Goal: Task Accomplishment & Management: Manage account settings

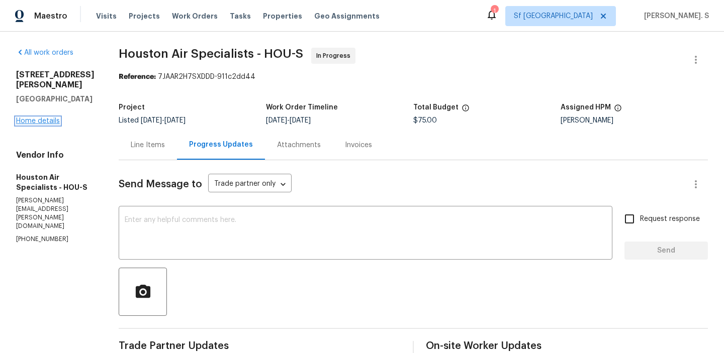
click at [43, 118] on link "Home details" at bounding box center [38, 121] width 44 height 7
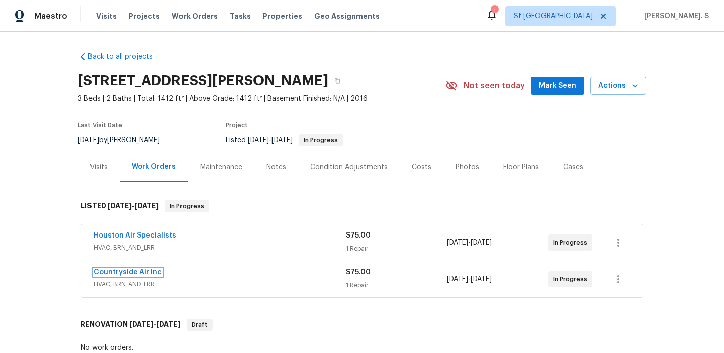
click at [140, 270] on link "Countryside Air Inc" at bounding box center [128, 272] width 68 height 7
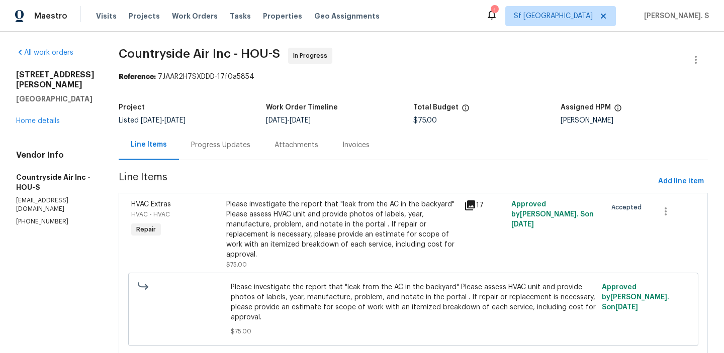
click at [265, 151] on div "Attachments" at bounding box center [296, 145] width 68 height 30
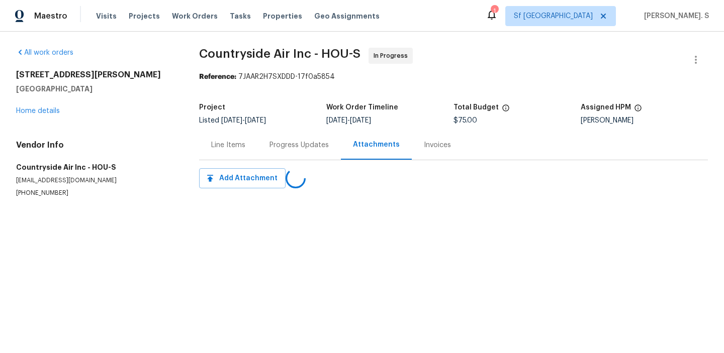
click at [265, 151] on div "Progress Updates" at bounding box center [298, 145] width 83 height 30
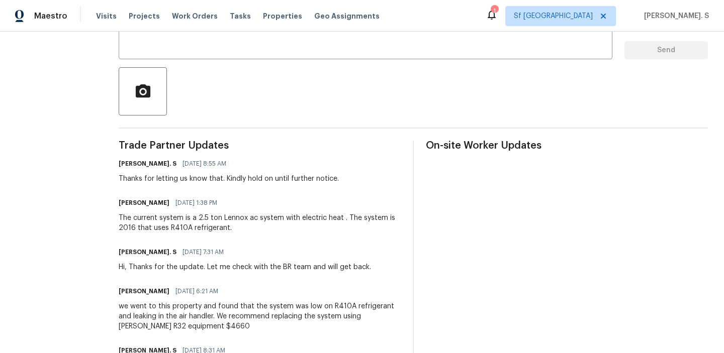
scroll to position [207, 0]
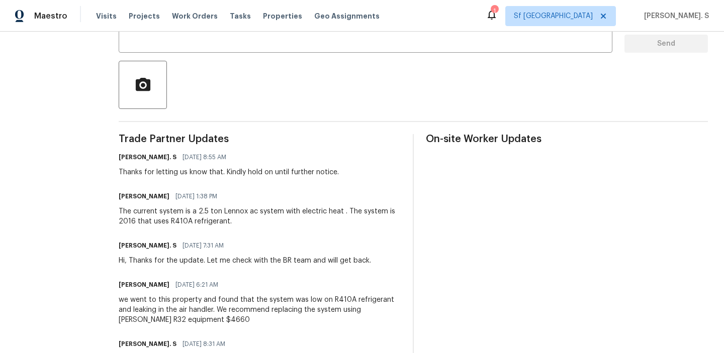
click at [11, 165] on div "All work orders 8839 Hazel Rose Sky Dr Humble, TX 77338 Home details Vendor Inf…" at bounding box center [362, 198] width 724 height 746
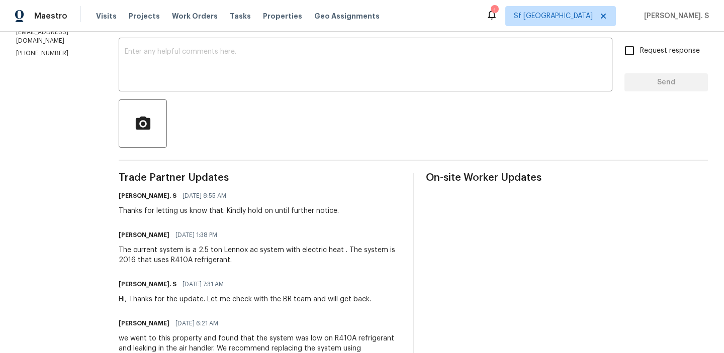
scroll to position [51, 0]
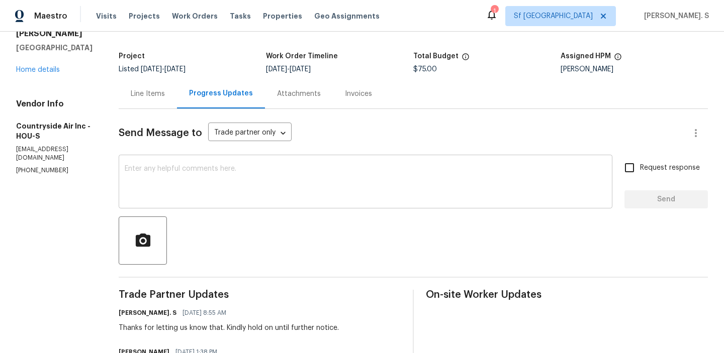
click at [226, 179] on textarea at bounding box center [366, 182] width 482 height 35
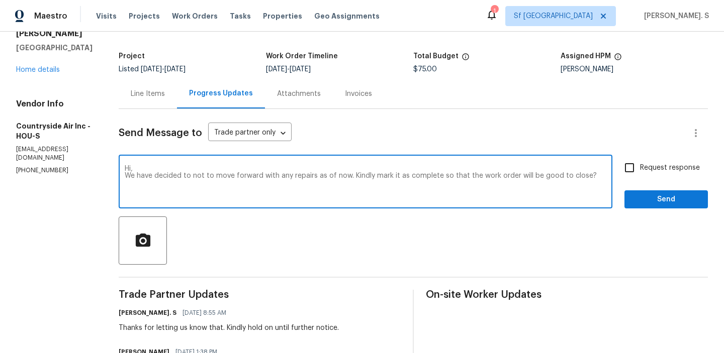
click at [0, 0] on div "to" at bounding box center [0, 0] width 0 height 0
type textarea "Hi, We have decided not to move forward with any repairs as of now. Kindly mark…"
click at [663, 166] on span "Request response" at bounding box center [670, 168] width 60 height 11
click at [640, 166] on input "Request response" at bounding box center [629, 167] width 21 height 21
checkbox input "true"
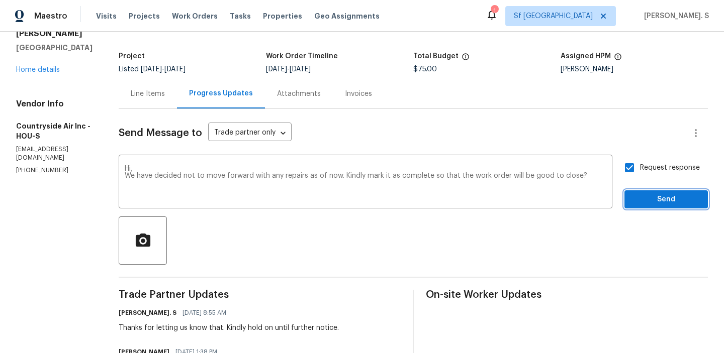
click at [645, 198] on span "Send" at bounding box center [665, 200] width 67 height 13
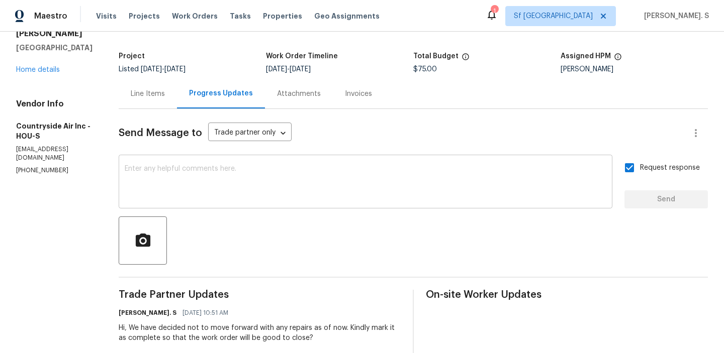
scroll to position [0, 0]
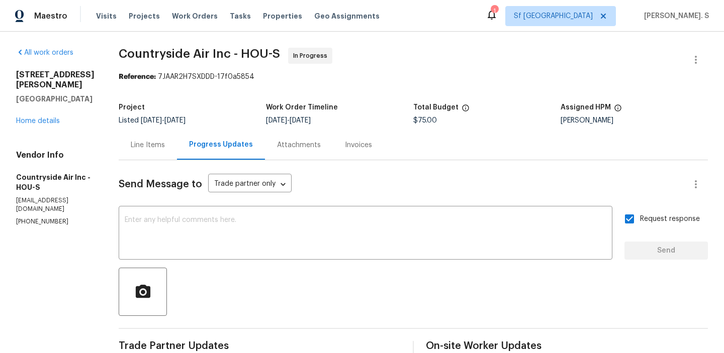
click at [202, 56] on span "Countryside Air Inc - HOU-S" at bounding box center [199, 54] width 161 height 12
copy span "Countryside Air Inc - HOU-S"
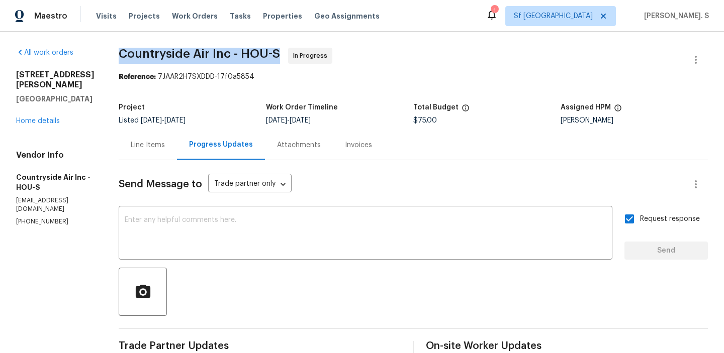
click at [39, 129] on div "All work orders 8839 Hazel Rose Sky Dr Humble, TX 77338 Home details Vendor Inf…" at bounding box center [55, 137] width 78 height 178
click at [38, 126] on div "All work orders 8839 Hazel Rose Sky Dr Humble, TX 77338 Home details Vendor Inf…" at bounding box center [55, 137] width 78 height 178
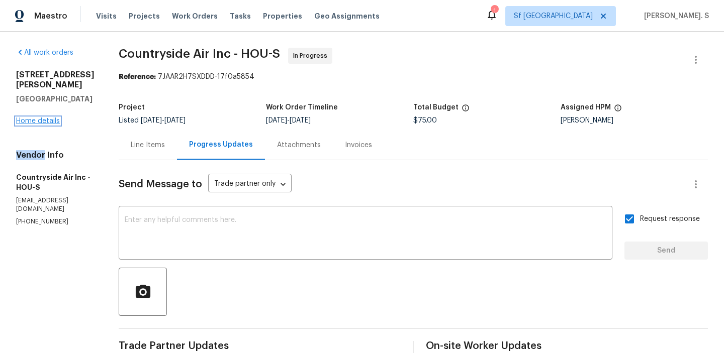
click at [38, 123] on link "Home details" at bounding box center [38, 121] width 44 height 7
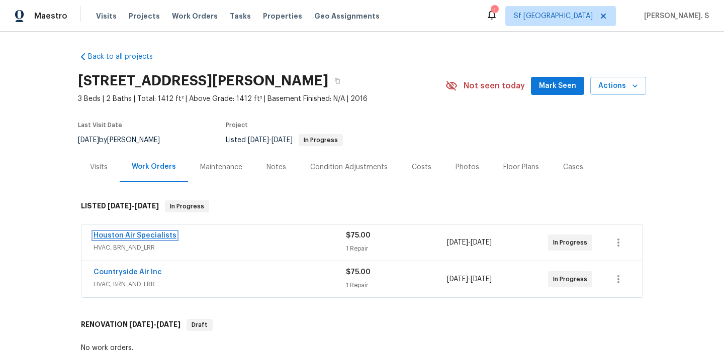
click at [144, 234] on link "Houston Air Specialists" at bounding box center [135, 235] width 83 height 7
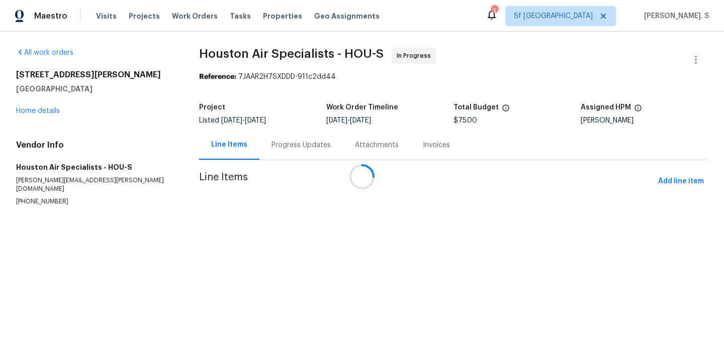
click at [261, 151] on div at bounding box center [362, 176] width 724 height 353
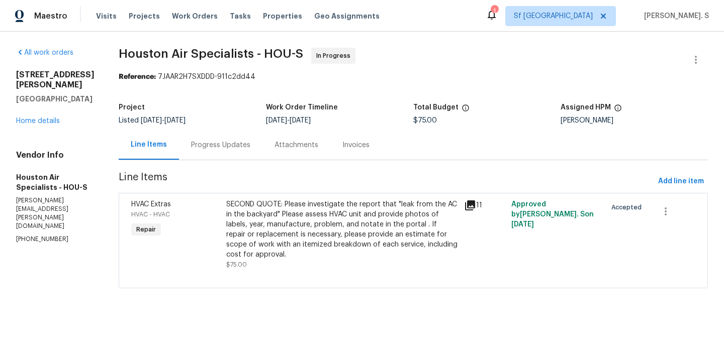
click at [261, 151] on div "Progress Updates" at bounding box center [220, 145] width 83 height 30
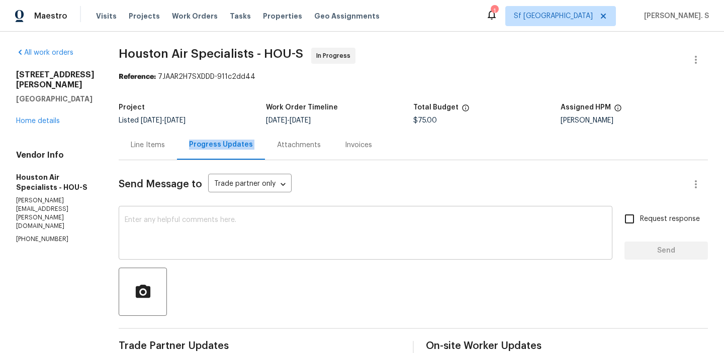
click at [190, 226] on textarea at bounding box center [366, 234] width 482 height 35
click at [189, 242] on textarea at bounding box center [366, 234] width 482 height 35
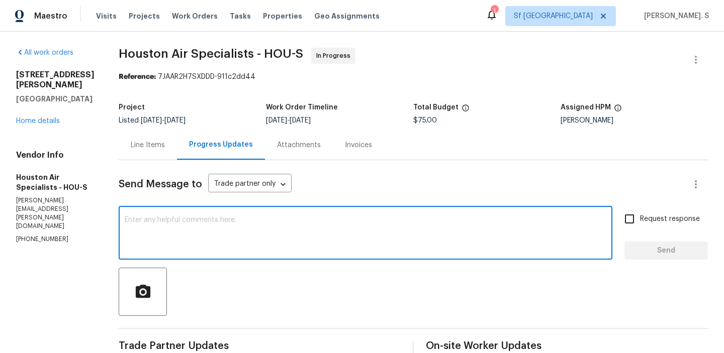
paste textarea "The BR team has approved the cost, and it has been updated."
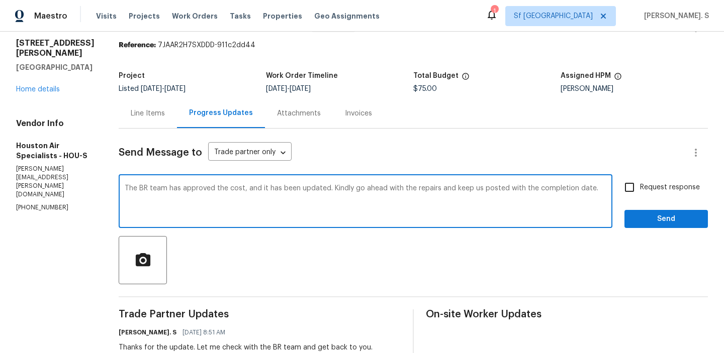
scroll to position [91, 0]
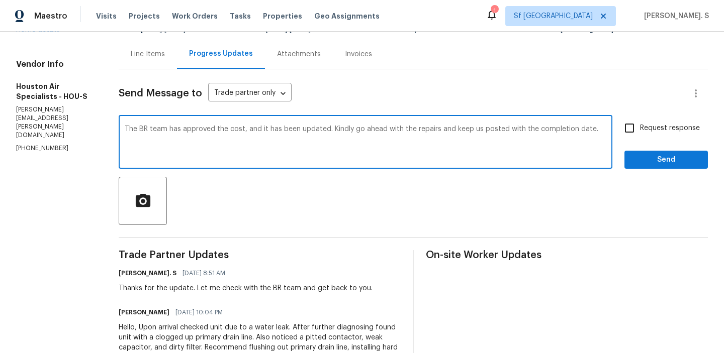
click at [253, 143] on textarea "The BR team has approved the cost, and it has been updated. Kindly go ahead wit…" at bounding box center [366, 143] width 482 height 35
type textarea "The BR team has approved the cost, and it has been updated. Kindly go ahead wit…"
click at [654, 135] on label "Request response" at bounding box center [659, 128] width 81 height 21
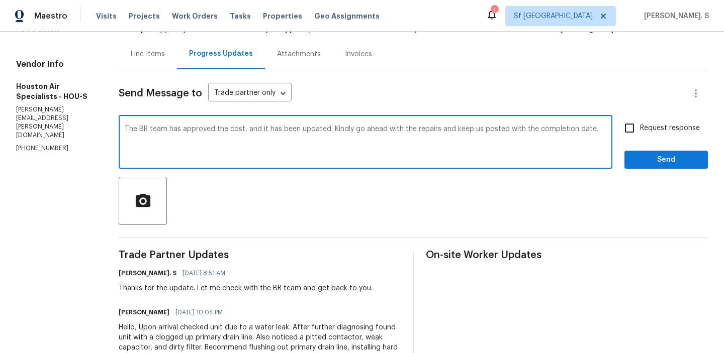
click at [640, 135] on input "Request response" at bounding box center [629, 128] width 21 height 21
checkbox input "true"
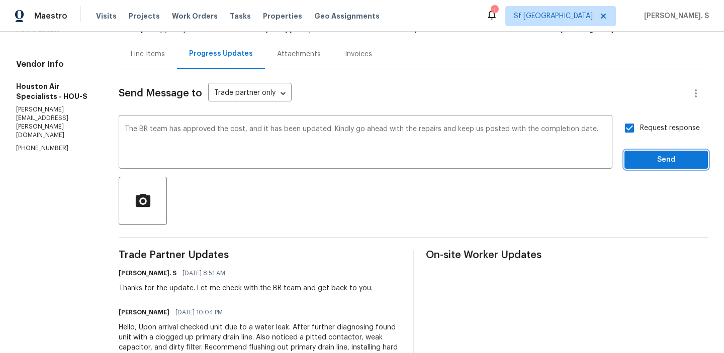
click at [643, 168] on button "Send" at bounding box center [665, 160] width 83 height 19
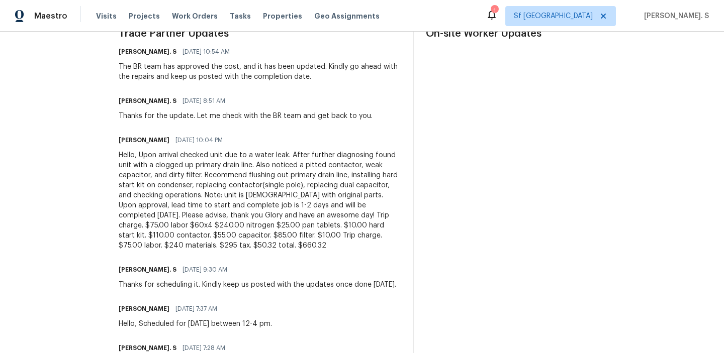
scroll to position [0, 0]
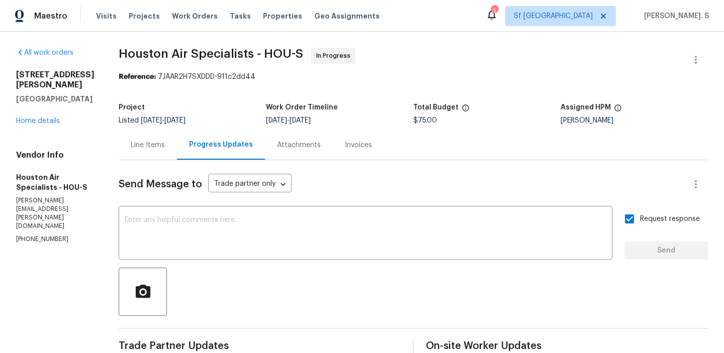
click at [138, 138] on div "Line Items" at bounding box center [148, 145] width 58 height 30
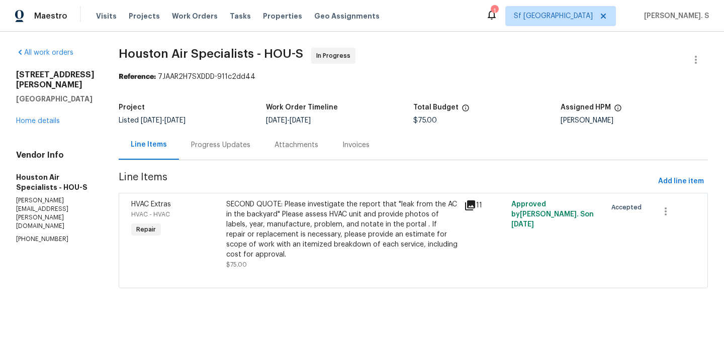
click at [388, 241] on div "SECOND QUOTE: Please investigate the report that "leak from the AC in the backy…" at bounding box center [342, 230] width 232 height 60
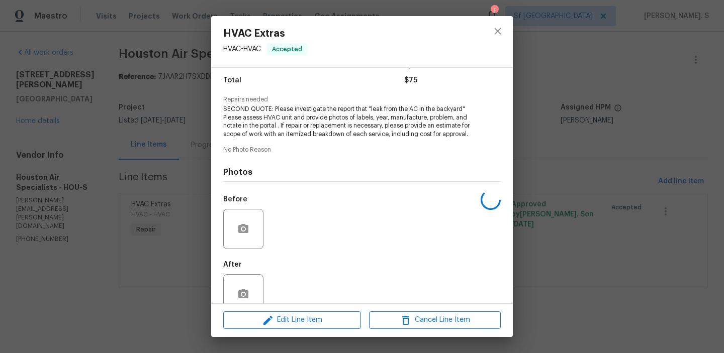
scroll to position [110, 0]
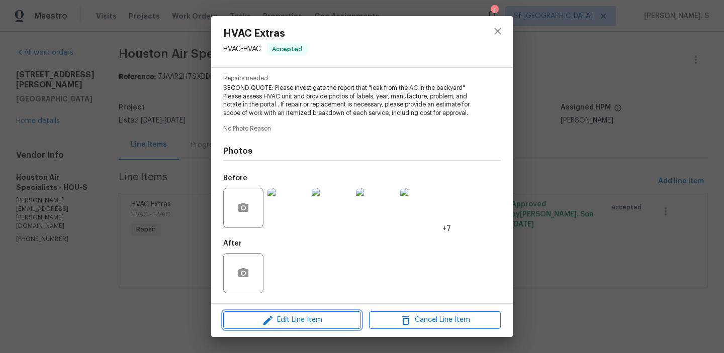
click at [311, 318] on span "Edit Line Item" at bounding box center [292, 320] width 132 height 13
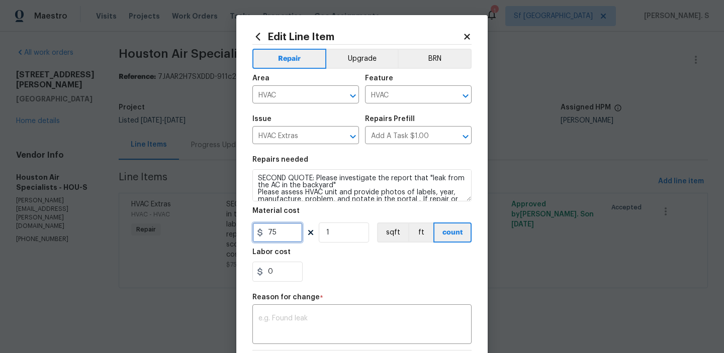
click at [277, 230] on input "75" at bounding box center [277, 233] width 50 height 20
type input "660.32"
click at [314, 326] on textarea at bounding box center [361, 325] width 207 height 21
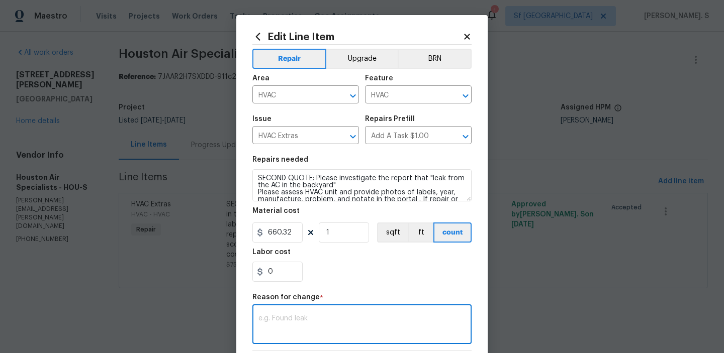
paste textarea "(GJ) Updated cost per BR team approval."
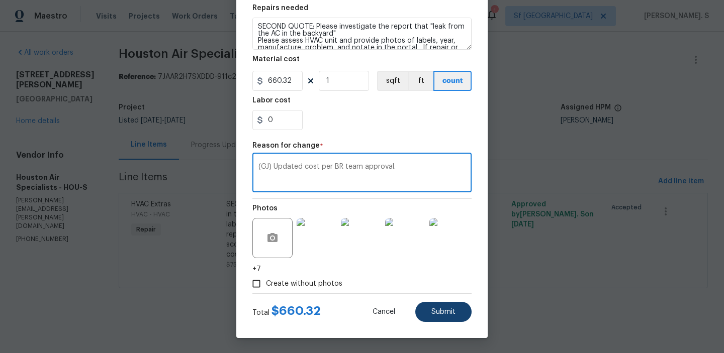
type textarea "(GJ) Updated cost per BR team approval."
click at [432, 313] on span "Submit" at bounding box center [443, 313] width 24 height 8
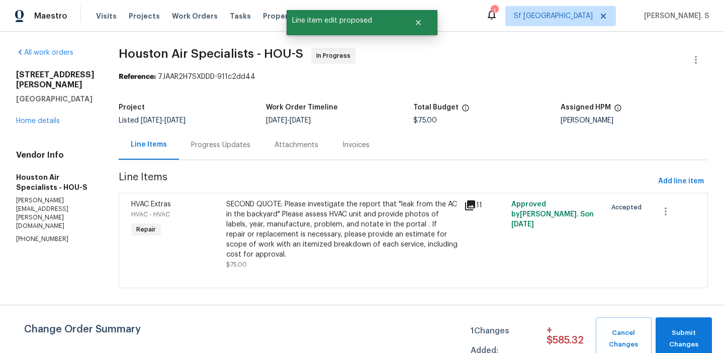
scroll to position [0, 0]
click at [672, 326] on button "Submit Changes" at bounding box center [684, 339] width 56 height 43
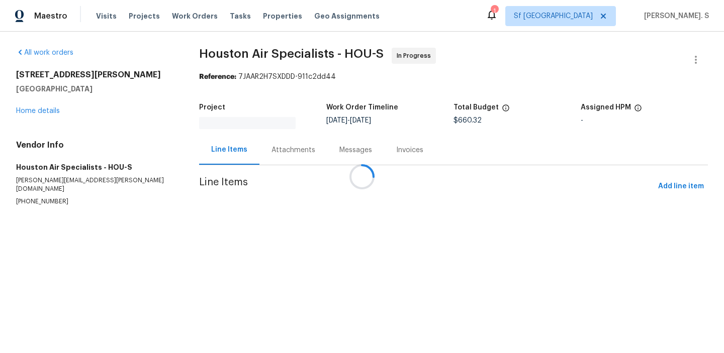
click at [325, 150] on div at bounding box center [362, 176] width 724 height 353
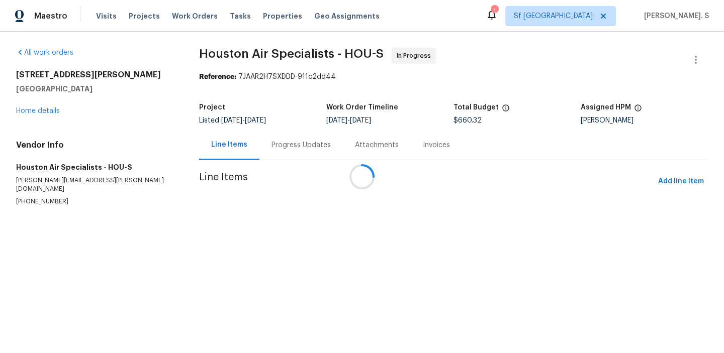
click at [343, 150] on div "Attachments" at bounding box center [377, 145] width 68 height 30
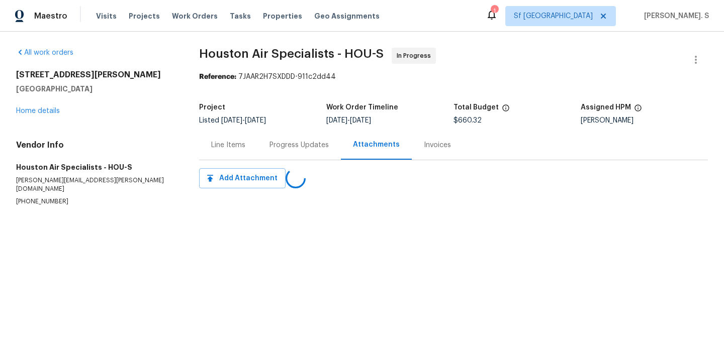
click at [290, 150] on div "Progress Updates" at bounding box center [298, 145] width 83 height 30
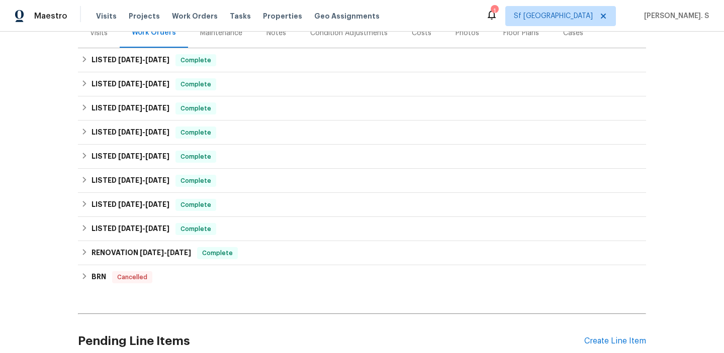
scroll to position [224, 0]
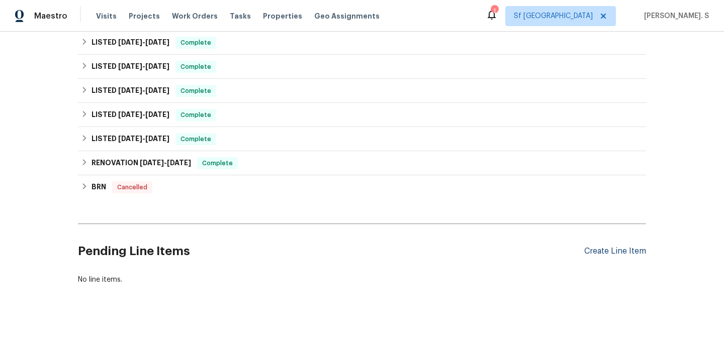
click at [626, 248] on div "Create Line Item" at bounding box center [615, 252] width 62 height 10
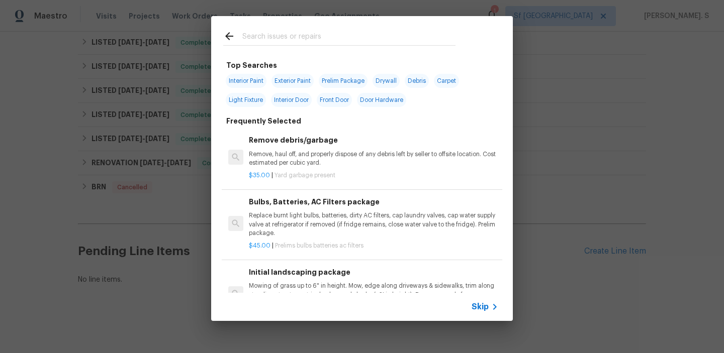
click at [311, 152] on p "Remove, haul off, and properly dispose of any debris left by seller to offsite …" at bounding box center [373, 158] width 249 height 17
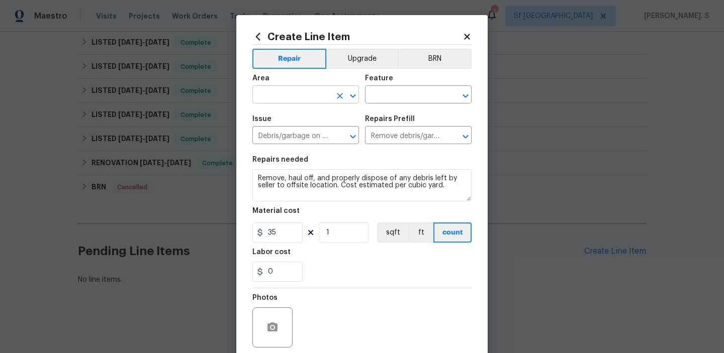
click at [351, 90] on icon "Open" at bounding box center [353, 96] width 12 height 12
click at [352, 116] on li "Kitchen" at bounding box center [305, 118] width 107 height 17
click at [467, 99] on icon "Open" at bounding box center [466, 96] width 12 height 12
type input "Kitchen"
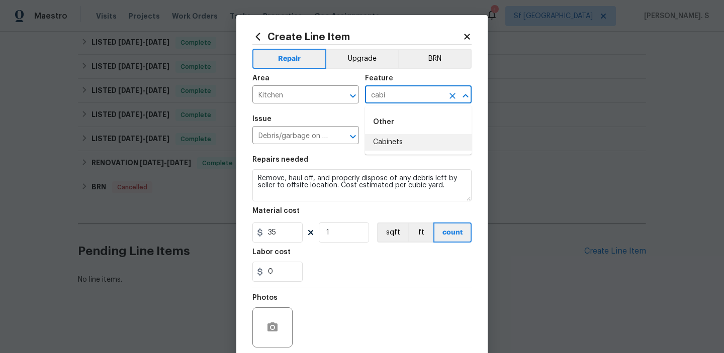
click at [442, 145] on li "Cabinets" at bounding box center [418, 142] width 107 height 17
click at [355, 132] on icon "Open" at bounding box center [353, 137] width 12 height 12
type input "Cabinets"
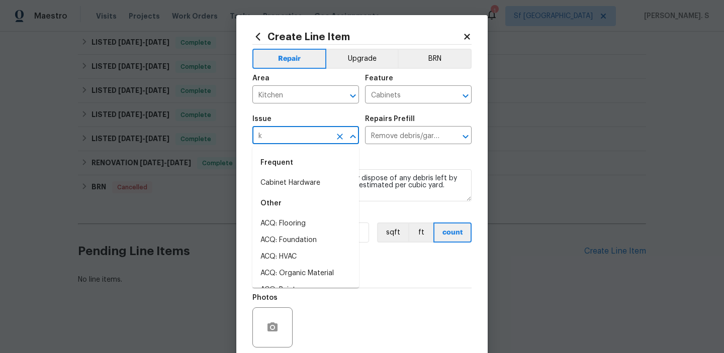
scroll to position [0, 0]
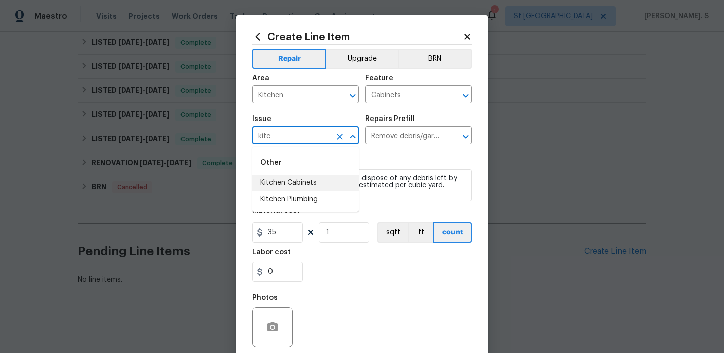
click at [324, 184] on li "Kitchen Cabinets" at bounding box center [305, 183] width 107 height 17
type input "Kitchen Cabinets"
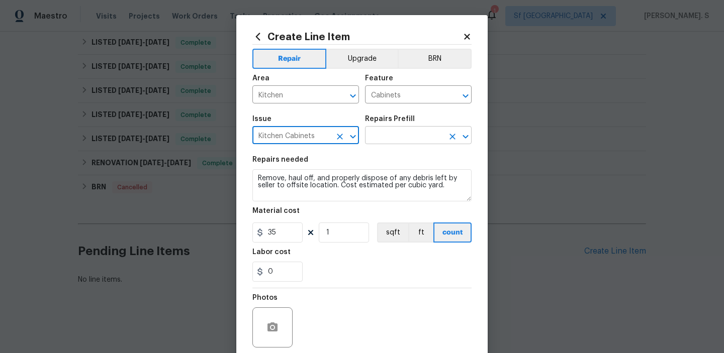
click at [468, 138] on icon "Open" at bounding box center [466, 137] width 12 height 12
type input "Kitchen Cabinets"
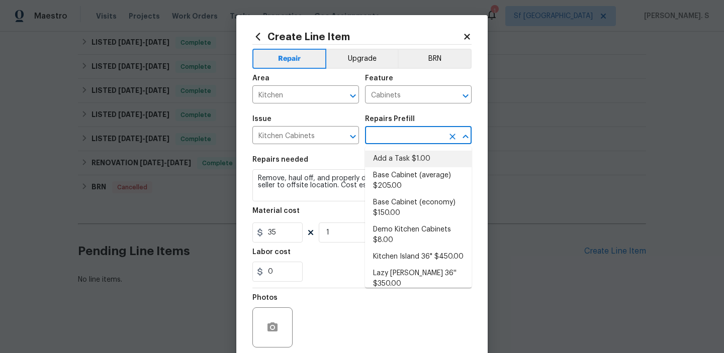
click at [427, 164] on li "Add a Task $1.00" at bounding box center [418, 159] width 107 height 17
type input "Add a Task $1.00"
type textarea "HPM to detail"
type input "1"
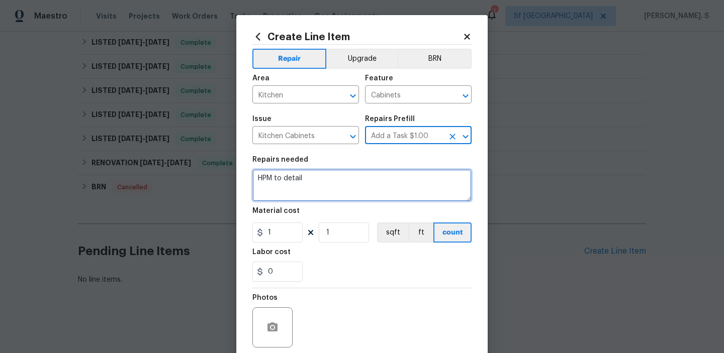
click at [357, 174] on textarea "HPM to detail" at bounding box center [361, 185] width 219 height 32
paste textarea "Reattach and secure the loose cabinet trim to ensure a clean and finished appea…"
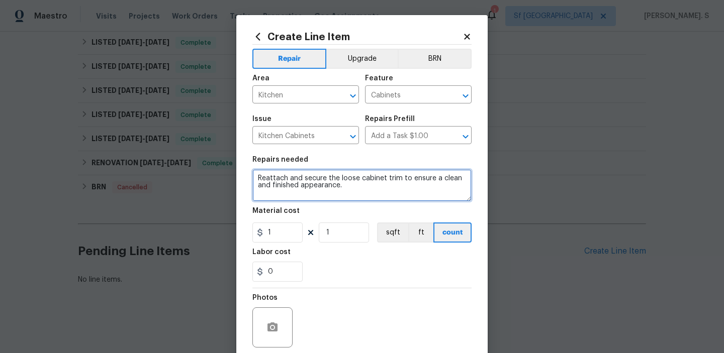
type textarea "Reattach and secure the loose cabinet trim to ensure a clean and finished appea…"
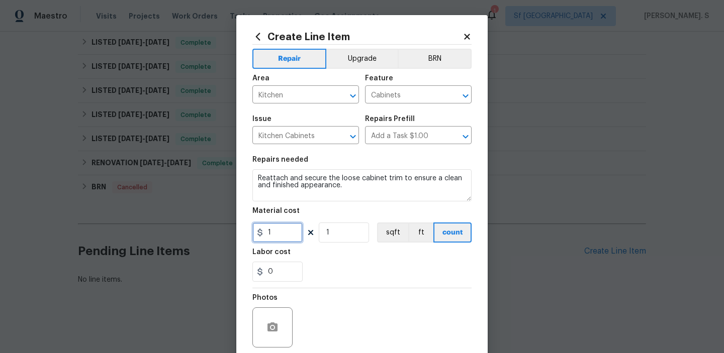
click at [279, 225] on input "1" at bounding box center [277, 233] width 50 height 20
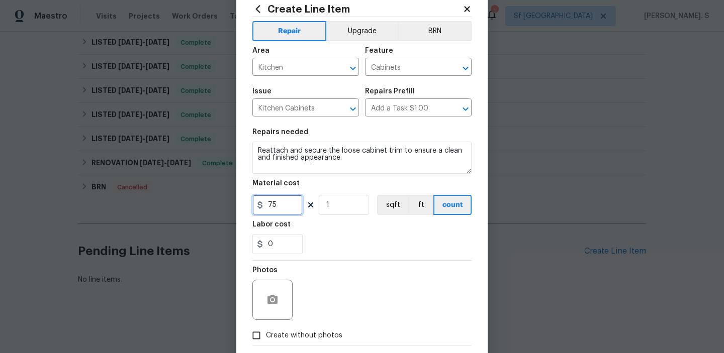
scroll to position [48, 0]
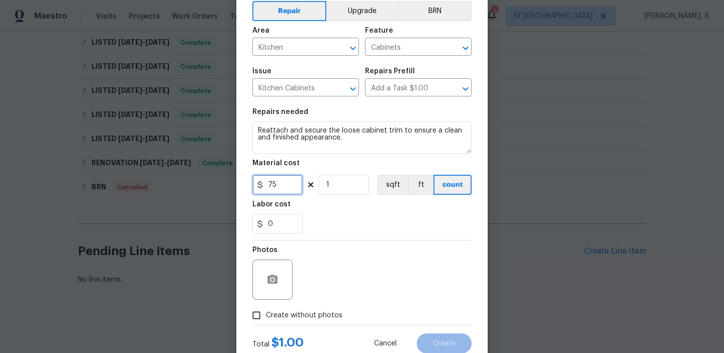
type input "75"
click at [275, 272] on button "button" at bounding box center [272, 280] width 24 height 24
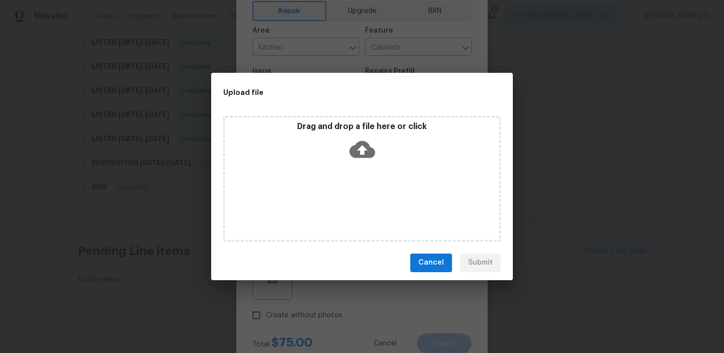
click at [361, 175] on div "Drag and drop a file here or click" at bounding box center [362, 179] width 278 height 126
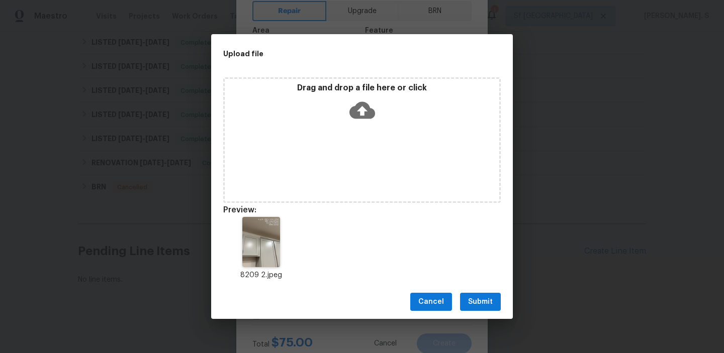
click at [359, 142] on div "Drag and drop a file here or click" at bounding box center [362, 140] width 278 height 126
click at [484, 304] on span "Submit" at bounding box center [480, 302] width 25 height 13
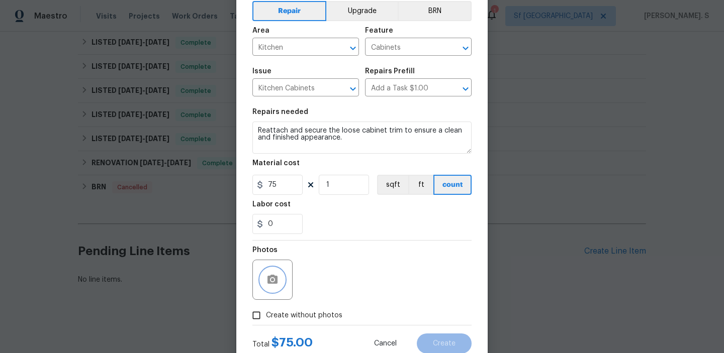
scroll to position [80, 0]
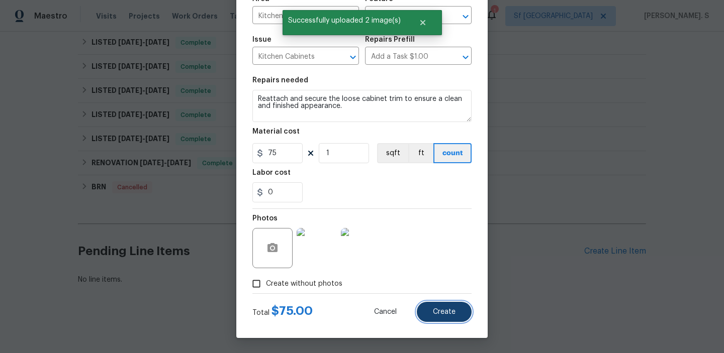
click at [448, 313] on span "Create" at bounding box center [444, 313] width 23 height 8
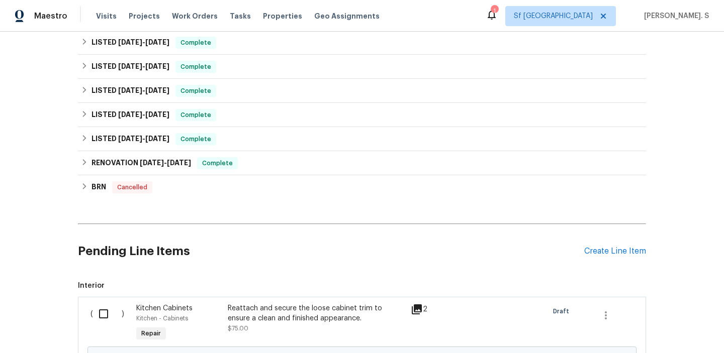
scroll to position [339, 0]
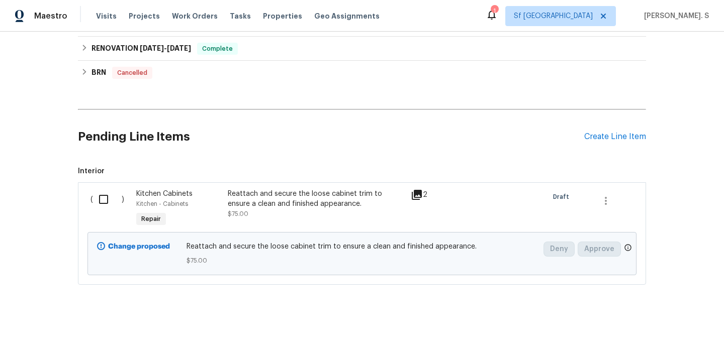
click at [102, 197] on input "checkbox" at bounding box center [107, 199] width 29 height 21
checkbox input "true"
click at [645, 317] on div "Cancel (1) Item Create Work Order" at bounding box center [362, 328] width 724 height 51
click at [655, 327] on span "Create Work Order" at bounding box center [666, 328] width 67 height 13
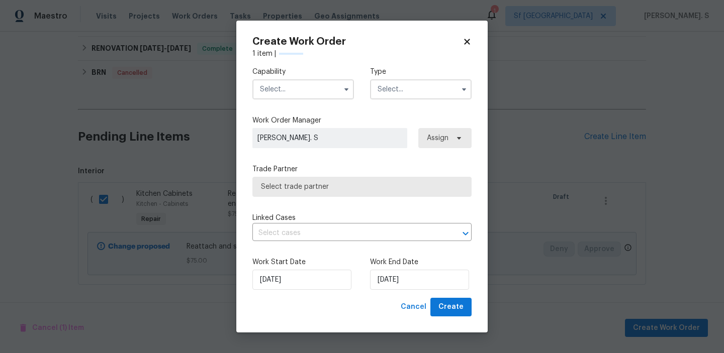
click at [285, 87] on input "text" at bounding box center [303, 89] width 102 height 20
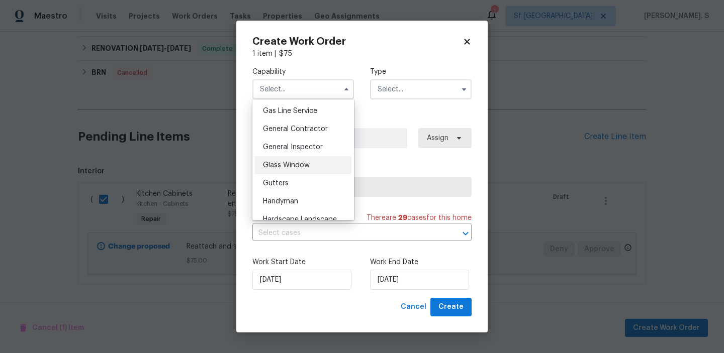
scroll to position [473, 0]
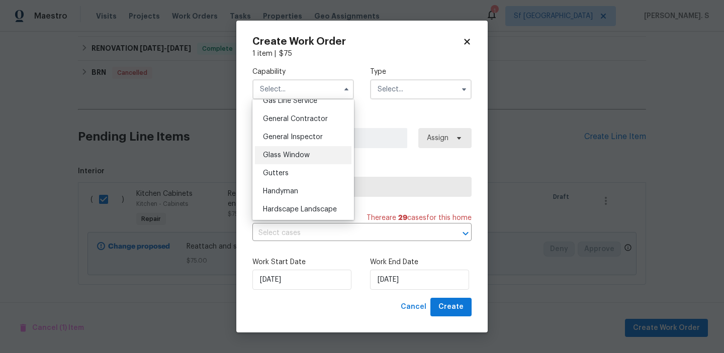
click at [291, 196] on div "Handyman" at bounding box center [303, 191] width 97 height 18
type input "Handyman"
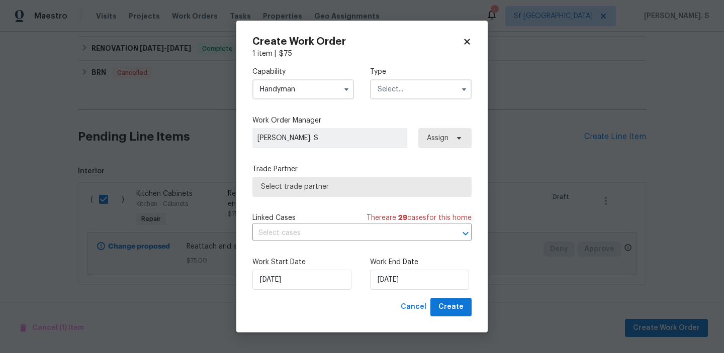
click at [422, 93] on input "text" at bounding box center [421, 89] width 102 height 20
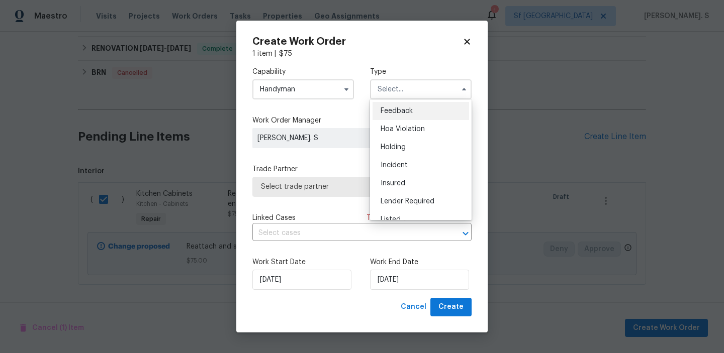
click at [422, 114] on div "Feedback" at bounding box center [421, 111] width 97 height 18
type input "Feedback"
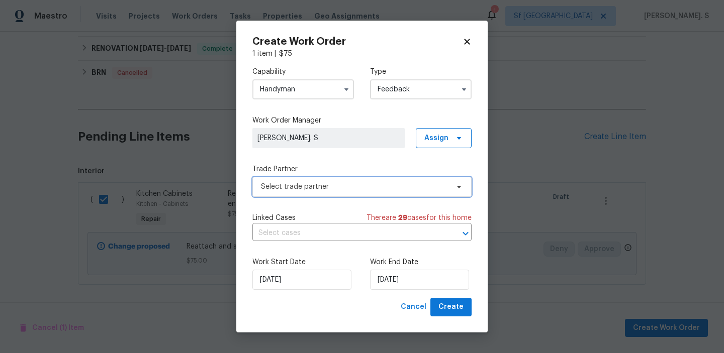
click at [367, 188] on span "Select trade partner" at bounding box center [355, 187] width 188 height 10
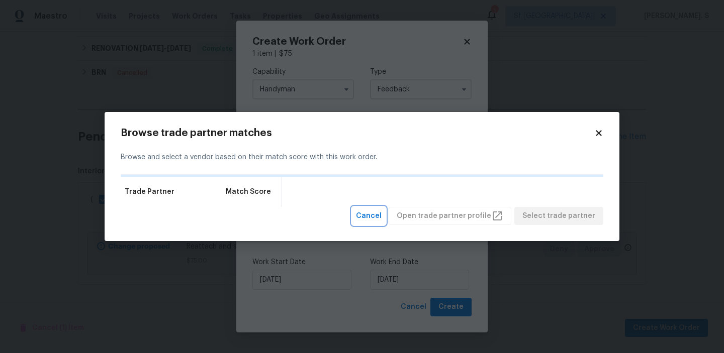
click at [382, 211] on span "Cancel" at bounding box center [369, 216] width 26 height 13
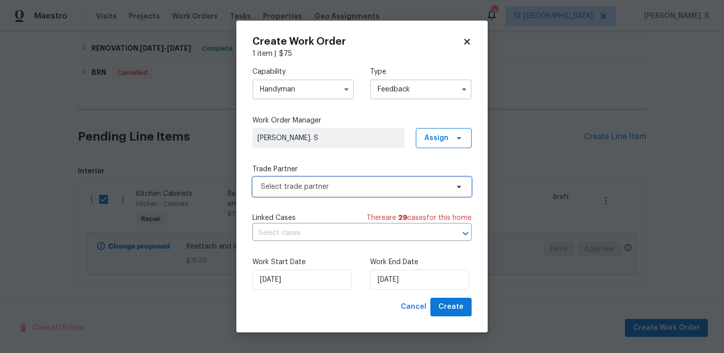
click at [342, 182] on span "Select trade partner" at bounding box center [355, 187] width 188 height 10
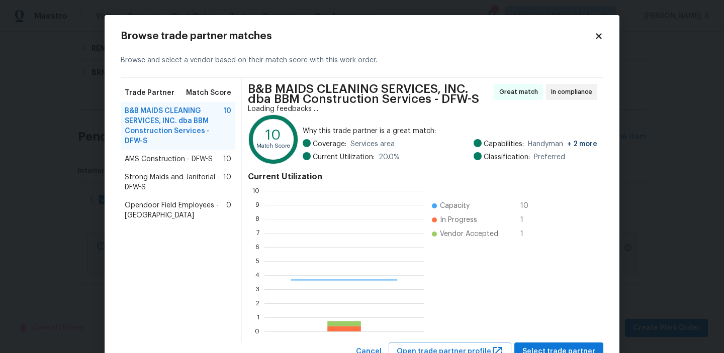
scroll to position [141, 159]
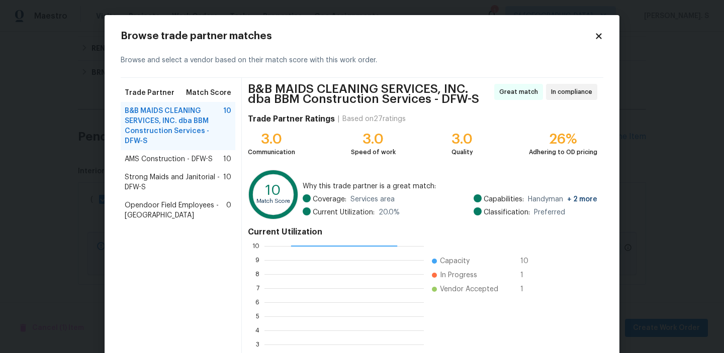
click at [242, 126] on div "B&B MAIDS CLEANING SERVICES, INC. dba BBM Construction Services - DFW-S Great m…" at bounding box center [422, 238] width 361 height 320
click at [237, 167] on div "Trade Partner Match Score B&B MAIDS CLEANING SERVICES, INC. dba BBM Constructio…" at bounding box center [181, 238] width 121 height 320
click at [229, 161] on span "10" at bounding box center [227, 159] width 8 height 10
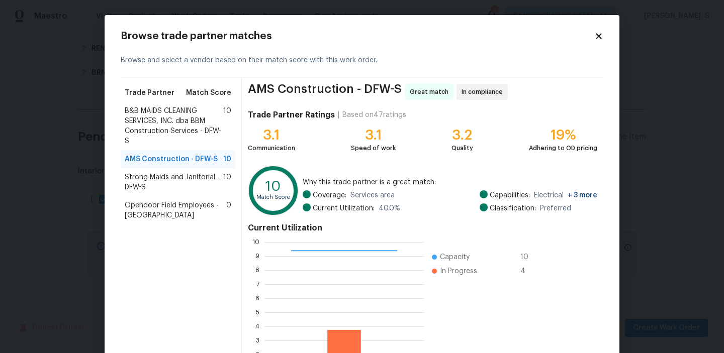
click at [202, 182] on span "Strong Maids and Janitorial - DFW-S" at bounding box center [174, 182] width 99 height 20
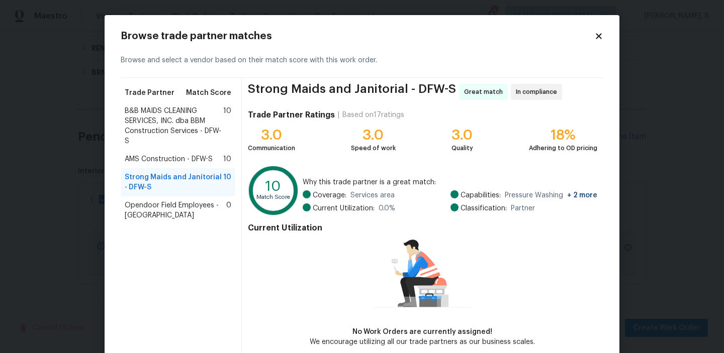
click at [164, 135] on span "B&B MAIDS CLEANING SERVICES, INC. dba BBM Construction Services - DFW-S" at bounding box center [174, 126] width 99 height 40
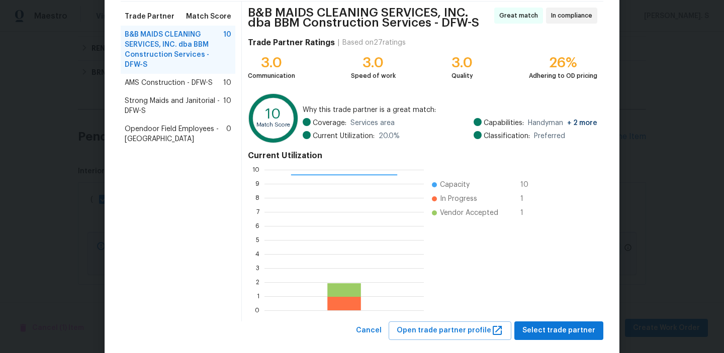
scroll to position [94, 0]
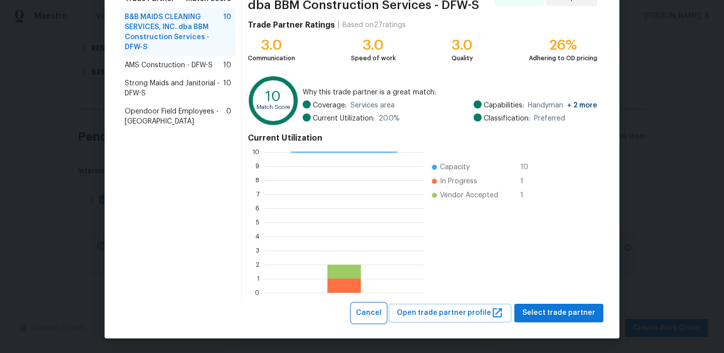
click at [379, 315] on span "Cancel" at bounding box center [369, 313] width 26 height 13
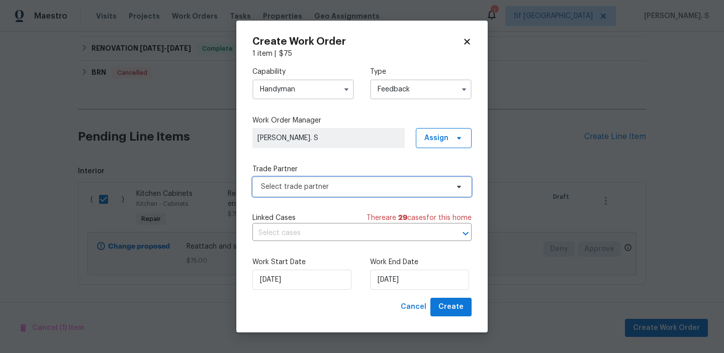
scroll to position [0, 0]
click at [290, 80] on input "Handyman" at bounding box center [303, 89] width 102 height 20
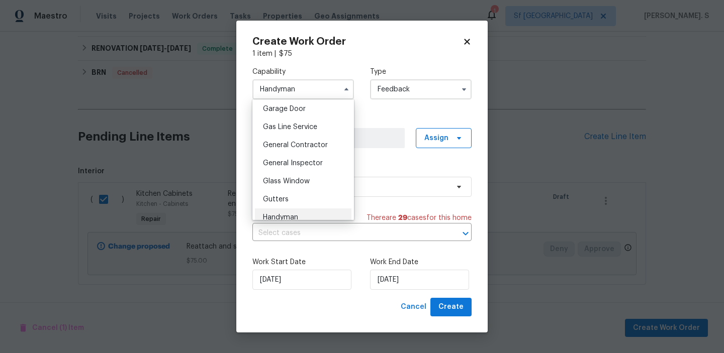
scroll to position [457, 0]
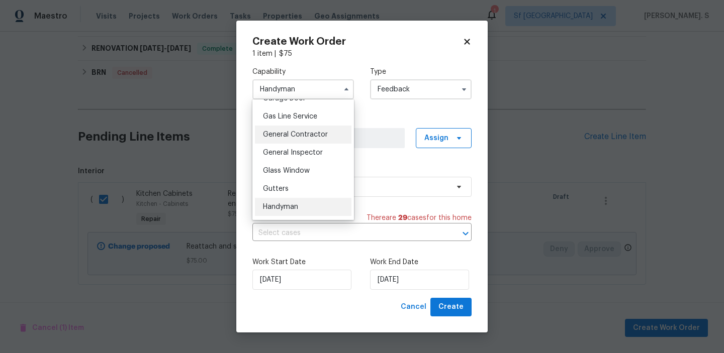
click at [289, 138] on span "General Contractor" at bounding box center [295, 134] width 65 height 7
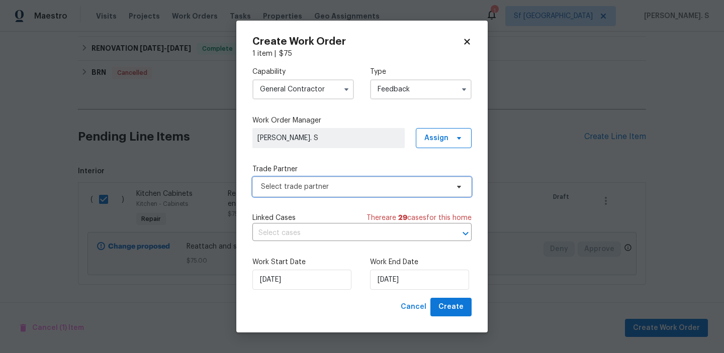
click at [337, 192] on span "Select trade partner" at bounding box center [355, 187] width 188 height 10
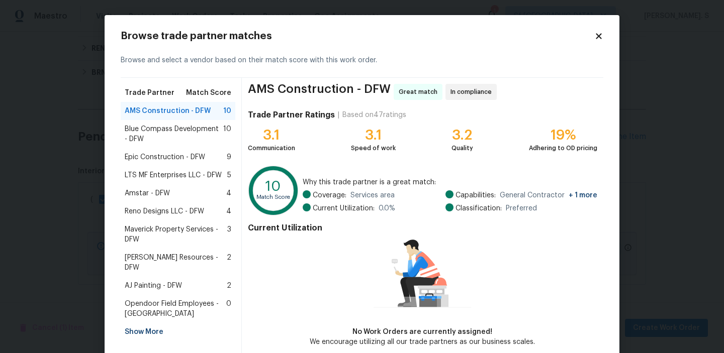
click at [180, 138] on span "Blue Compass Development - DFW" at bounding box center [174, 134] width 99 height 20
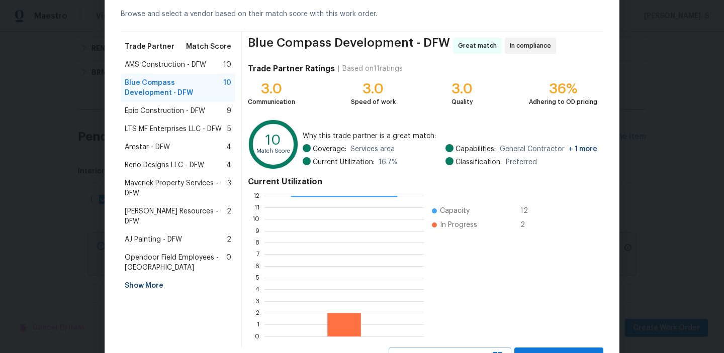
scroll to position [90, 0]
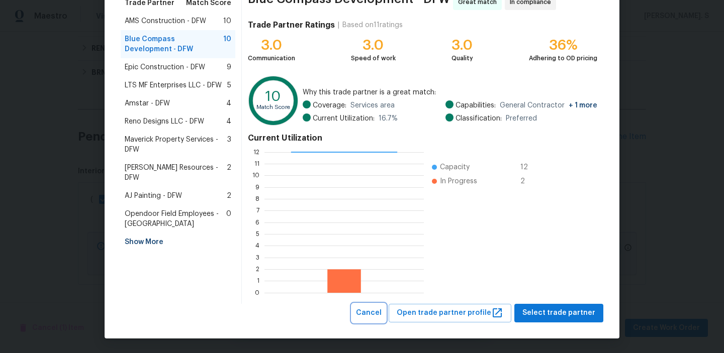
click at [381, 319] on button "Cancel" at bounding box center [369, 313] width 34 height 19
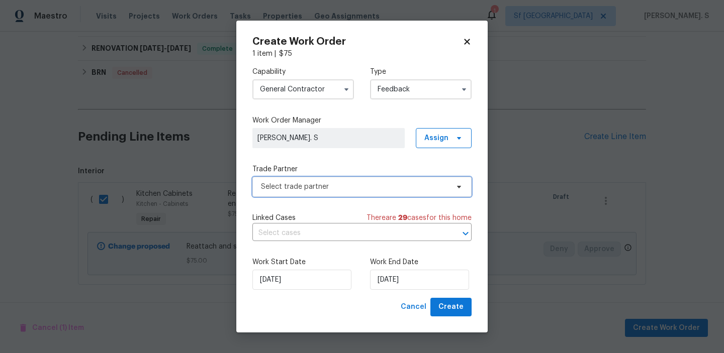
scroll to position [0, 0]
click at [325, 191] on span "Select trade partner" at bounding box center [355, 187] width 188 height 10
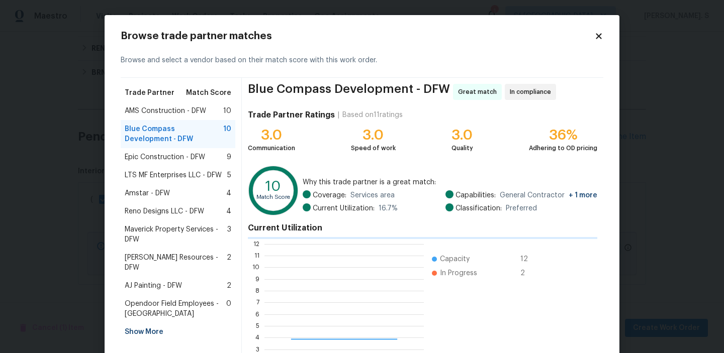
scroll to position [141, 159]
click at [584, 41] on h2 "Browse trade partner matches" at bounding box center [358, 36] width 474 height 10
click at [590, 40] on h2 "Browse trade partner matches" at bounding box center [358, 36] width 474 height 10
click at [599, 38] on icon at bounding box center [598, 36] width 9 height 9
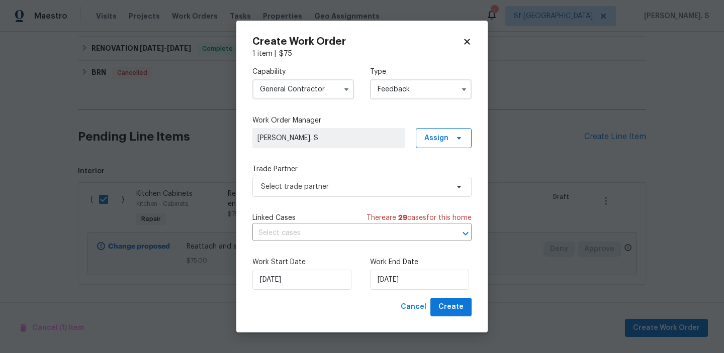
click at [358, 97] on div "Capability General Contractor Type Feedback" at bounding box center [361, 83] width 219 height 49
click at [337, 96] on input "General Contractor" at bounding box center [303, 89] width 102 height 20
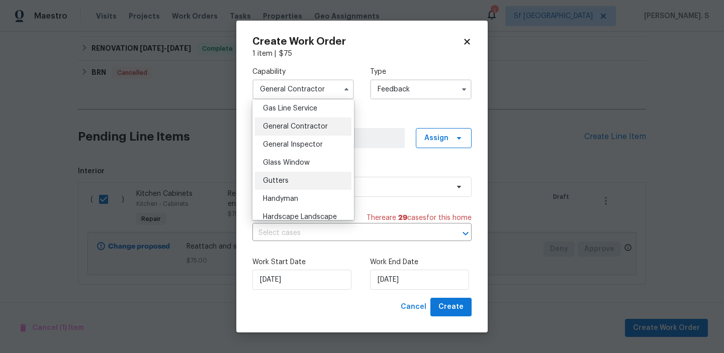
scroll to position [468, 0]
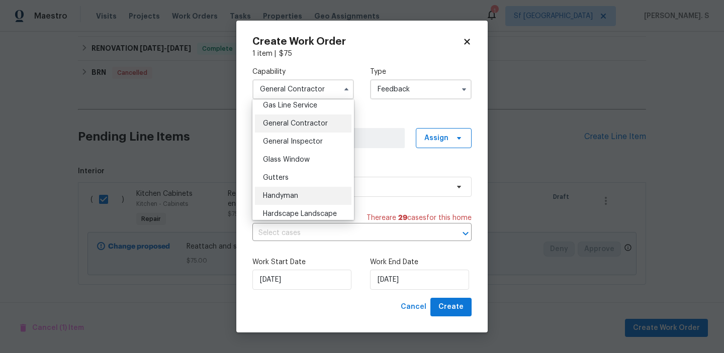
click at [310, 194] on div "Handyman" at bounding box center [303, 196] width 97 height 18
type input "Handyman"
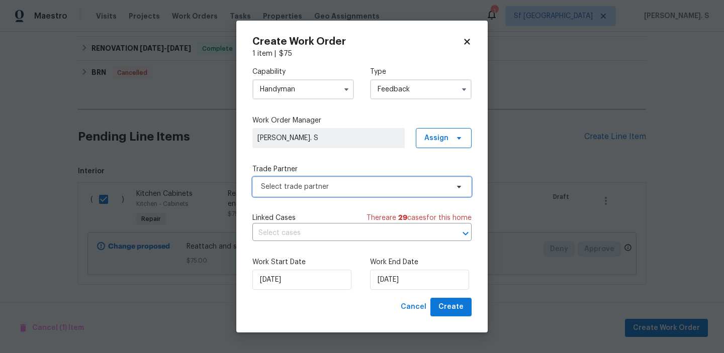
click at [376, 186] on span "Select trade partner" at bounding box center [355, 187] width 188 height 10
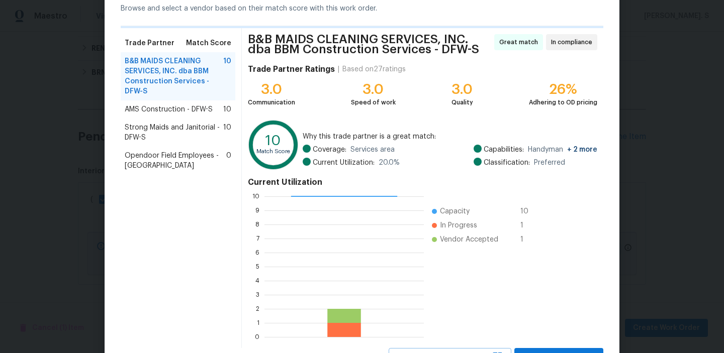
scroll to position [96, 0]
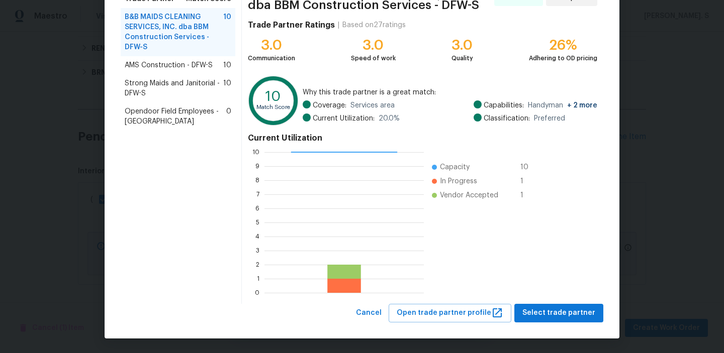
click at [208, 69] on span "AMS Construction - DFW-S" at bounding box center [169, 65] width 88 height 10
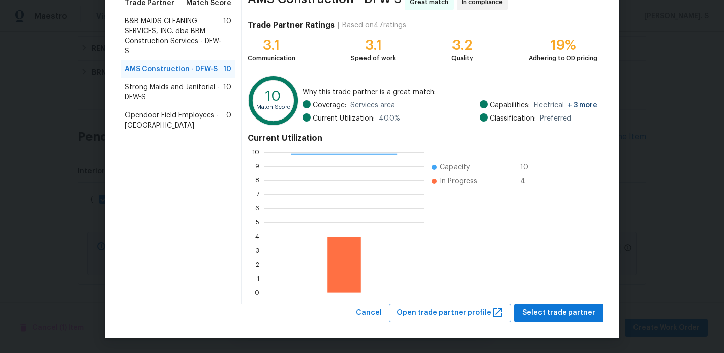
click at [182, 41] on span "B&B MAIDS CLEANING SERVICES, INC. dba BBM Construction Services - DFW-S" at bounding box center [174, 36] width 99 height 40
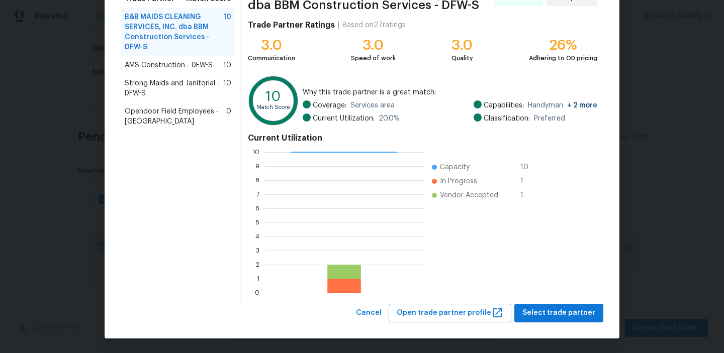
click at [164, 69] on span "AMS Construction - DFW-S" at bounding box center [169, 65] width 88 height 10
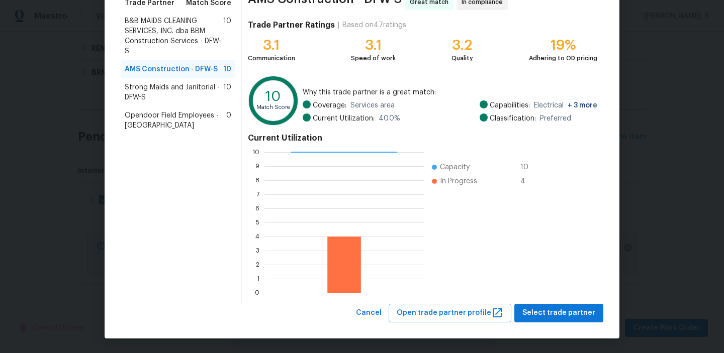
click at [165, 34] on span "B&B MAIDS CLEANING SERVICES, INC. dba BBM Construction Services - DFW-S" at bounding box center [174, 36] width 99 height 40
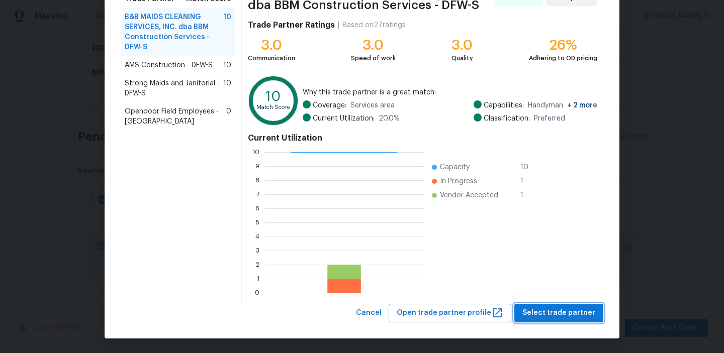
click at [580, 321] on button "Select trade partner" at bounding box center [558, 313] width 89 height 19
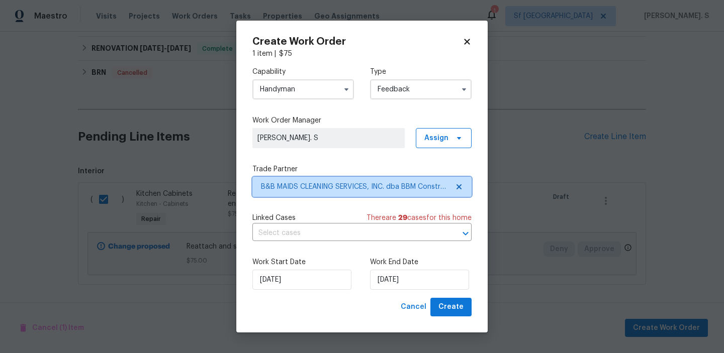
scroll to position [0, 0]
click at [377, 232] on input "text" at bounding box center [347, 234] width 191 height 16
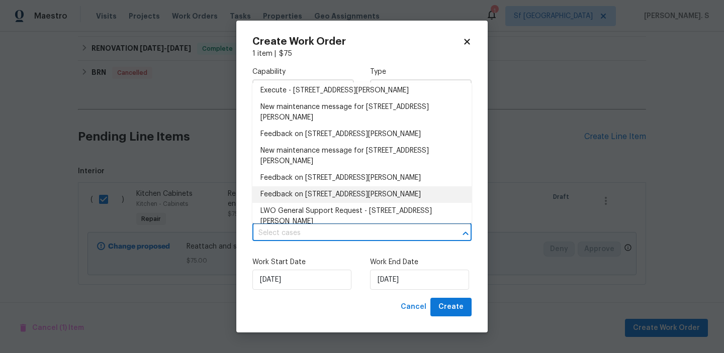
scroll to position [127, 0]
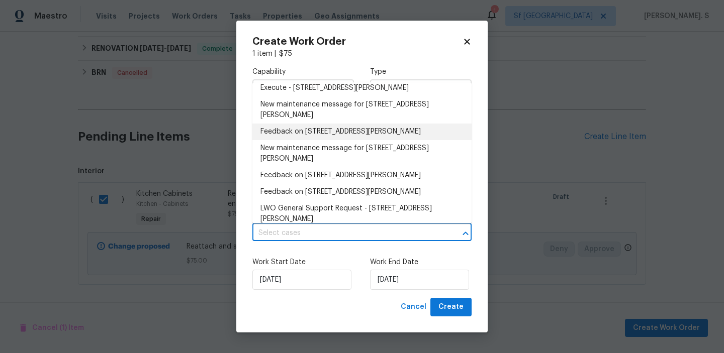
click at [320, 131] on li "Feedback on 8209 Leopard Pass, Godley, TX 76044" at bounding box center [361, 132] width 219 height 17
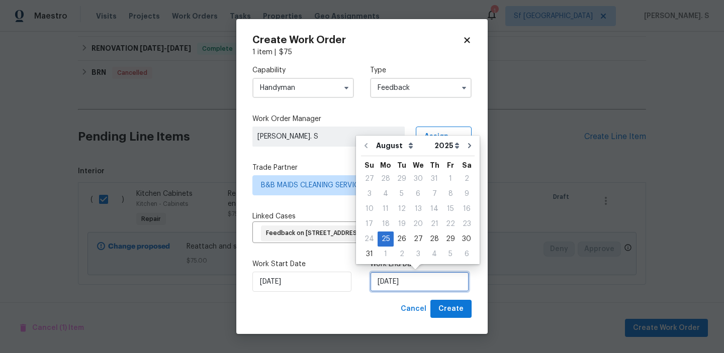
click at [419, 282] on input "[DATE]" at bounding box center [419, 282] width 99 height 20
click at [414, 237] on div "27" at bounding box center [418, 239] width 17 height 14
type input "[DATE]"
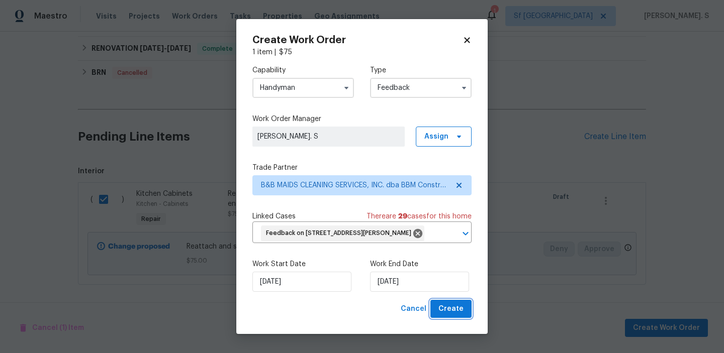
click at [449, 300] on button "Create" at bounding box center [450, 309] width 41 height 19
checkbox input "false"
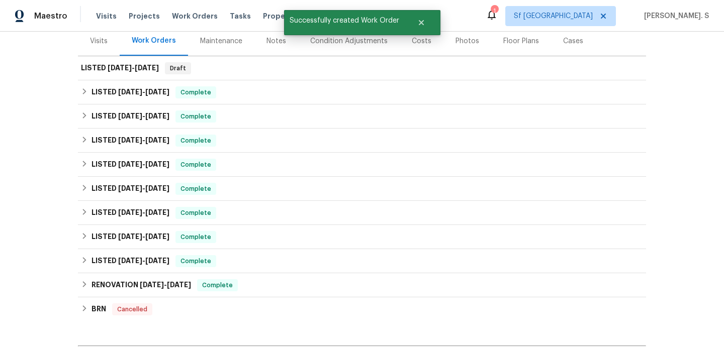
scroll to position [0, 0]
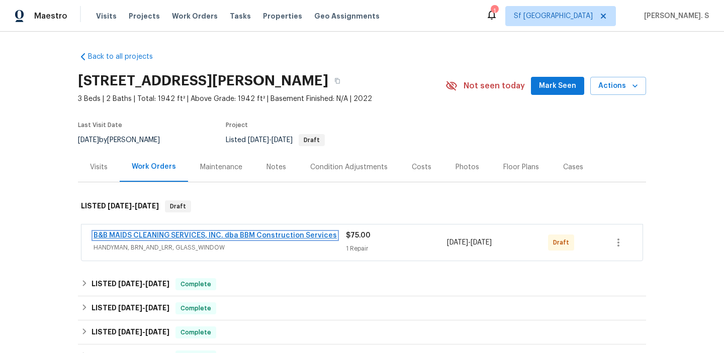
click at [253, 234] on link "B&B MAIDS CLEANING SERVICES, INC. dba BBM Construction Services" at bounding box center [215, 235] width 243 height 7
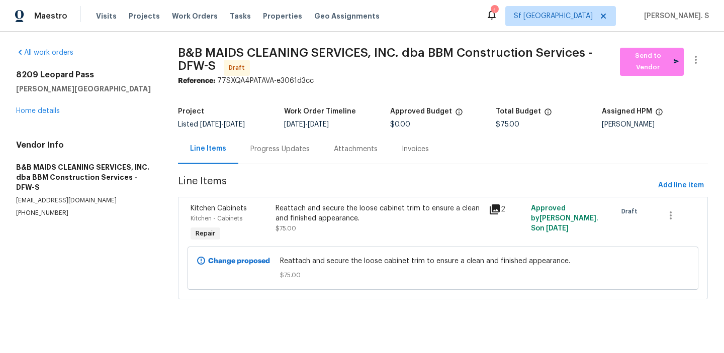
click at [262, 153] on div "Progress Updates" at bounding box center [279, 149] width 59 height 10
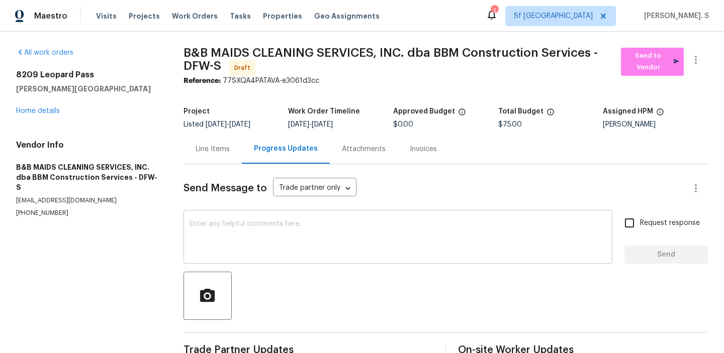
click at [306, 246] on textarea at bounding box center [398, 238] width 417 height 35
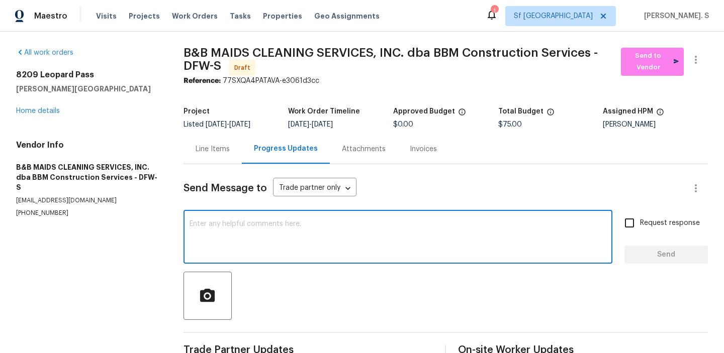
paste textarea "Hi, this is Glory with Opendoor. I’m confirming you received the WO for the pro…"
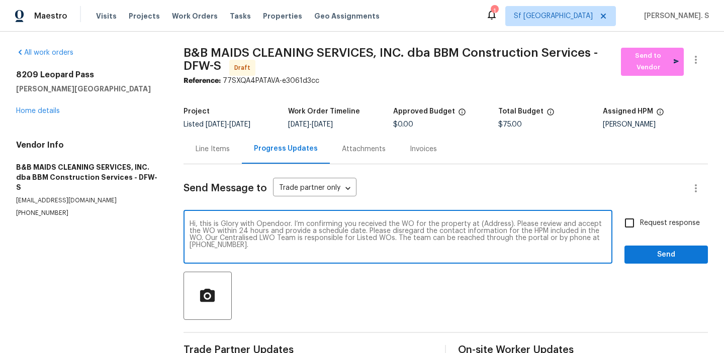
click at [492, 225] on textarea "Hi, this is Glory with Opendoor. I’m confirming you received the WO for the pro…" at bounding box center [398, 238] width 417 height 35
paste textarea "[STREET_ADDRESS][PERSON_NAME]"
type textarea "Hi, this is Glory with Opendoor. I’m confirming you received the WO for the pro…"
click at [699, 71] on div at bounding box center [696, 62] width 24 height 28
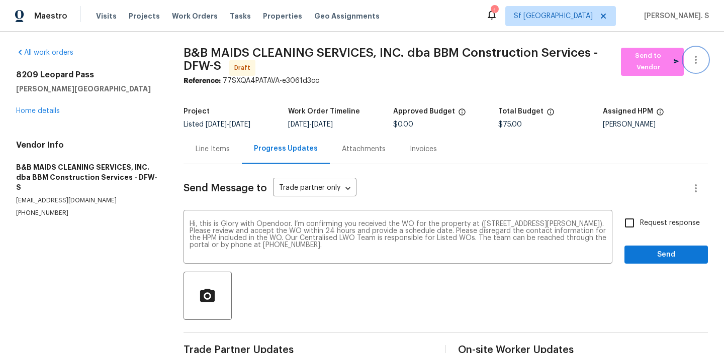
click at [700, 63] on icon "button" at bounding box center [696, 60] width 12 height 12
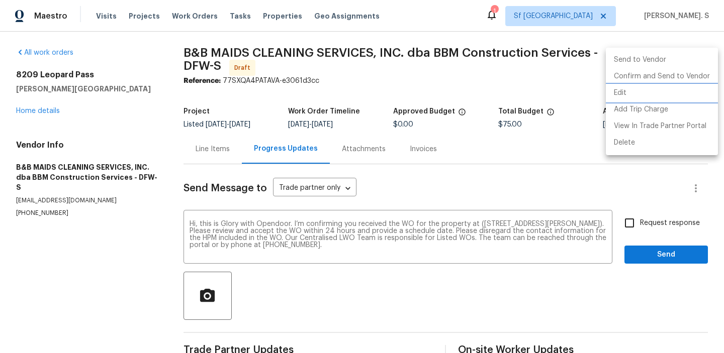
click at [663, 90] on li "Edit" at bounding box center [662, 93] width 112 height 17
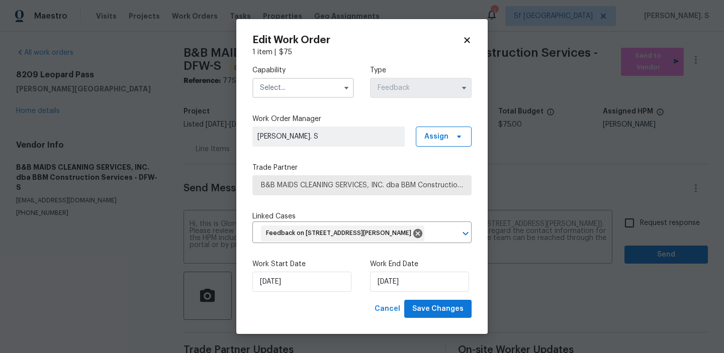
click at [304, 87] on input "text" at bounding box center [303, 88] width 102 height 20
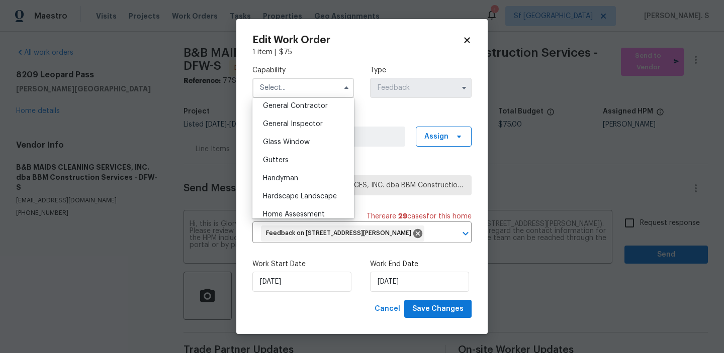
scroll to position [494, 0]
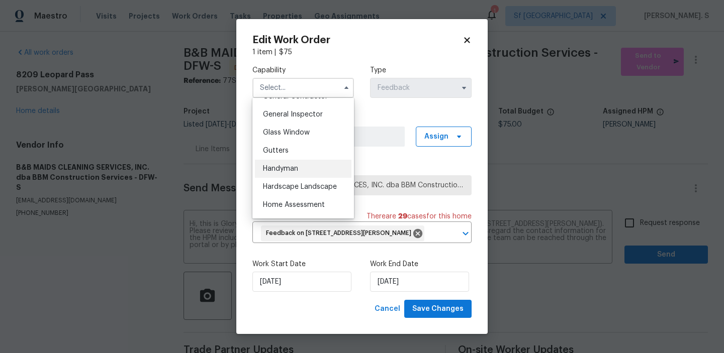
click at [304, 165] on div "Handyman" at bounding box center [303, 169] width 97 height 18
type input "Handyman"
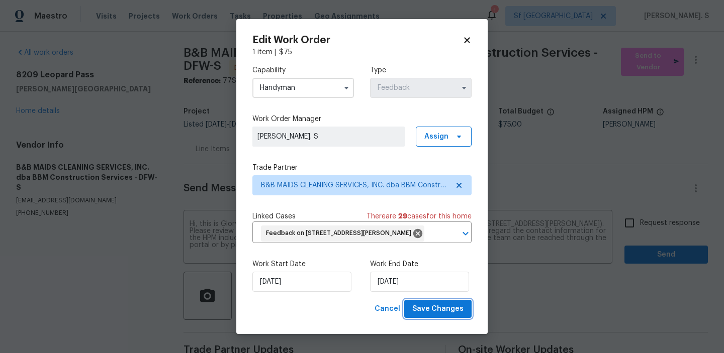
click at [446, 317] on button "Save Changes" at bounding box center [437, 309] width 67 height 19
click at [631, 218] on body "Maestro Visits Projects Work Orders Tasks Properties Geo Assignments 1 Sf Bay A…" at bounding box center [362, 176] width 724 height 353
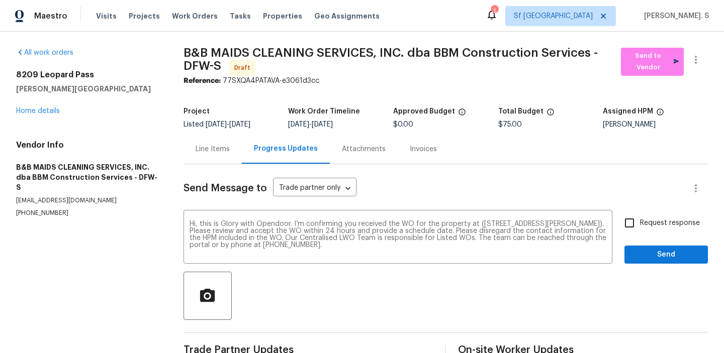
click at [631, 218] on input "Request response" at bounding box center [629, 223] width 21 height 21
checkbox input "true"
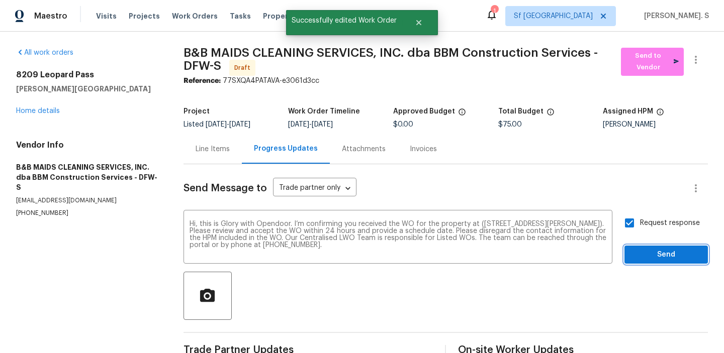
click at [643, 251] on span "Send" at bounding box center [665, 255] width 67 height 13
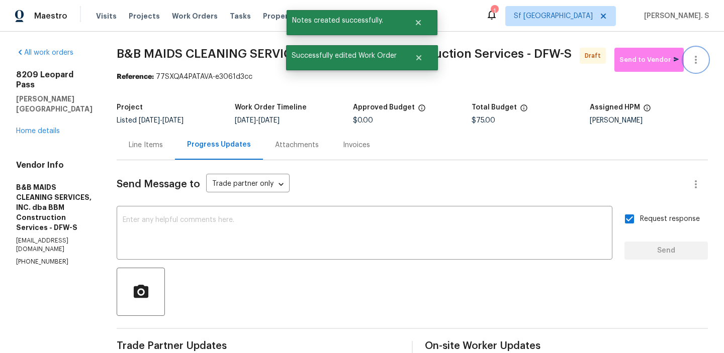
click at [698, 65] on icon "button" at bounding box center [696, 60] width 12 height 12
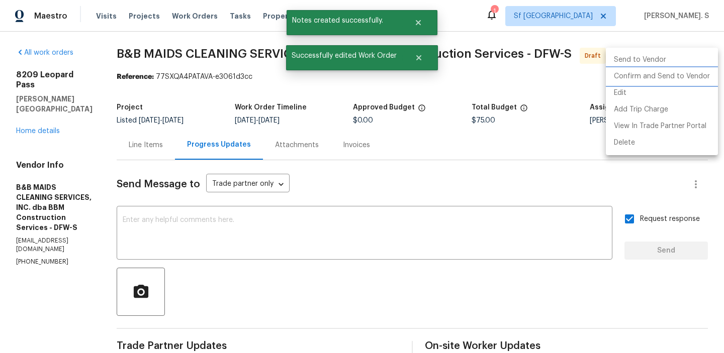
click at [693, 79] on li "Confirm and Send to Vendor" at bounding box center [662, 76] width 112 height 17
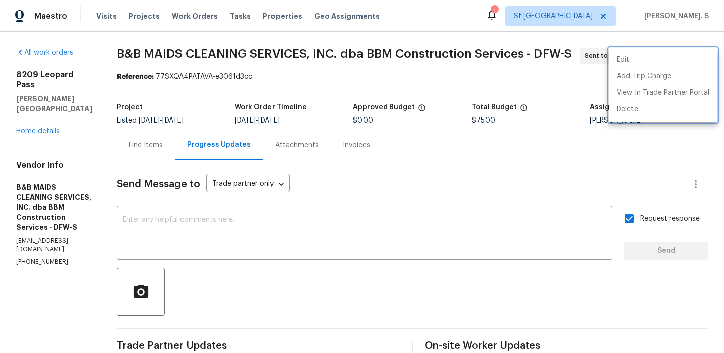
click at [215, 73] on div at bounding box center [362, 176] width 724 height 353
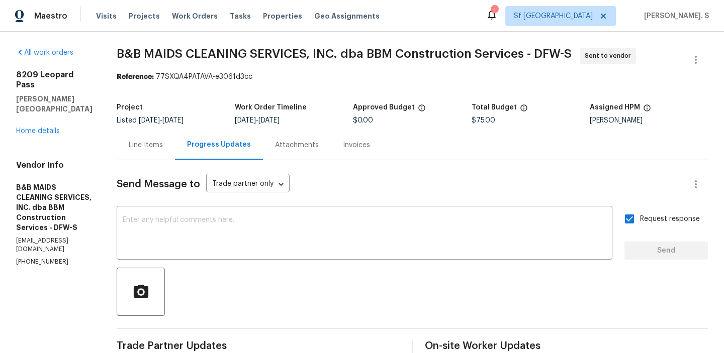
click at [215, 73] on div "Edit Add Trip Charge View In Trade Partner Portal Delete" at bounding box center [362, 176] width 724 height 353
click at [293, 49] on span "B&B MAIDS CLEANING SERVICES, INC. dba BBM Construction Services - DFW-S" at bounding box center [344, 54] width 455 height 12
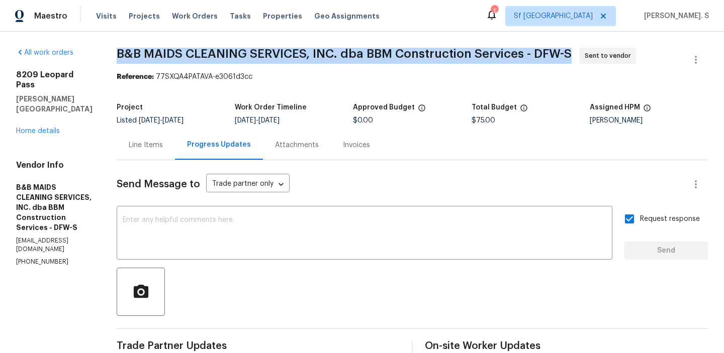
copy span "B&B MAIDS CLEANING SERVICES, INC. dba BBM Construction Services - DFW-S"
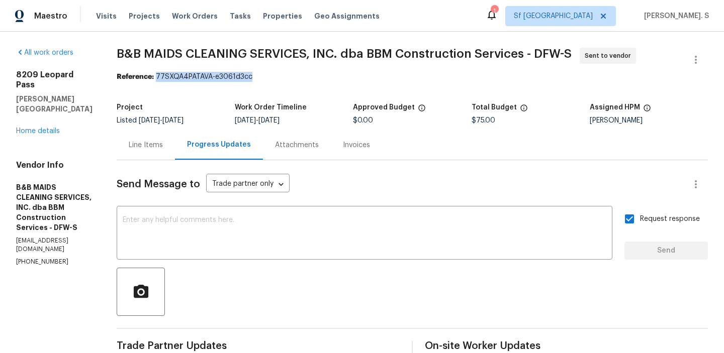
drag, startPoint x: 194, startPoint y: 76, endPoint x: 423, endPoint y: 76, distance: 228.8
click at [415, 76] on div "Reference: 77SXQA4PATAVA-e3061d3cc" at bounding box center [412, 77] width 591 height 10
copy div "77SXQA4PATAVA-e3061d3cc"
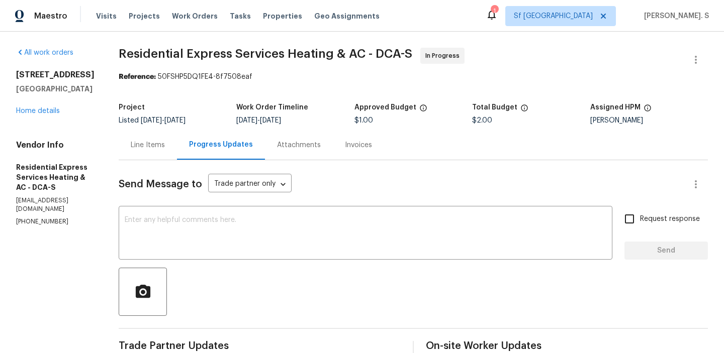
click at [174, 154] on div "Line Items" at bounding box center [148, 145] width 58 height 30
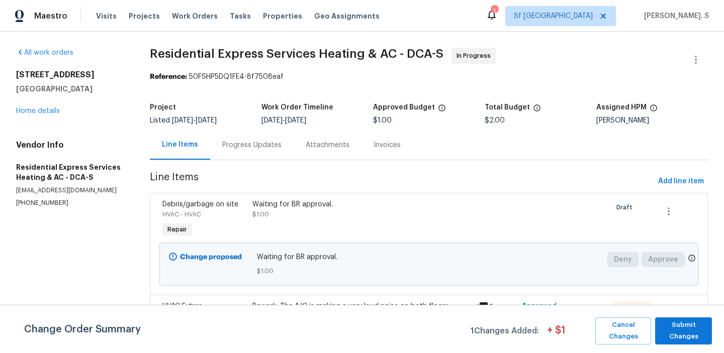
click at [327, 194] on div "Debris/garbage on site HVAC - HVAC Repair Waiting for BR approval. $1.00 Draft …" at bounding box center [429, 244] width 558 height 102
click at [633, 320] on span "Cancel Changes" at bounding box center [623, 331] width 46 height 23
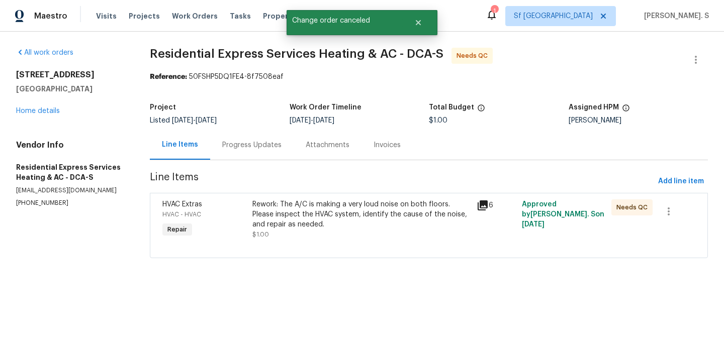
click at [307, 206] on div "Rework: The A/C is making a very loud noise on both floors. Please inspect the …" at bounding box center [361, 215] width 219 height 30
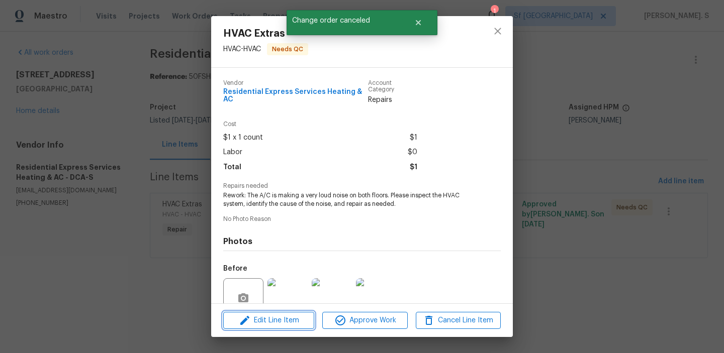
click at [300, 313] on button "Edit Line Item" at bounding box center [268, 321] width 91 height 18
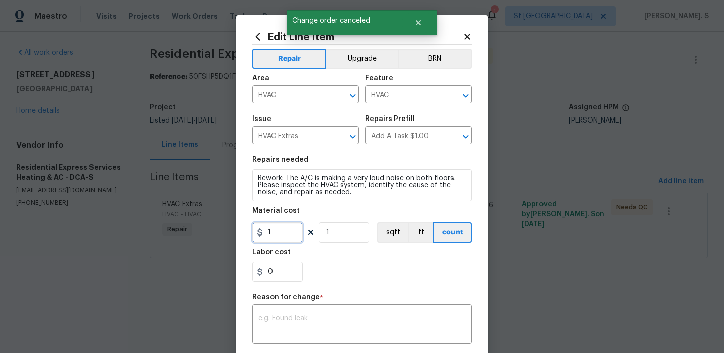
click at [280, 239] on input "1" at bounding box center [277, 233] width 50 height 20
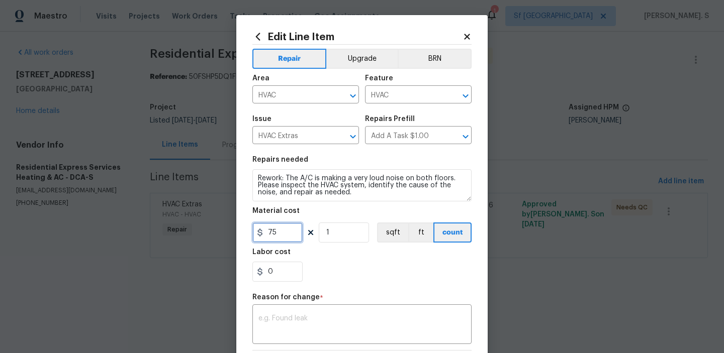
type input "75"
click at [299, 331] on textarea at bounding box center [361, 325] width 207 height 21
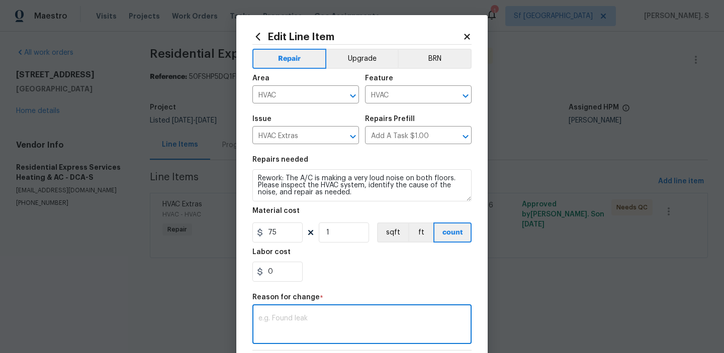
paste textarea "(GJ) Updated cost per BR team approval."
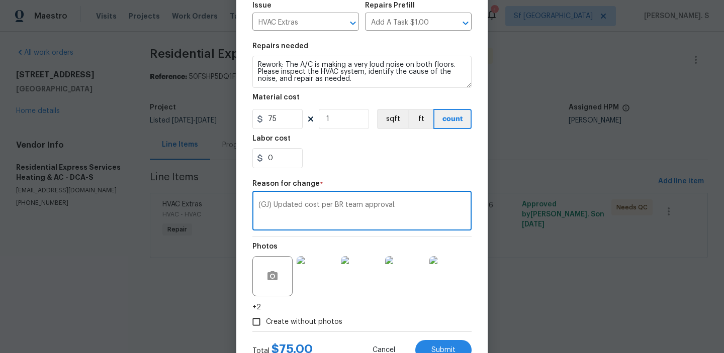
scroll to position [152, 0]
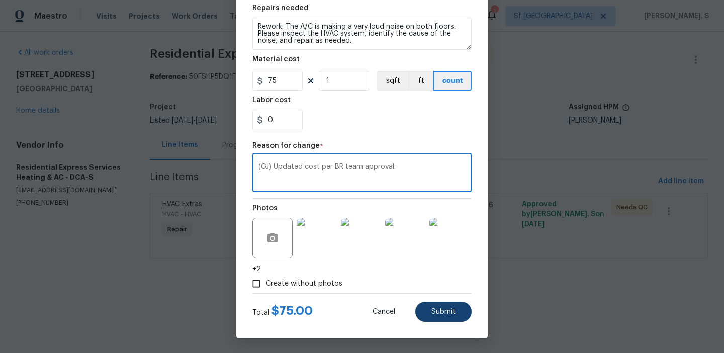
type textarea "(GJ) Updated cost per BR team approval."
click at [466, 317] on button "Submit" at bounding box center [443, 312] width 56 height 20
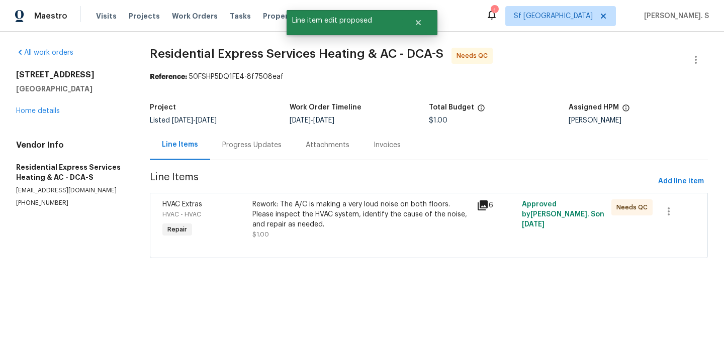
scroll to position [0, 0]
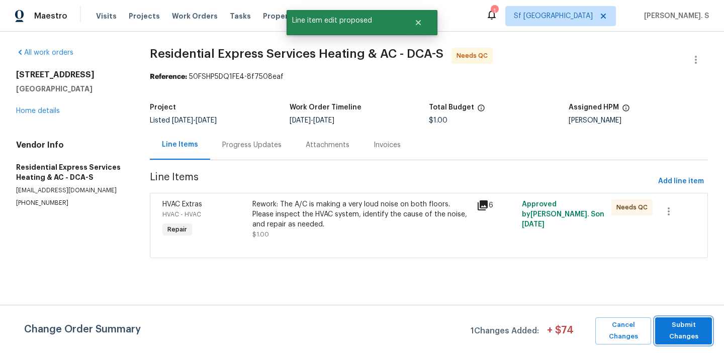
click at [671, 334] on span "Submit Changes" at bounding box center [683, 331] width 47 height 23
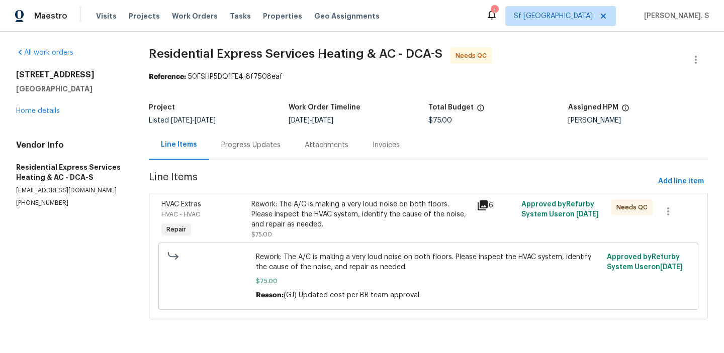
click at [249, 142] on div "Progress Updates" at bounding box center [250, 145] width 59 height 10
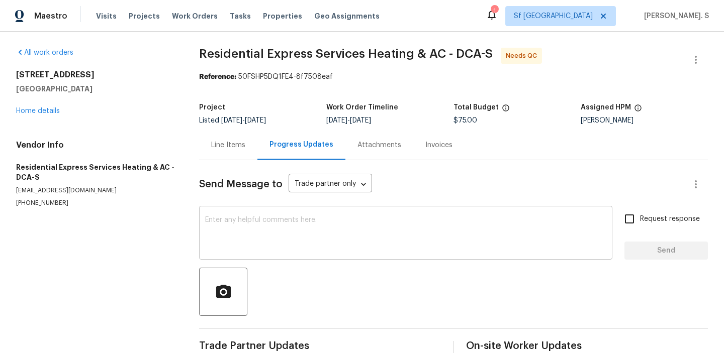
click at [278, 241] on textarea at bounding box center [405, 234] width 401 height 35
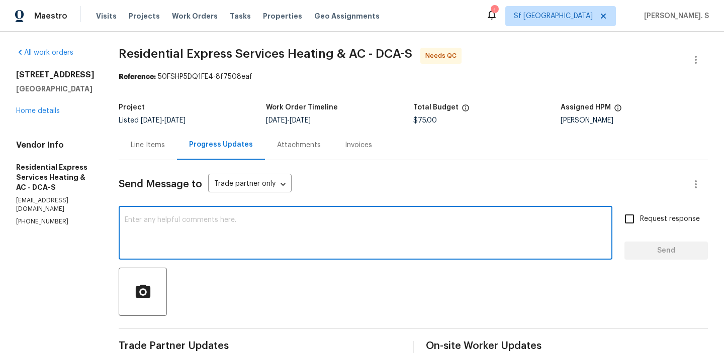
paste textarea "The BR team has approved the cost, and it has been updated."
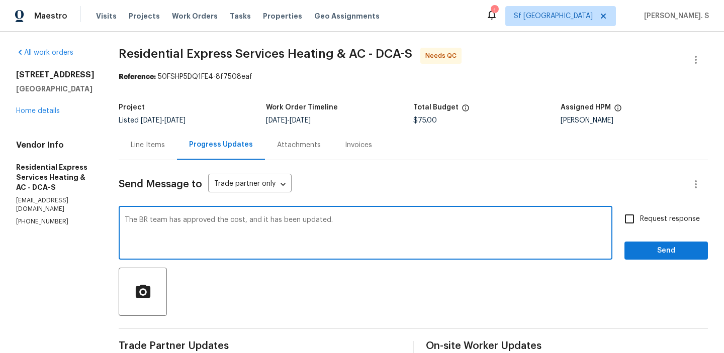
paste textarea "The BR team has approved the cost, and it has been updated."
click at [278, 241] on textarea "The BR team has approved the cost, and it has been updated. The work order is a…" at bounding box center [366, 234] width 482 height 35
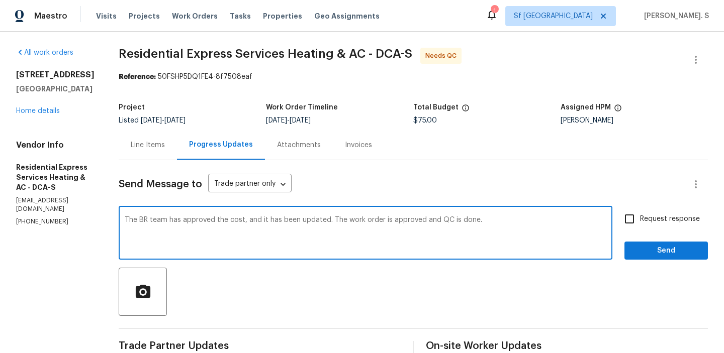
type textarea "The BR team has approved the cost, and it has been updated. The work order is a…"
click at [665, 224] on span "Request response" at bounding box center [670, 219] width 60 height 11
click at [640, 224] on input "Request response" at bounding box center [629, 219] width 21 height 21
checkbox input "true"
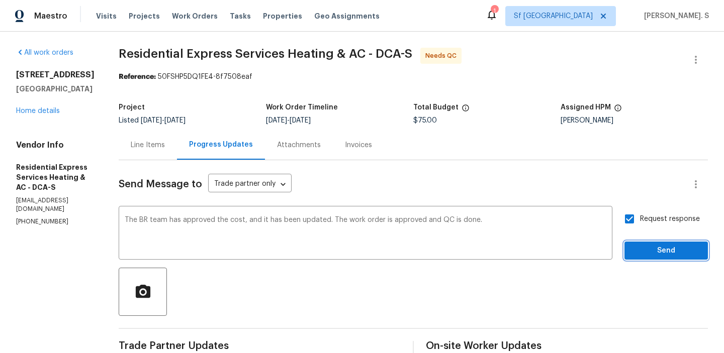
click at [650, 253] on span "Send" at bounding box center [665, 251] width 67 height 13
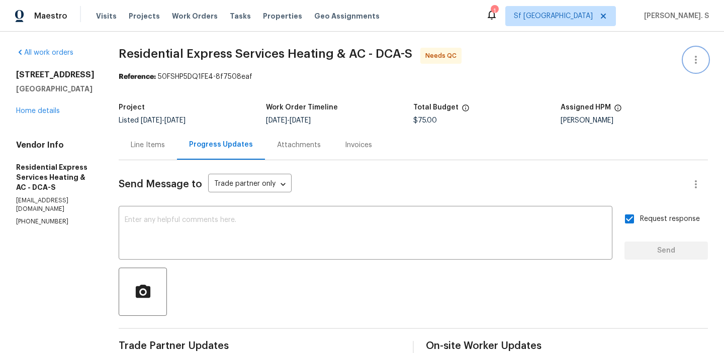
click at [692, 63] on icon "button" at bounding box center [696, 60] width 12 height 12
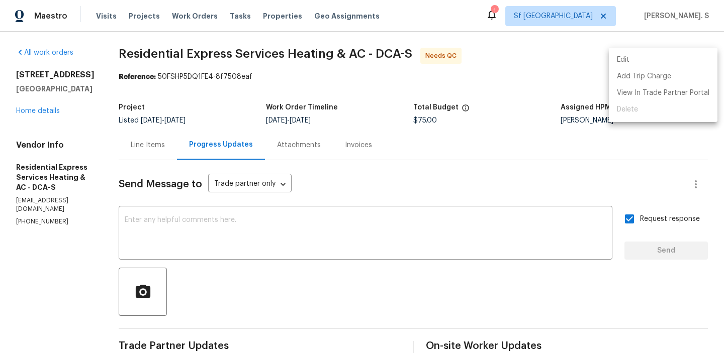
click at [643, 54] on li "Edit" at bounding box center [663, 60] width 109 height 17
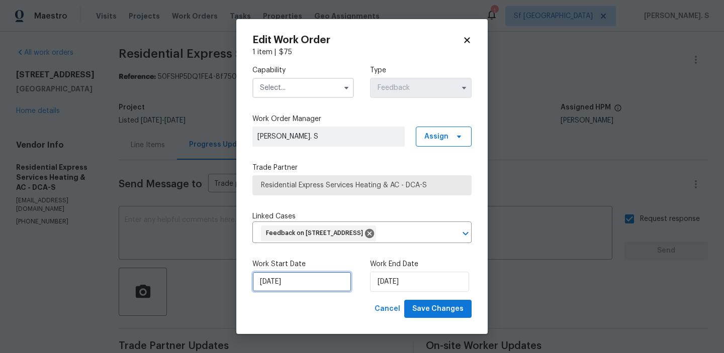
click at [299, 292] on input "8/21/2025" at bounding box center [301, 282] width 99 height 20
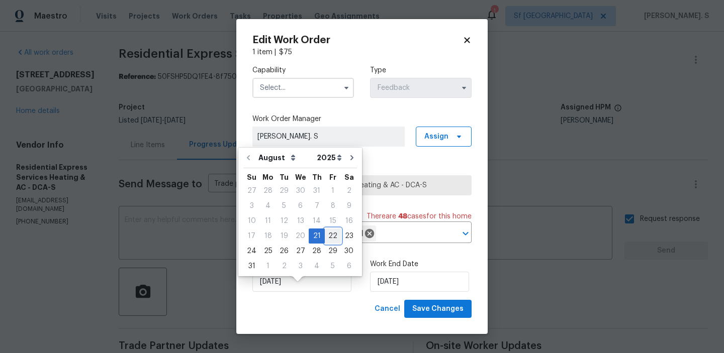
click at [328, 233] on div "22" at bounding box center [333, 236] width 16 height 14
type input "[DATE]"
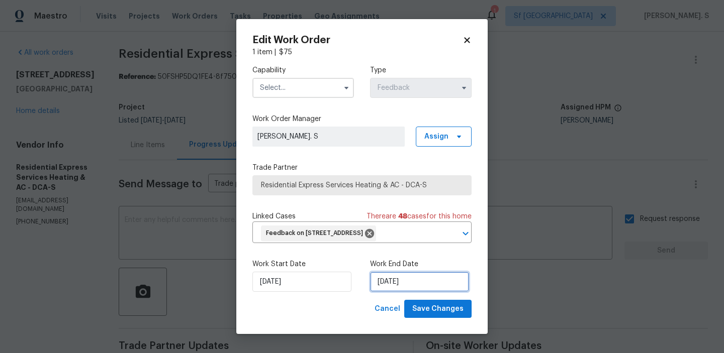
click at [401, 291] on input "8/23/2025" at bounding box center [419, 282] width 99 height 20
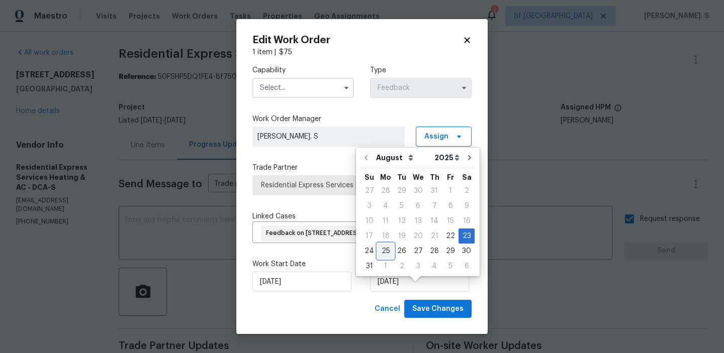
click at [385, 247] on div "25" at bounding box center [386, 251] width 16 height 14
type input "8/25/2025"
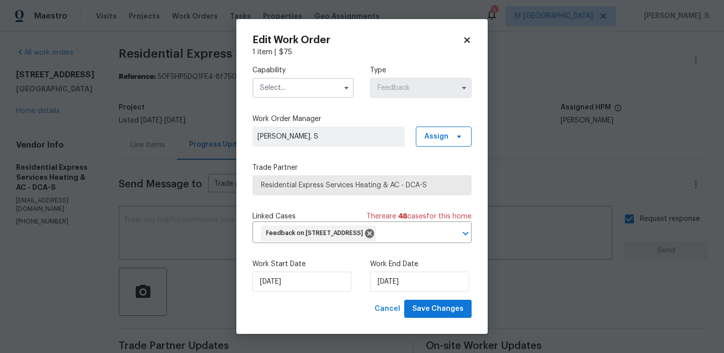
click at [300, 88] on input "text" at bounding box center [303, 88] width 102 height 20
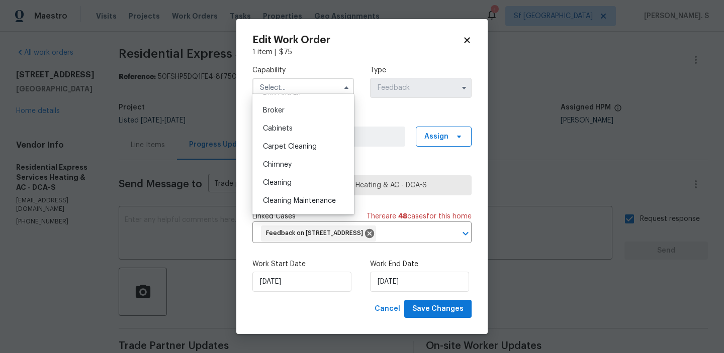
scroll to position [78, 0]
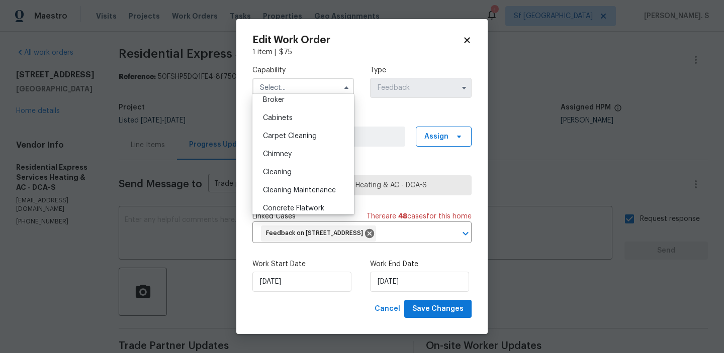
click at [165, 150] on body "Maestro Visits Projects Work Orders Tasks Properties Geo Assignments 1 Sf Bay A…" at bounding box center [362, 176] width 724 height 353
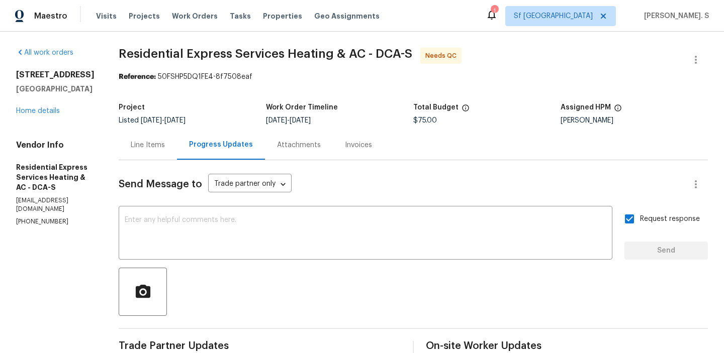
click at [165, 150] on div "Line Items" at bounding box center [148, 145] width 58 height 30
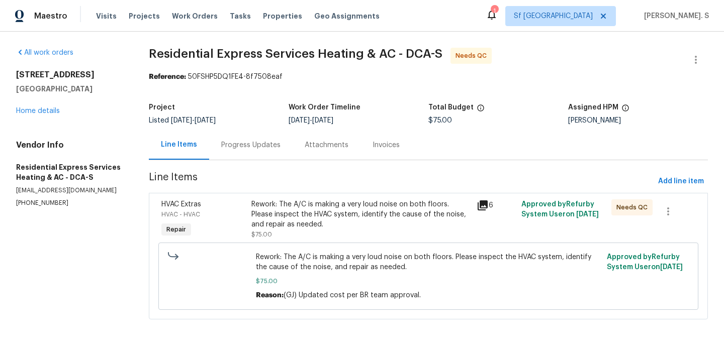
click at [165, 150] on div "Line Items" at bounding box center [179, 145] width 60 height 30
click at [248, 148] on div "Progress Updates" at bounding box center [250, 145] width 59 height 10
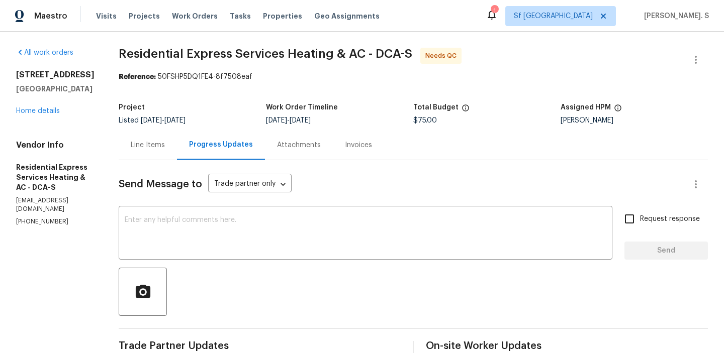
click at [700, 66] on button "button" at bounding box center [696, 60] width 24 height 24
click at [649, 61] on li "Edit" at bounding box center [663, 60] width 109 height 17
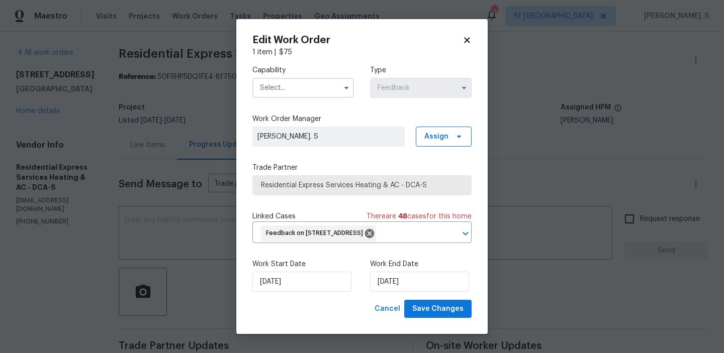
click at [323, 89] on input "text" at bounding box center [303, 88] width 102 height 20
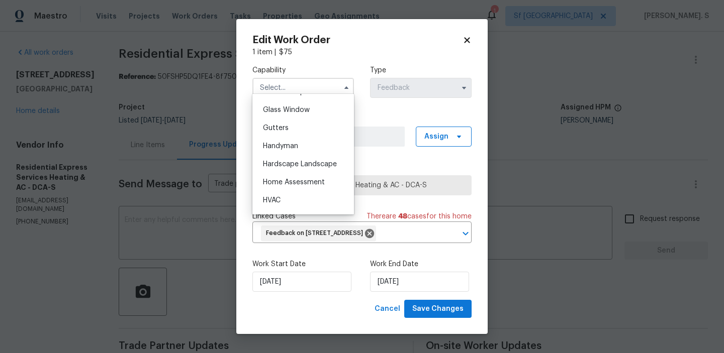
scroll to position [537, 0]
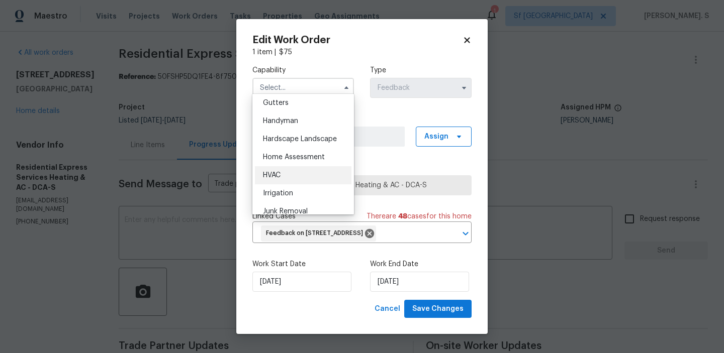
click at [302, 172] on div "HVAC" at bounding box center [303, 175] width 97 height 18
type input "HVAC"
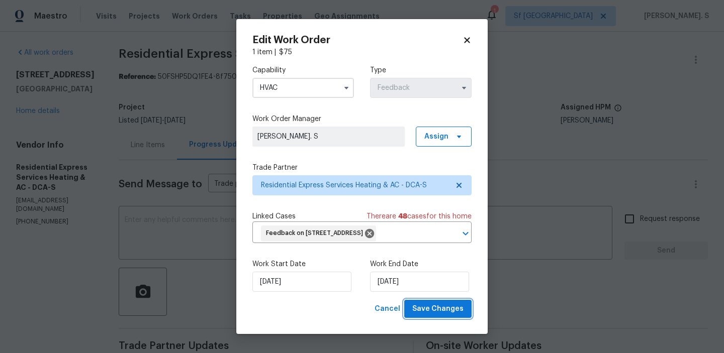
click at [430, 319] on button "Save Changes" at bounding box center [437, 309] width 67 height 19
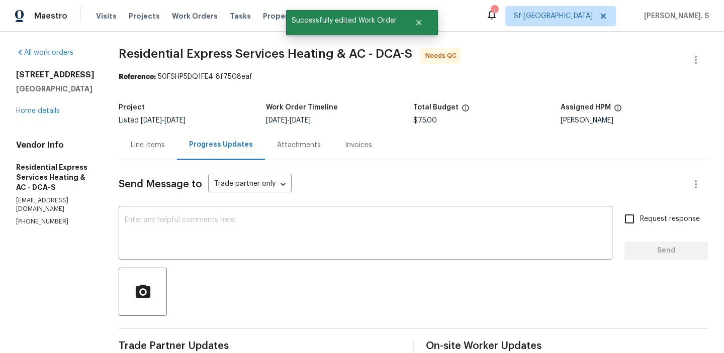
click at [167, 150] on div "Line Items" at bounding box center [148, 145] width 58 height 30
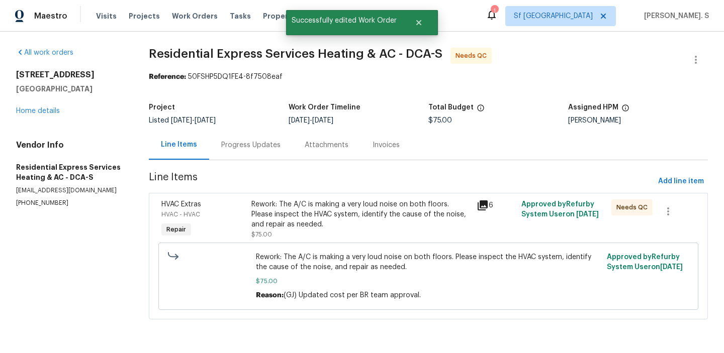
click at [334, 222] on div "Rework: The A/C is making a very loud noise on both floors. Please inspect the …" at bounding box center [360, 215] width 219 height 30
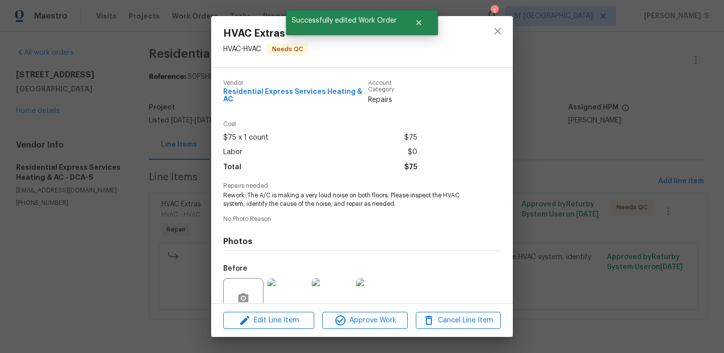
scroll to position [84, 0]
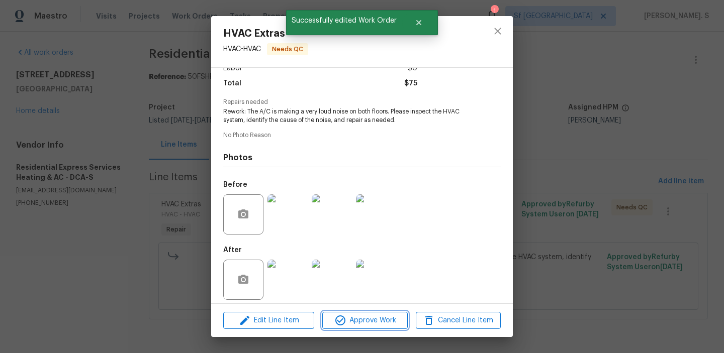
click at [346, 328] on button "Approve Work" at bounding box center [364, 321] width 85 height 18
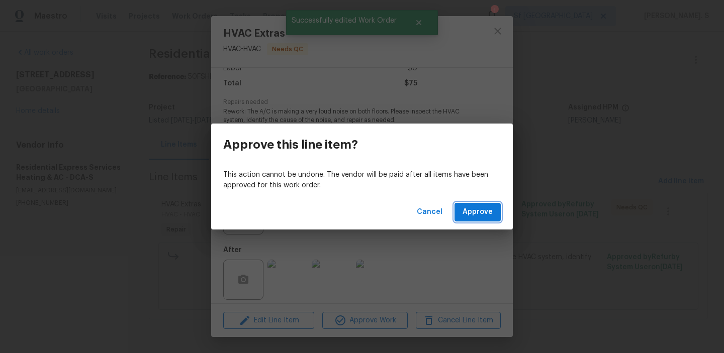
click at [494, 212] on button "Approve" at bounding box center [477, 212] width 46 height 19
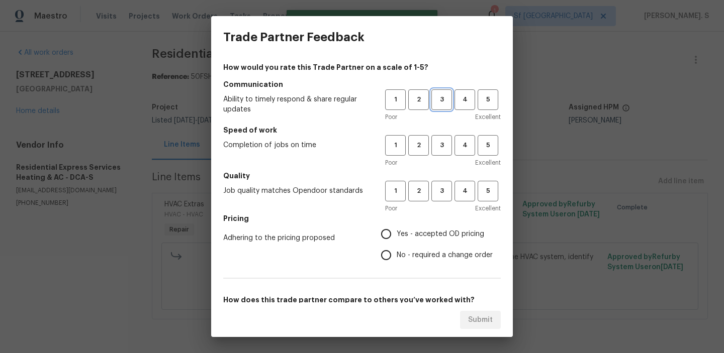
click at [438, 105] on span "3" at bounding box center [441, 100] width 19 height 12
click at [438, 155] on button "3" at bounding box center [441, 145] width 21 height 21
click at [441, 189] on span "3" at bounding box center [441, 192] width 19 height 12
click at [428, 259] on span "No - required a change order" at bounding box center [445, 255] width 96 height 11
click at [397, 259] on input "No - required a change order" at bounding box center [386, 255] width 21 height 21
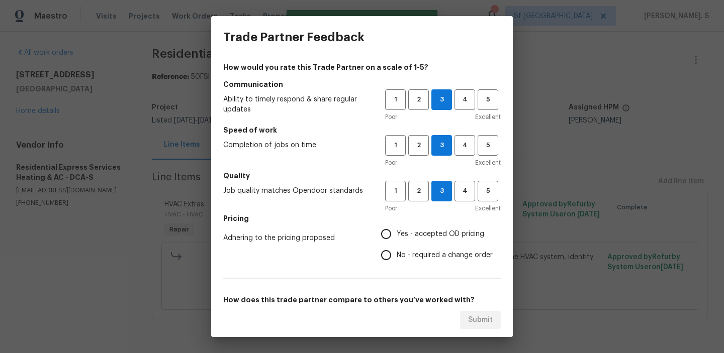
radio input "true"
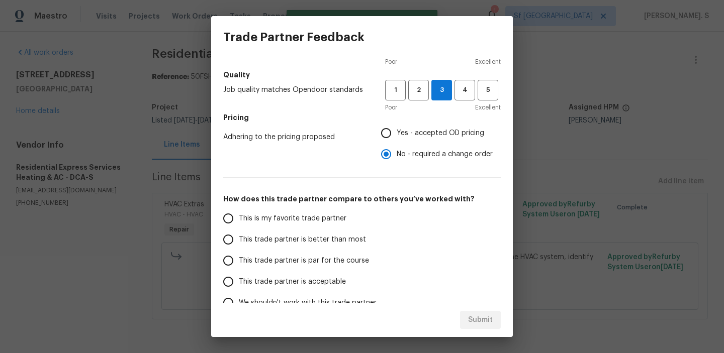
scroll to position [113, 0]
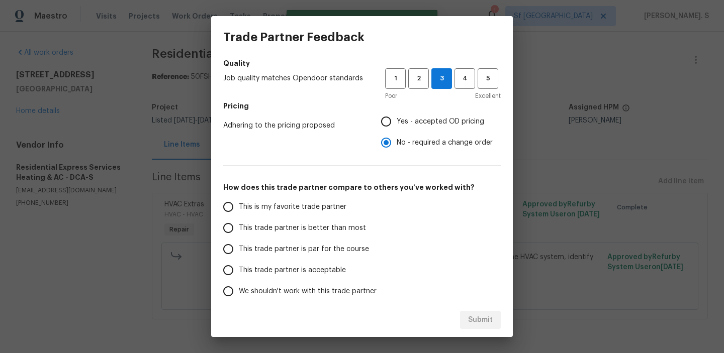
click at [332, 246] on span "This trade partner is par for the course" at bounding box center [304, 249] width 130 height 11
click at [239, 246] on input "This trade partner is par for the course" at bounding box center [228, 249] width 21 height 21
click at [465, 321] on button "Submit" at bounding box center [480, 320] width 41 height 19
radio input "true"
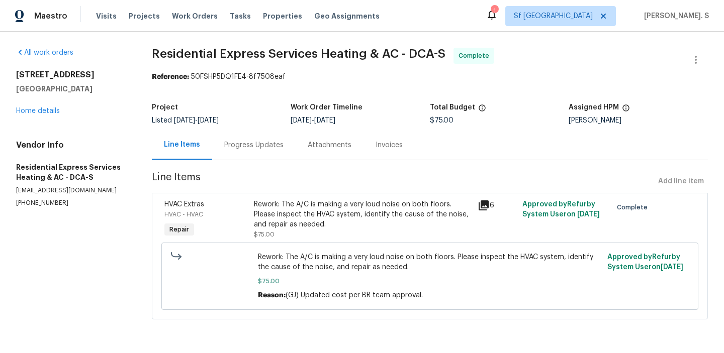
click at [46, 107] on div "12506 Colby Dr Woodbridge, VA 22192 Home details" at bounding box center [72, 93] width 112 height 46
click at [44, 112] on link "Home details" at bounding box center [38, 111] width 44 height 7
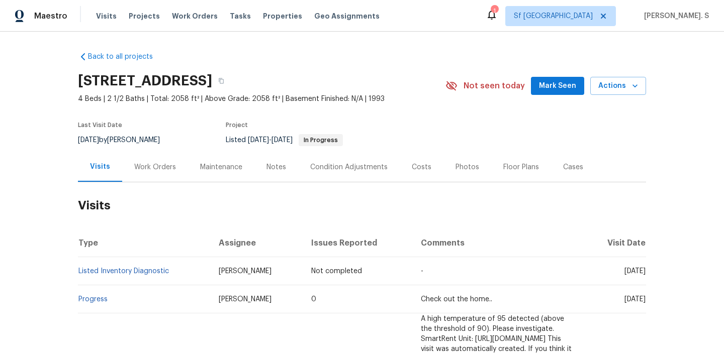
click at [167, 173] on div "Work Orders" at bounding box center [155, 167] width 66 height 30
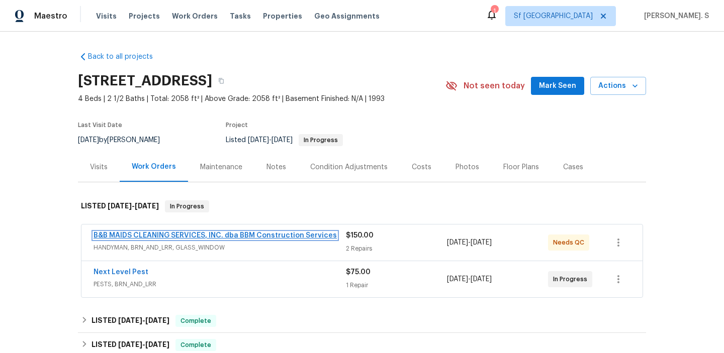
click at [168, 233] on link "B&B MAIDS CLEANING SERVICES, INC. dba BBM Construction Services" at bounding box center [215, 235] width 243 height 7
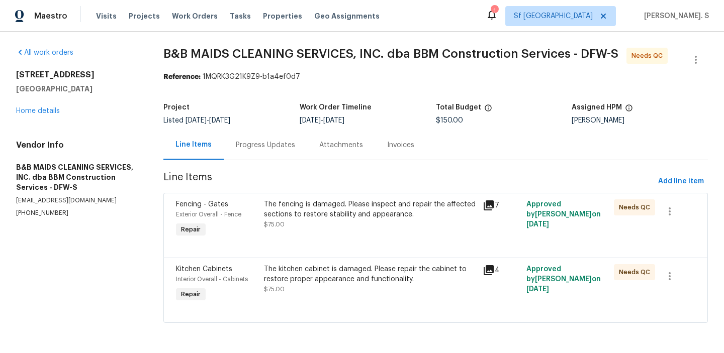
click at [263, 155] on div "Progress Updates" at bounding box center [265, 145] width 83 height 30
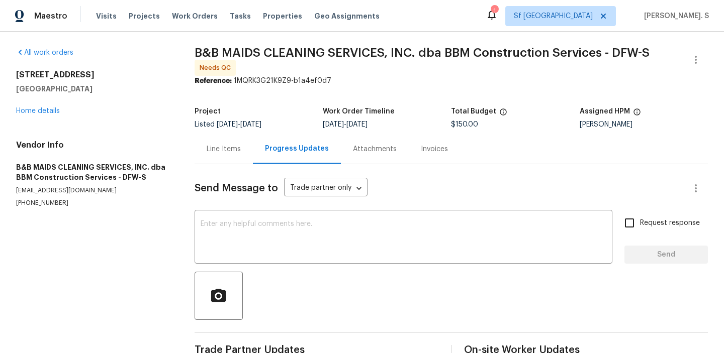
click at [263, 155] on div "Progress Updates" at bounding box center [297, 149] width 88 height 30
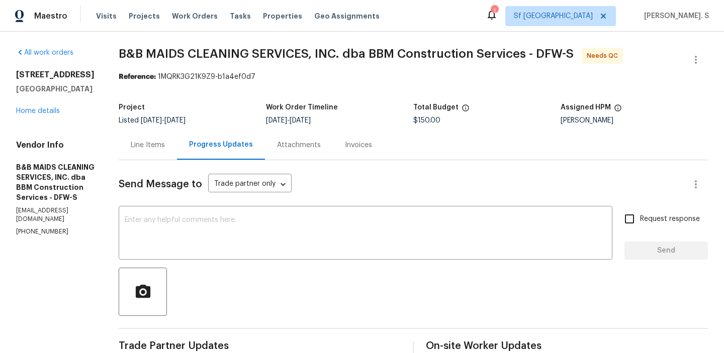
click at [177, 158] on div "Line Items" at bounding box center [148, 145] width 58 height 30
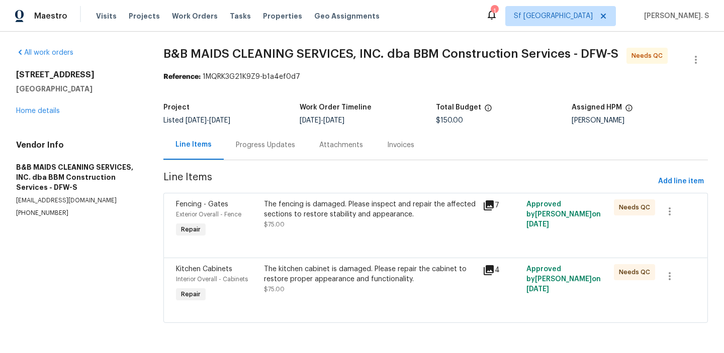
click at [354, 218] on div "The fencing is damaged. Please inspect and repair the affected sections to rest…" at bounding box center [370, 210] width 213 height 20
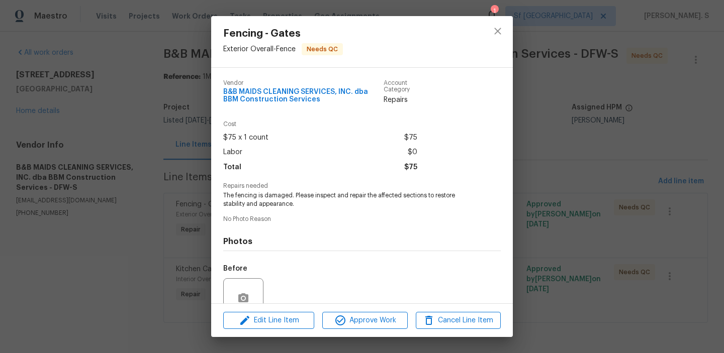
scroll to position [90, 0]
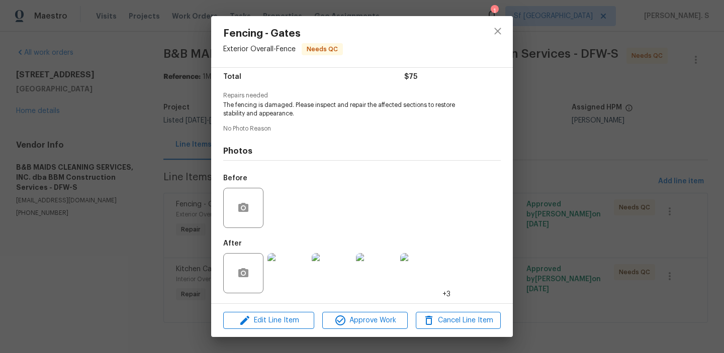
click at [288, 275] on img at bounding box center [287, 273] width 40 height 40
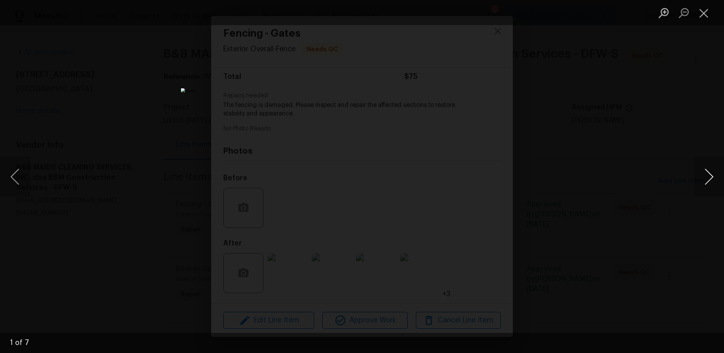
click at [706, 167] on button "Next image" at bounding box center [709, 177] width 30 height 40
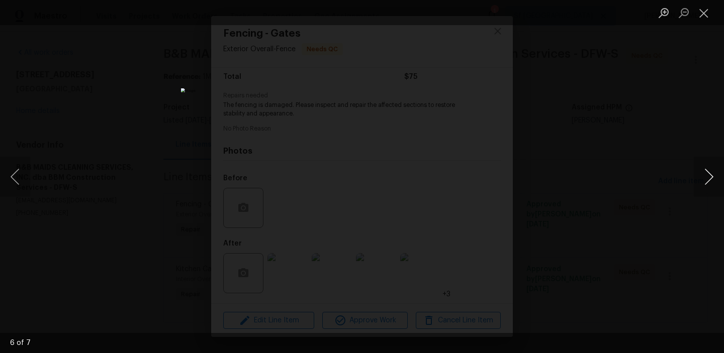
click at [706, 167] on button "Next image" at bounding box center [709, 177] width 30 height 40
click at [710, 20] on button "Close lightbox" at bounding box center [704, 13] width 20 height 18
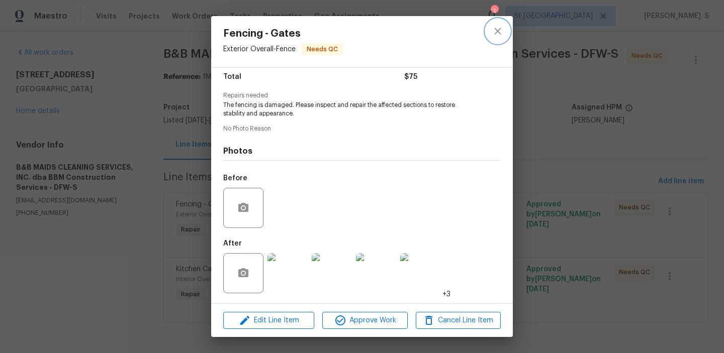
click at [490, 28] on button "close" at bounding box center [498, 31] width 24 height 24
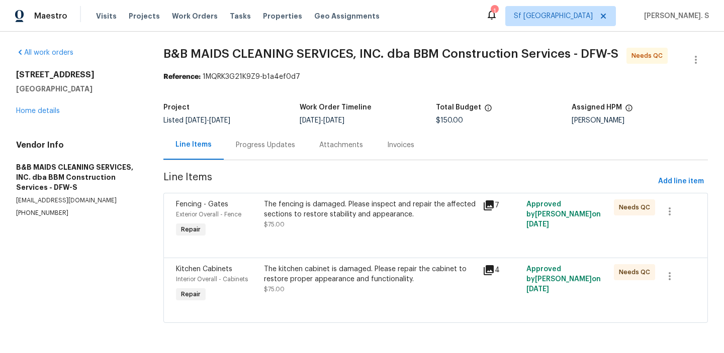
click at [370, 285] on div "The kitchen cabinet is damaged. Please repair the cabinet to restore proper app…" at bounding box center [370, 279] width 213 height 30
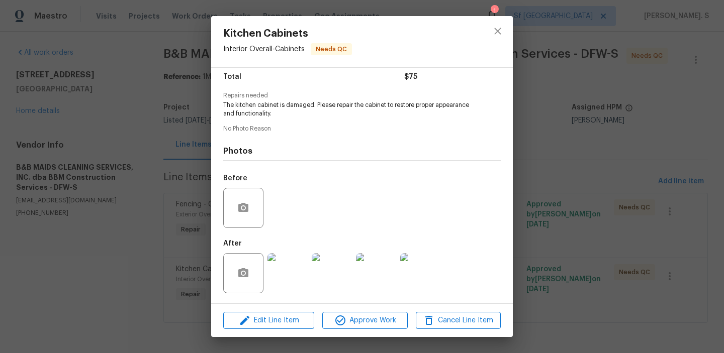
click at [297, 261] on img at bounding box center [287, 273] width 40 height 40
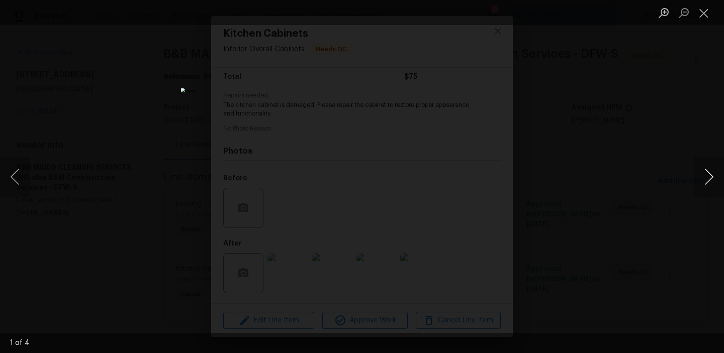
click at [712, 176] on button "Next image" at bounding box center [709, 177] width 30 height 40
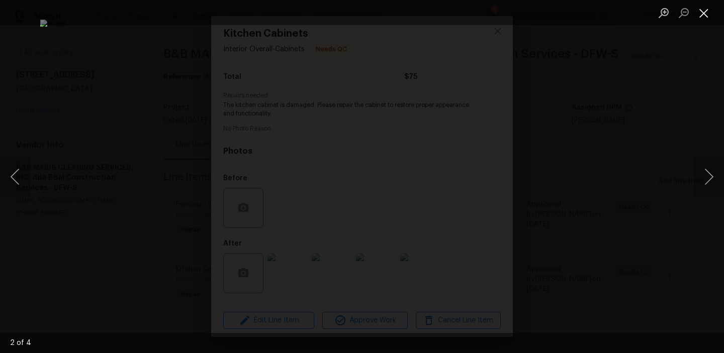
click at [707, 13] on button "Close lightbox" at bounding box center [704, 13] width 20 height 18
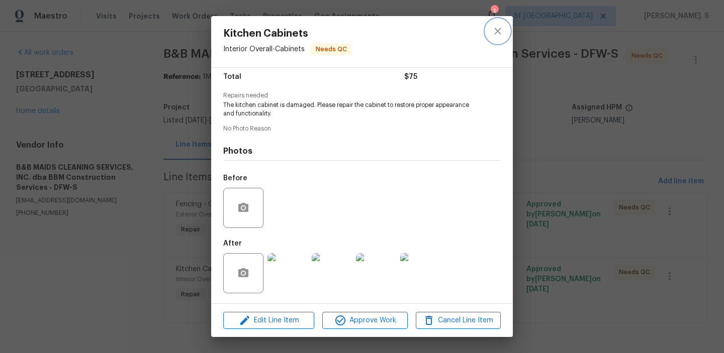
click at [500, 32] on icon "close" at bounding box center [498, 31] width 12 height 12
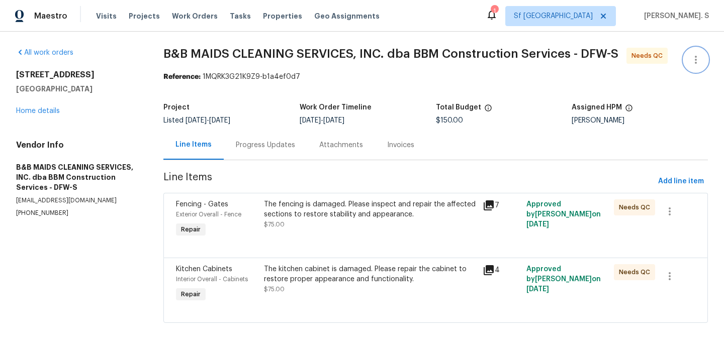
click at [698, 51] on button "button" at bounding box center [696, 60] width 24 height 24
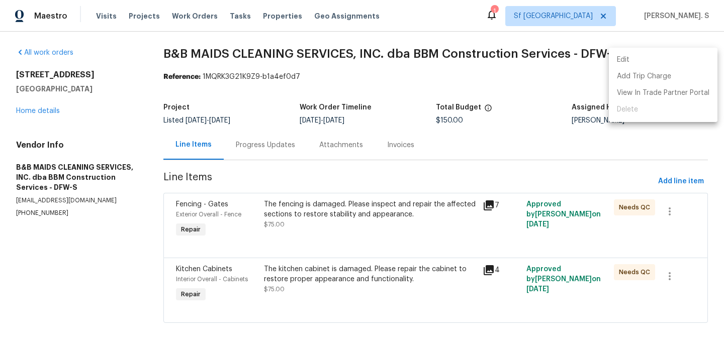
click at [648, 58] on li "Edit" at bounding box center [663, 60] width 109 height 17
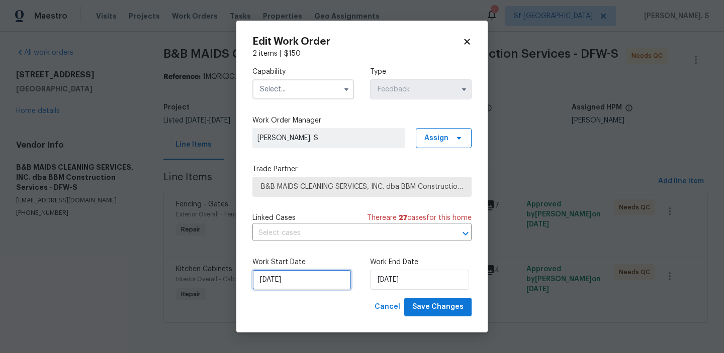
click at [286, 289] on input "[DATE]" at bounding box center [301, 280] width 99 height 20
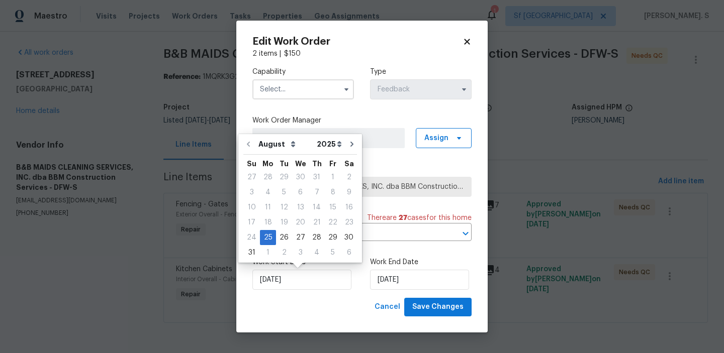
click at [541, 202] on body "Maestro Visits Projects Work Orders Tasks Properties Geo Assignments 1 Sf Bay A…" at bounding box center [362, 175] width 724 height 351
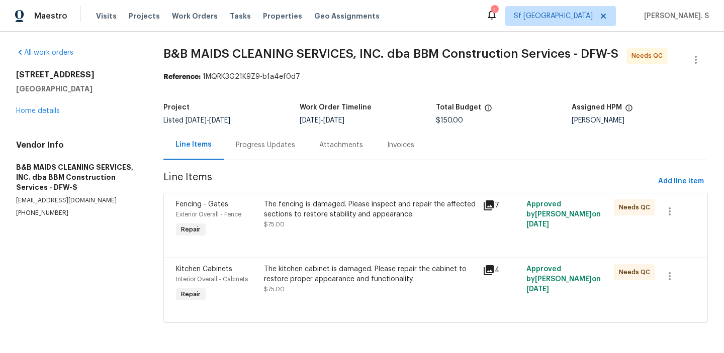
click at [253, 149] on div "Progress Updates" at bounding box center [265, 145] width 59 height 10
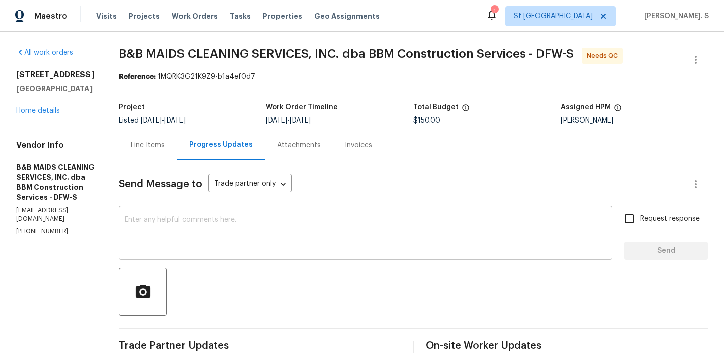
click at [211, 217] on textarea at bounding box center [366, 234] width 482 height 35
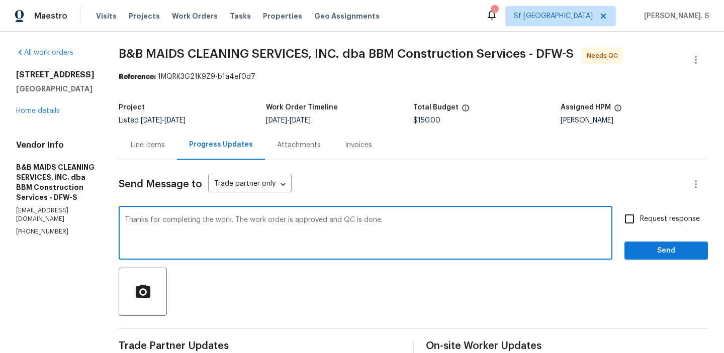
click at [211, 217] on textarea "Thanks for completing the work. The work order is approved and QC is done." at bounding box center [366, 234] width 482 height 35
type textarea "Thanks for completing the work. The work order is approved and QC is done."
click at [662, 218] on span "Request response" at bounding box center [670, 219] width 60 height 11
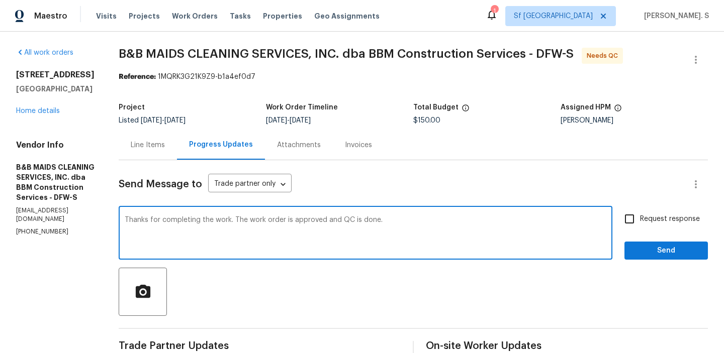
click at [640, 218] on input "Request response" at bounding box center [629, 219] width 21 height 21
checkbox input "true"
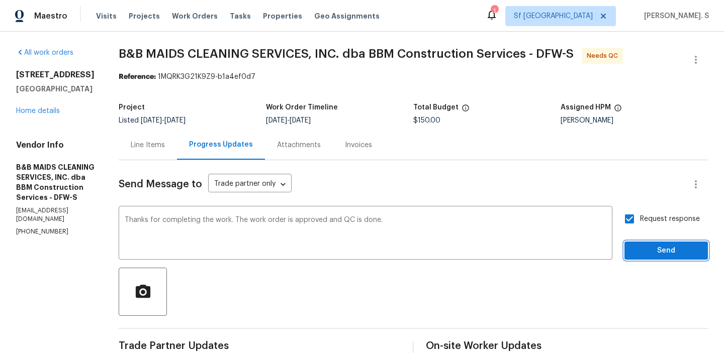
click at [656, 253] on span "Send" at bounding box center [665, 251] width 67 height 13
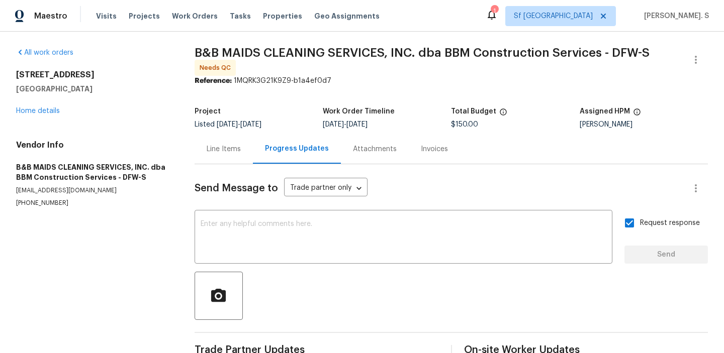
click at [253, 157] on div "Progress Updates" at bounding box center [297, 149] width 88 height 30
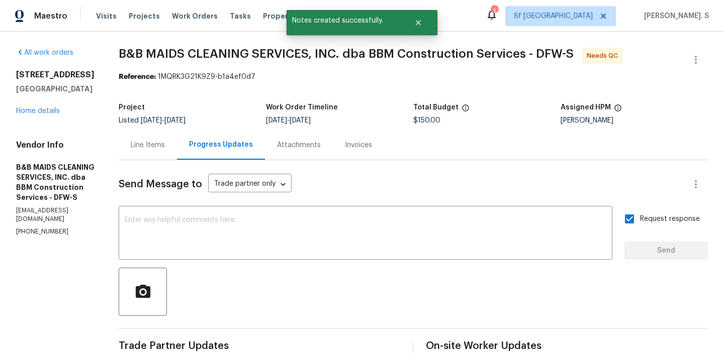
click at [151, 145] on div "All work orders 2116 Wentworth Dr Flower Mound, TX 75028 Home details Vendor In…" at bounding box center [362, 301] width 724 height 539
click at [165, 146] on div "Line Items" at bounding box center [148, 145] width 34 height 10
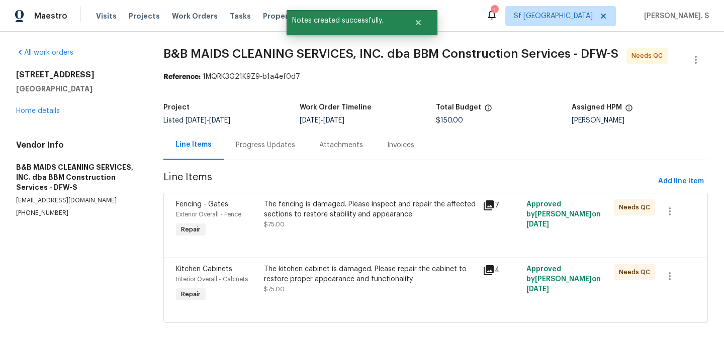
click at [339, 195] on div "Fencing - Gates Exterior Overall - Fence Repair The fencing is damaged. Please …" at bounding box center [435, 225] width 544 height 65
click at [339, 213] on div "The fencing is damaged. Please inspect and repair the affected sections to rest…" at bounding box center [370, 210] width 213 height 20
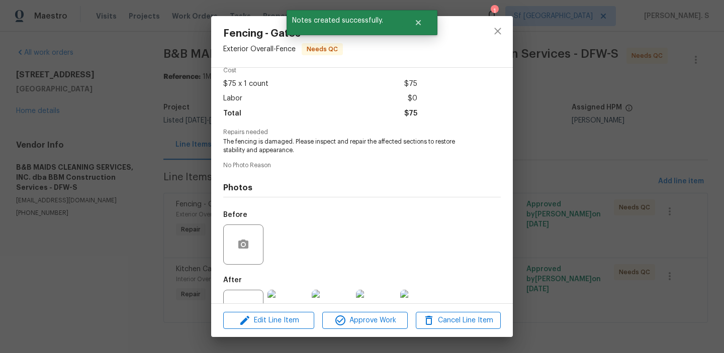
scroll to position [69, 0]
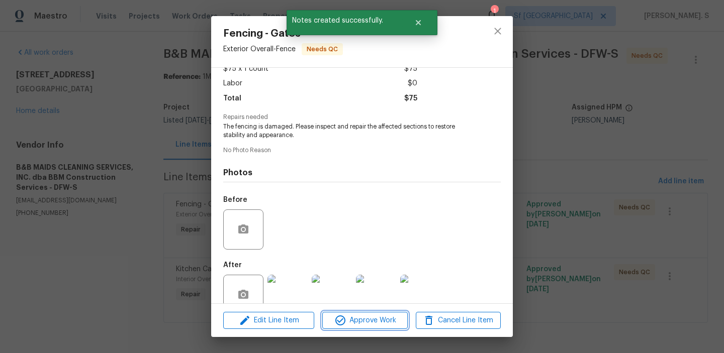
click at [358, 320] on span "Approve Work" at bounding box center [364, 321] width 79 height 13
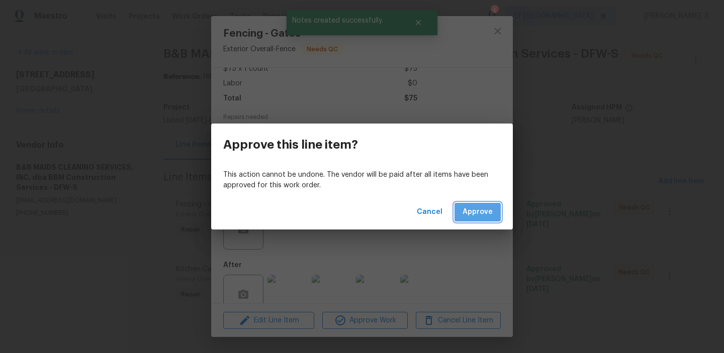
click at [473, 220] on button "Approve" at bounding box center [477, 212] width 46 height 19
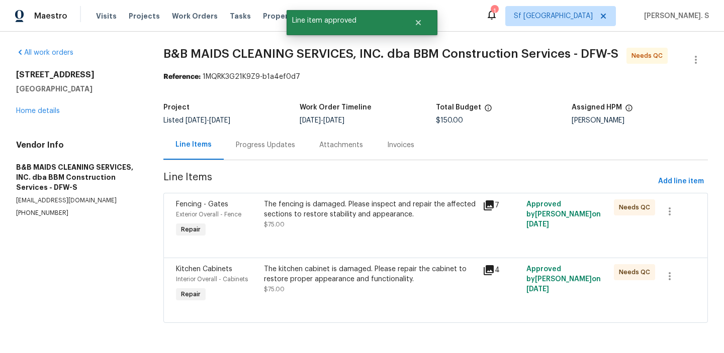
click at [342, 235] on div "The fencing is damaged. Please inspect and repair the affected sections to rest…" at bounding box center [370, 220] width 219 height 46
click at [340, 207] on div "The kitchen cabinet is damaged. Please repair the cabinet to restore proper app…" at bounding box center [370, 210] width 213 height 20
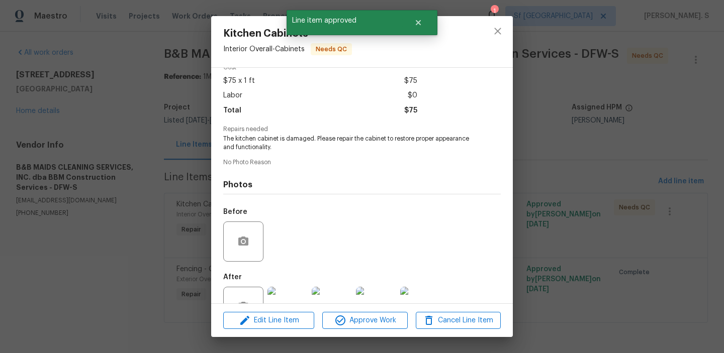
scroll to position [90, 0]
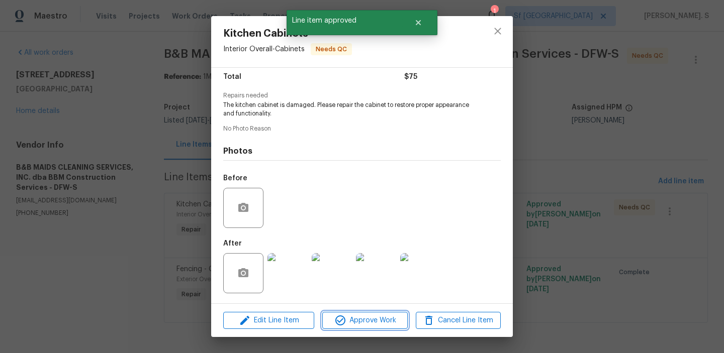
click at [357, 316] on span "Approve Work" at bounding box center [364, 321] width 79 height 13
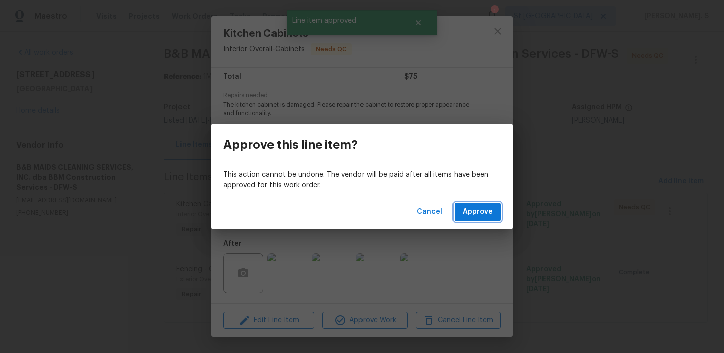
click at [467, 210] on span "Approve" at bounding box center [478, 212] width 30 height 13
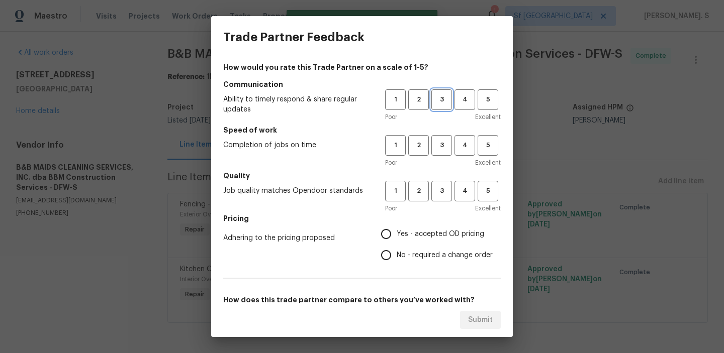
click at [447, 107] on button "3" at bounding box center [441, 99] width 21 height 21
click at [451, 149] on button "3" at bounding box center [441, 145] width 21 height 21
click at [445, 192] on span "3" at bounding box center [441, 192] width 19 height 12
click at [437, 257] on span "No - required a change order" at bounding box center [445, 255] width 96 height 11
click at [397, 257] on input "No - required a change order" at bounding box center [386, 255] width 21 height 21
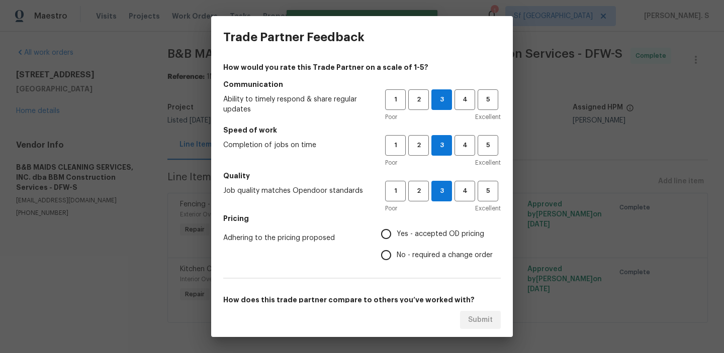
radio input "true"
click at [432, 239] on span "Yes - accepted OD pricing" at bounding box center [440, 234] width 87 height 11
click at [397, 239] on input "Yes - accepted OD pricing" at bounding box center [386, 234] width 21 height 21
radio input "true"
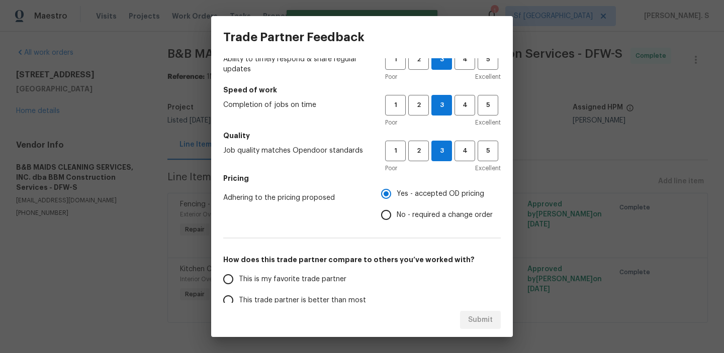
click at [302, 304] on div "Submit" at bounding box center [362, 320] width 302 height 35
click at [313, 298] on span "This trade partner is better than most" at bounding box center [302, 301] width 127 height 11
click at [239, 298] on input "This trade partner is better than most" at bounding box center [228, 300] width 21 height 21
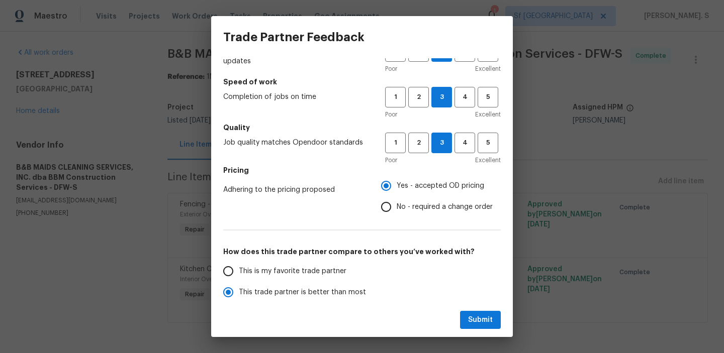
click at [477, 310] on div "Submit" at bounding box center [362, 320] width 302 height 35
click at [481, 319] on span "Submit" at bounding box center [480, 320] width 25 height 13
radio input "true"
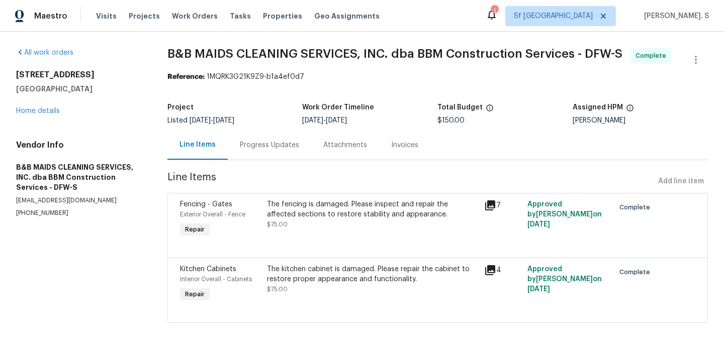
click at [328, 55] on span "B&B MAIDS CLEANING SERVICES, INC. dba BBM Construction Services - DFW-S" at bounding box center [394, 54] width 455 height 12
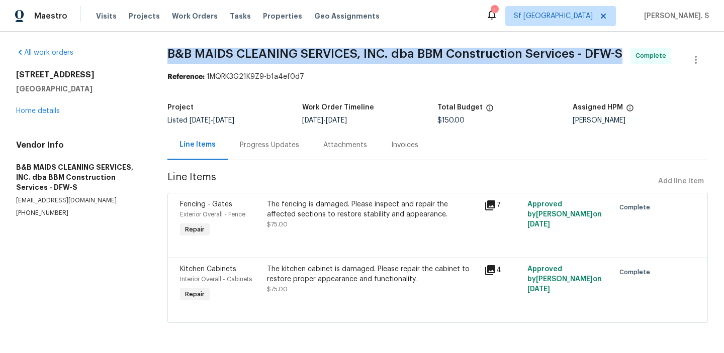
copy span "B&B MAIDS CLEANING SERVICES, INC. dba BBM Construction Services - DFW-S"
click at [51, 107] on div "2116 Wentworth Dr Flower Mound, TX 75028 Home details" at bounding box center [79, 93] width 127 height 46
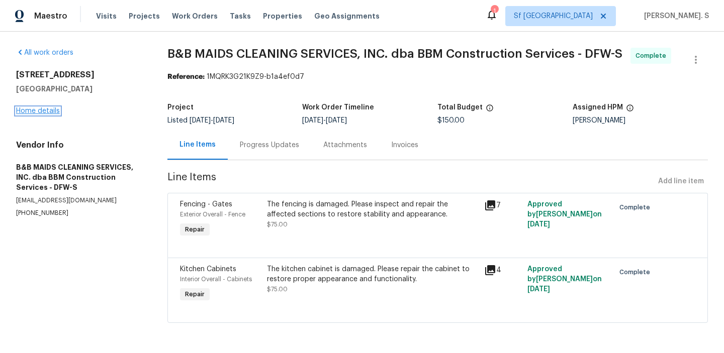
click at [51, 110] on link "Home details" at bounding box center [38, 111] width 44 height 7
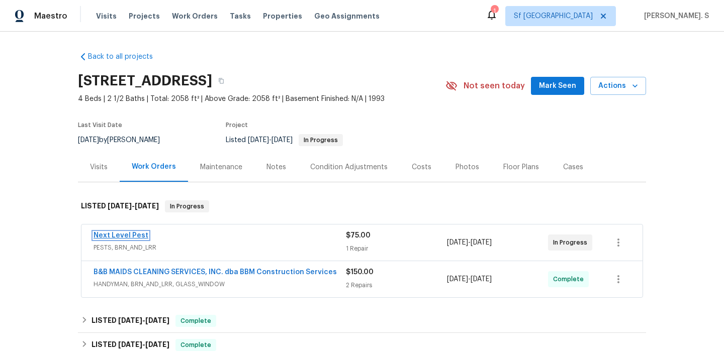
click at [135, 233] on link "Next Level Pest" at bounding box center [121, 235] width 55 height 7
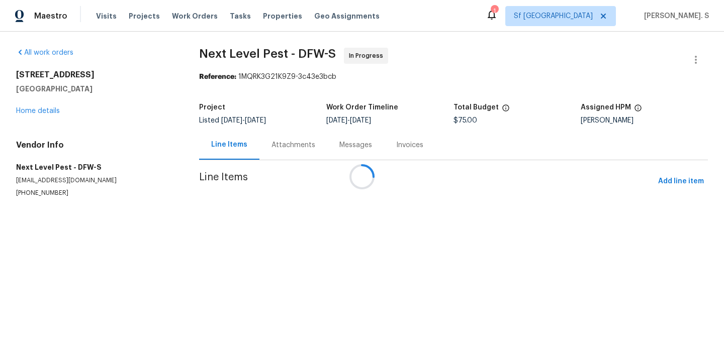
click at [262, 142] on div at bounding box center [362, 176] width 724 height 353
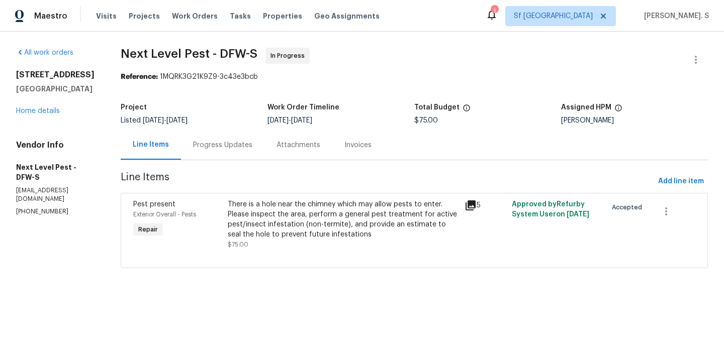
click at [264, 142] on div "Attachments" at bounding box center [298, 145] width 68 height 30
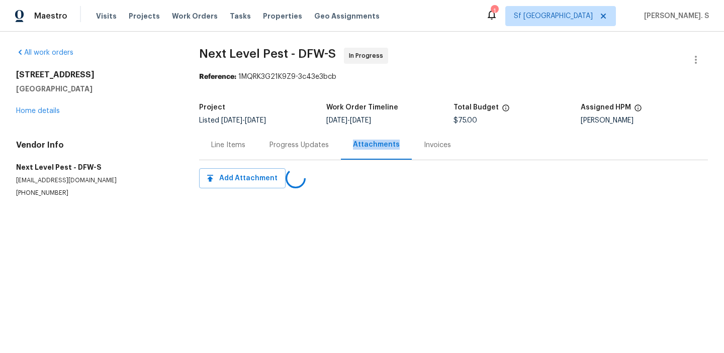
click at [262, 142] on div "Progress Updates" at bounding box center [298, 145] width 83 height 30
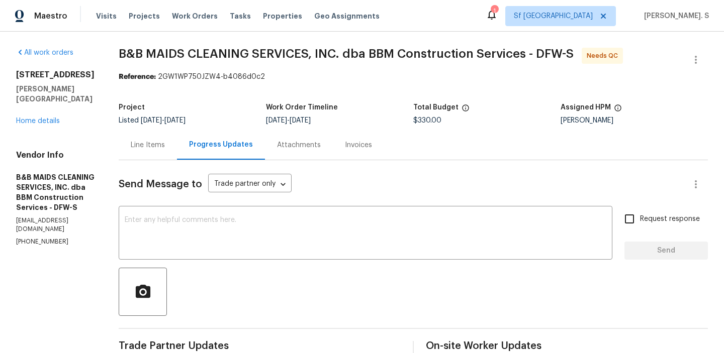
click at [165, 149] on div "Line Items" at bounding box center [148, 145] width 34 height 10
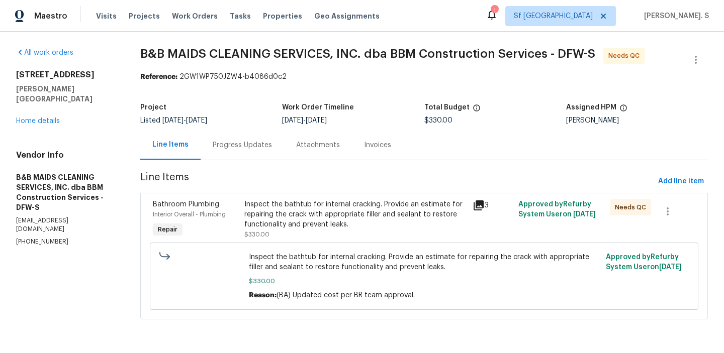
click at [316, 222] on div "Inspect the bathtub for internal cracking. Provide an estimate for repairing th…" at bounding box center [355, 215] width 223 height 30
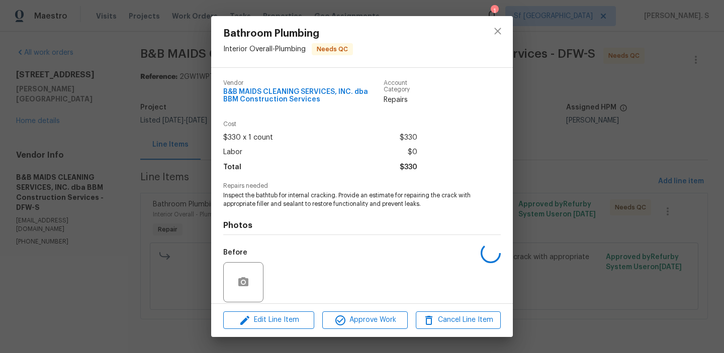
scroll to position [74, 0]
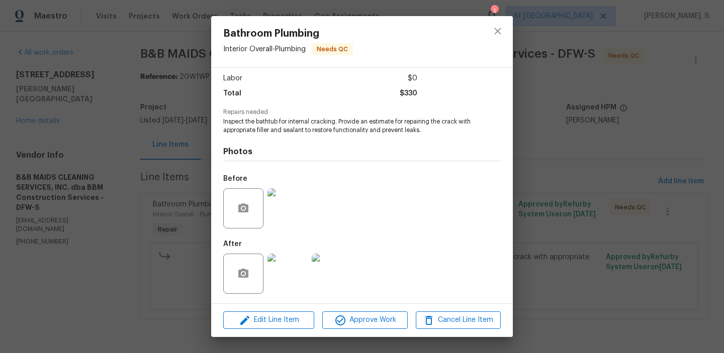
click at [281, 283] on img at bounding box center [287, 274] width 40 height 40
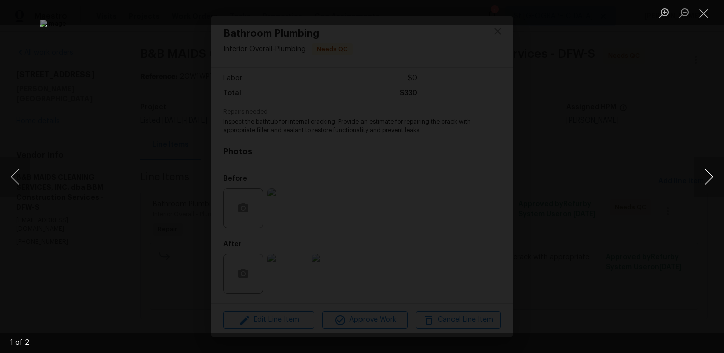
click at [703, 175] on button "Next image" at bounding box center [709, 177] width 30 height 40
click at [704, 13] on button "Close lightbox" at bounding box center [704, 13] width 20 height 18
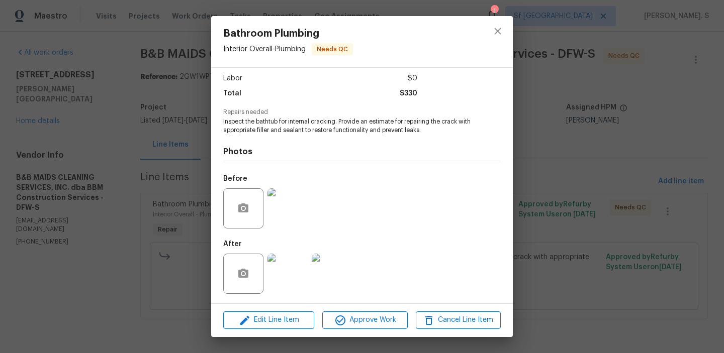
click at [296, 206] on img at bounding box center [287, 209] width 40 height 40
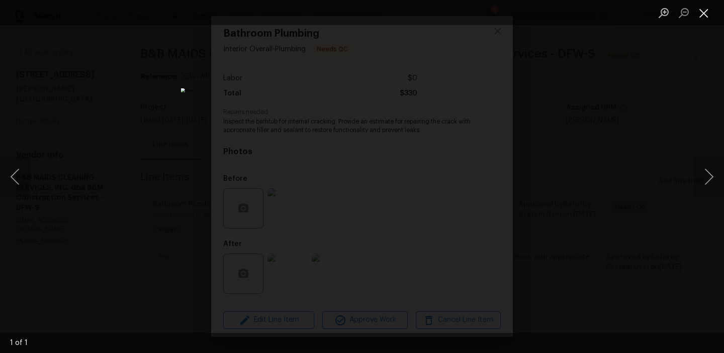
click at [700, 19] on button "Close lightbox" at bounding box center [704, 13] width 20 height 18
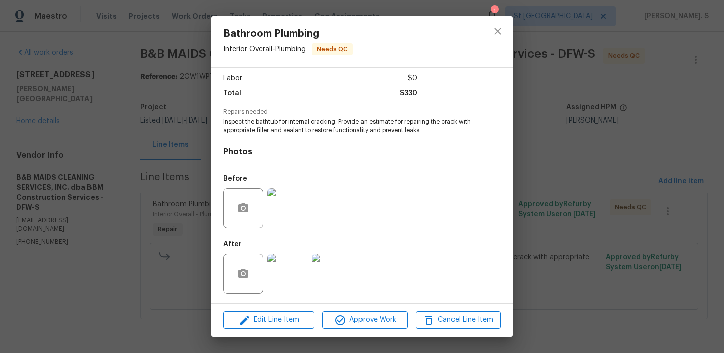
click at [280, 191] on img at bounding box center [287, 209] width 40 height 40
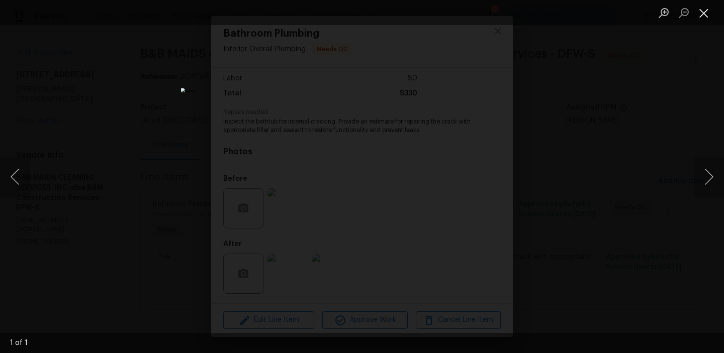
click at [699, 19] on button "Close lightbox" at bounding box center [704, 13] width 20 height 18
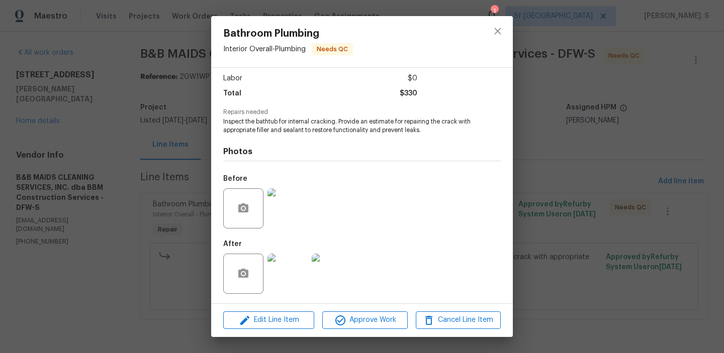
click at [277, 285] on img at bounding box center [287, 274] width 40 height 40
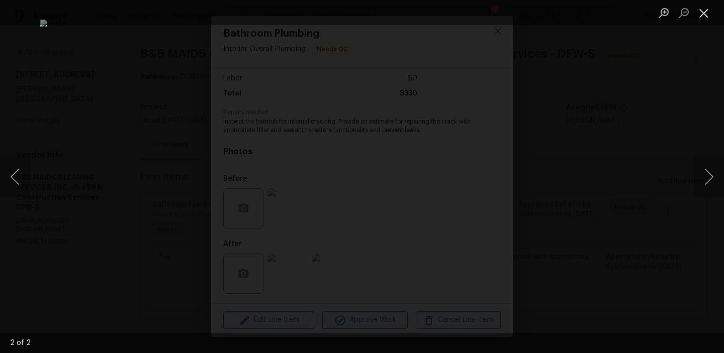
click at [708, 17] on button "Close lightbox" at bounding box center [704, 13] width 20 height 18
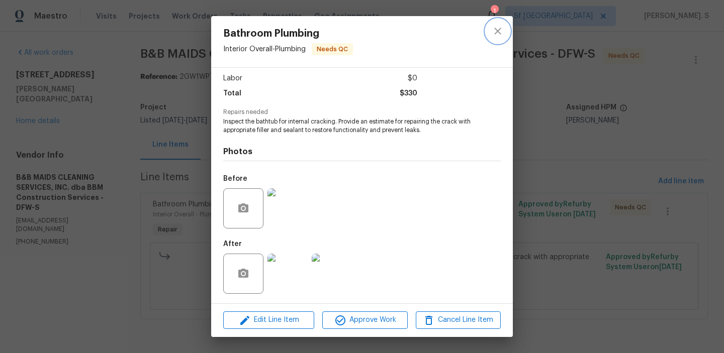
click at [486, 34] on button "close" at bounding box center [498, 31] width 24 height 24
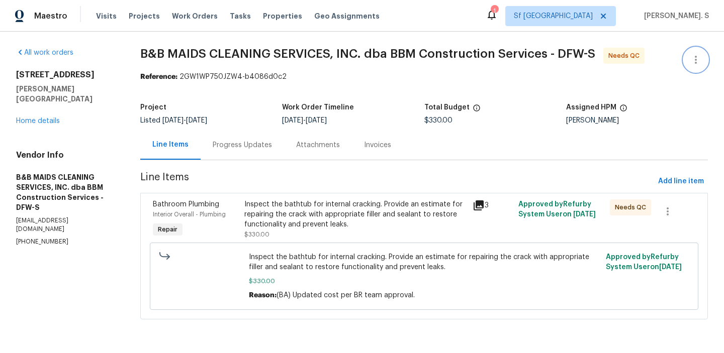
click at [703, 53] on button "button" at bounding box center [696, 60] width 24 height 24
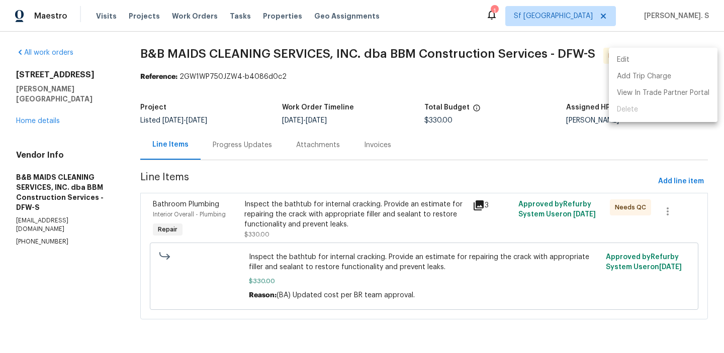
click at [686, 56] on li "Edit" at bounding box center [663, 60] width 109 height 17
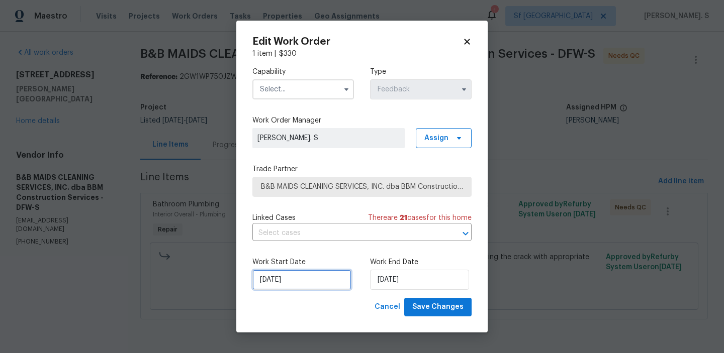
click at [311, 274] on input "[DATE]" at bounding box center [301, 280] width 99 height 20
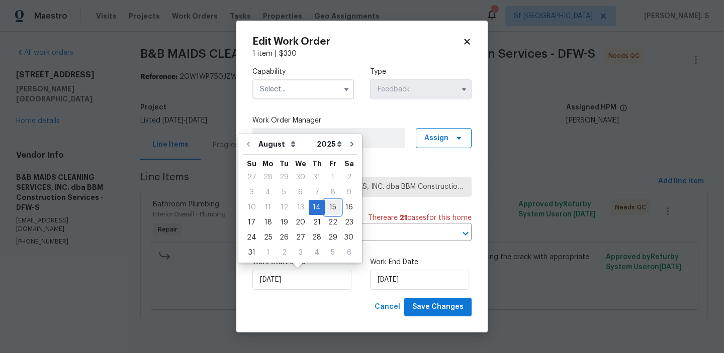
click at [326, 206] on div "15" at bounding box center [333, 208] width 16 height 14
type input "8/15/2025"
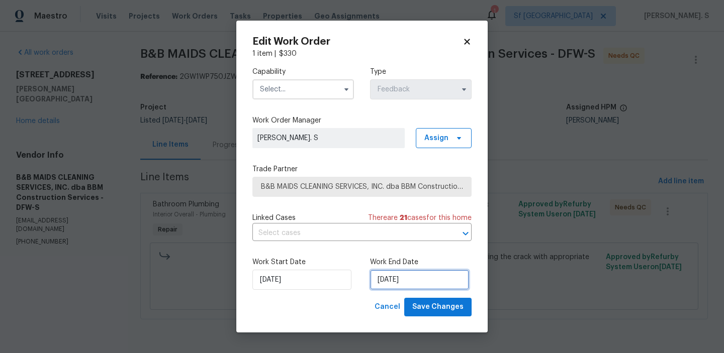
click at [401, 278] on input "[DATE]" at bounding box center [419, 280] width 99 height 20
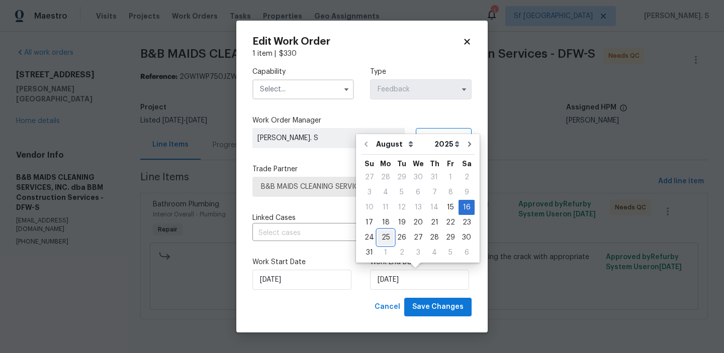
click at [381, 237] on div "25" at bounding box center [386, 238] width 16 height 14
type input "[DATE]"
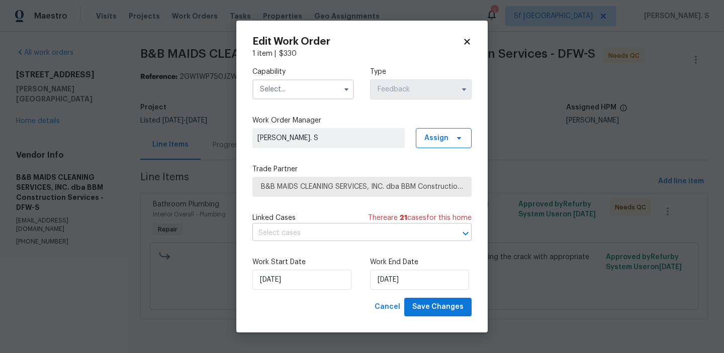
click at [348, 233] on input "text" at bounding box center [347, 234] width 191 height 16
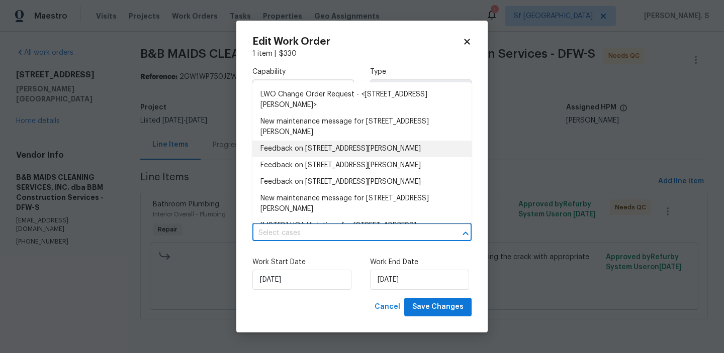
click at [317, 153] on li "Feedback on 3941 Hometown Blvd, Forney, TX 75126" at bounding box center [361, 149] width 219 height 17
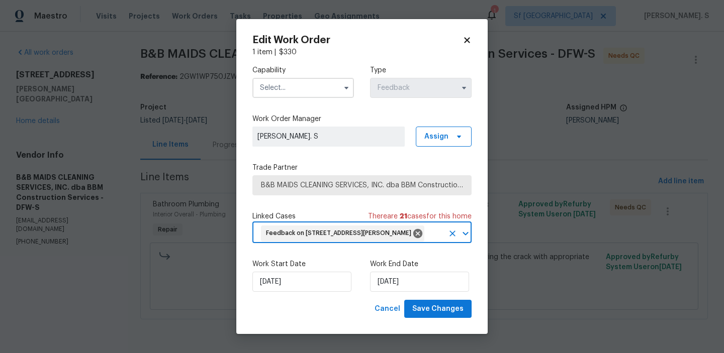
click at [301, 90] on input "text" at bounding box center [303, 88] width 102 height 20
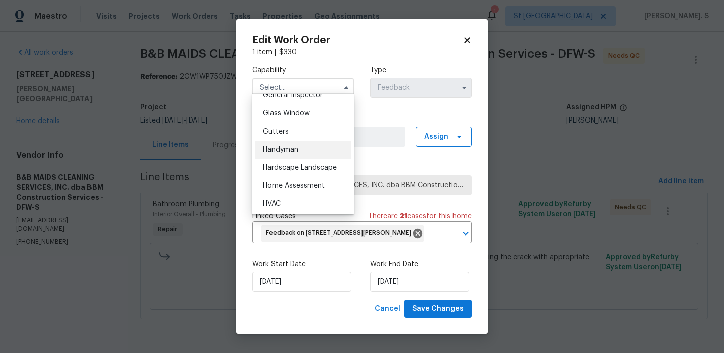
scroll to position [513, 0]
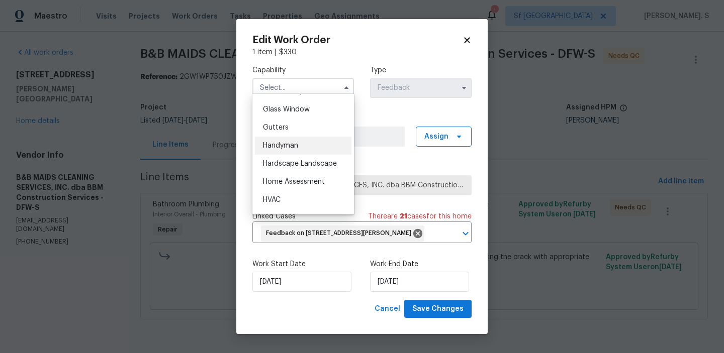
click at [301, 146] on div "Handyman" at bounding box center [303, 146] width 97 height 18
type input "Handyman"
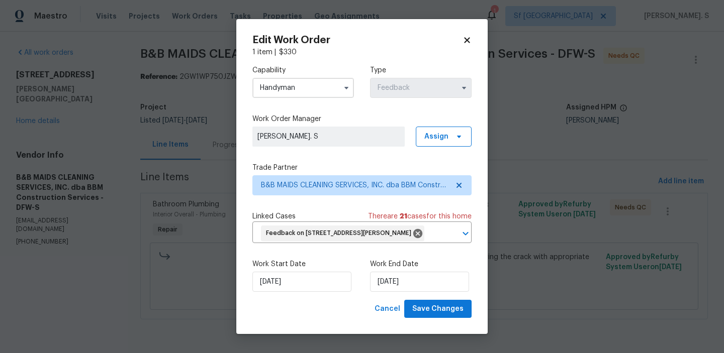
click at [437, 332] on div "Edit Work Order 1 item | $ 330 Capability Handyman Type Feedback Work Order Man…" at bounding box center [361, 177] width 251 height 316
click at [435, 316] on span "Save Changes" at bounding box center [437, 309] width 51 height 13
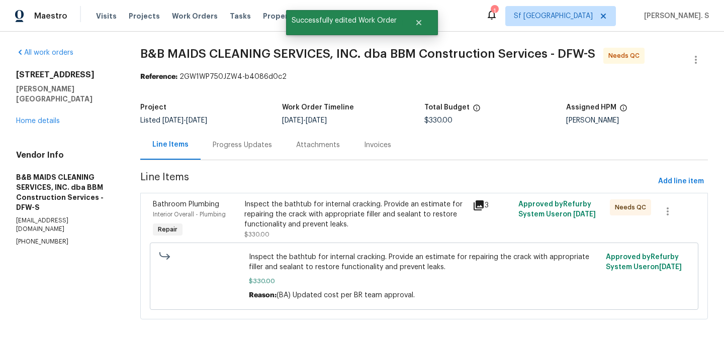
click at [278, 222] on div "Inspect the bathtub for internal cracking. Provide an estimate for repairing th…" at bounding box center [355, 215] width 223 height 30
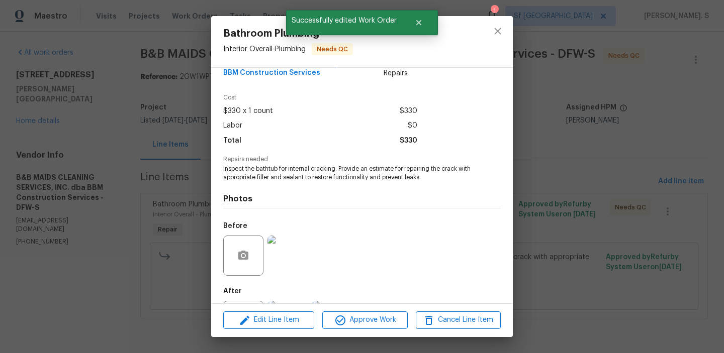
scroll to position [65, 0]
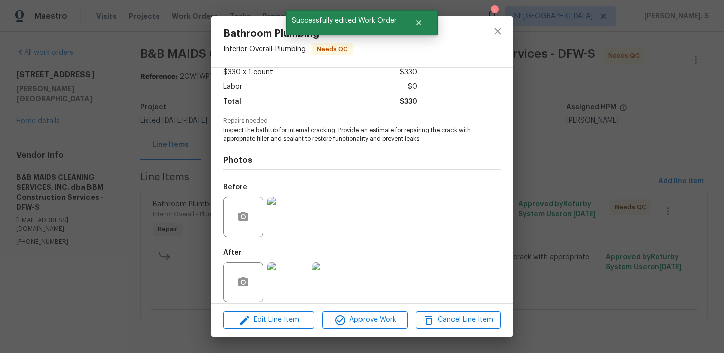
click at [123, 243] on div "Bathroom Plumbing Interior Overall - Plumbing Needs QC Vendor B&B MAIDS CLEANIN…" at bounding box center [362, 176] width 724 height 353
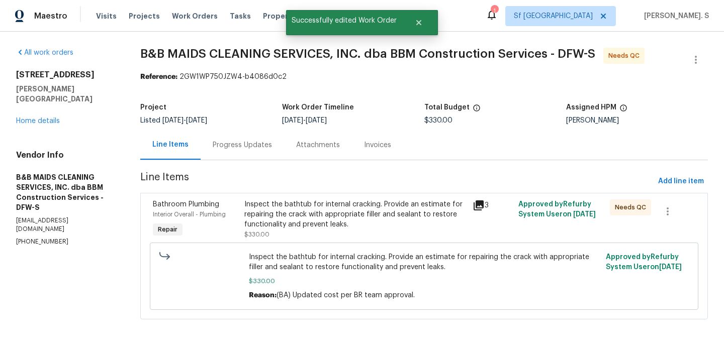
click at [246, 151] on div "Progress Updates" at bounding box center [242, 145] width 83 height 30
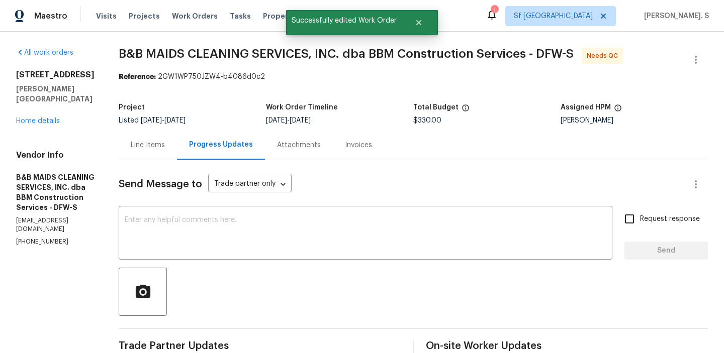
click at [163, 144] on div "Line Items" at bounding box center [148, 145] width 58 height 30
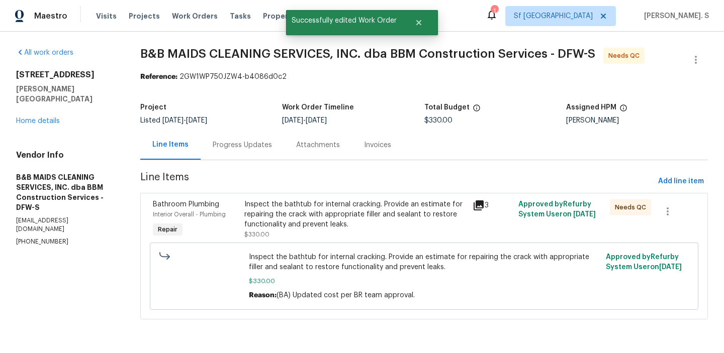
click at [359, 249] on div "Inspect the bathtub for internal cracking. Provide an estimate for repairing th…" at bounding box center [424, 276] width 549 height 67
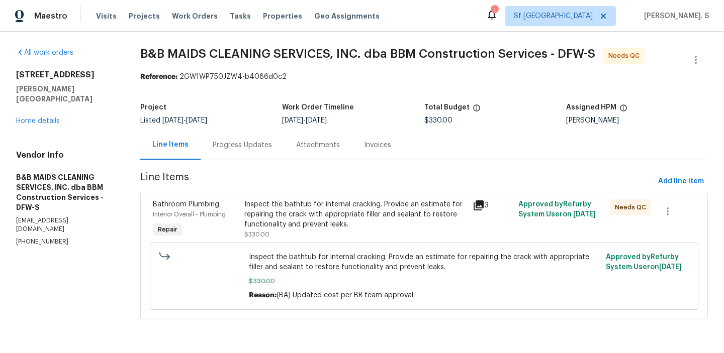
click at [359, 232] on div "Inspect the bathtub for internal cracking. Provide an estimate for repairing th…" at bounding box center [355, 220] width 223 height 40
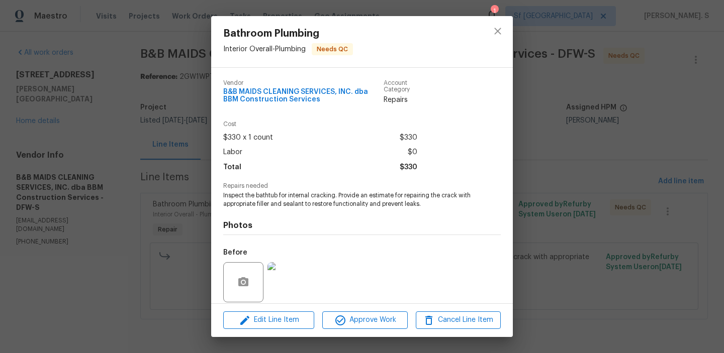
scroll to position [74, 0]
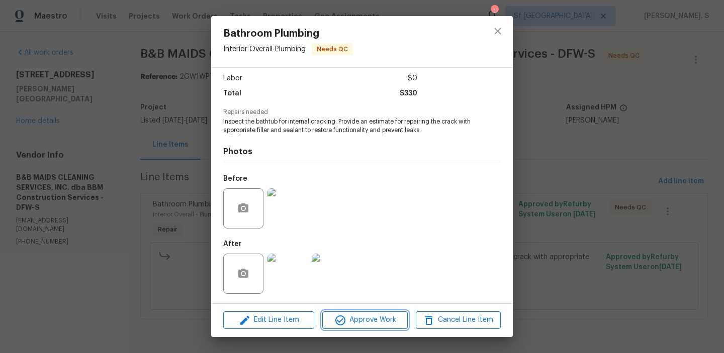
click at [370, 314] on button "Approve Work" at bounding box center [364, 321] width 85 height 18
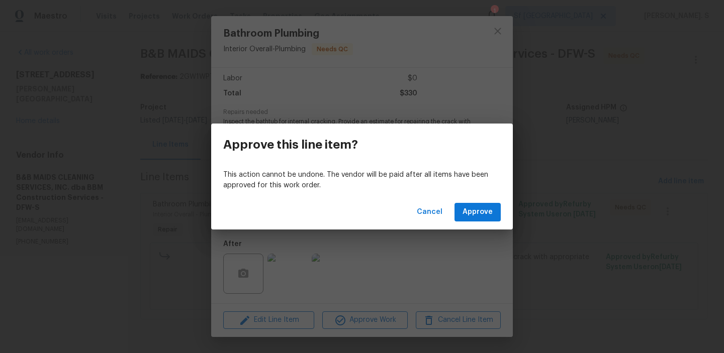
click at [474, 223] on div "Cancel Approve" at bounding box center [362, 212] width 302 height 35
click at [478, 210] on span "Approve" at bounding box center [478, 212] width 30 height 13
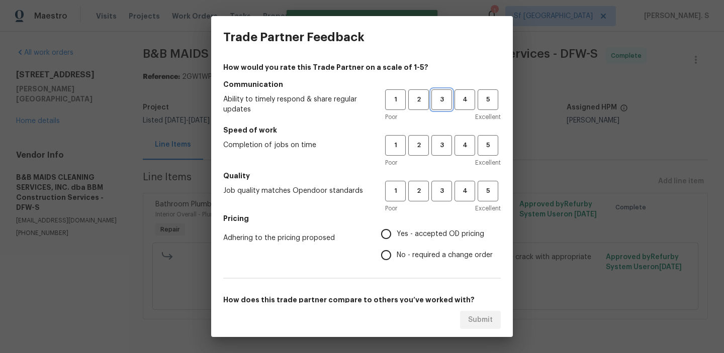
click at [442, 108] on button "3" at bounding box center [441, 99] width 21 height 21
click at [443, 141] on span "3" at bounding box center [441, 146] width 19 height 12
click at [445, 188] on span "3" at bounding box center [441, 192] width 19 height 12
click at [440, 248] on label "No - required a change order" at bounding box center [434, 255] width 117 height 21
click at [397, 248] on input "No - required a change order" at bounding box center [386, 255] width 21 height 21
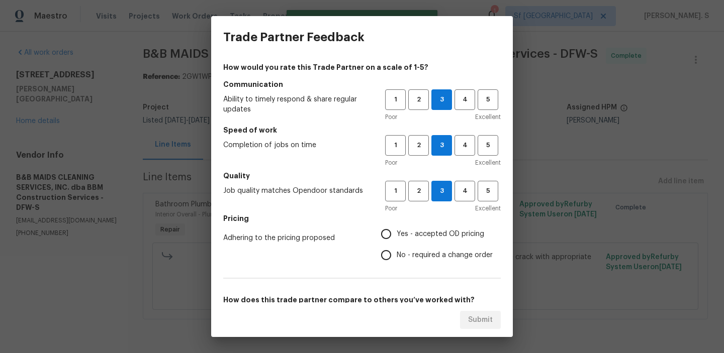
radio input "true"
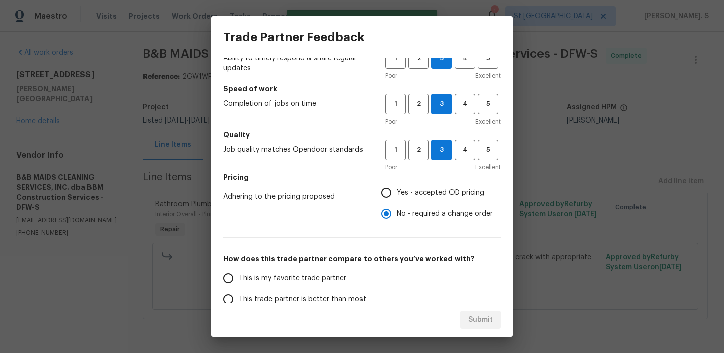
scroll to position [81, 0]
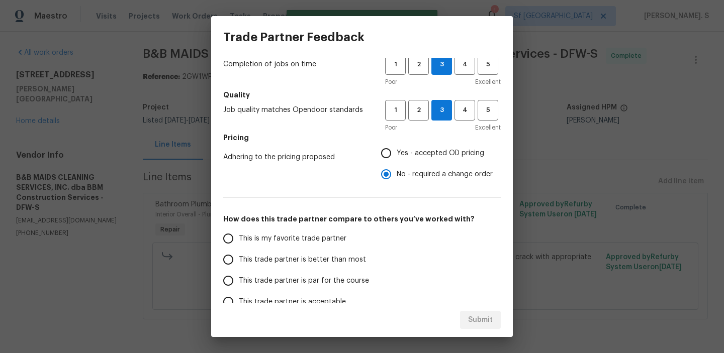
click at [351, 270] on label "This trade partner is better than most" at bounding box center [297, 259] width 159 height 21
click at [239, 270] on input "This trade partner is better than most" at bounding box center [228, 259] width 21 height 21
click at [499, 323] on button "Submit" at bounding box center [480, 320] width 41 height 19
radio input "true"
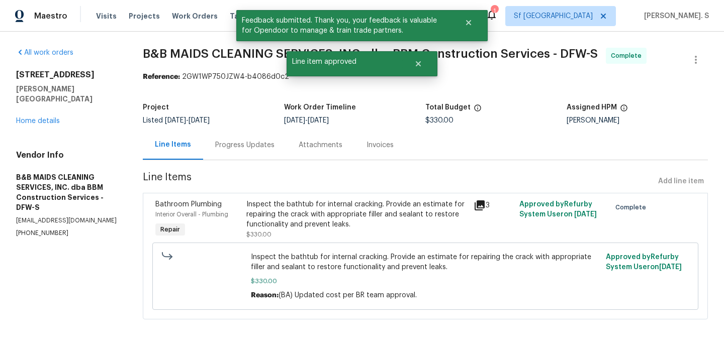
click at [245, 146] on div "Progress Updates" at bounding box center [244, 145] width 59 height 10
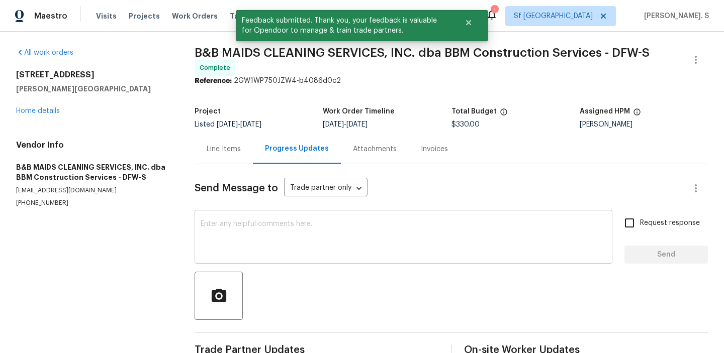
click at [273, 217] on div "x ​" at bounding box center [404, 238] width 418 height 51
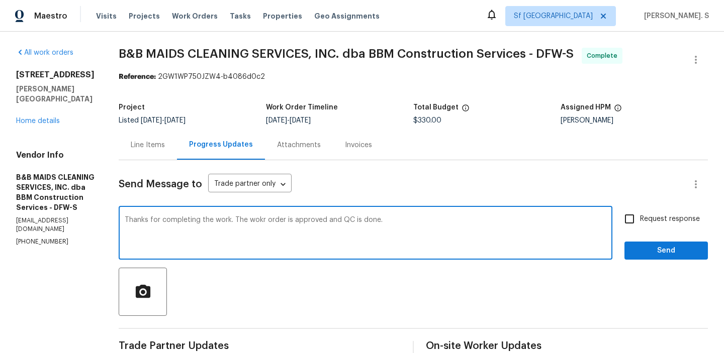
click at [273, 217] on textarea "Thanks for completing the work. The wokr order is approved and QC is done." at bounding box center [366, 234] width 482 height 35
type textarea "Thanks for completing the work. The wokr order is approved and QC is done."
click at [673, 216] on span "Request response" at bounding box center [670, 219] width 60 height 11
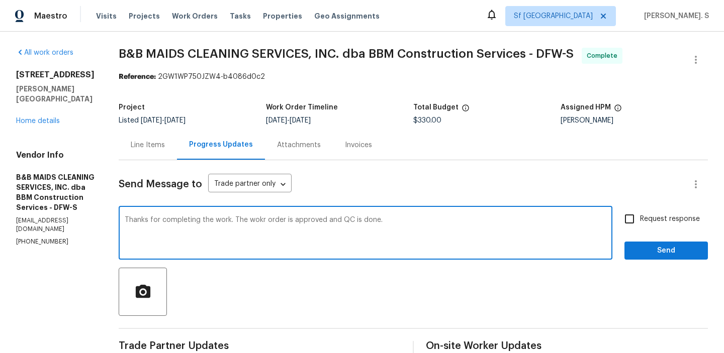
click at [640, 216] on input "Request response" at bounding box center [629, 219] width 21 height 21
checkbox input "true"
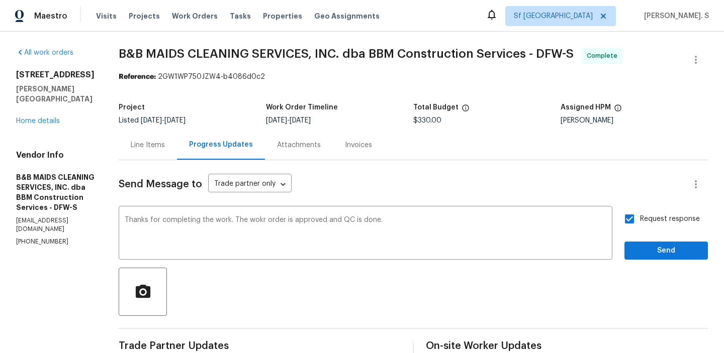
click at [0, 0] on div "Correct the spelling error" at bounding box center [0, 0] width 0 height 0
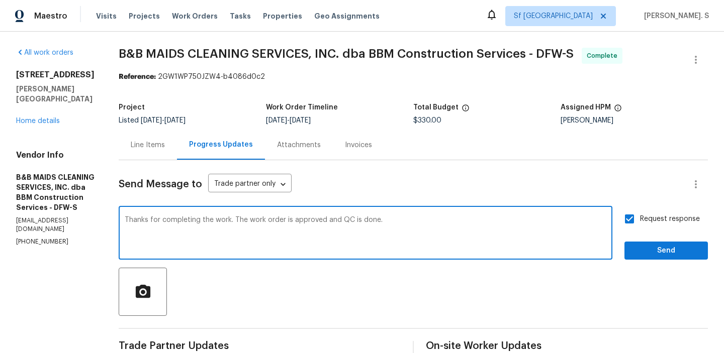
type textarea "Thanks for completing the work. The work order is approved and QC is done."
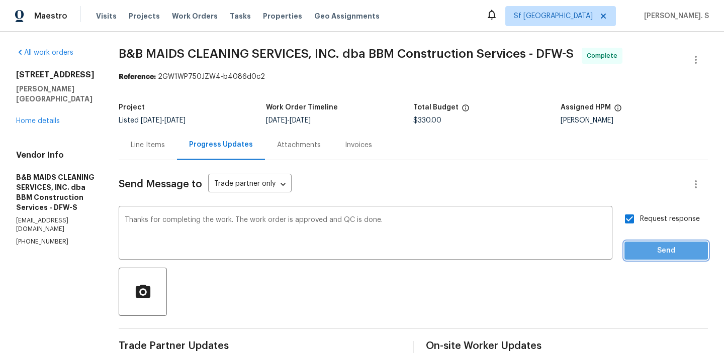
click at [652, 250] on span "Send" at bounding box center [665, 251] width 67 height 13
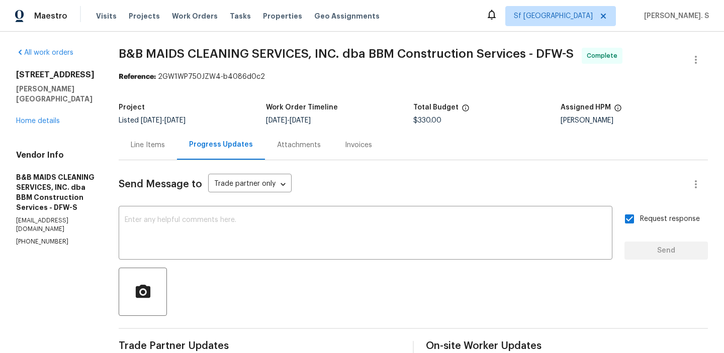
click at [345, 57] on span "B&B MAIDS CLEANING SERVICES, INC. dba BBM Construction Services - DFW-S" at bounding box center [346, 54] width 455 height 12
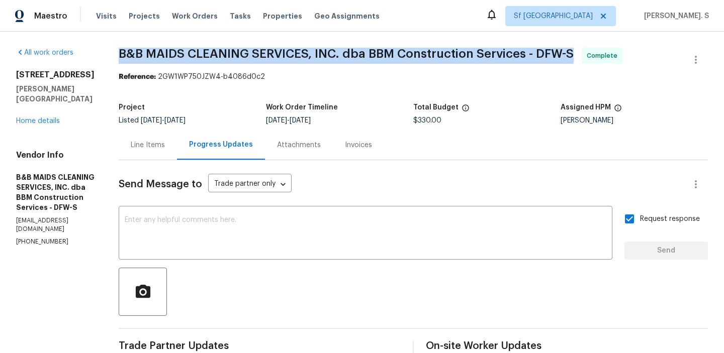
copy span "B&B MAIDS CLEANING SERVICES, INC. dba BBM Construction Services - DFW-S"
click at [58, 118] on link "Home details" at bounding box center [38, 121] width 44 height 7
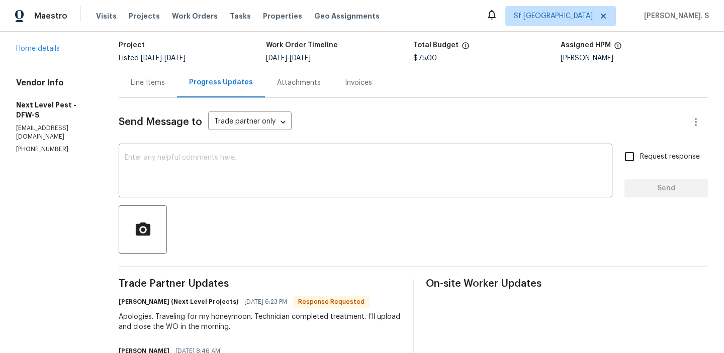
scroll to position [128, 0]
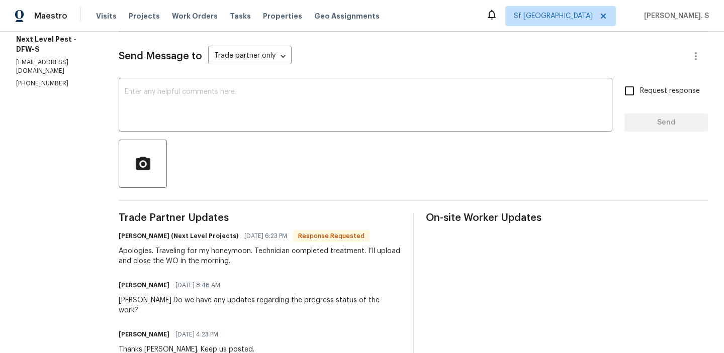
click at [218, 256] on div "Apologies. Traveling for my honeymoon. Technician completed treatment. I’ll upl…" at bounding box center [260, 256] width 282 height 20
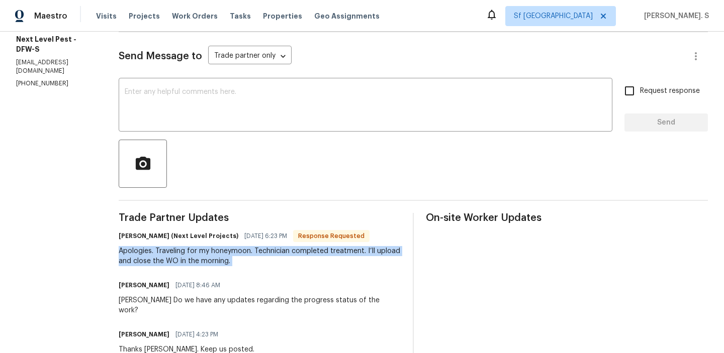
copy div "Apologies. Traveling for my honeymoon. Technician completed treatment. I’ll upl…"
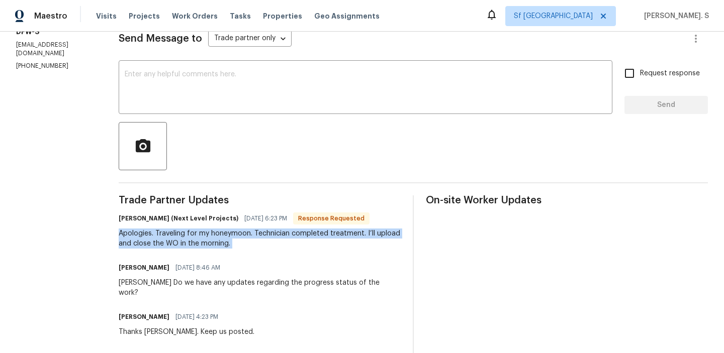
scroll to position [156, 0]
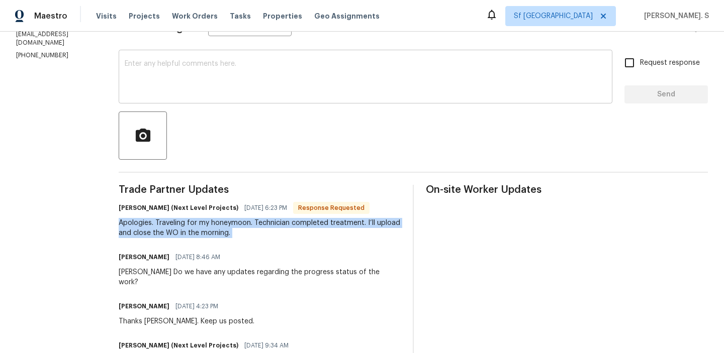
click at [211, 90] on textarea at bounding box center [366, 77] width 482 height 35
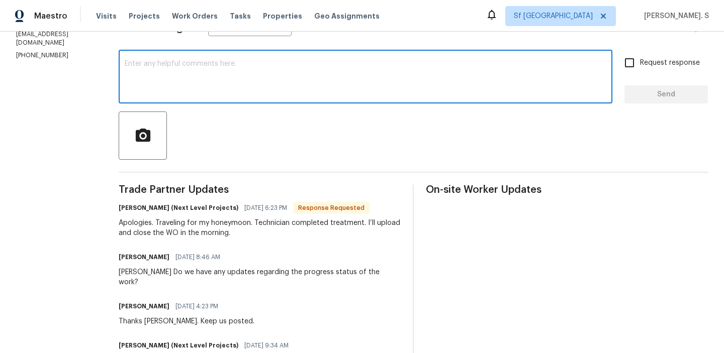
click at [211, 90] on textarea at bounding box center [366, 77] width 482 height 35
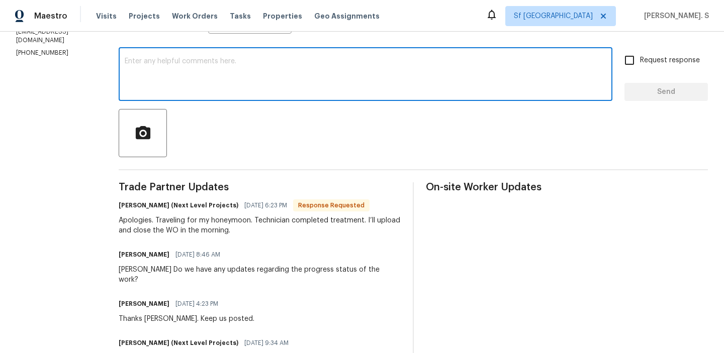
scroll to position [0, 0]
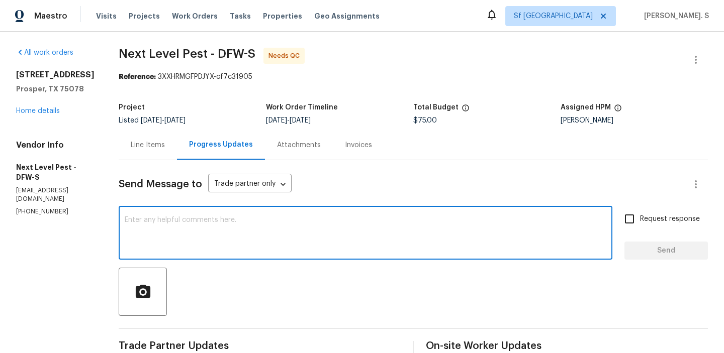
click at [119, 152] on div "Line Items" at bounding box center [148, 145] width 58 height 30
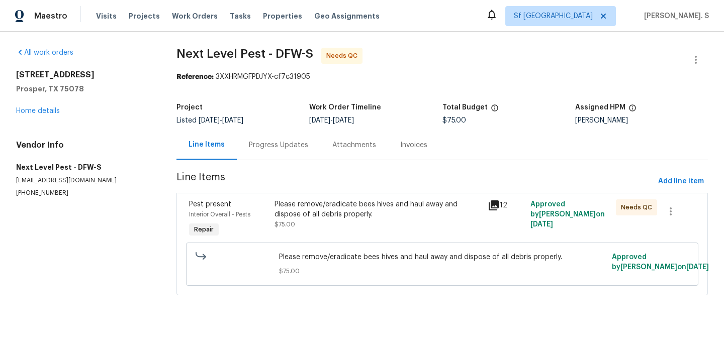
click at [341, 236] on div "Please remove/eradicate bees hives and haul away and dispose of all debris prop…" at bounding box center [378, 220] width 214 height 46
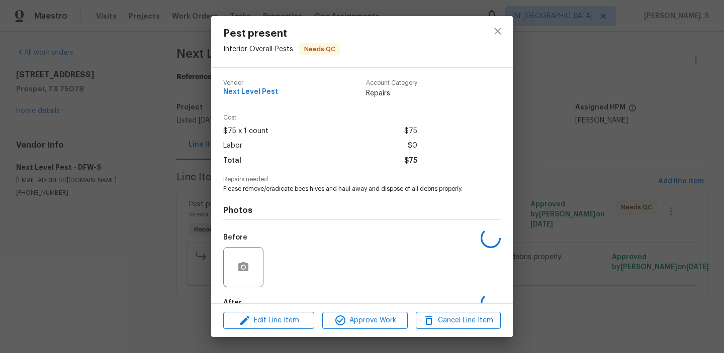
scroll to position [59, 0]
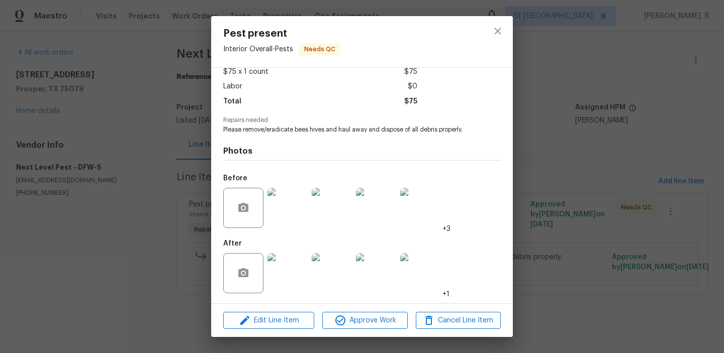
click at [313, 275] on img at bounding box center [332, 273] width 40 height 40
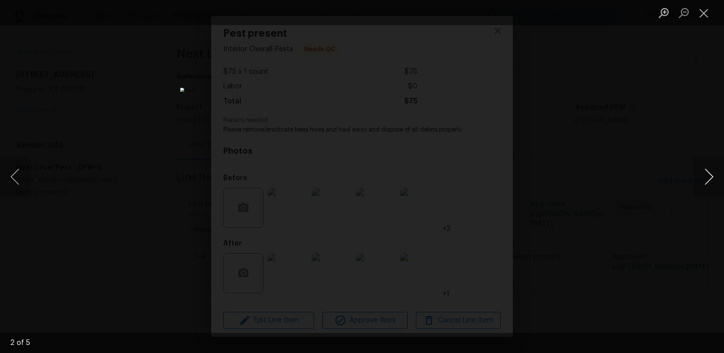
click at [702, 185] on button "Next image" at bounding box center [709, 177] width 30 height 40
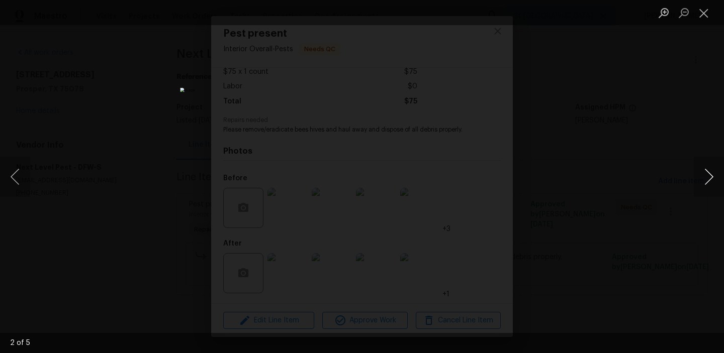
click at [702, 185] on button "Next image" at bounding box center [709, 177] width 30 height 40
click at [699, 25] on li "Lightbox" at bounding box center [704, 12] width 20 height 25
click at [703, 14] on button "Close lightbox" at bounding box center [704, 13] width 20 height 18
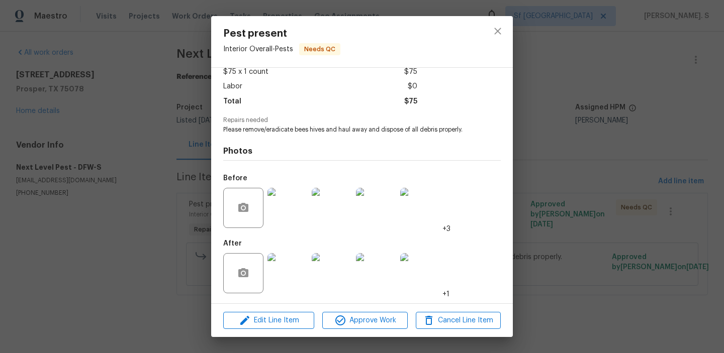
click at [507, 21] on div at bounding box center [498, 41] width 30 height 51
click at [505, 25] on button "close" at bounding box center [498, 31] width 24 height 24
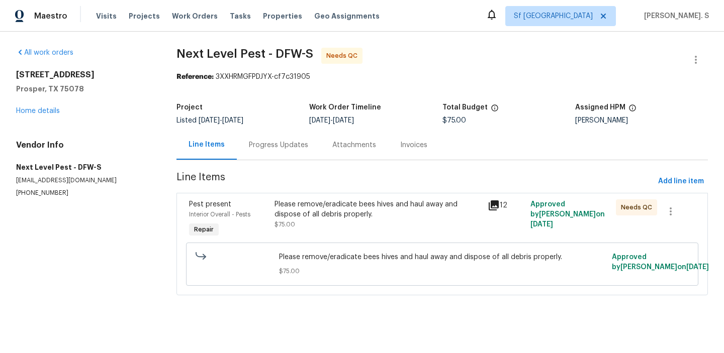
click at [254, 130] on div "Progress Updates" at bounding box center [278, 145] width 83 height 30
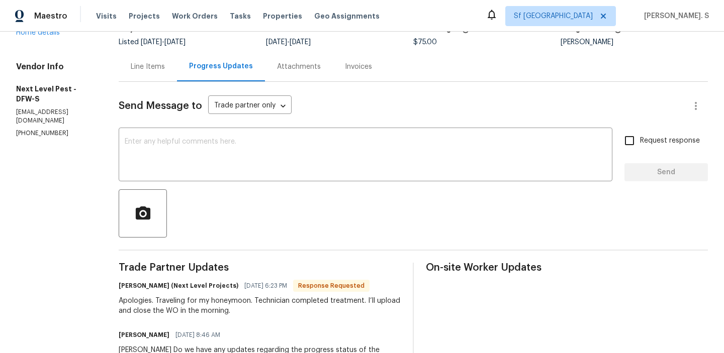
scroll to position [86, 0]
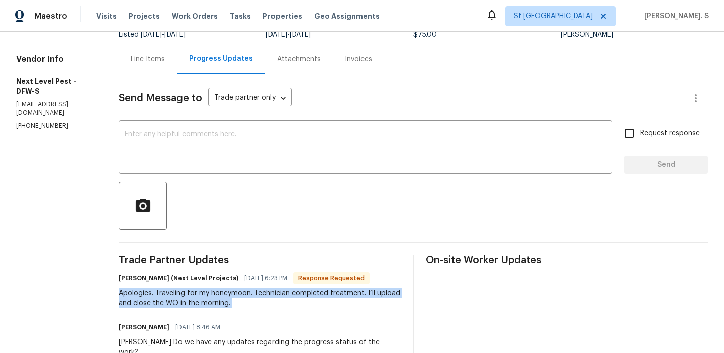
copy div "Apologies. Traveling for my honeymoon. Technician completed treatment. I’ll upl…"
click at [178, 139] on textarea at bounding box center [366, 148] width 482 height 35
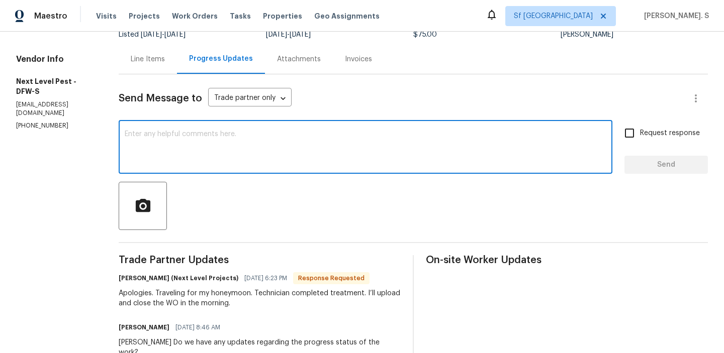
paste textarea "No worries, thanks for the update."
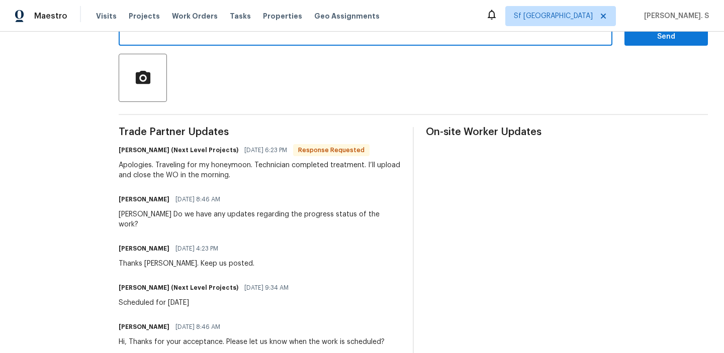
scroll to position [215, 0]
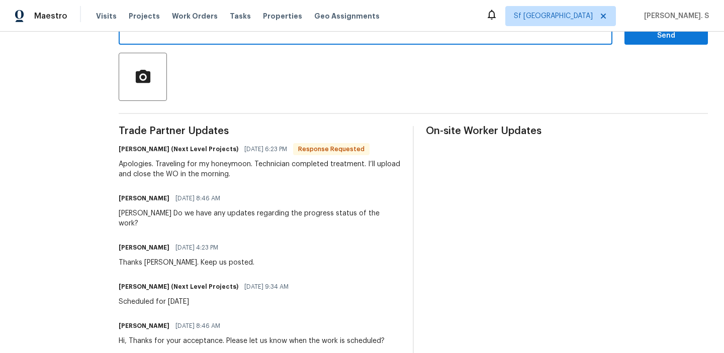
click at [236, 206] on div "Blessida Angeline M 08/22/2025 8:46 AM" at bounding box center [260, 199] width 282 height 14
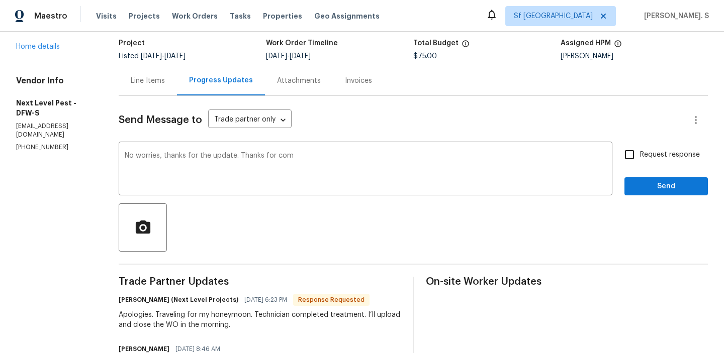
scroll to position [72, 0]
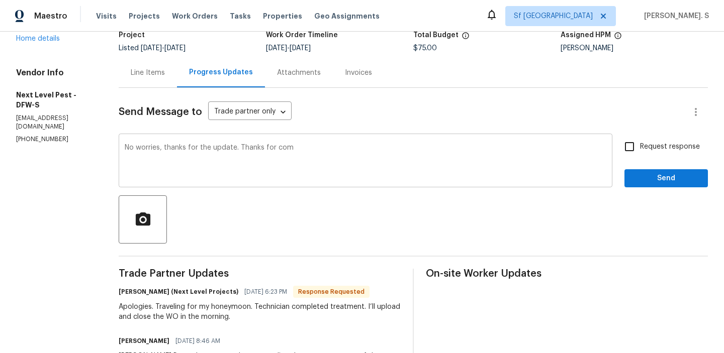
click at [293, 149] on textarea "No worries, thanks for the update. Thanks for com" at bounding box center [366, 161] width 482 height 35
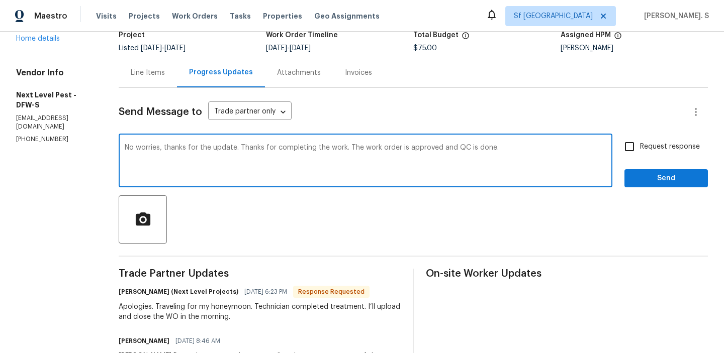
click at [0, 0] on div "Replace with" at bounding box center [0, 0] width 0 height 0
type textarea "No worries; thanks for the update. Thanks for completing the work. The work ord…"
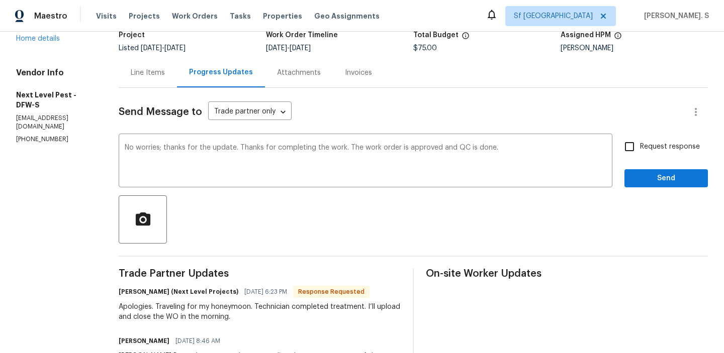
click at [193, 310] on div "Apologies. Traveling for my honeymoon. Technician completed treatment. I’ll upl…" at bounding box center [260, 312] width 282 height 20
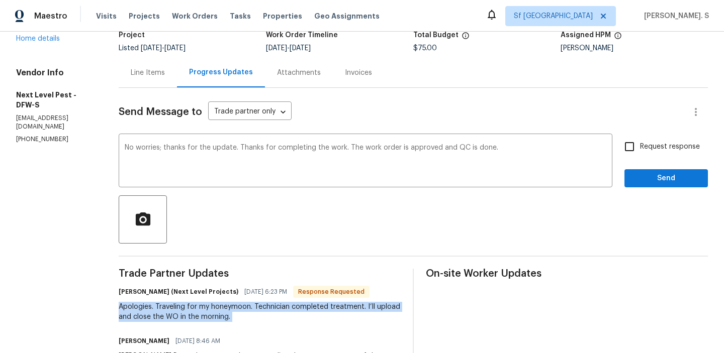
copy div "Apologies. Traveling for my honeymoon. Technician completed treatment. I’ll upl…"
click at [663, 156] on label "Request response" at bounding box center [659, 146] width 81 height 21
click at [640, 156] on input "Request response" at bounding box center [629, 146] width 21 height 21
checkbox input "true"
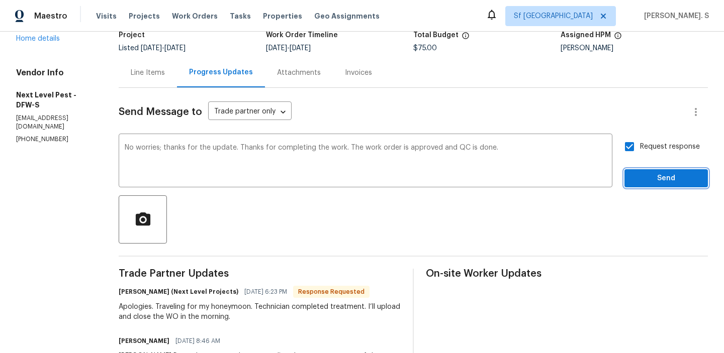
click at [646, 175] on span "Send" at bounding box center [665, 178] width 67 height 13
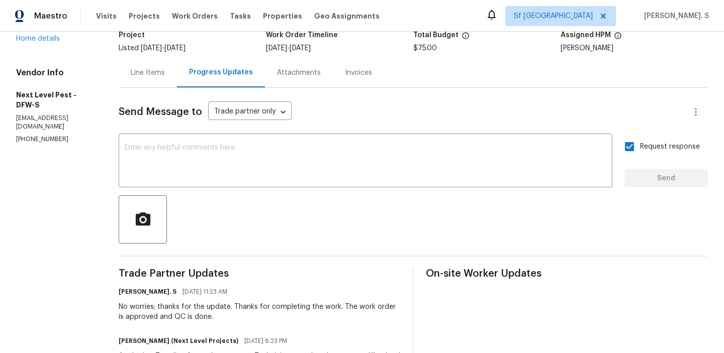
scroll to position [0, 0]
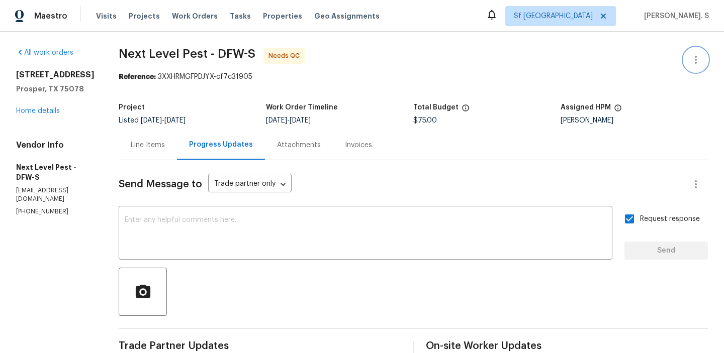
click at [687, 57] on button "button" at bounding box center [696, 60] width 24 height 24
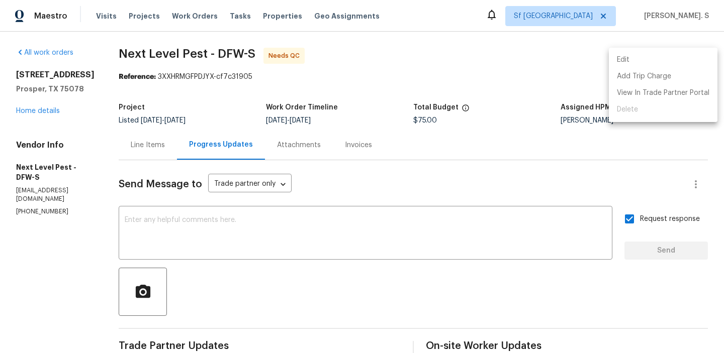
click at [636, 56] on li "Edit" at bounding box center [663, 60] width 109 height 17
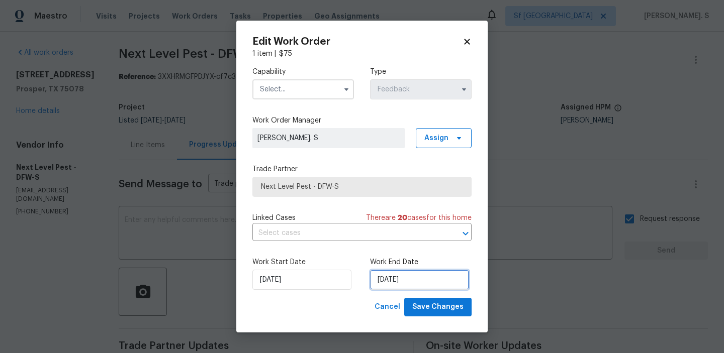
click at [407, 281] on input "8/22/2025" at bounding box center [419, 280] width 99 height 20
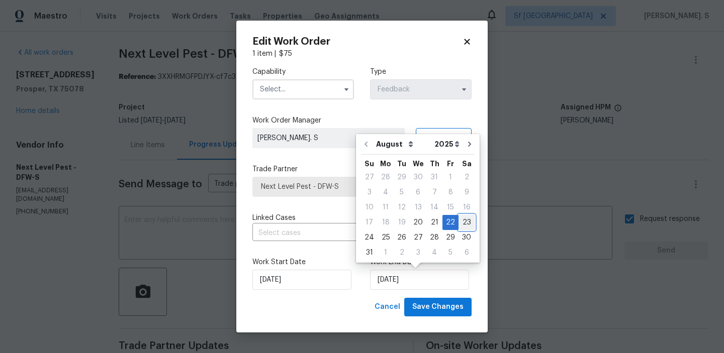
click at [465, 222] on div "23" at bounding box center [467, 223] width 16 height 14
type input "8/23/2025"
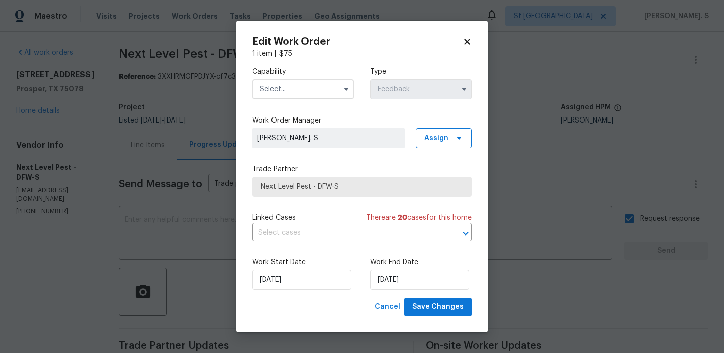
click at [365, 243] on div "Capability Type Feedback Work Order Manager Glory Joyce. S Assign Trade Partner…" at bounding box center [361, 178] width 219 height 239
click at [367, 238] on input "text" at bounding box center [347, 234] width 191 height 16
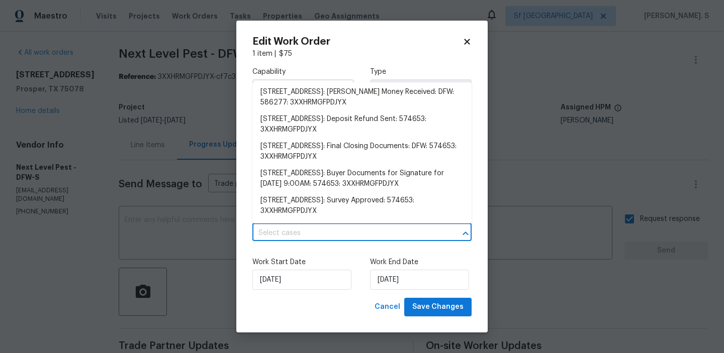
scroll to position [4, 0]
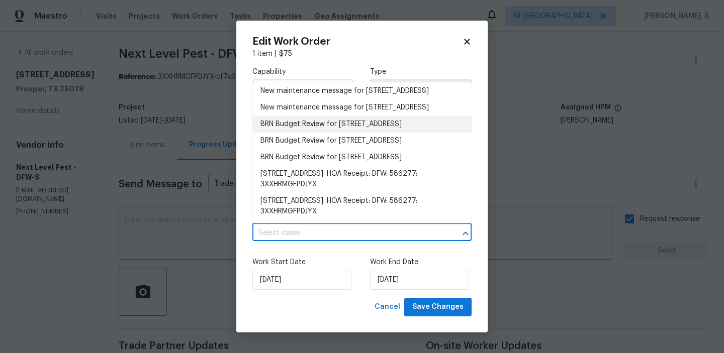
click at [240, 154] on div "Edit Work Order 1 item | $ 75 Capability Type Feedback Work Order Manager Glory…" at bounding box center [361, 177] width 251 height 312
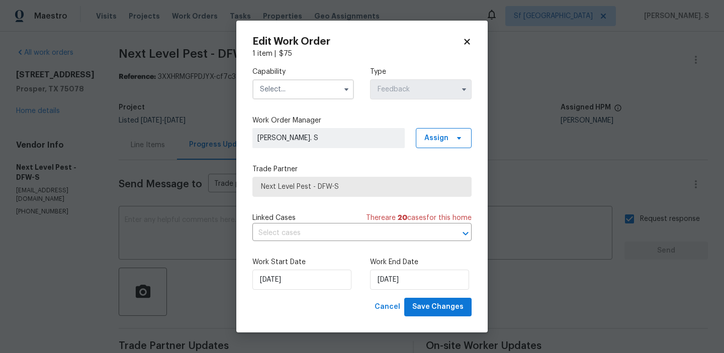
click at [290, 78] on div "Capability" at bounding box center [303, 83] width 102 height 33
click at [290, 84] on input "text" at bounding box center [303, 89] width 102 height 20
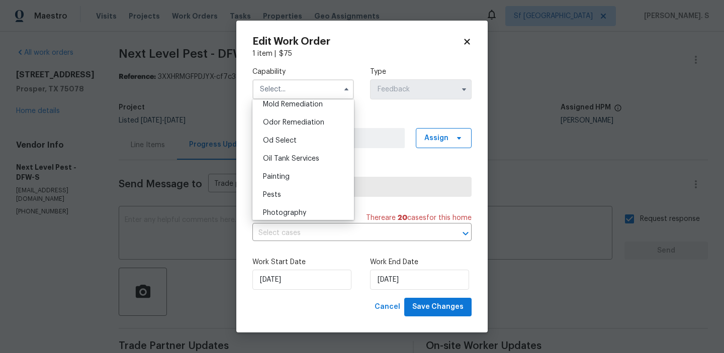
scroll to position [782, 0]
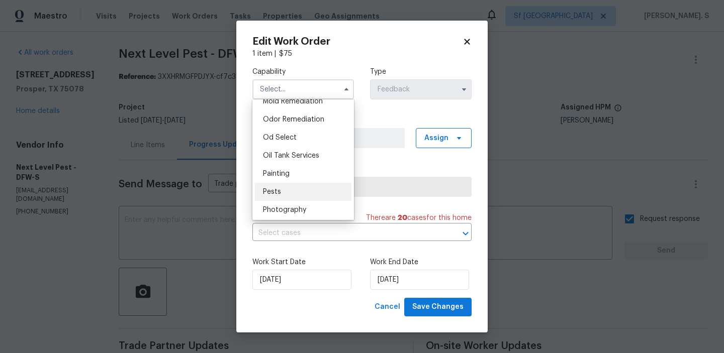
click at [288, 193] on div "Pests" at bounding box center [303, 192] width 97 height 18
type input "Pests"
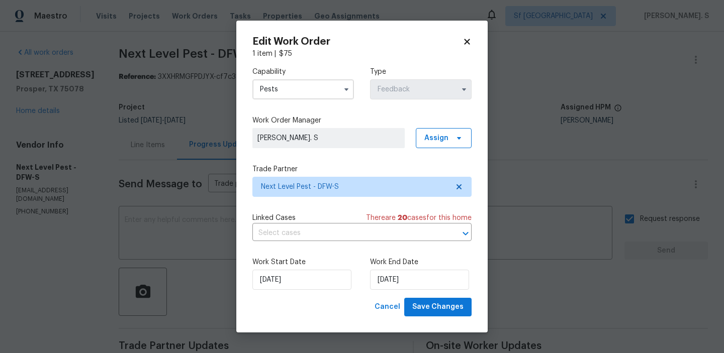
click at [430, 318] on div "Edit Work Order 1 item | $ 75 Capability Pests Type Feedback Work Order Manager…" at bounding box center [361, 177] width 251 height 312
click at [432, 311] on span "Save Changes" at bounding box center [437, 307] width 51 height 13
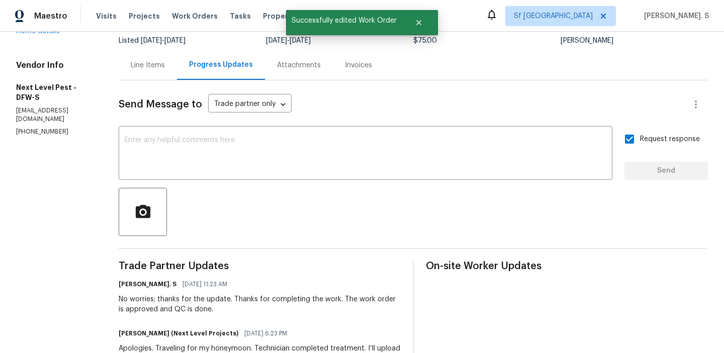
scroll to position [0, 0]
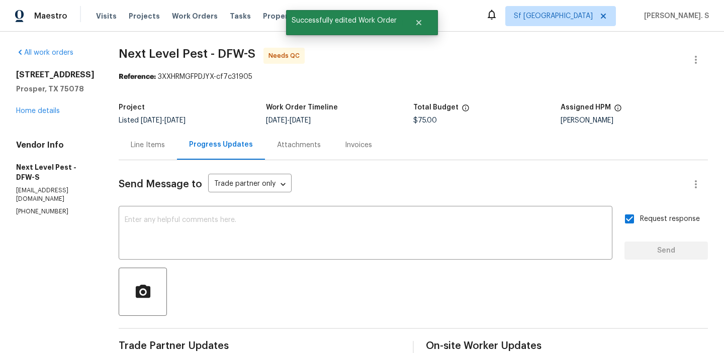
click at [141, 147] on div "Line Items" at bounding box center [148, 145] width 34 height 10
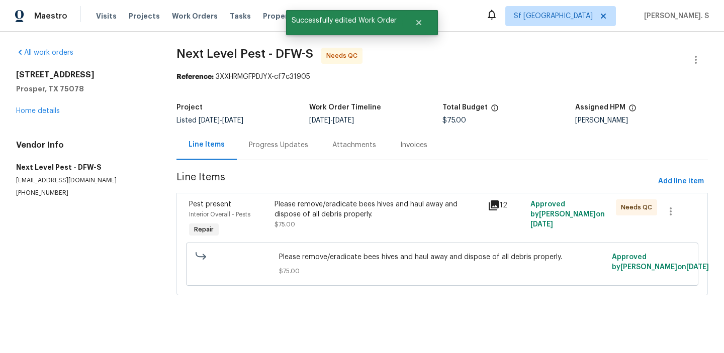
click at [302, 246] on div "Please remove/eradicate bees hives and haul away and dispose of all debris prop…" at bounding box center [442, 264] width 512 height 43
click at [302, 221] on div "Please remove/eradicate bees hives and haul away and dispose of all debris prop…" at bounding box center [379, 215] width 208 height 30
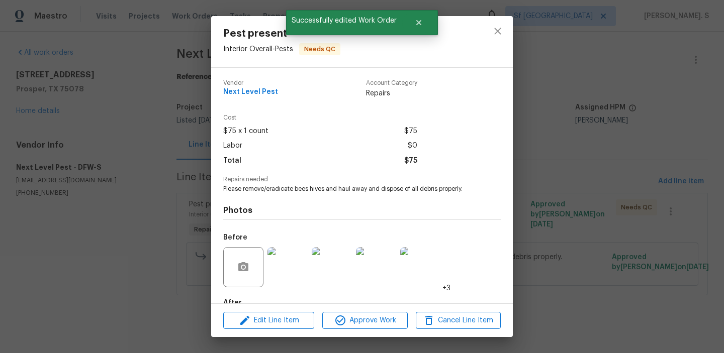
scroll to position [59, 0]
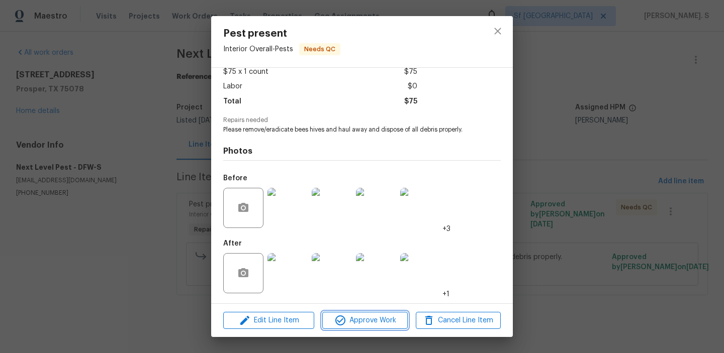
click at [345, 328] on button "Approve Work" at bounding box center [364, 321] width 85 height 18
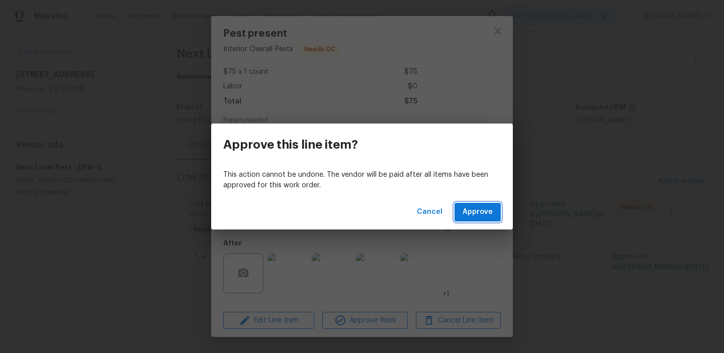
click at [480, 209] on span "Approve" at bounding box center [478, 212] width 30 height 13
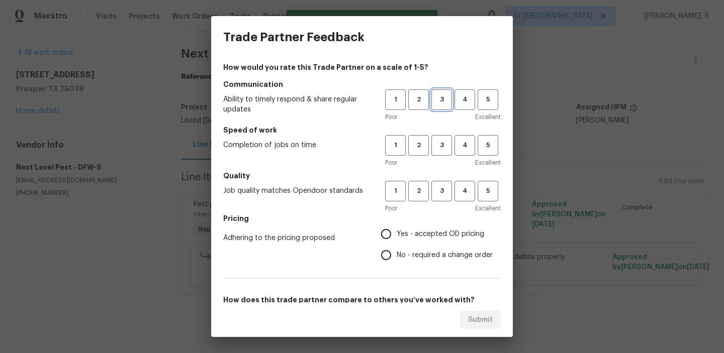
click at [443, 106] on button "3" at bounding box center [441, 99] width 21 height 21
click at [443, 141] on span "3" at bounding box center [441, 146] width 19 height 12
click at [435, 193] on span "3" at bounding box center [441, 192] width 19 height 12
click at [412, 225] on label "Yes - accepted OD pricing" at bounding box center [434, 234] width 117 height 21
click at [397, 225] on input "Yes - accepted OD pricing" at bounding box center [386, 234] width 21 height 21
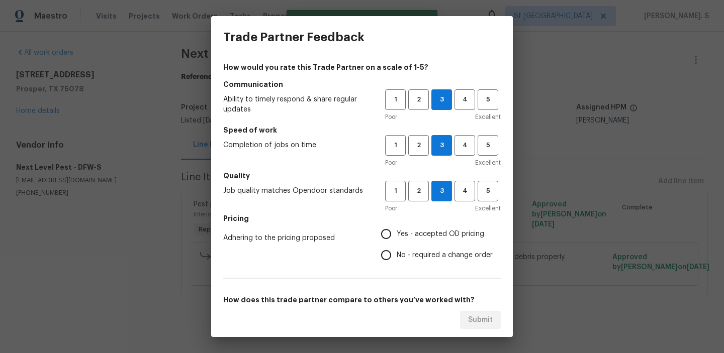
radio input "true"
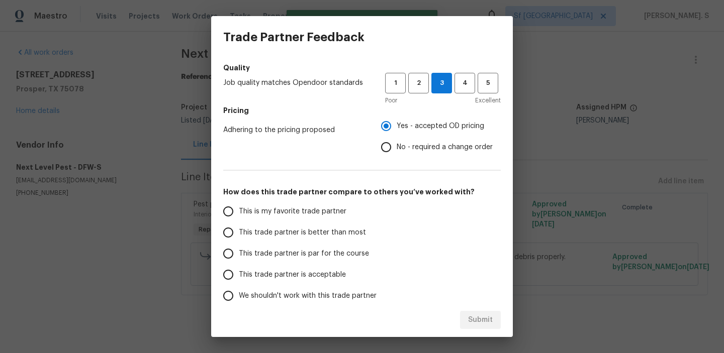
click at [320, 254] on span "This trade partner is par for the course" at bounding box center [304, 254] width 130 height 11
click at [239, 254] on input "This trade partner is par for the course" at bounding box center [228, 253] width 21 height 21
click at [486, 316] on span "Submit" at bounding box center [480, 320] width 25 height 13
radio input "true"
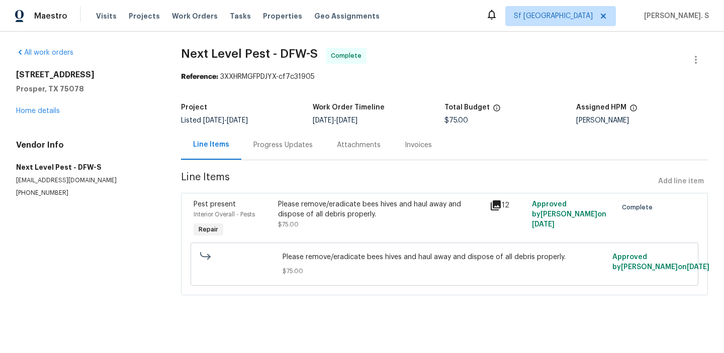
click at [256, 160] on div "Line Items Progress Updates Attachments Invoices" at bounding box center [444, 145] width 527 height 30
click at [268, 148] on div "Progress Updates" at bounding box center [282, 145] width 59 height 10
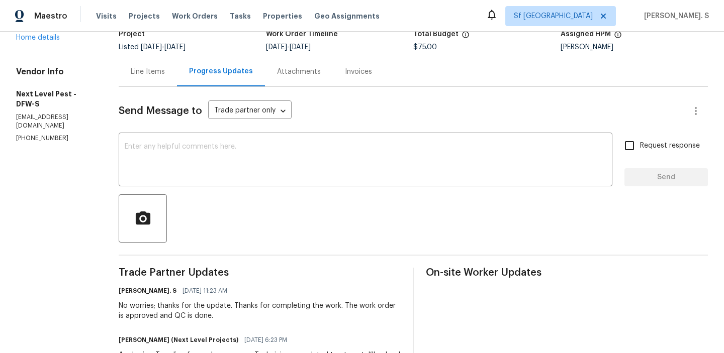
scroll to position [87, 0]
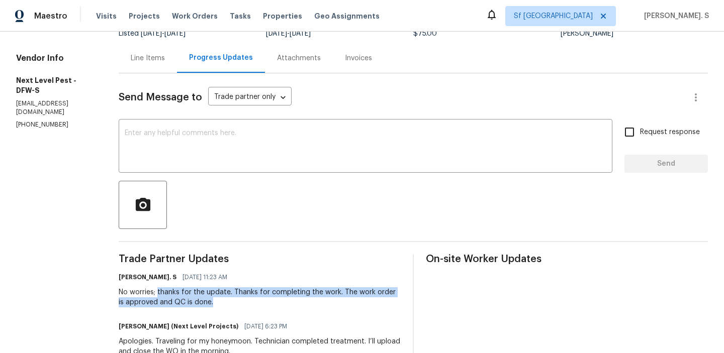
drag, startPoint x: 152, startPoint y: 294, endPoint x: 215, endPoint y: 303, distance: 63.5
click at [215, 303] on div "No worries; thanks for the update. Thanks for completing the work. The work ord…" at bounding box center [260, 298] width 282 height 20
copy div "thanks for the update. Thanks for completing the work. The work order is approv…"
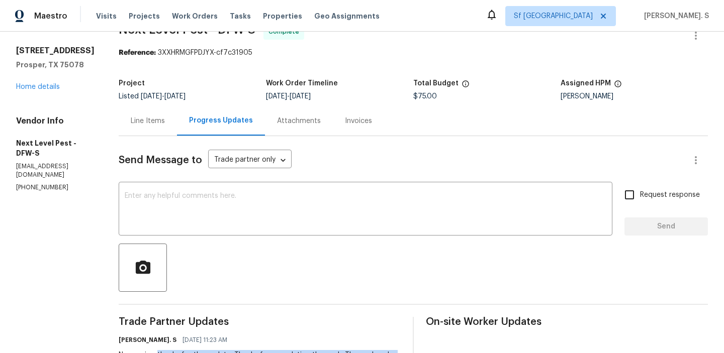
scroll to position [0, 0]
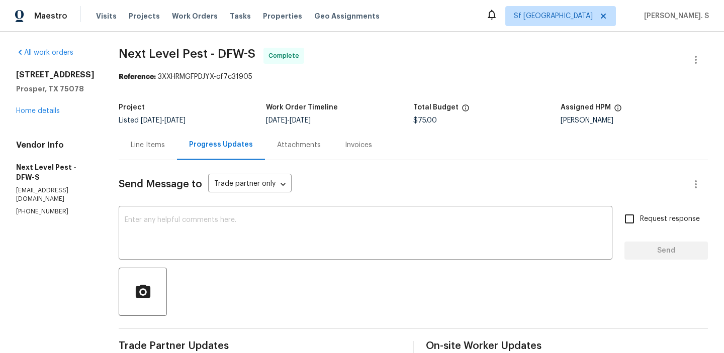
click at [50, 116] on div "16305 Toledo Bend Ct Prosper, TX 75078 Home details" at bounding box center [55, 93] width 78 height 46
click at [48, 116] on div "16305 Toledo Bend Ct Prosper, TX 75078 Home details" at bounding box center [55, 93] width 78 height 46
click at [34, 115] on link "Home details" at bounding box center [38, 111] width 44 height 7
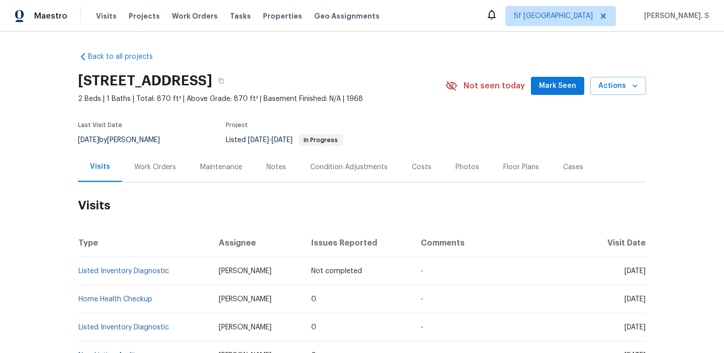
click at [163, 176] on div "Work Orders" at bounding box center [155, 167] width 66 height 30
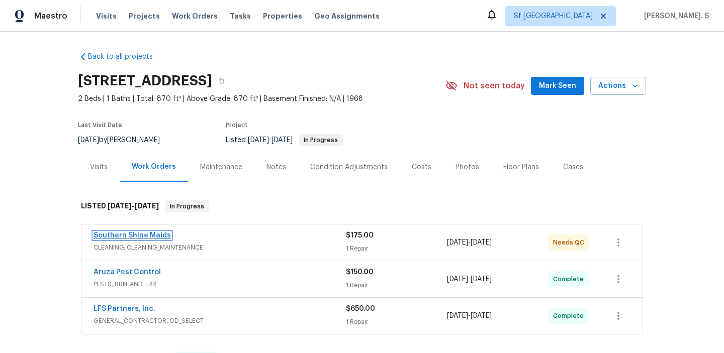
click at [133, 235] on link "Southern Shine Maids" at bounding box center [132, 235] width 77 height 7
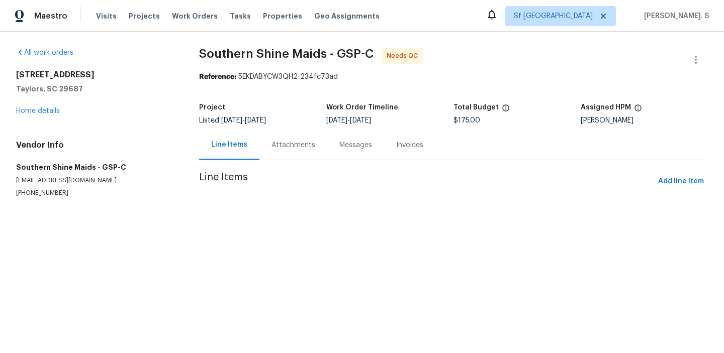
click at [280, 134] on section "Southern Shine Maids - GSP-C Needs QC Reference: 5EKDABYCW3QH2-234fc73ad Projec…" at bounding box center [453, 135] width 509 height 174
click at [280, 134] on div at bounding box center [362, 176] width 724 height 353
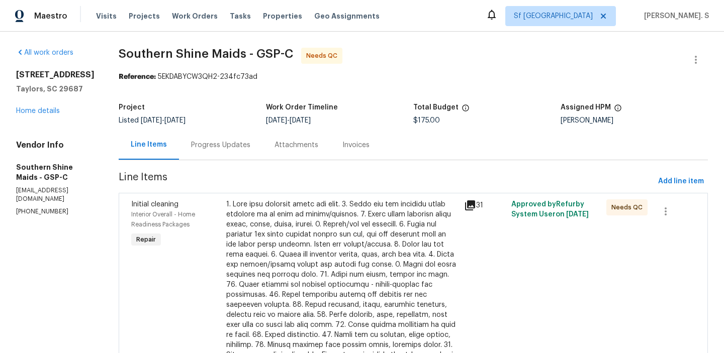
click at [281, 146] on div "Attachments" at bounding box center [296, 145] width 68 height 30
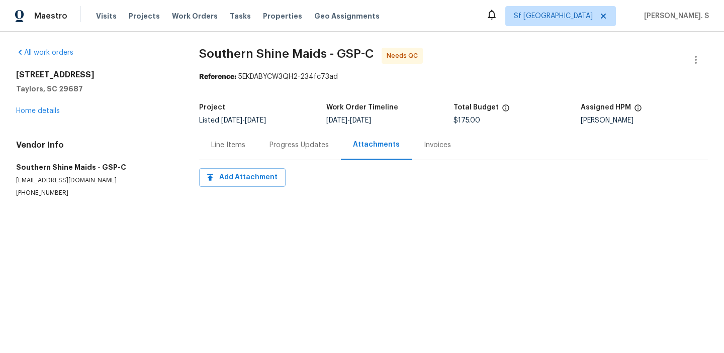
click at [277, 146] on div "Progress Updates" at bounding box center [298, 145] width 59 height 10
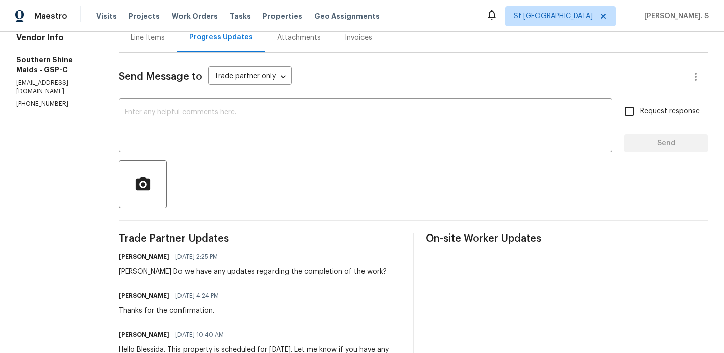
scroll to position [116, 0]
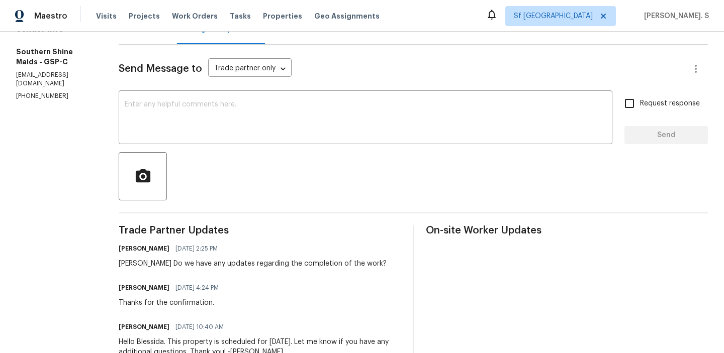
click at [156, 41] on div "Line Items" at bounding box center [148, 30] width 58 height 30
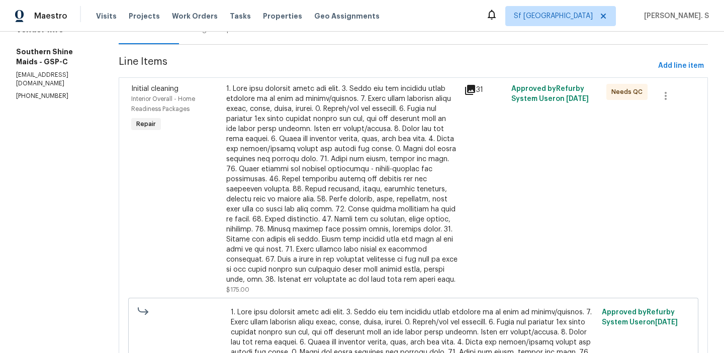
click at [297, 165] on div at bounding box center [342, 184] width 232 height 201
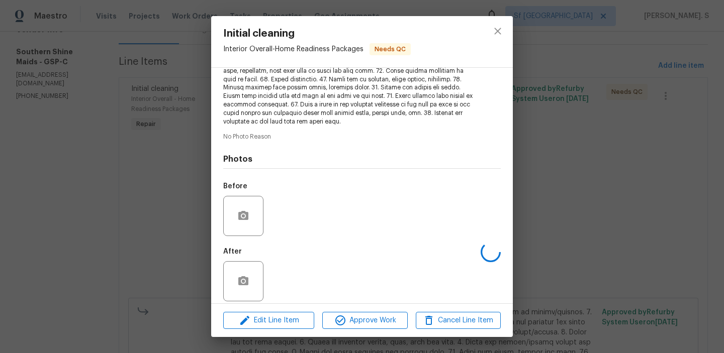
scroll to position [202, 0]
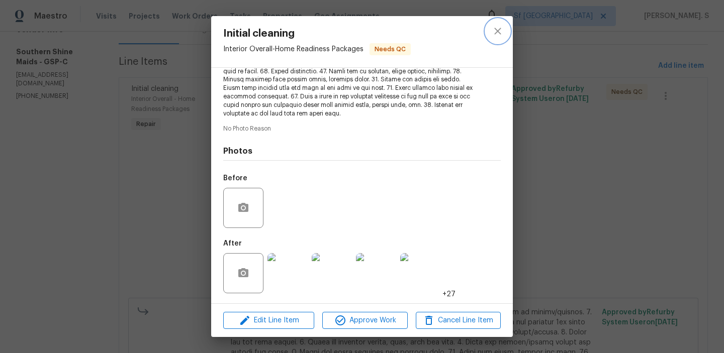
click at [506, 29] on button "close" at bounding box center [498, 31] width 24 height 24
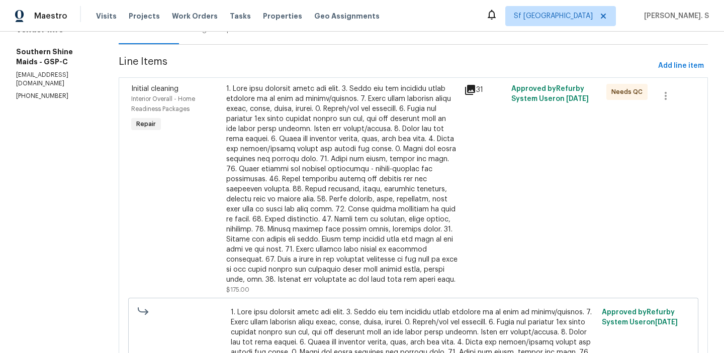
scroll to position [0, 0]
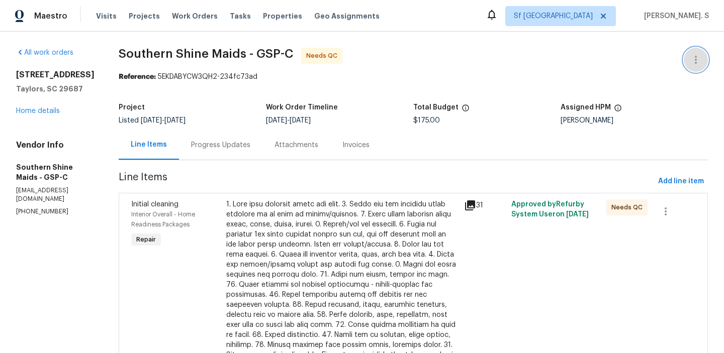
click at [695, 50] on button "button" at bounding box center [696, 60] width 24 height 24
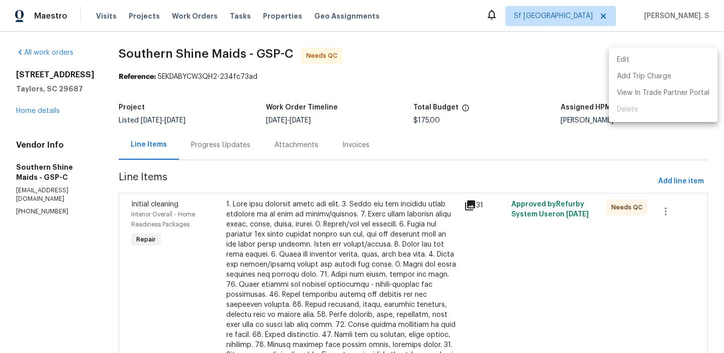
click at [651, 53] on li "Edit" at bounding box center [663, 60] width 109 height 17
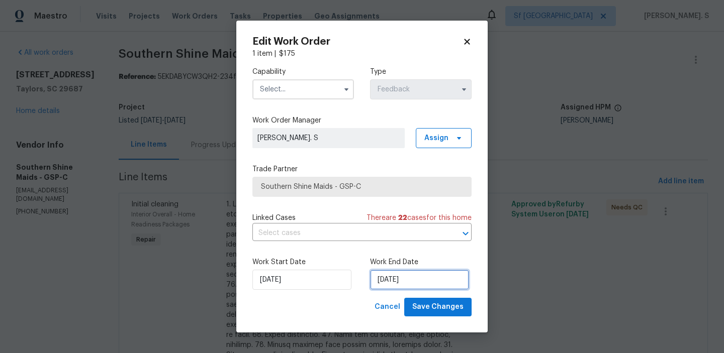
click at [401, 278] on input "[DATE]" at bounding box center [419, 280] width 99 height 20
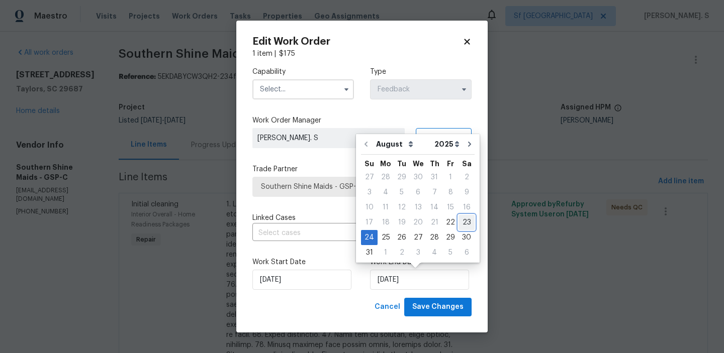
click at [459, 222] on div "23" at bounding box center [467, 223] width 16 height 14
type input "[DATE]"
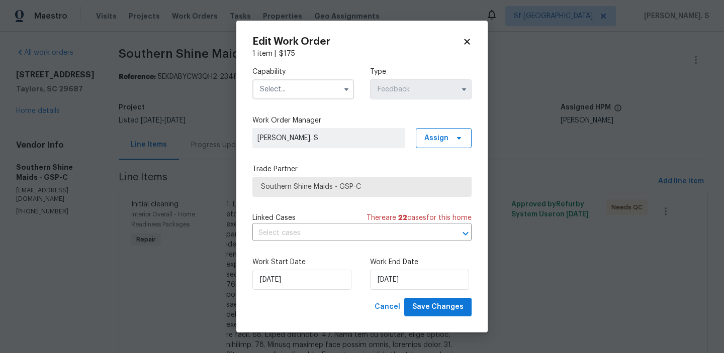
click at [379, 245] on div "Capability Type Feedback Work Order Manager Glory Joyce. S Assign Trade Partner…" at bounding box center [361, 178] width 219 height 239
click at [379, 232] on input "text" at bounding box center [347, 234] width 191 height 16
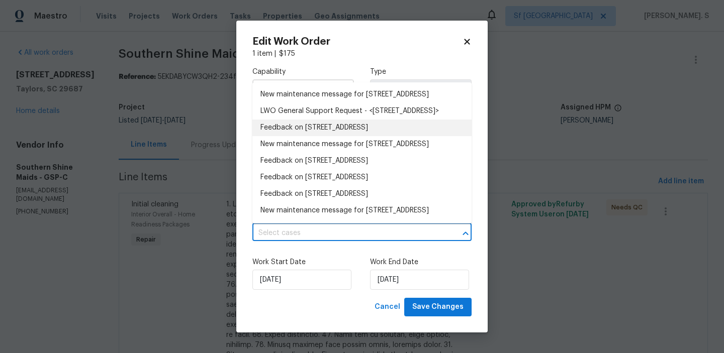
click at [353, 136] on li "Feedback on 308 Piedmont Ave, Taylors, SC 29687" at bounding box center [361, 128] width 219 height 17
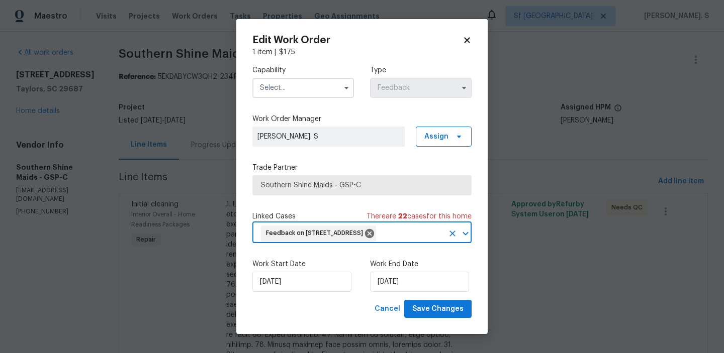
click at [325, 85] on input "text" at bounding box center [303, 88] width 102 height 20
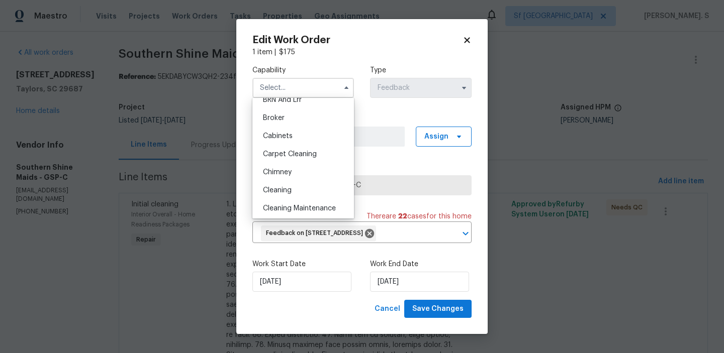
scroll to position [65, 0]
click at [312, 188] on div "Cleaning" at bounding box center [303, 189] width 97 height 18
type input "Cleaning"
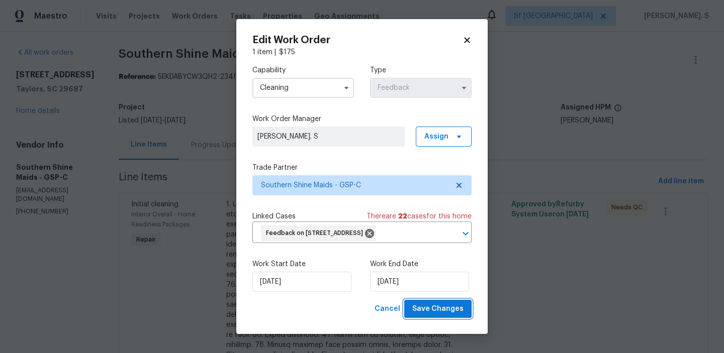
click at [422, 316] on button "Save Changes" at bounding box center [437, 309] width 67 height 19
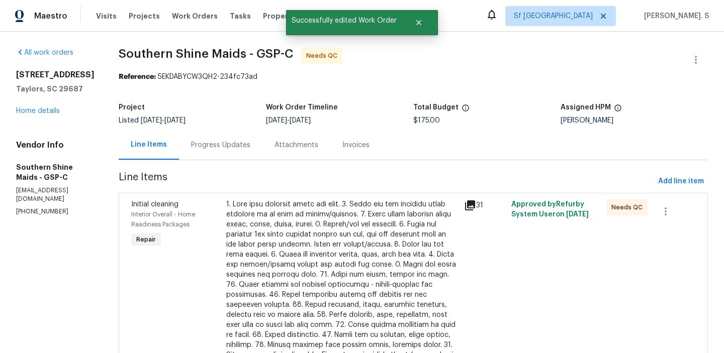
click at [221, 153] on div "Progress Updates" at bounding box center [220, 145] width 83 height 30
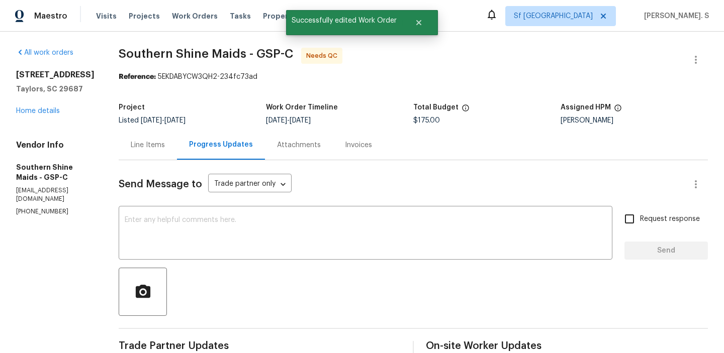
click at [157, 140] on div "Line Items" at bounding box center [148, 145] width 34 height 10
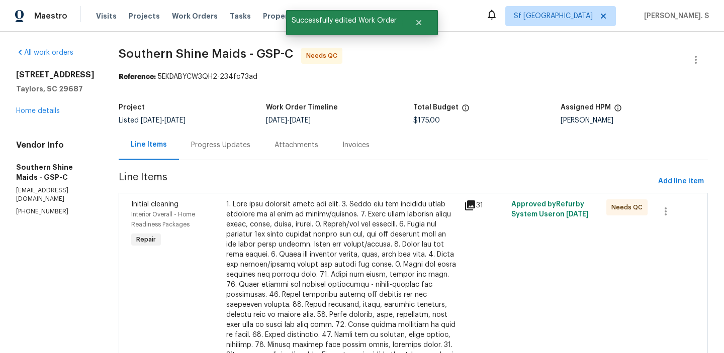
click at [352, 291] on div at bounding box center [342, 300] width 232 height 201
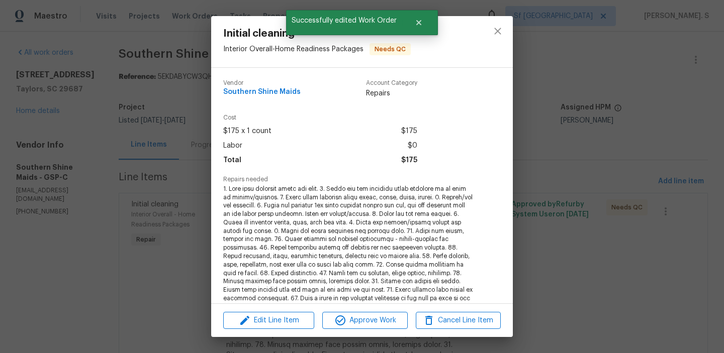
scroll to position [155, 0]
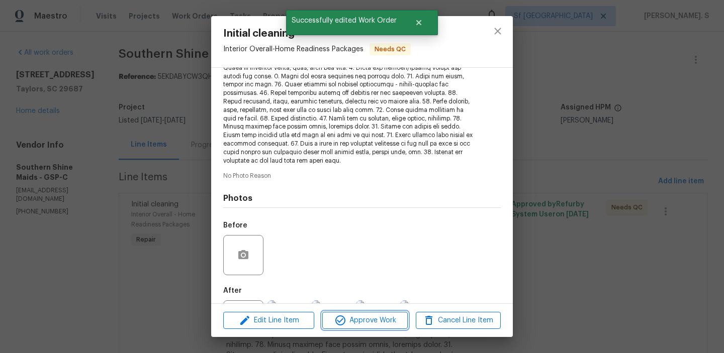
click at [358, 320] on span "Approve Work" at bounding box center [364, 321] width 79 height 13
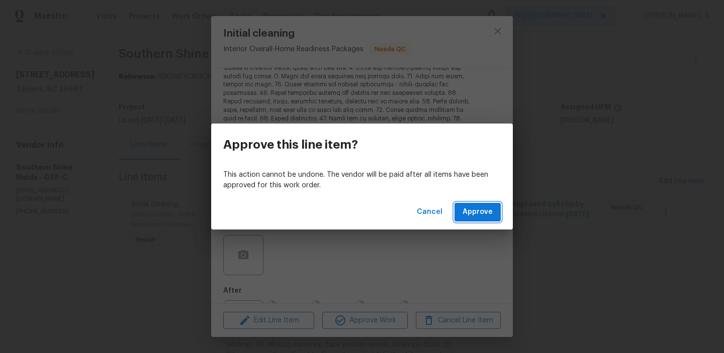
click at [489, 217] on span "Approve" at bounding box center [478, 212] width 30 height 13
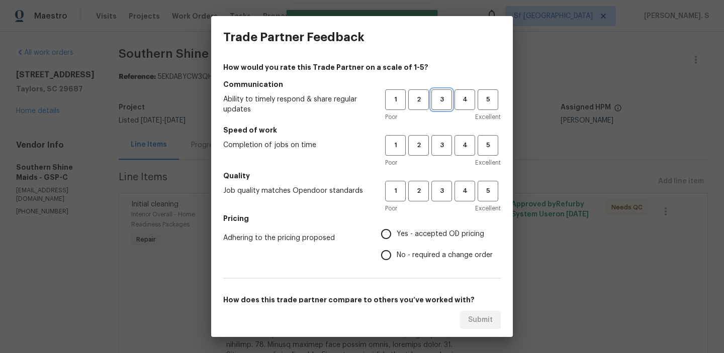
click at [442, 100] on span "3" at bounding box center [441, 100] width 19 height 12
click at [443, 148] on span "3" at bounding box center [441, 146] width 19 height 12
click at [439, 184] on button "3" at bounding box center [441, 191] width 21 height 21
click at [429, 238] on span "Yes - accepted OD pricing" at bounding box center [440, 234] width 87 height 11
click at [397, 238] on input "Yes - accepted OD pricing" at bounding box center [386, 234] width 21 height 21
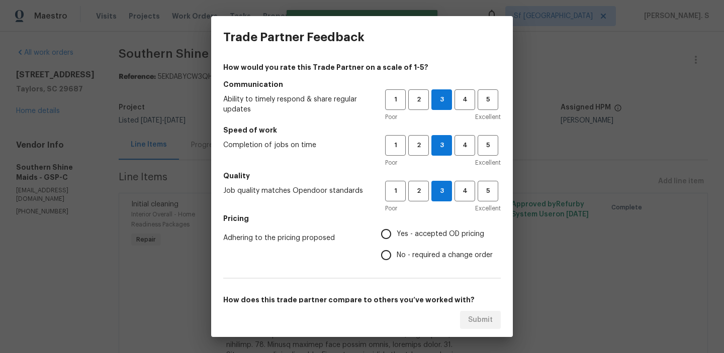
radio input "true"
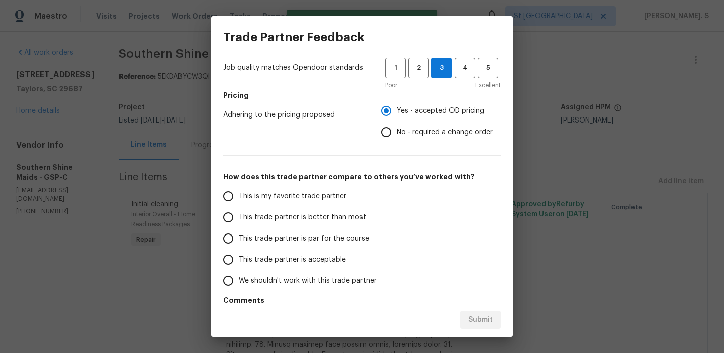
scroll to position [136, 0]
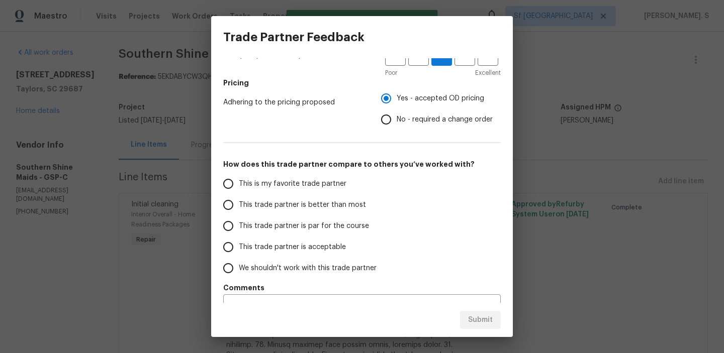
click at [339, 218] on label "This trade partner is par for the course" at bounding box center [297, 226] width 159 height 21
click at [239, 218] on input "This trade partner is par for the course" at bounding box center [228, 226] width 21 height 21
click at [491, 315] on span "Submit" at bounding box center [480, 320] width 25 height 13
radio input "true"
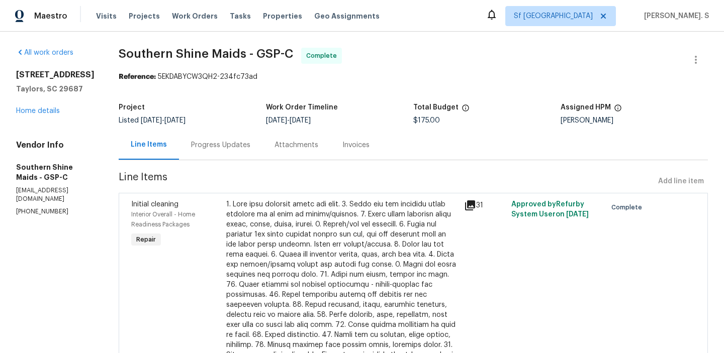
click at [210, 140] on div "Progress Updates" at bounding box center [220, 145] width 59 height 10
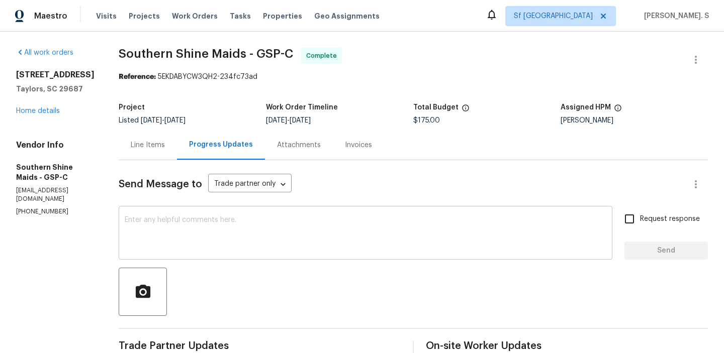
click at [229, 224] on textarea at bounding box center [366, 234] width 482 height 35
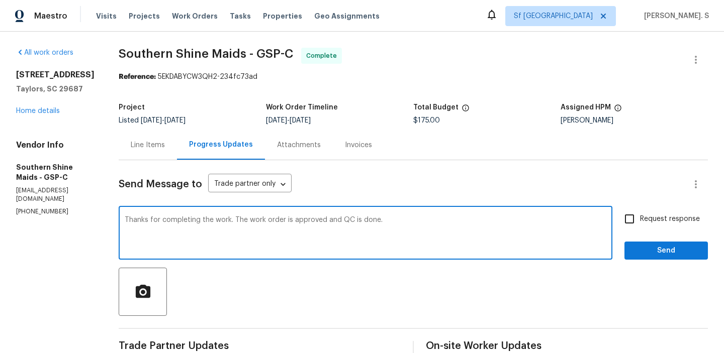
type textarea "Thanks for completing the work. The work order is approved and QC is done."
click at [209, 237] on textarea "Thanks for completing the work. The work order is approved and QC is done." at bounding box center [366, 234] width 482 height 35
click at [211, 225] on textarea "Thanks for completing the work. The work order is approved and QC is done." at bounding box center [366, 234] width 482 height 35
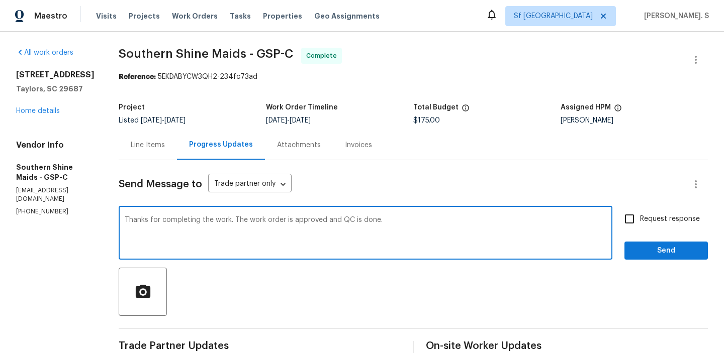
click at [211, 225] on textarea "Thanks for completing the work. The work order is approved and QC is done." at bounding box center [366, 234] width 482 height 35
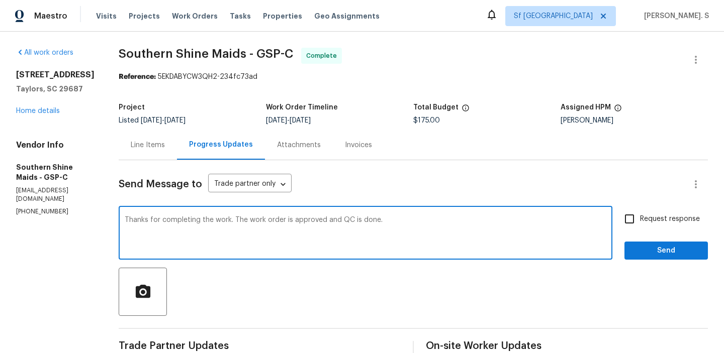
click at [211, 225] on textarea "Thanks for completing the work. The work order is approved and QC is done." at bounding box center [366, 234] width 482 height 35
click at [683, 213] on label "Request response" at bounding box center [659, 219] width 81 height 21
click at [640, 213] on input "Request response" at bounding box center [629, 219] width 21 height 21
checkbox input "true"
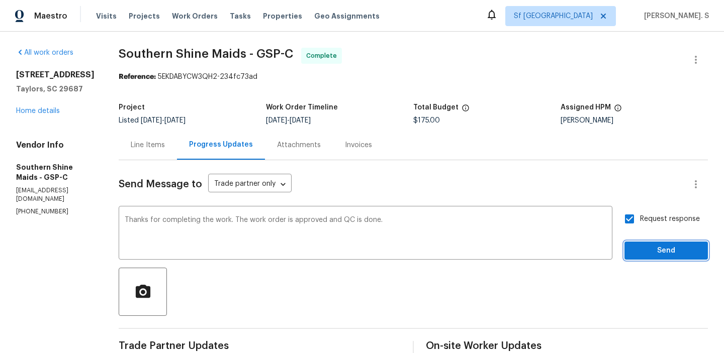
click at [661, 251] on span "Send" at bounding box center [665, 251] width 67 height 13
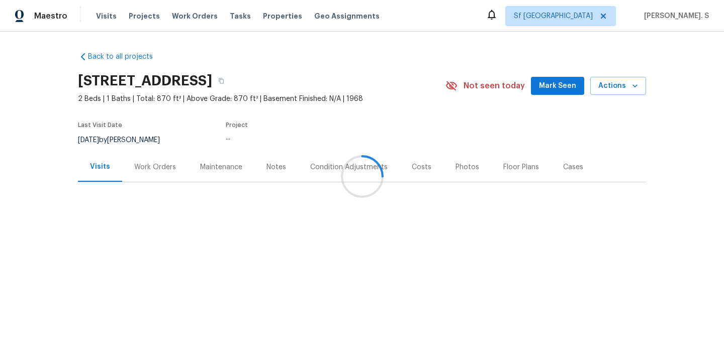
click at [160, 183] on div at bounding box center [362, 176] width 724 height 353
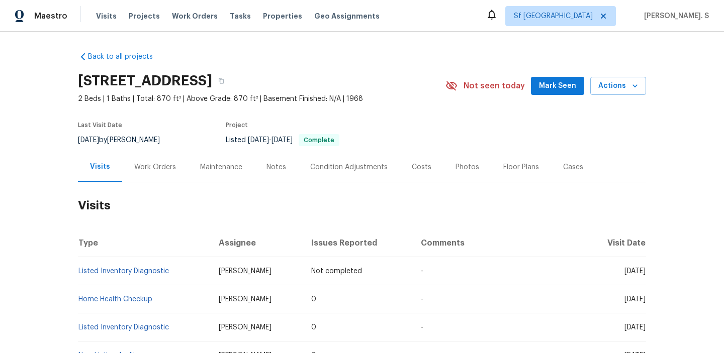
click at [160, 176] on div "Work Orders" at bounding box center [155, 167] width 66 height 30
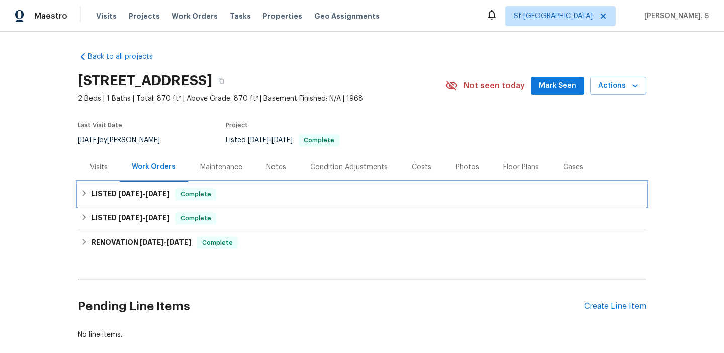
click at [141, 191] on span "[DATE]" at bounding box center [130, 194] width 24 height 7
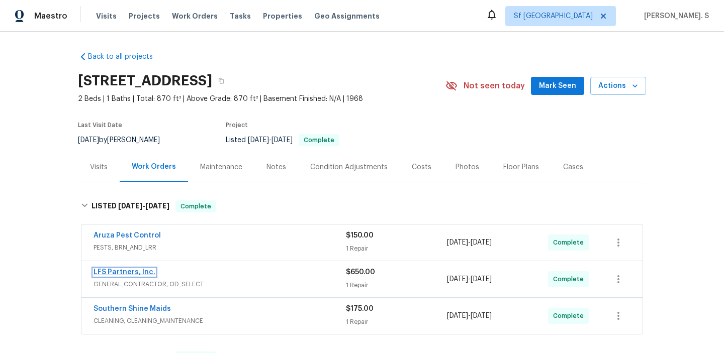
click at [129, 272] on link "LFS Partners, Inc." at bounding box center [125, 272] width 62 height 7
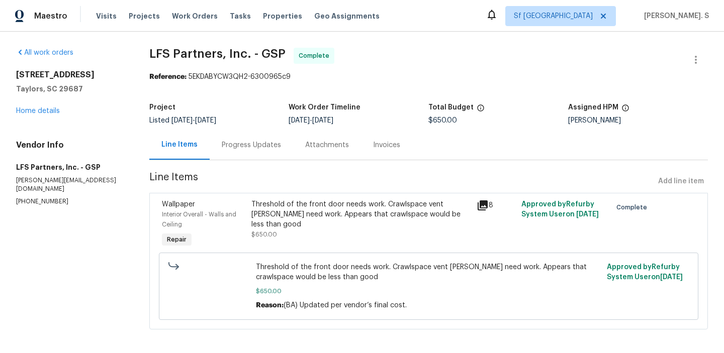
click at [266, 145] on div "Progress Updates" at bounding box center [251, 145] width 59 height 10
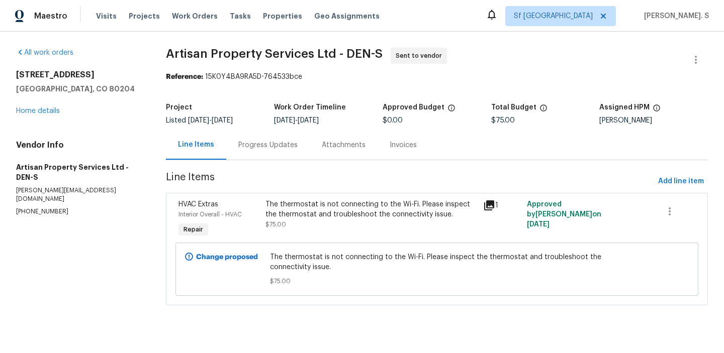
click at [244, 146] on div "Progress Updates" at bounding box center [267, 145] width 59 height 10
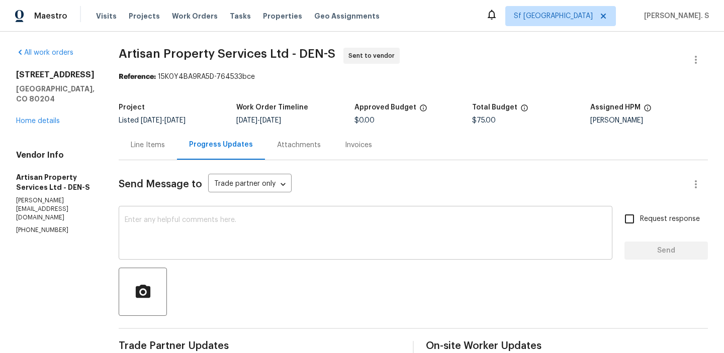
click at [166, 243] on textarea at bounding box center [366, 234] width 482 height 35
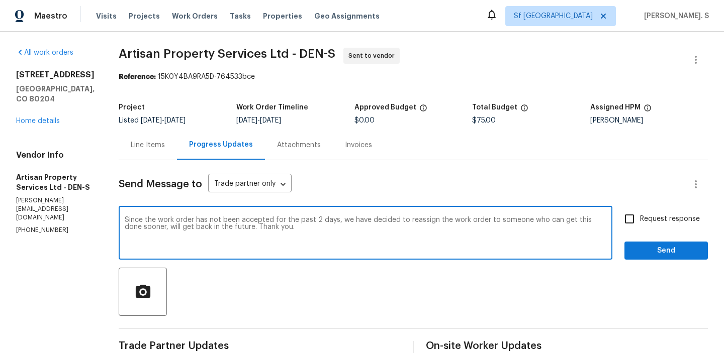
click at [0, 0] on div "sooner; we" at bounding box center [0, 0] width 0 height 0
type textarea "Since the work order has not been accepted for the past 2 days, we have decided…"
click at [683, 216] on span "Request response" at bounding box center [670, 219] width 60 height 11
click at [640, 216] on input "Request response" at bounding box center [629, 219] width 21 height 21
checkbox input "true"
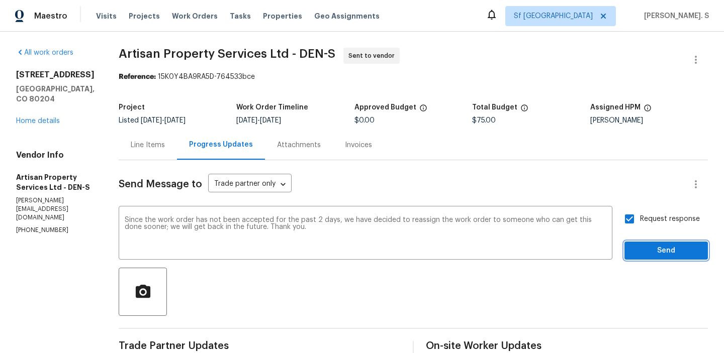
click at [662, 250] on span "Send" at bounding box center [665, 251] width 67 height 13
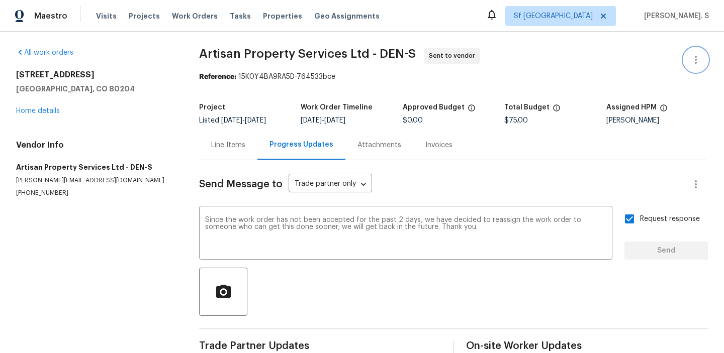
click at [695, 56] on icon "button" at bounding box center [696, 60] width 2 height 8
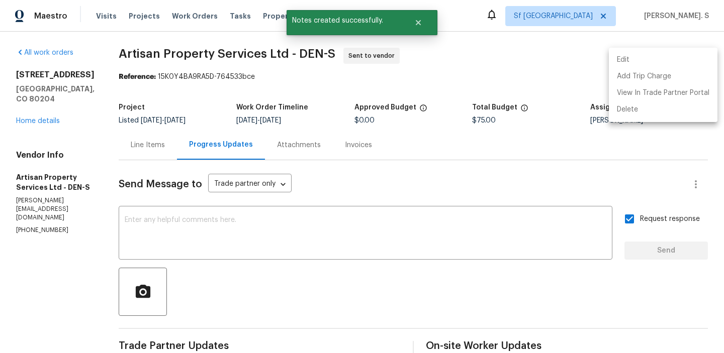
click at [654, 63] on li "Edit" at bounding box center [663, 60] width 109 height 17
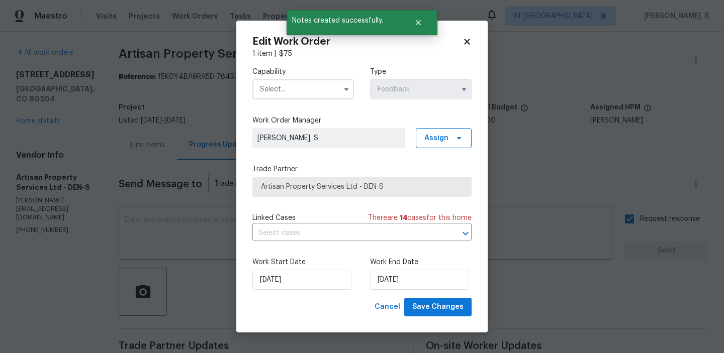
click at [318, 82] on input "text" at bounding box center [303, 89] width 102 height 20
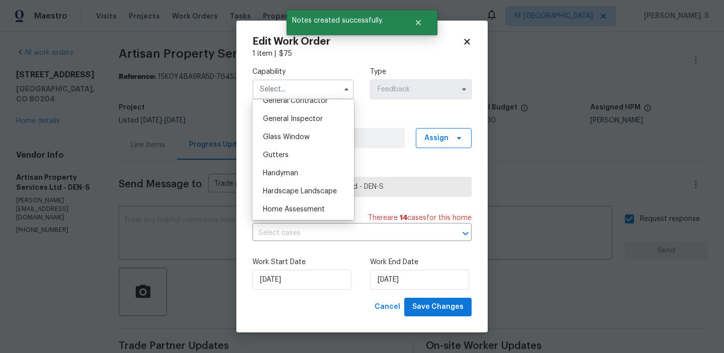
scroll to position [533, 0]
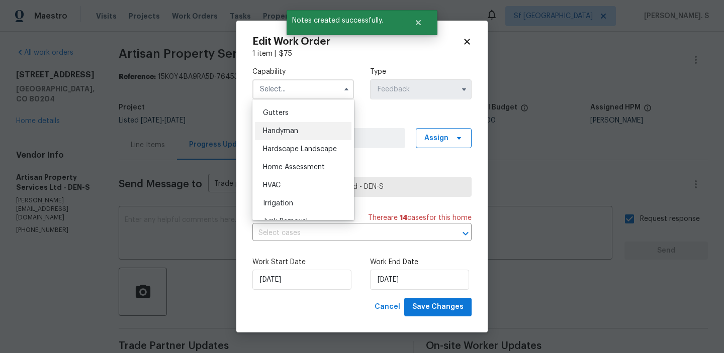
click at [290, 129] on span "Handyman" at bounding box center [280, 131] width 35 height 7
type input "Handyman"
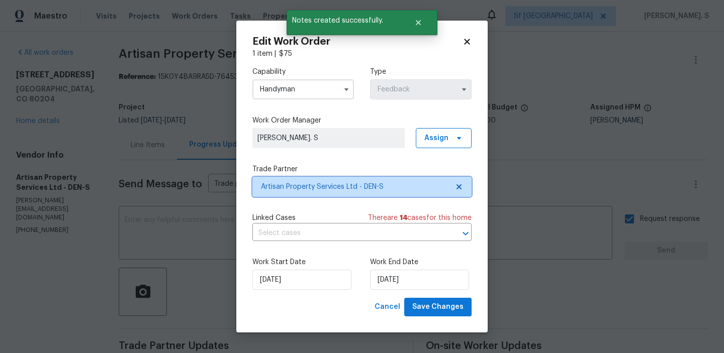
click at [461, 186] on icon at bounding box center [459, 187] width 8 height 8
click at [461, 186] on icon at bounding box center [458, 187] width 5 height 5
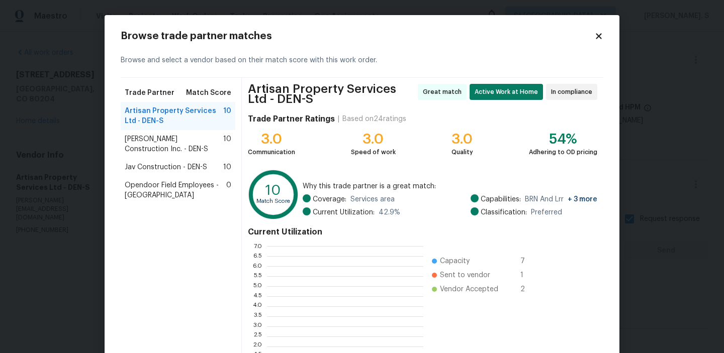
scroll to position [141, 156]
click at [214, 132] on div "Hanson Construction Inc. - DEN-S 10" at bounding box center [178, 144] width 115 height 28
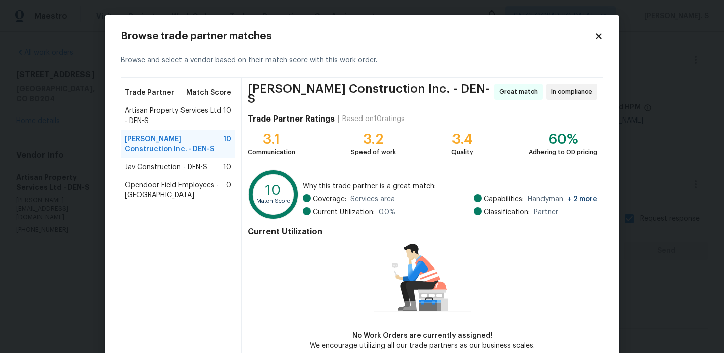
scroll to position [49, 0]
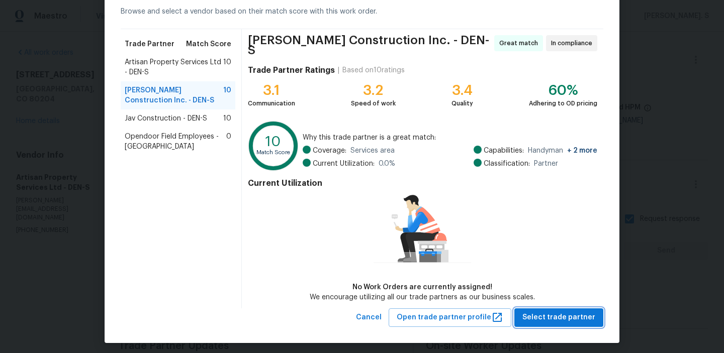
click at [574, 321] on button "Select trade partner" at bounding box center [558, 318] width 89 height 19
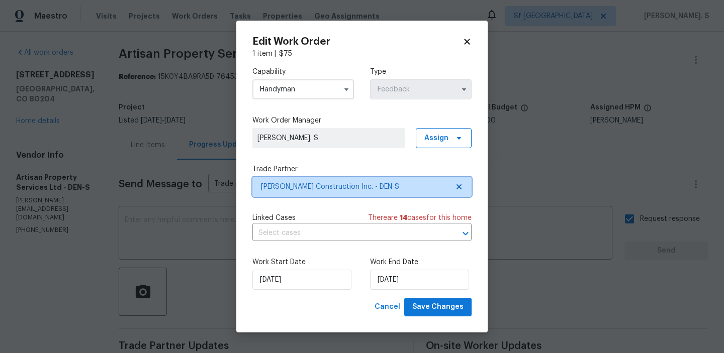
scroll to position [0, 0]
click at [347, 242] on div "Capability Handyman Type Feedback Work Order Manager Glory Joyce. S Assign Trad…" at bounding box center [361, 178] width 219 height 239
click at [348, 239] on input "text" at bounding box center [347, 234] width 191 height 16
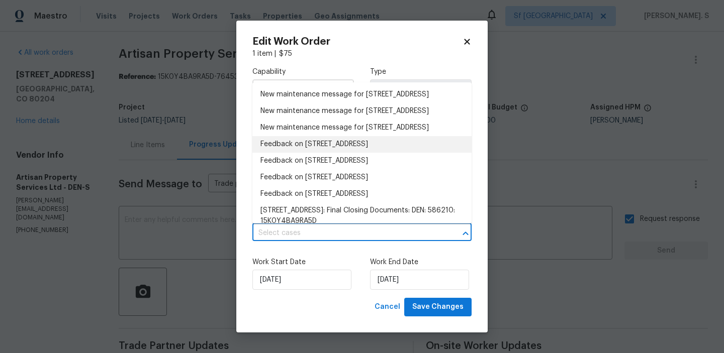
click at [326, 153] on li "Feedback on 1245 Utica St, Apt 104, Denver, CO 80204" at bounding box center [361, 144] width 219 height 17
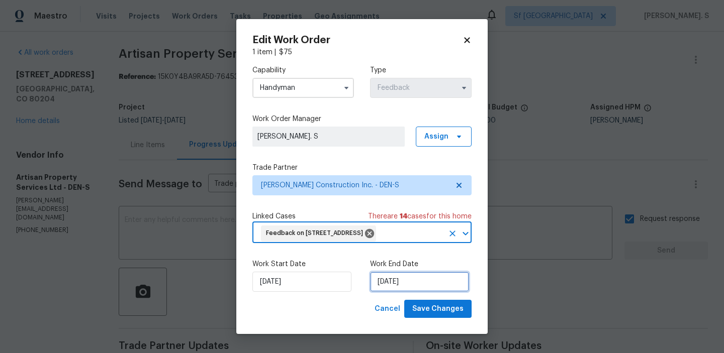
click at [415, 292] on input "8/24/2025" at bounding box center [419, 282] width 99 height 20
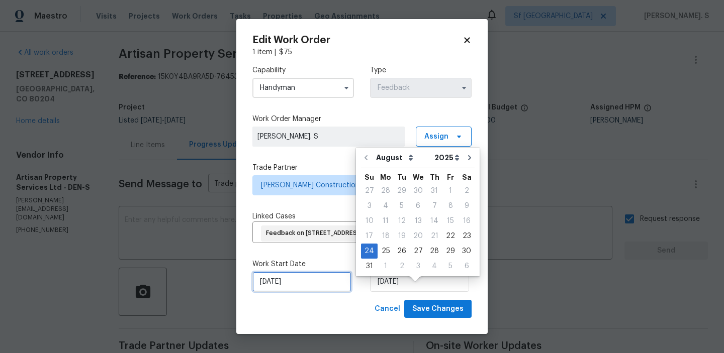
click at [305, 292] on input "[DATE]" at bounding box center [301, 282] width 99 height 20
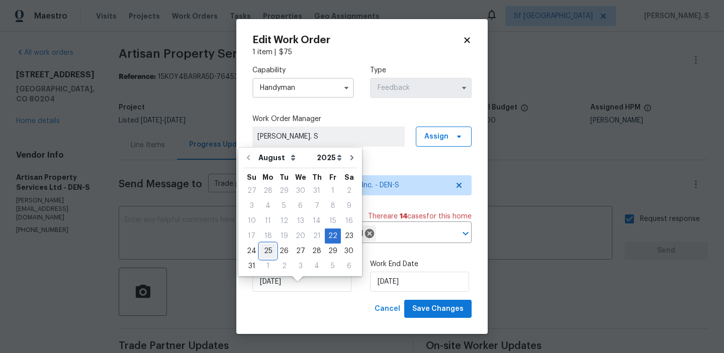
click at [264, 248] on div "25" at bounding box center [268, 251] width 16 height 14
type input "[DATE]"
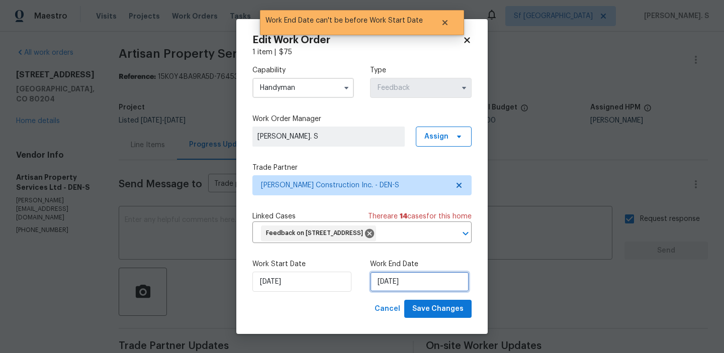
click at [396, 292] on input "[DATE]" at bounding box center [419, 282] width 99 height 20
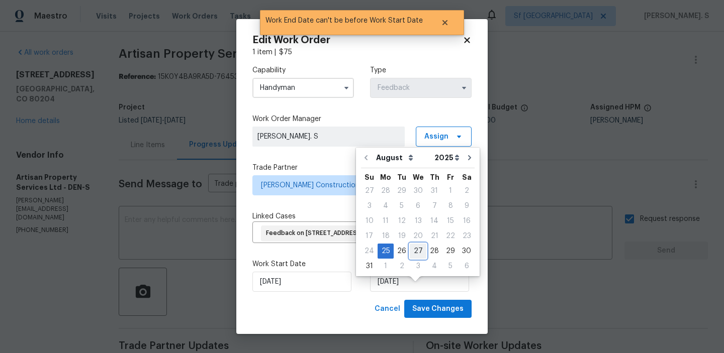
click at [411, 257] on div "27" at bounding box center [418, 251] width 17 height 14
type input "8/27/2025"
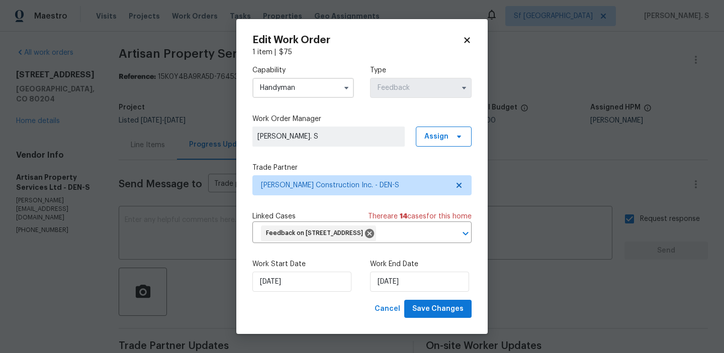
click at [426, 332] on div "Edit Work Order 1 item | $ 75 Capability Handyman Type Feedback Work Order Mana…" at bounding box center [361, 177] width 251 height 316
click at [425, 316] on span "Save Changes" at bounding box center [437, 309] width 51 height 13
click at [11, 137] on body "Maestro Visits Projects Work Orders Tasks Properties Geo Assignments Sf Bay Are…" at bounding box center [362, 176] width 724 height 353
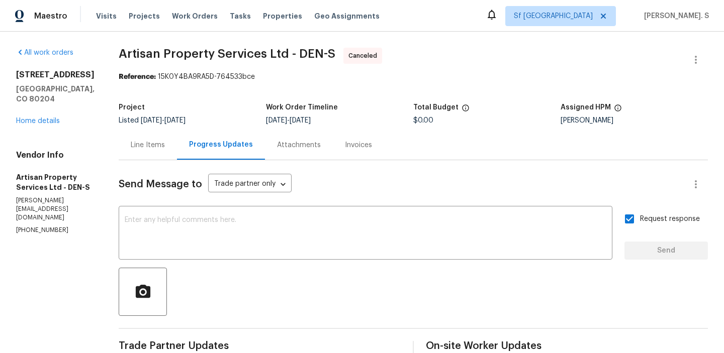
click at [26, 126] on div "1245 Utica St Apt 104 Denver, CO 80204 Home details" at bounding box center [55, 98] width 78 height 56
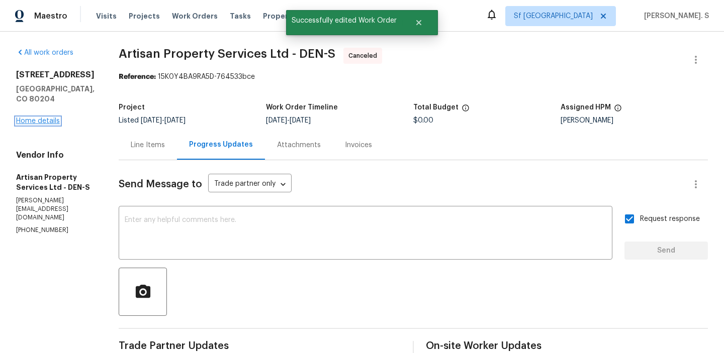
click at [33, 125] on link "Home details" at bounding box center [38, 121] width 44 height 7
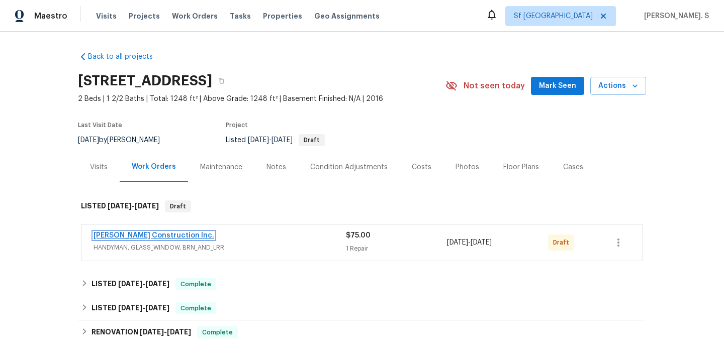
click at [162, 236] on link "Hanson Construction Inc." at bounding box center [154, 235] width 121 height 7
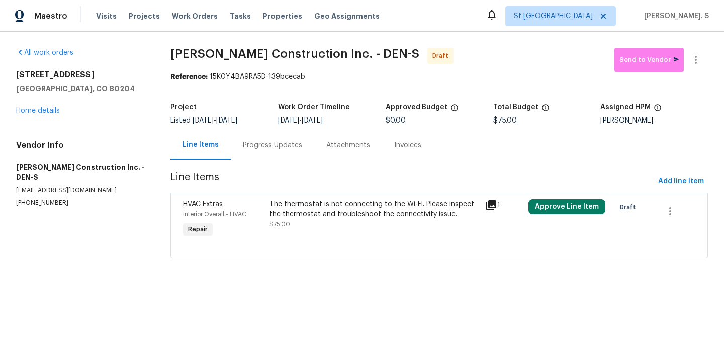
click at [339, 263] on section "Hanson Construction Inc. - DEN-S Draft Send to Vendor Reference: 15K0Y4BA9RA5D-…" at bounding box center [438, 159] width 537 height 223
click at [334, 228] on div "The thermostat is not connecting to the Wi-Fi. Please inspect the thermostat an…" at bounding box center [374, 215] width 210 height 30
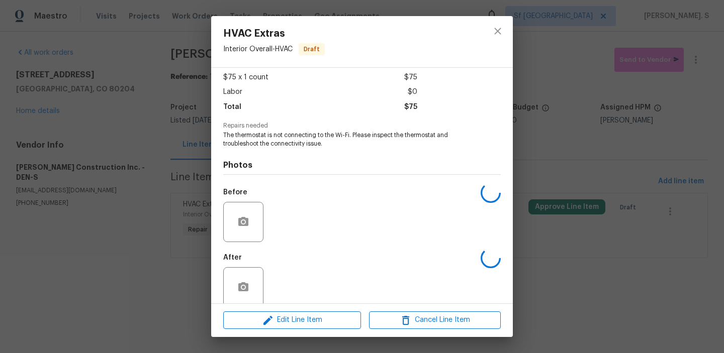
scroll to position [68, 0]
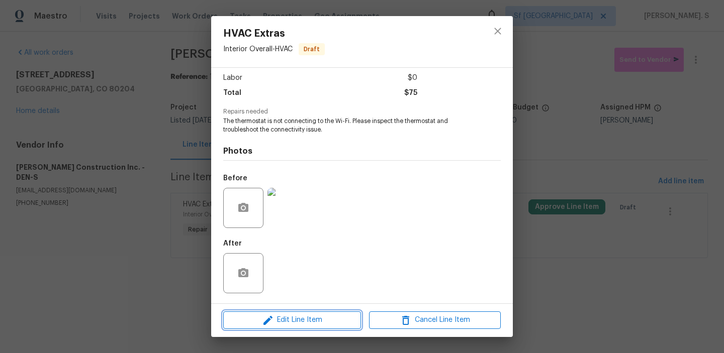
click at [322, 322] on span "Edit Line Item" at bounding box center [292, 320] width 132 height 13
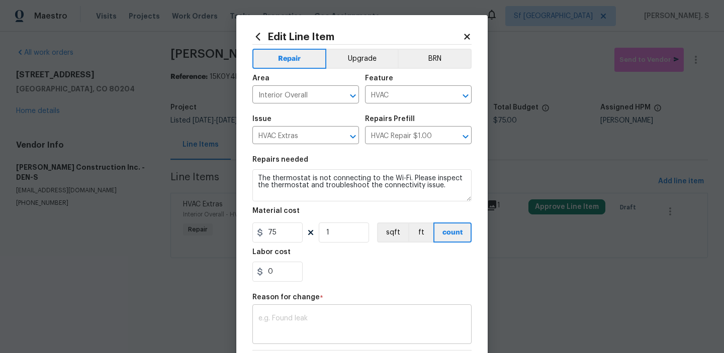
click at [302, 326] on textarea at bounding box center [361, 325] width 207 height 21
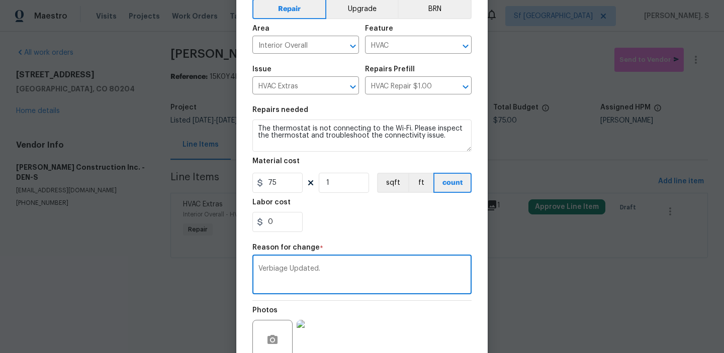
scroll to position [142, 0]
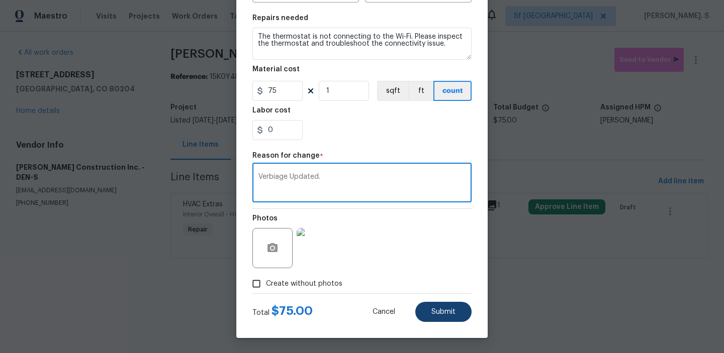
type textarea "Verbiage Updated."
click at [438, 314] on span "Submit" at bounding box center [443, 313] width 24 height 8
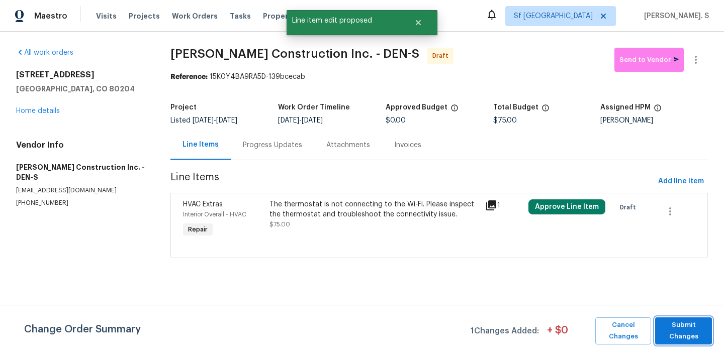
click at [684, 324] on span "Submit Changes" at bounding box center [683, 331] width 47 height 23
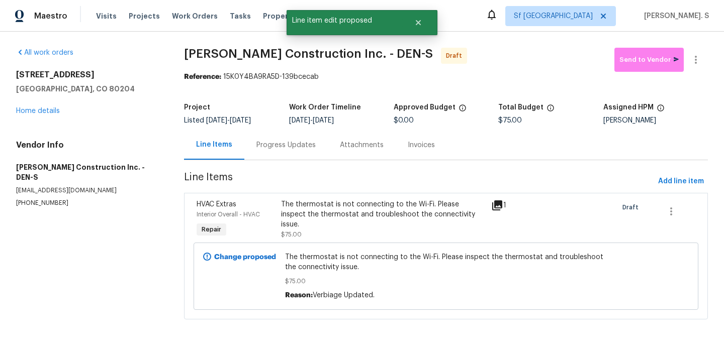
click at [268, 145] on div "Progress Updates" at bounding box center [285, 145] width 59 height 10
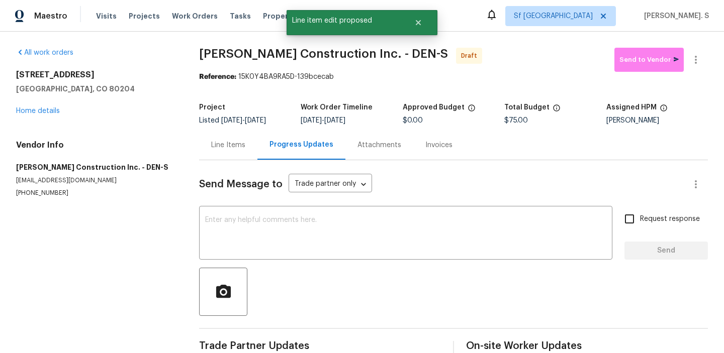
click at [277, 198] on div "Send Message to Trade partner only Trade partner only ​ x ​ Request response Se…" at bounding box center [453, 259] width 509 height 199
click at [278, 215] on div "x ​" at bounding box center [405, 234] width 413 height 51
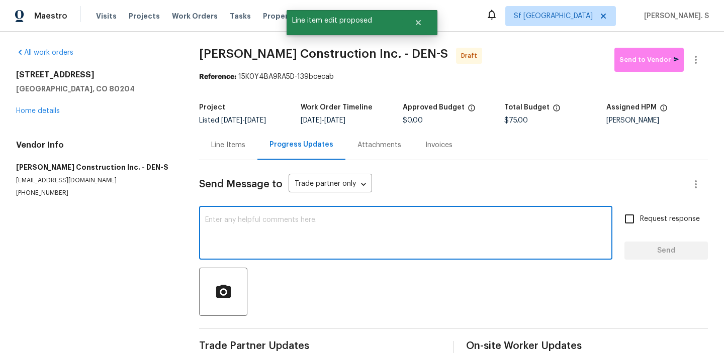
paste textarea "Hi, this is Glory with Opendoor. I’m confirming you received the WO for the pro…"
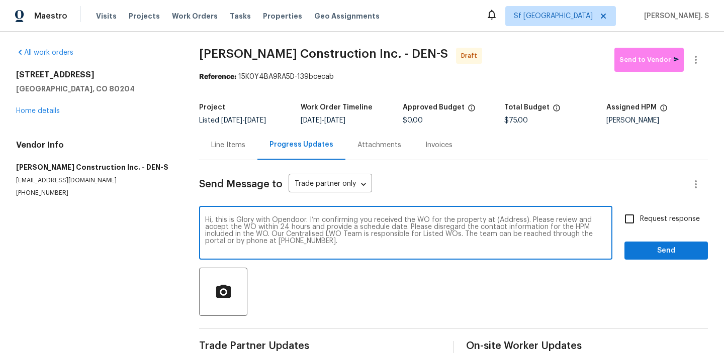
click at [511, 218] on textarea "Hi, this is Glory with Opendoor. I’m confirming you received the WO for the pro…" at bounding box center [405, 234] width 401 height 35
paste textarea "1245 Utica St Apt 104, Denver, CO 80204"
type textarea "Hi, this is Glory with Opendoor. I’m confirming you received the WO for the pro…"
click at [696, 69] on button "button" at bounding box center [696, 60] width 24 height 24
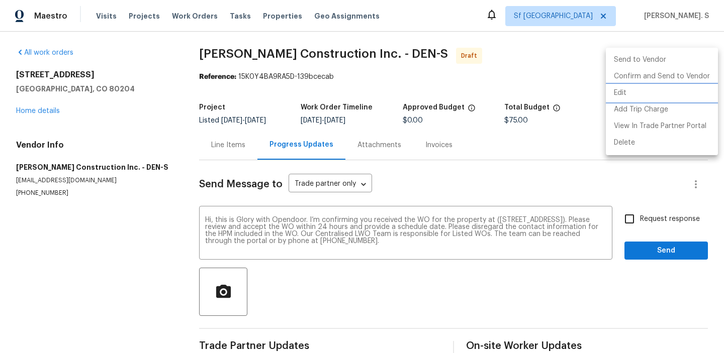
click at [664, 93] on li "Edit" at bounding box center [662, 93] width 112 height 17
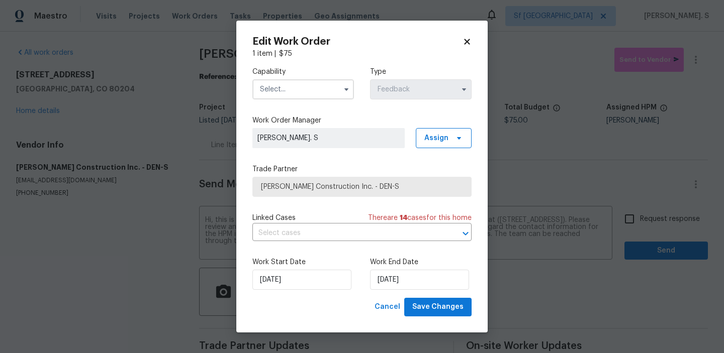
click at [323, 87] on input "text" at bounding box center [303, 89] width 102 height 20
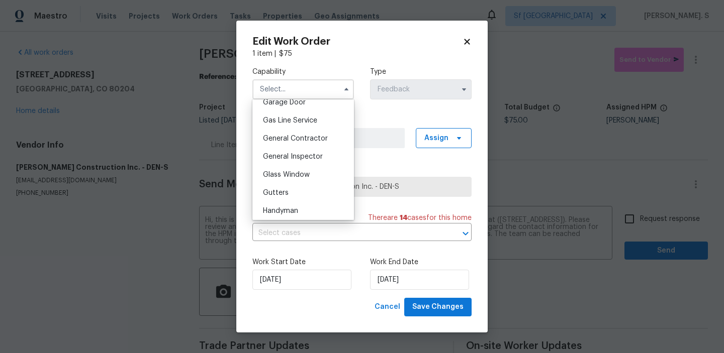
scroll to position [467, 0]
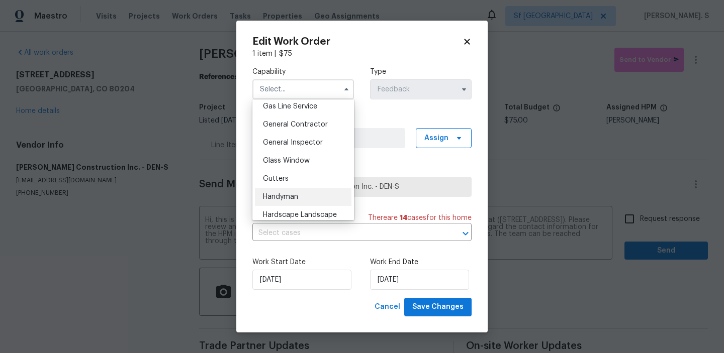
click at [308, 189] on div "Handyman" at bounding box center [303, 197] width 97 height 18
type input "Handyman"
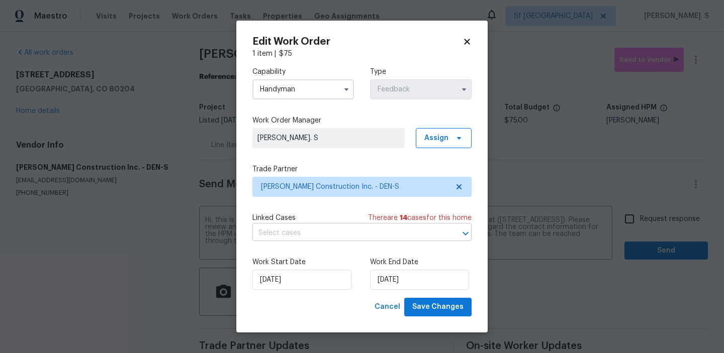
click at [328, 228] on input "text" at bounding box center [347, 234] width 191 height 16
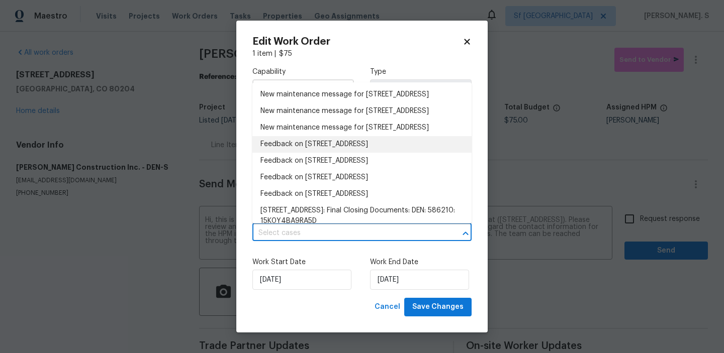
click at [316, 153] on li "Feedback on 1245 Utica St, Apt 104, Denver, CO 80204" at bounding box center [361, 144] width 219 height 17
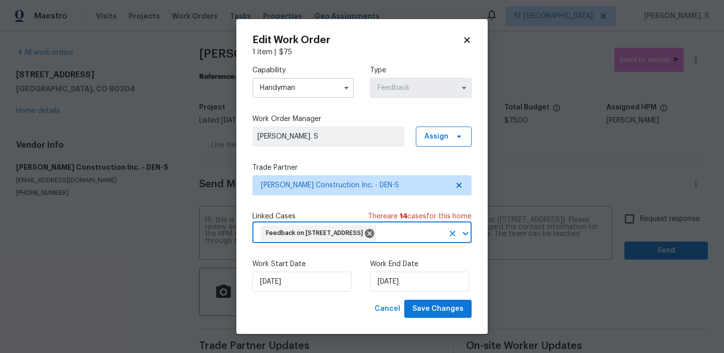
click at [440, 331] on div "Edit Work Order 1 item | $ 75 Capability Handyman Type Feedback Work Order Mana…" at bounding box center [361, 177] width 251 height 316
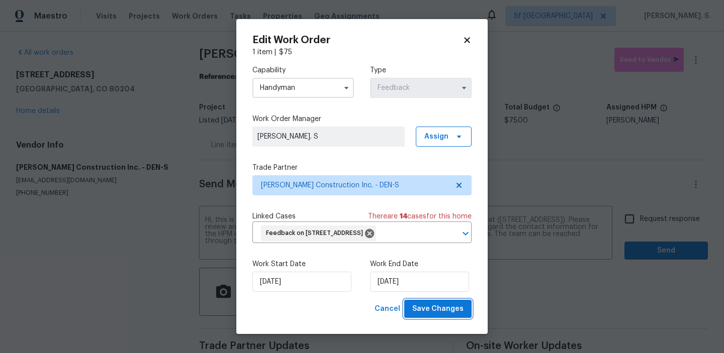
click at [463, 316] on span "Save Changes" at bounding box center [437, 309] width 51 height 13
click at [636, 215] on body "Maestro Visits Projects Work Orders Tasks Properties Geo Assignments Sf Bay Are…" at bounding box center [362, 176] width 724 height 353
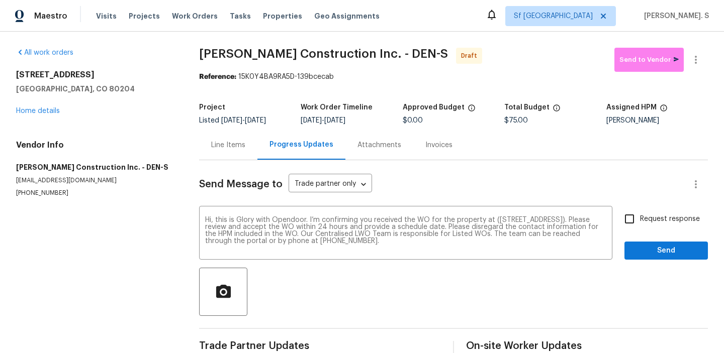
click at [636, 215] on input "Request response" at bounding box center [629, 219] width 21 height 21
checkbox input "true"
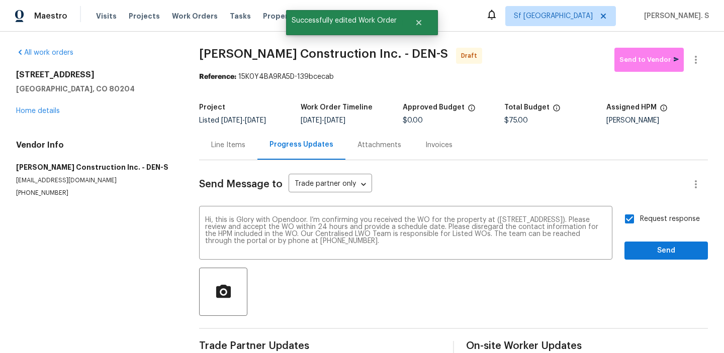
click at [640, 265] on div "Send Message to Trade partner only Trade partner only ​ Hi, this is Glory with …" at bounding box center [453, 258] width 509 height 197
click at [642, 255] on span "Send" at bounding box center [665, 251] width 67 height 13
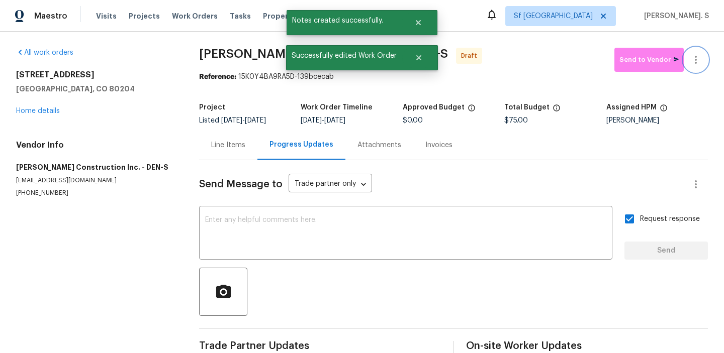
click at [702, 59] on button "button" at bounding box center [696, 60] width 24 height 24
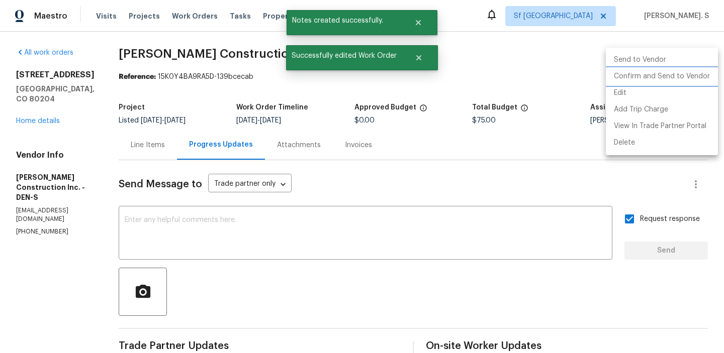
click at [696, 78] on li "Confirm and Send to Vendor" at bounding box center [662, 76] width 112 height 17
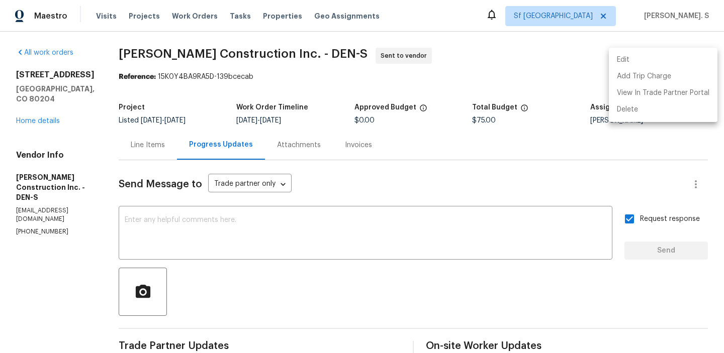
click at [246, 60] on div at bounding box center [362, 176] width 724 height 353
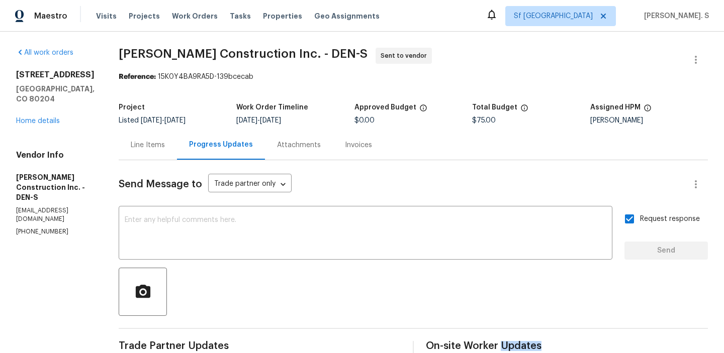
click at [246, 60] on div "Edit Add Trip Charge View In Trade Partner Portal Delete" at bounding box center [362, 176] width 724 height 353
click at [246, 60] on span "Hanson Construction Inc. - DEN-S Sent to vendor" at bounding box center [401, 60] width 565 height 24
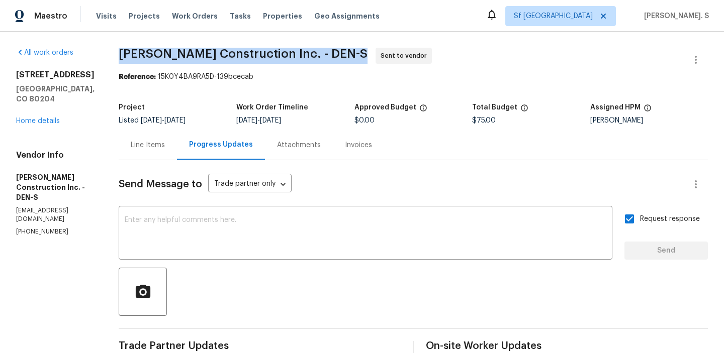
copy span "Hanson Construction Inc. - DEN-S"
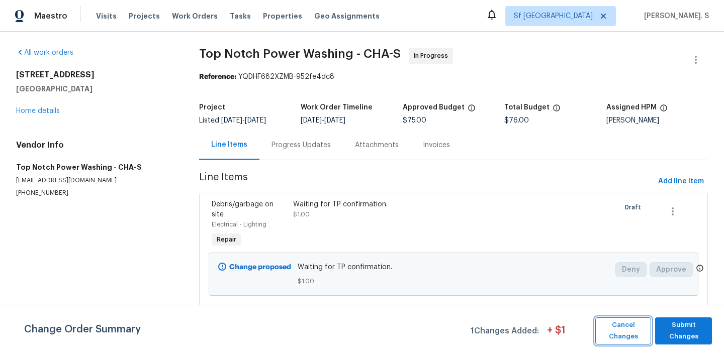
click at [621, 331] on span "Cancel Changes" at bounding box center [623, 331] width 46 height 23
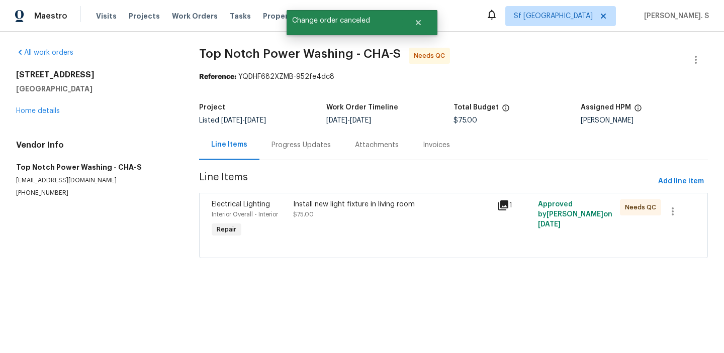
click at [300, 139] on div "Progress Updates" at bounding box center [300, 145] width 83 height 30
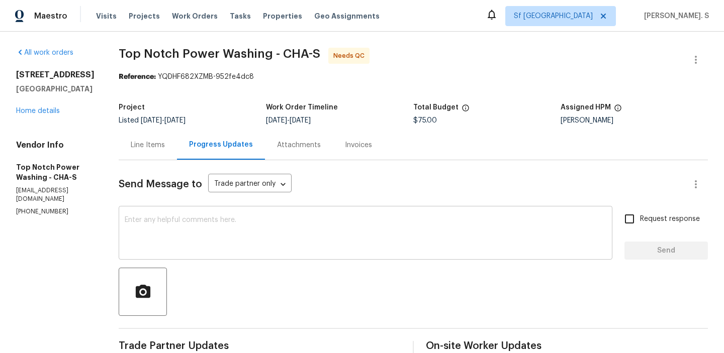
click at [209, 256] on div "x ​" at bounding box center [366, 234] width 494 height 51
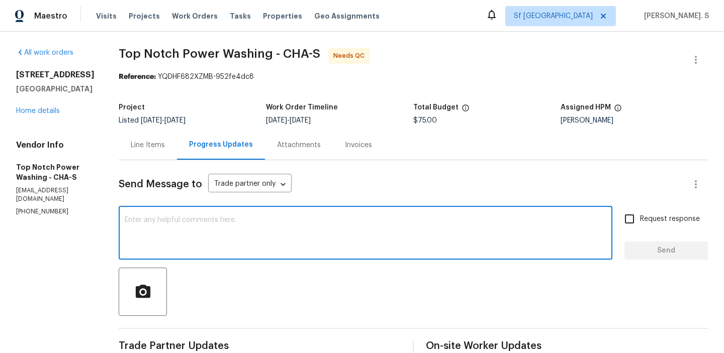
click at [188, 252] on div "x ​" at bounding box center [366, 234] width 494 height 51
paste textarea "The BR team has approved the cost, and it has been updated."
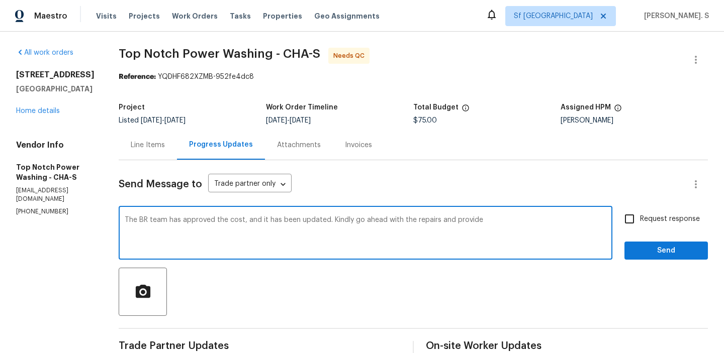
paste textarea "quote any additional work related to potential drywall and ceiling repairs"
click at [311, 236] on textarea "The BR team has approved the cost, and it has been updated. Kindly go ahead wit…" at bounding box center [366, 234] width 482 height 35
click at [0, 0] on div "a quote for" at bounding box center [0, 0] width 0 height 0
click at [366, 232] on textarea "The BR team has approved the cost, and it has been updated. Kindly go ahead wit…" at bounding box center [366, 234] width 482 height 35
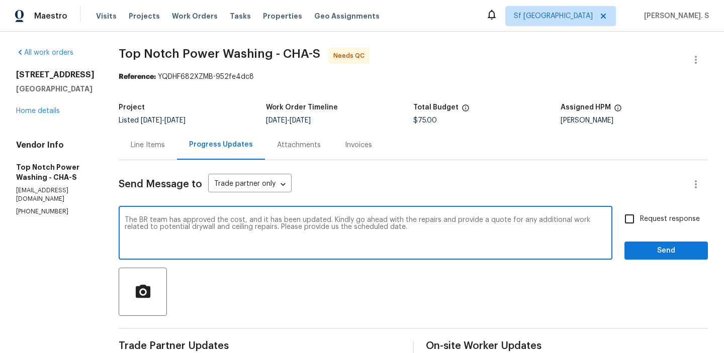
type textarea "The BR team has approved the cost, and it has been updated. Kindly go ahead wit…"
click at [434, 215] on div "The BR team has approved the cost, and it has been updated. Kindly go ahead wit…" at bounding box center [366, 234] width 494 height 51
click at [477, 214] on div "The BR team has approved the cost, and it has been updated. Kindly go ahead wit…" at bounding box center [366, 234] width 494 height 51
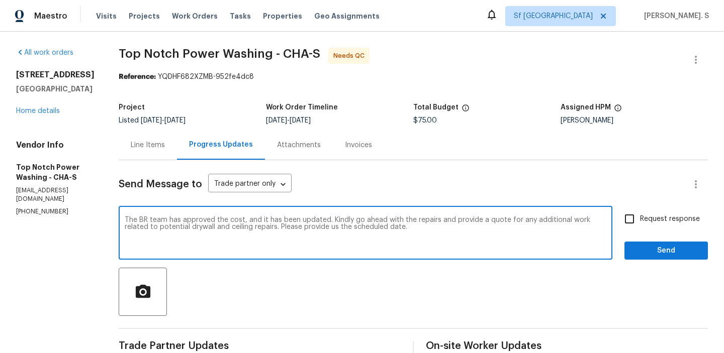
click at [477, 223] on textarea "The BR team has approved the cost, and it has been updated. Kindly go ahead wit…" at bounding box center [366, 234] width 482 height 35
click at [625, 226] on input "Request response" at bounding box center [629, 219] width 21 height 21
checkbox input "true"
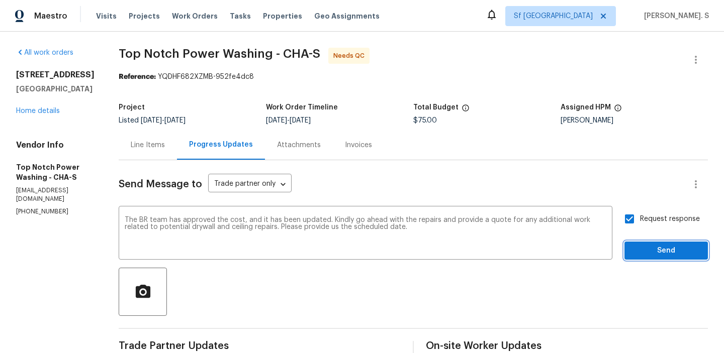
click at [634, 247] on span "Send" at bounding box center [665, 251] width 67 height 13
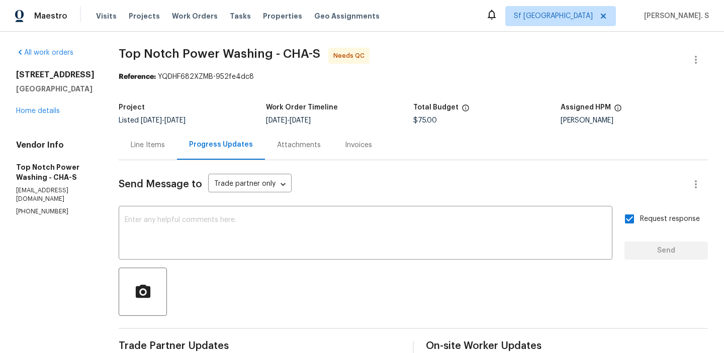
click at [139, 150] on div "Line Items" at bounding box center [148, 145] width 34 height 10
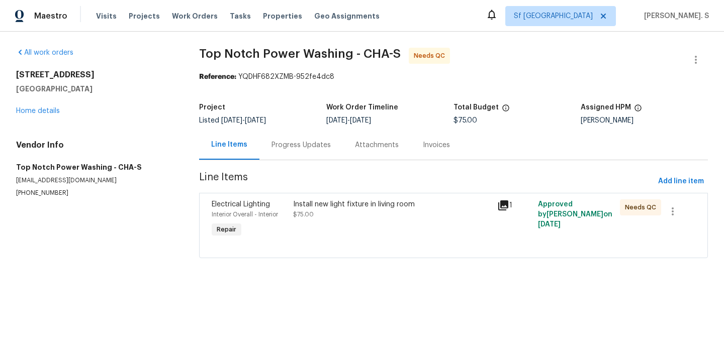
click at [331, 226] on div "Install new light fixture in living room $75.00" at bounding box center [392, 220] width 204 height 46
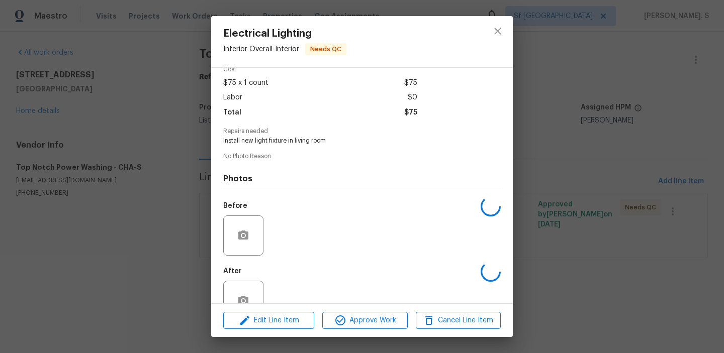
scroll to position [75, 0]
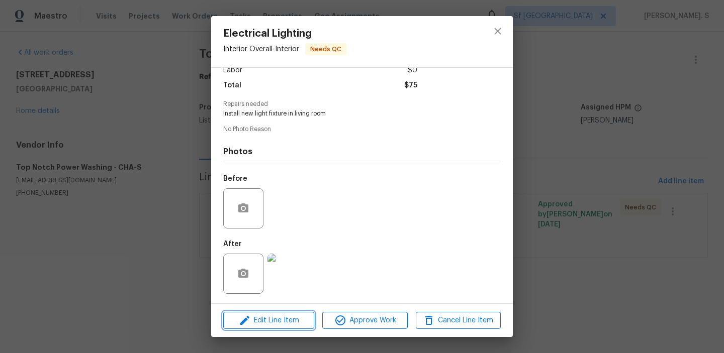
click at [295, 322] on span "Edit Line Item" at bounding box center [268, 321] width 85 height 13
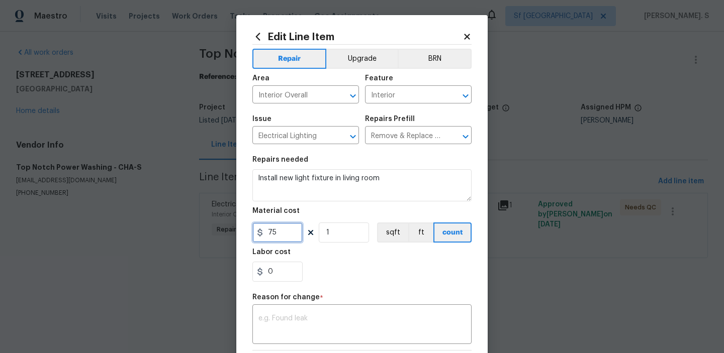
click at [284, 224] on input "75" at bounding box center [277, 233] width 50 height 20
type input "700"
click at [395, 321] on textarea at bounding box center [361, 325] width 207 height 21
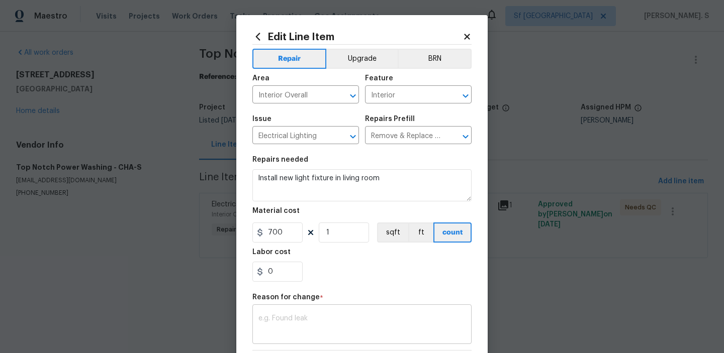
paste textarea "(GJ) Updated cost per BR team approval."
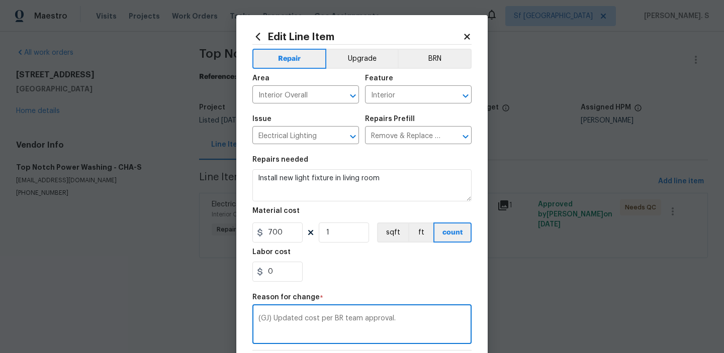
scroll to position [142, 0]
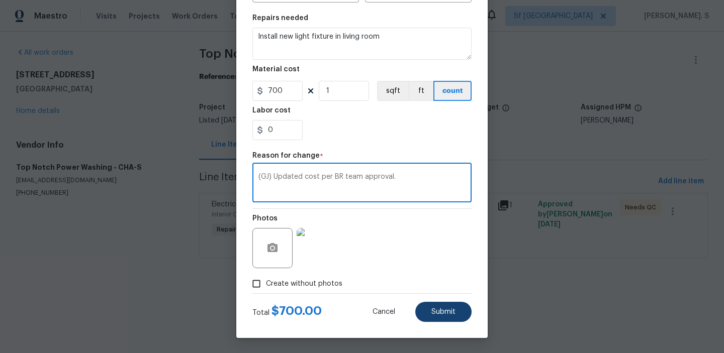
type textarea "(GJ) Updated cost per BR team approval."
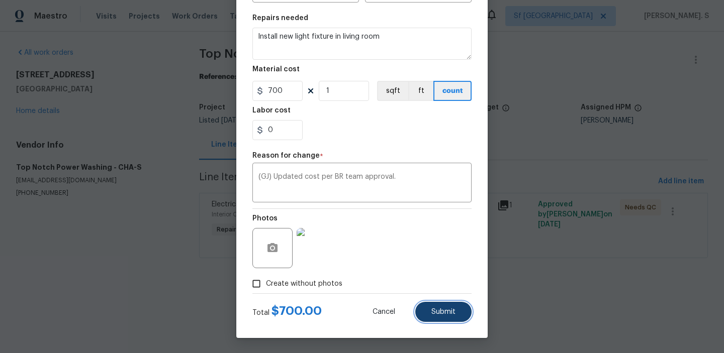
click at [460, 305] on button "Submit" at bounding box center [443, 312] width 56 height 20
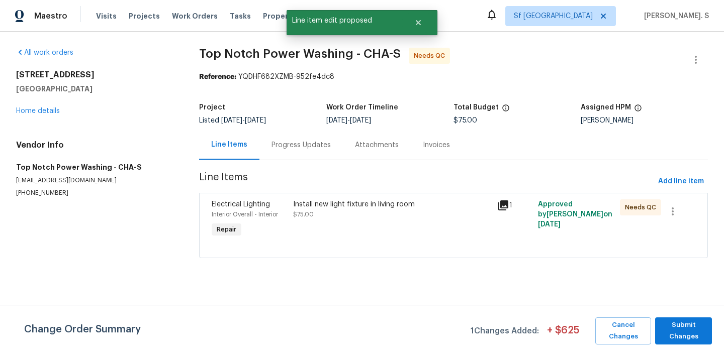
scroll to position [0, 0]
click at [677, 337] on span "Submit Changes" at bounding box center [683, 331] width 47 height 23
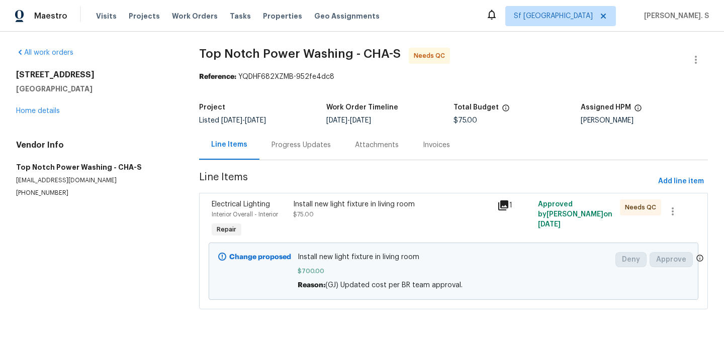
click at [518, 4] on div "Maestro Visits Projects Work Orders Tasks Properties Geo Assignments Sf Bay Are…" at bounding box center [362, 16] width 724 height 32
click at [288, 134] on div "Progress Updates" at bounding box center [300, 145] width 83 height 30
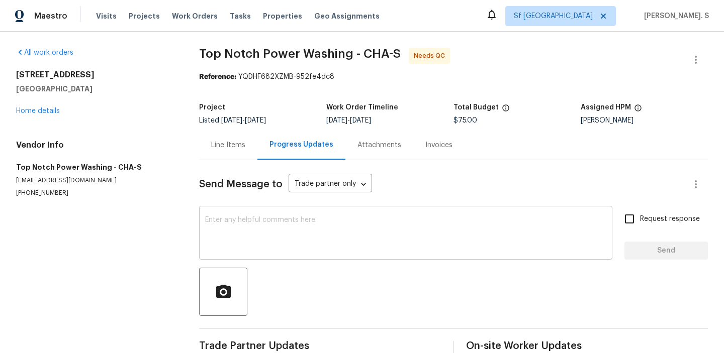
click at [314, 213] on div "x ​" at bounding box center [405, 234] width 413 height 51
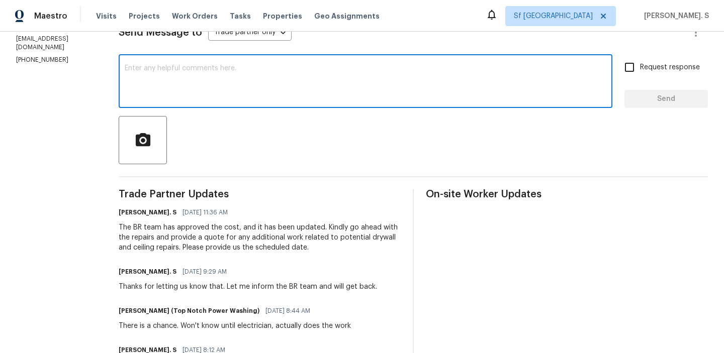
scroll to position [85, 0]
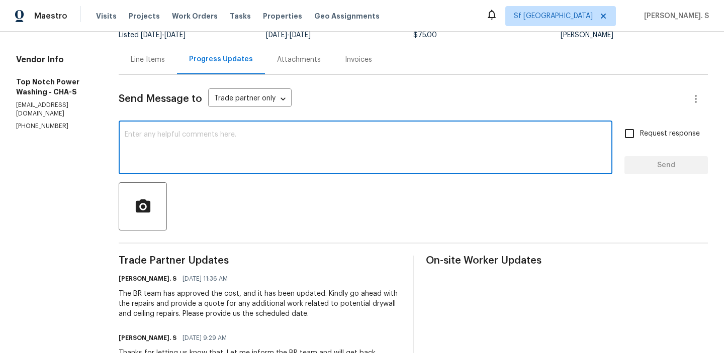
click at [139, 59] on div "Line Items" at bounding box center [148, 60] width 34 height 10
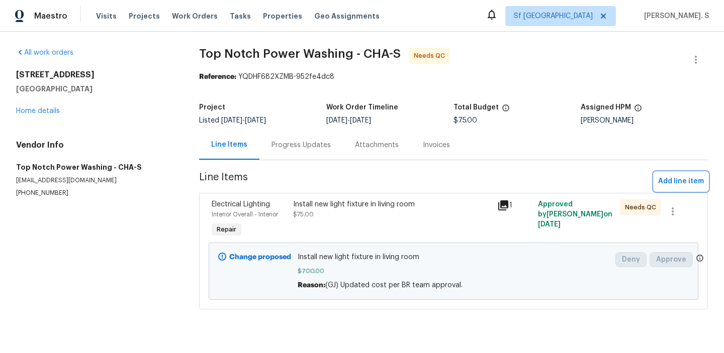
click at [688, 182] on span "Add line item" at bounding box center [681, 181] width 46 height 13
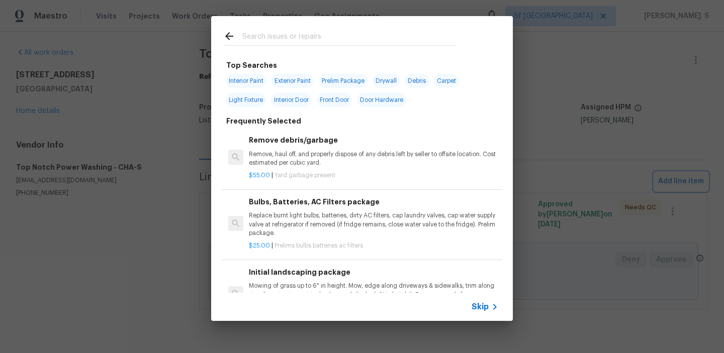
click at [661, 149] on div "Top Searches Interior Paint Exterior Paint Prelim Package Drywall Debris Carpet…" at bounding box center [362, 168] width 724 height 337
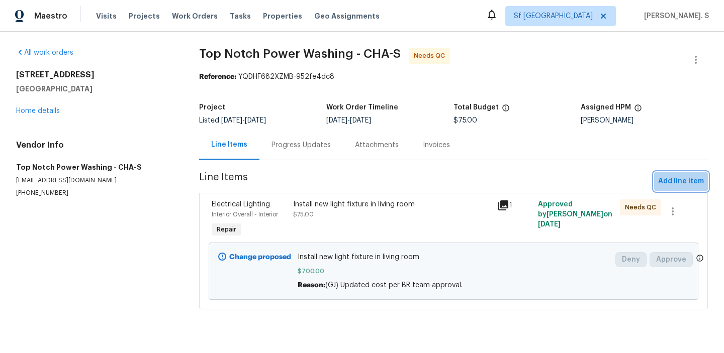
click at [689, 178] on span "Add line item" at bounding box center [681, 181] width 46 height 13
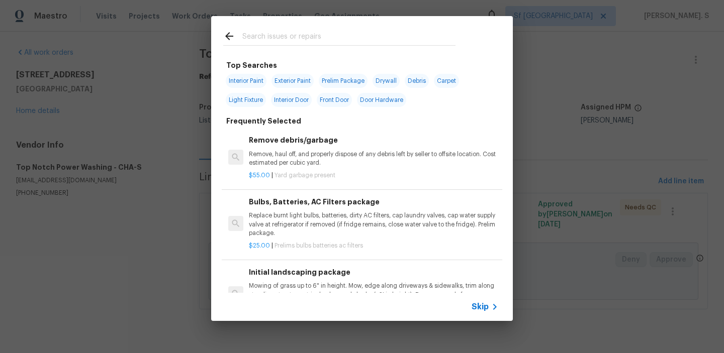
click at [217, 130] on div "Top Searches Interior Paint Exterior Paint Prelim Package Drywall Debris Carpet…" at bounding box center [362, 174] width 302 height 237
click at [305, 145] on h6 "Remove debris/garbage" at bounding box center [373, 140] width 249 height 11
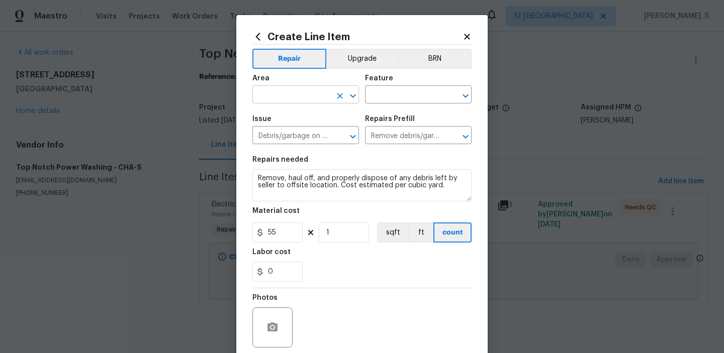
click at [357, 97] on icon "Open" at bounding box center [353, 96] width 12 height 12
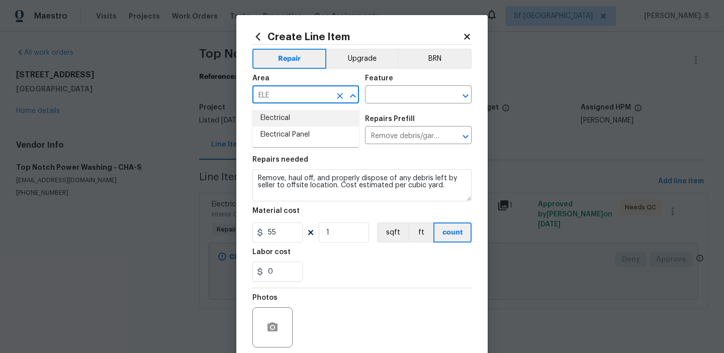
click at [306, 117] on li "Electrical" at bounding box center [305, 118] width 107 height 17
click at [465, 98] on icon "Open" at bounding box center [466, 96] width 12 height 12
type input "Electrical"
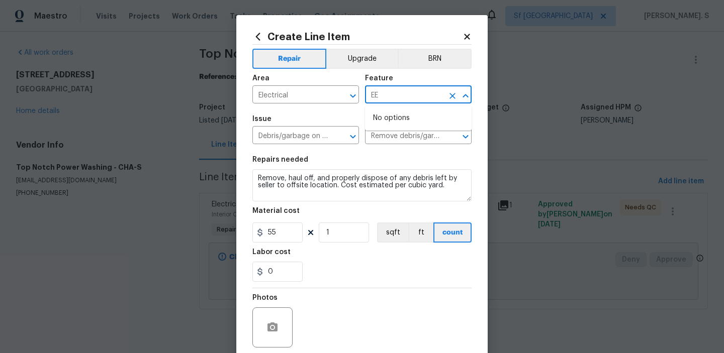
type input "E"
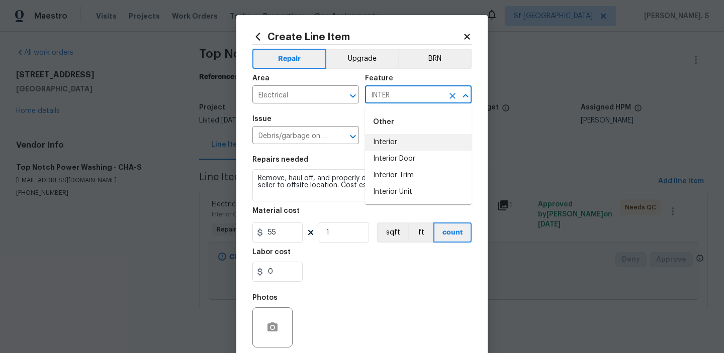
click at [390, 138] on li "Interior" at bounding box center [418, 142] width 107 height 17
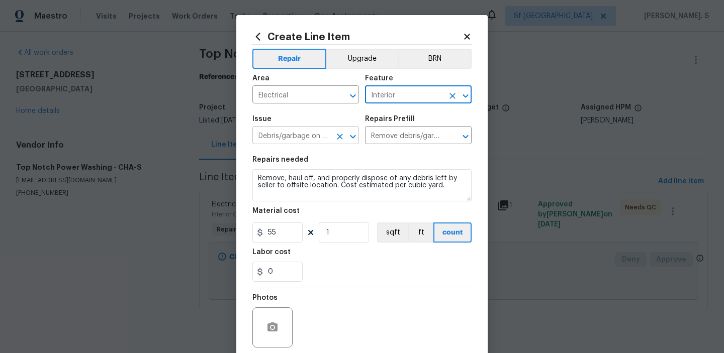
click at [357, 132] on icon "Open" at bounding box center [353, 137] width 12 height 12
type input "Interior"
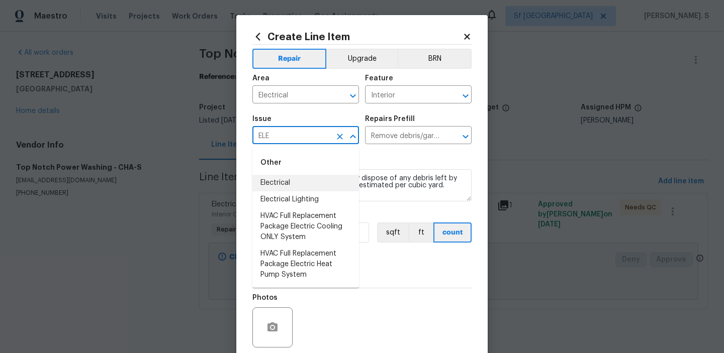
click at [339, 185] on li "Electrical" at bounding box center [305, 183] width 107 height 17
type input "Electrical"
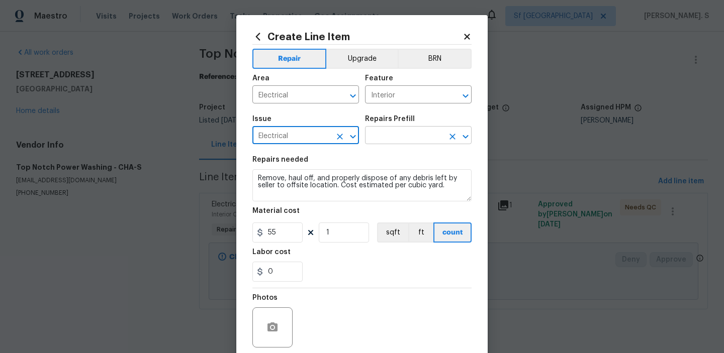
click at [469, 137] on icon "Open" at bounding box center [466, 137] width 12 height 12
type input "Electrical"
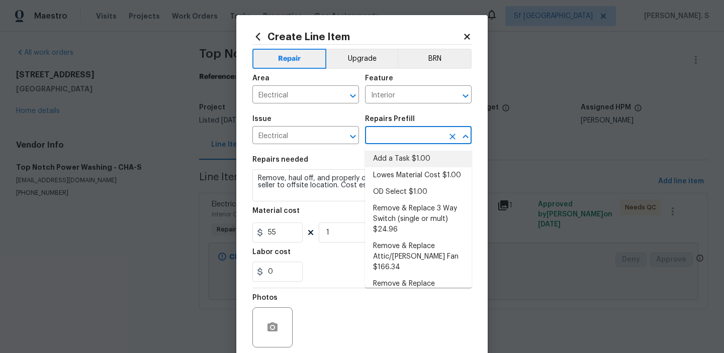
click at [424, 155] on li "Add a Task $1.00" at bounding box center [418, 159] width 107 height 17
type input "Add a Task $1.00"
type textarea "HPM to detail"
type input "1"
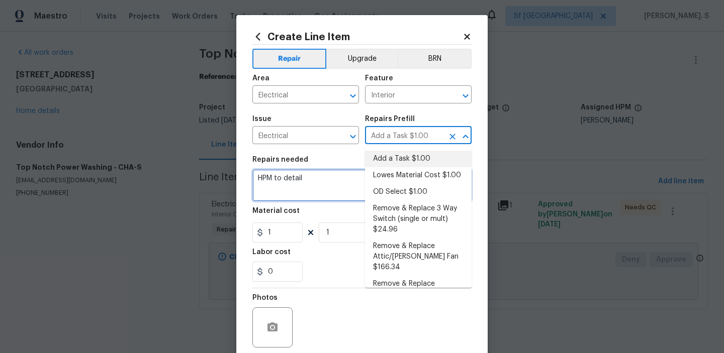
click at [322, 194] on textarea "Remove, haul off, and properly dispose of any debris left by seller to offsite …" at bounding box center [361, 185] width 219 height 32
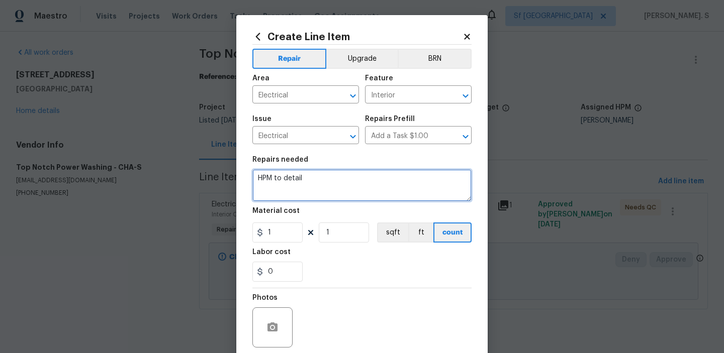
click at [322, 194] on textarea "HPM to detail" at bounding box center [361, 185] width 219 height 32
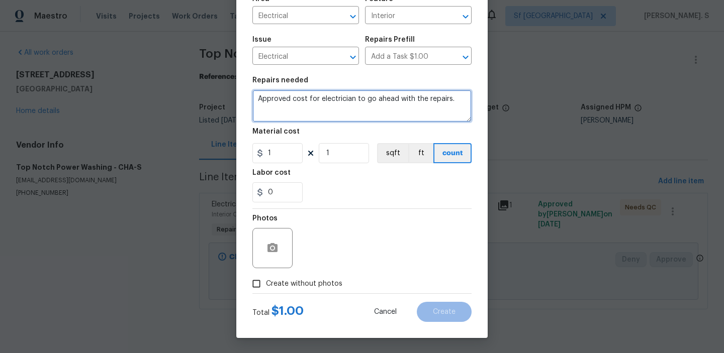
type textarea "Approved cost for electrician to go ahead with the repairs."
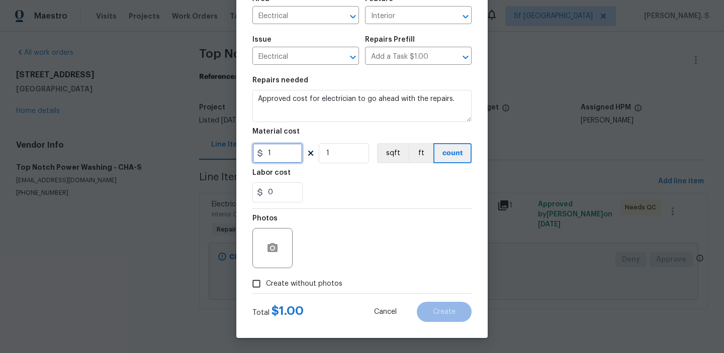
click at [273, 154] on input "1" at bounding box center [277, 153] width 50 height 20
type input "1"
click at [287, 286] on span "Create without photos" at bounding box center [304, 284] width 76 height 11
click at [266, 286] on input "Create without photos" at bounding box center [256, 284] width 19 height 19
checkbox input "true"
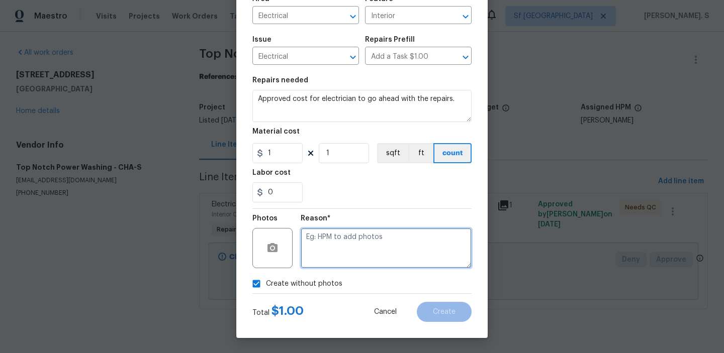
click at [387, 232] on textarea at bounding box center [386, 248] width 171 height 40
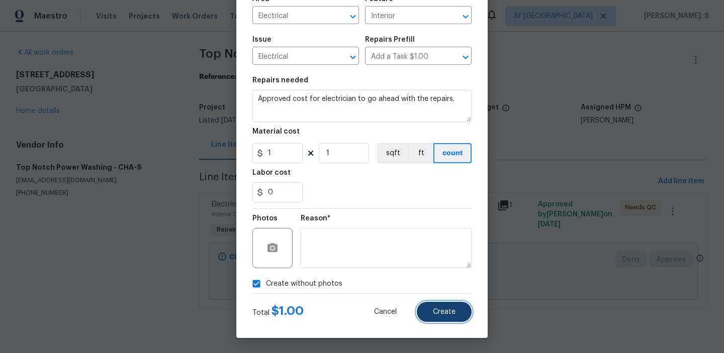
click at [442, 314] on span "Create" at bounding box center [444, 313] width 23 height 8
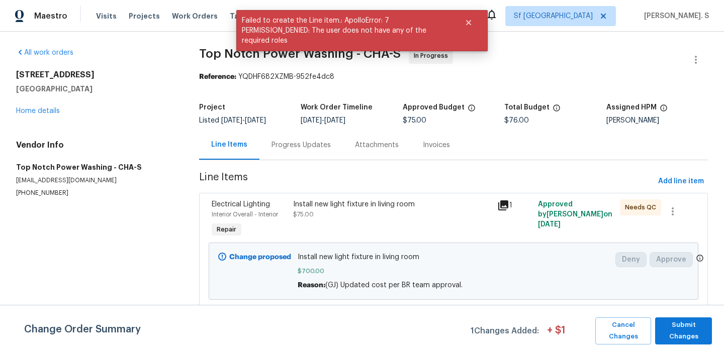
scroll to position [81, 0]
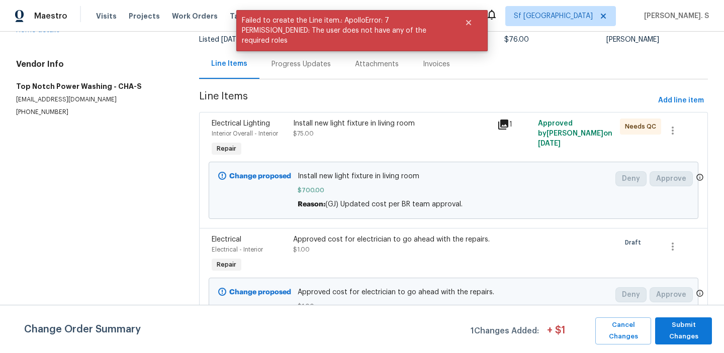
click at [360, 135] on div "Install new light fixture in living room $75.00" at bounding box center [392, 129] width 198 height 20
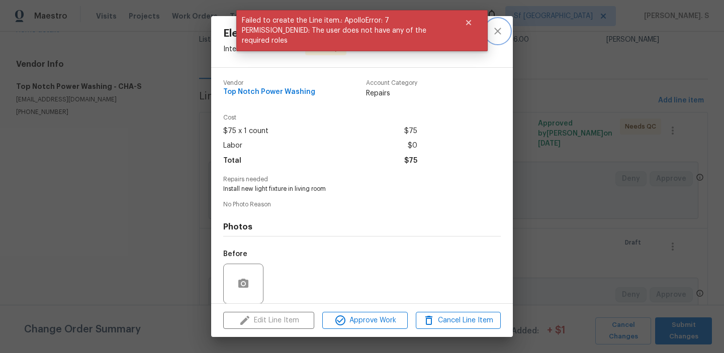
click at [503, 36] on icon "close" at bounding box center [498, 31] width 12 height 12
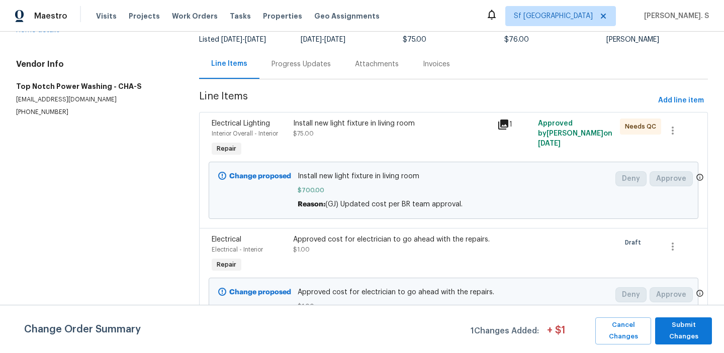
scroll to position [87, 0]
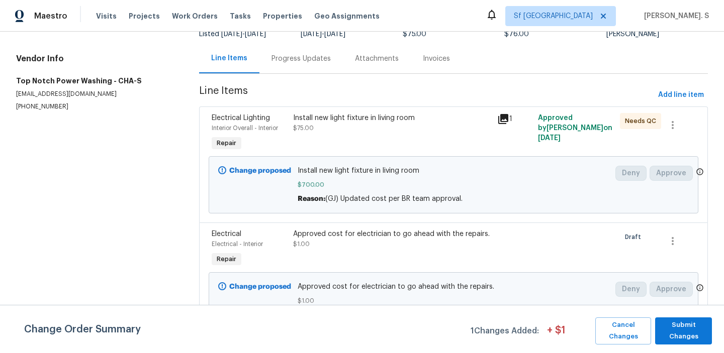
click at [354, 168] on span "Install new light fixture in living room" at bounding box center [454, 171] width 312 height 10
click at [335, 129] on div "Install new light fixture in living room $75.00" at bounding box center [392, 123] width 198 height 20
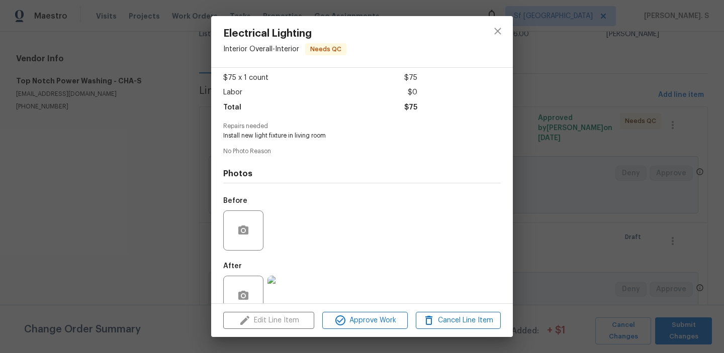
scroll to position [75, 0]
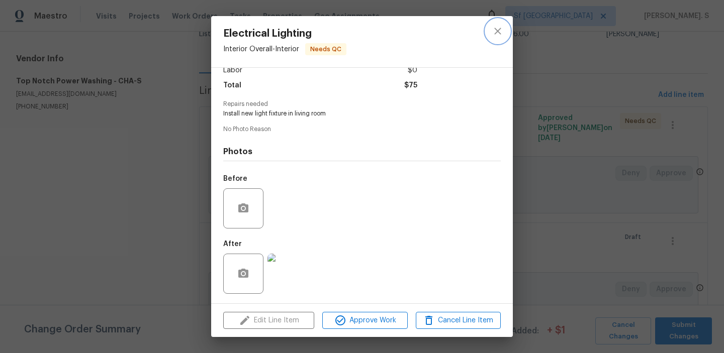
click at [505, 33] on button "close" at bounding box center [498, 31] width 24 height 24
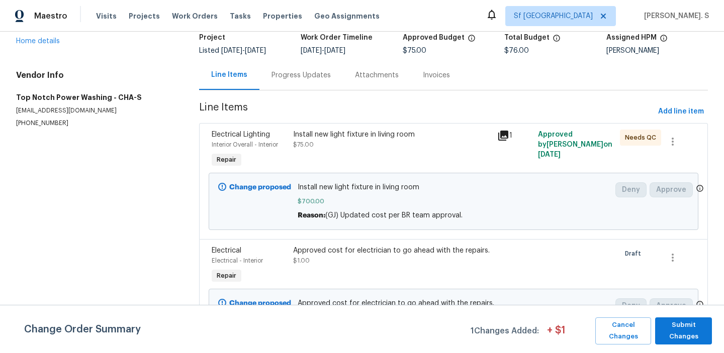
scroll to position [49, 0]
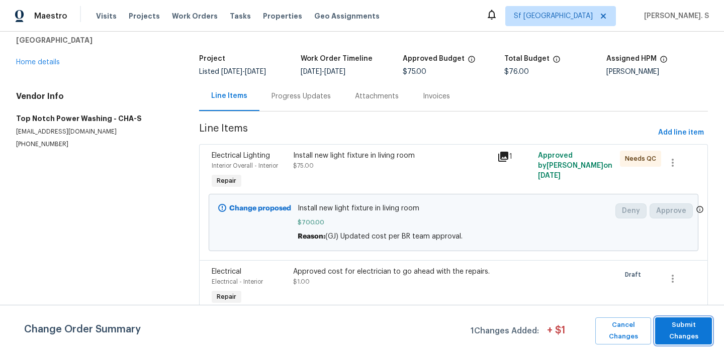
click at [671, 323] on span "Submit Changes" at bounding box center [683, 331] width 47 height 23
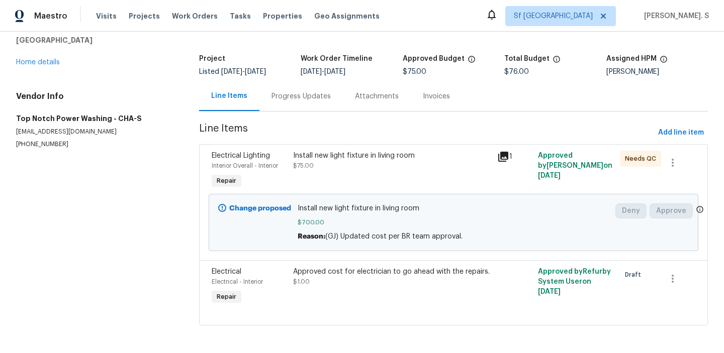
click at [337, 187] on div "Install new light fixture in living room $75.00" at bounding box center [392, 171] width 204 height 46
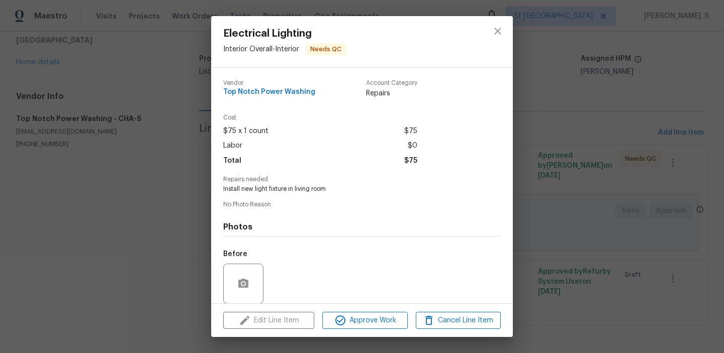
scroll to position [75, 0]
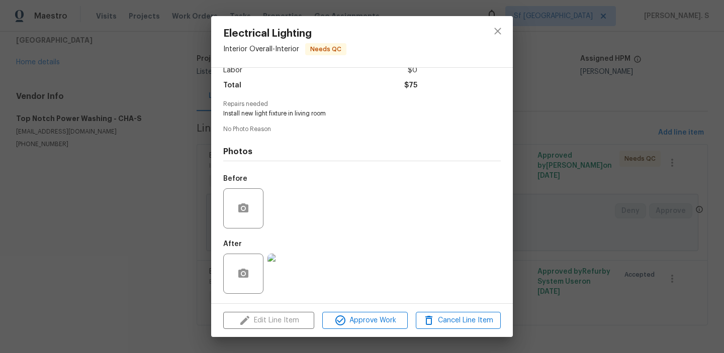
click at [616, 164] on div "Electrical Lighting Interior Overall - Interior Needs QC Vendor Top Notch Power…" at bounding box center [362, 176] width 724 height 353
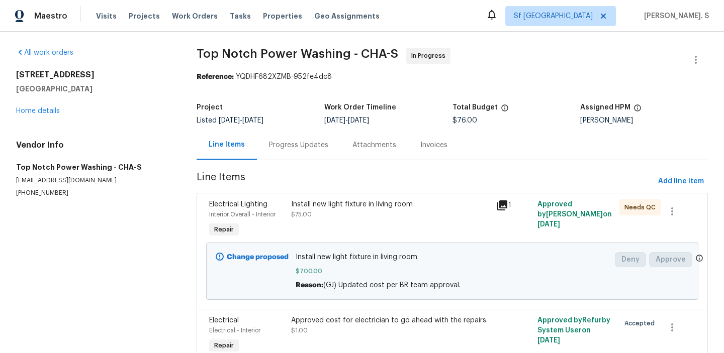
click at [352, 206] on div "Install new light fixture in living room" at bounding box center [390, 205] width 199 height 10
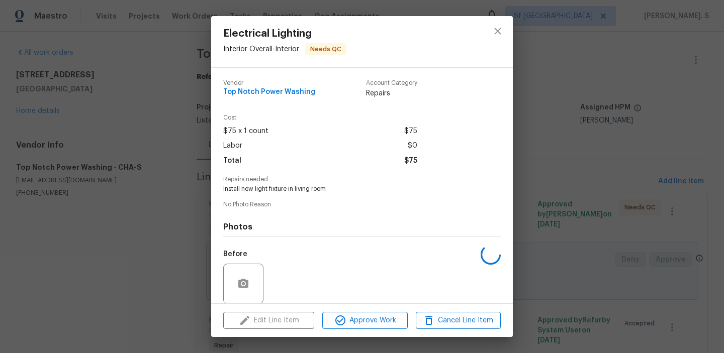
scroll to position [75, 0]
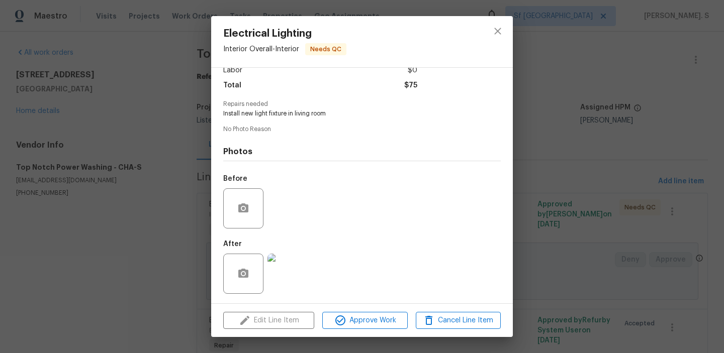
click at [300, 318] on div "Edit Line Item Approve Work Cancel Line Item" at bounding box center [362, 321] width 302 height 34
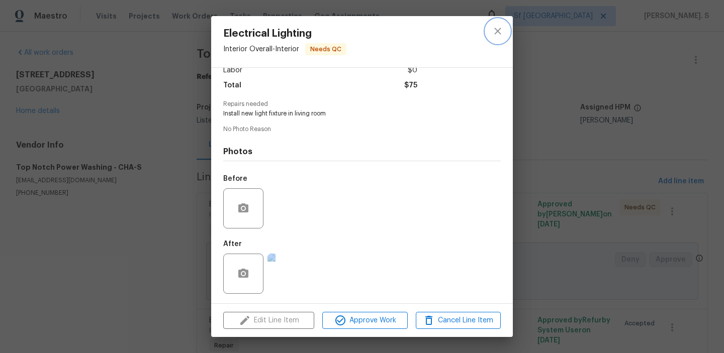
click at [503, 39] on button "close" at bounding box center [498, 31] width 24 height 24
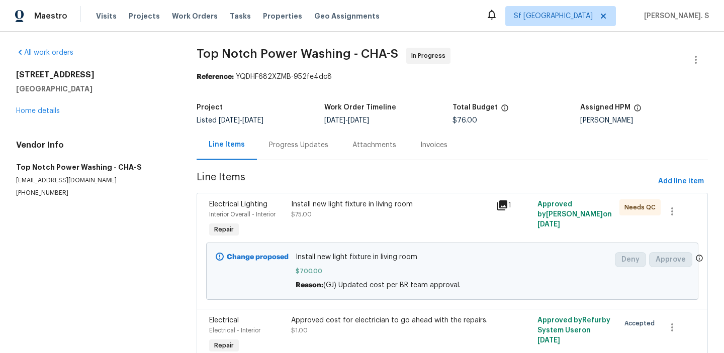
scroll to position [50, 0]
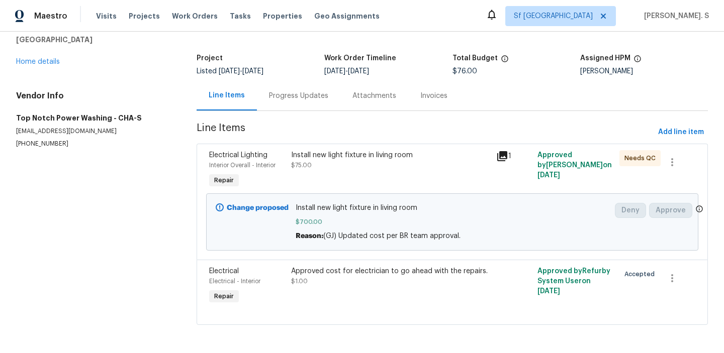
click at [282, 88] on div "Progress Updates" at bounding box center [298, 96] width 83 height 30
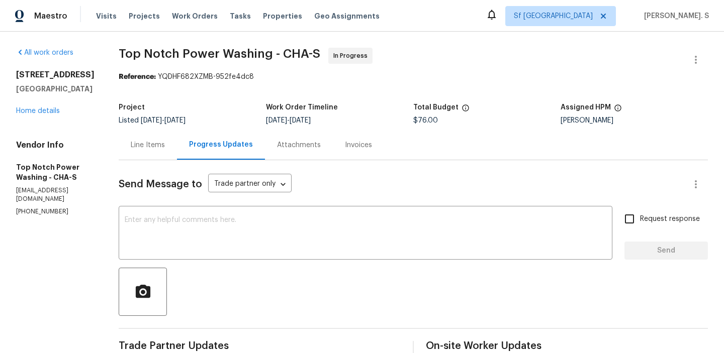
click at [150, 154] on div "Line Items" at bounding box center [148, 145] width 58 height 30
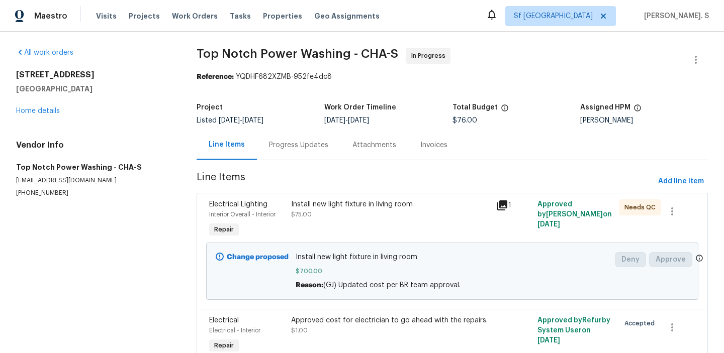
click at [347, 229] on div "Install new light fixture in living room $75.00" at bounding box center [390, 220] width 205 height 46
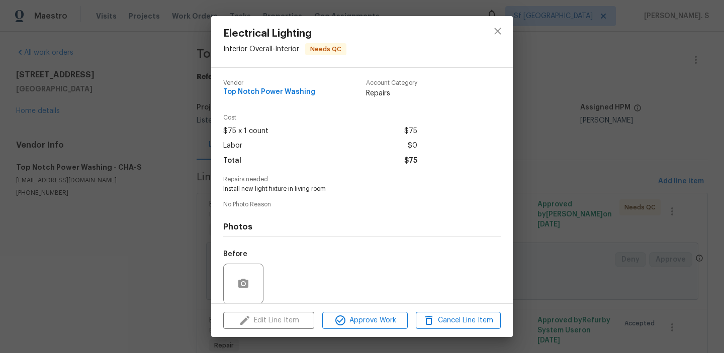
scroll to position [75, 0]
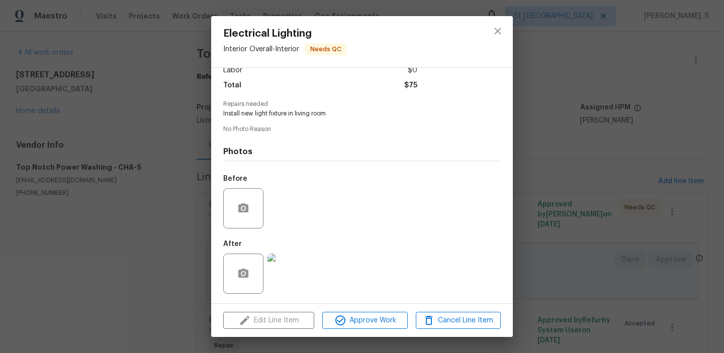
click at [618, 194] on div "Electrical Lighting Interior Overall - Interior Needs QC Vendor Top Notch Power…" at bounding box center [362, 176] width 724 height 353
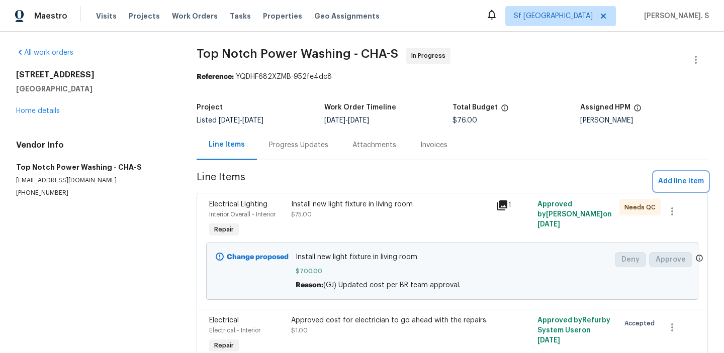
click at [694, 180] on span "Add line item" at bounding box center [681, 181] width 46 height 13
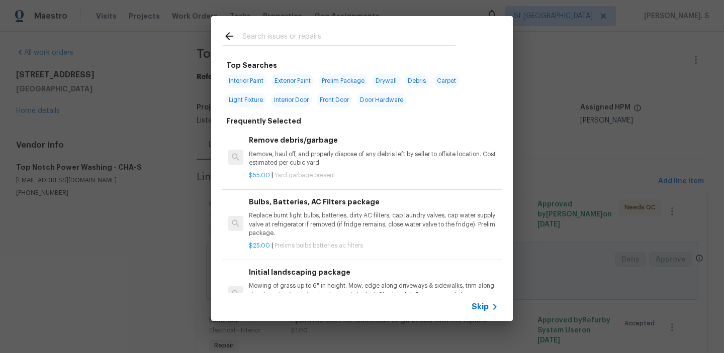
click at [339, 166] on p "Remove, haul off, and properly dispose of any debris left by seller to offsite …" at bounding box center [373, 158] width 249 height 17
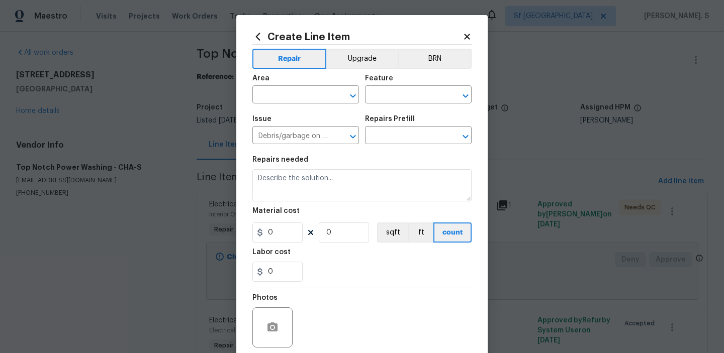
type input "Remove debris/garbage $55.00"
type textarea "Remove, haul off, and properly dispose of any debris left by seller to offsite …"
type input "55"
type input "1"
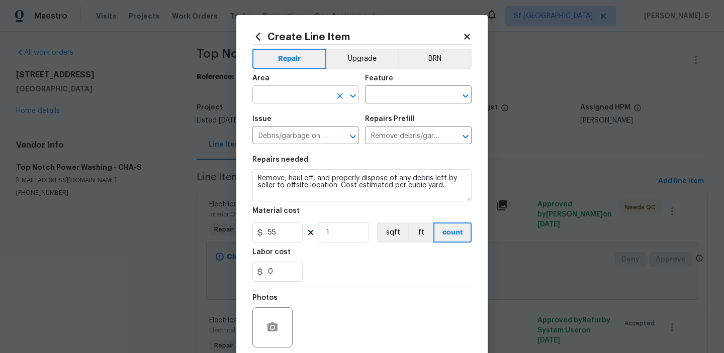
click at [358, 98] on icon "Open" at bounding box center [353, 96] width 12 height 12
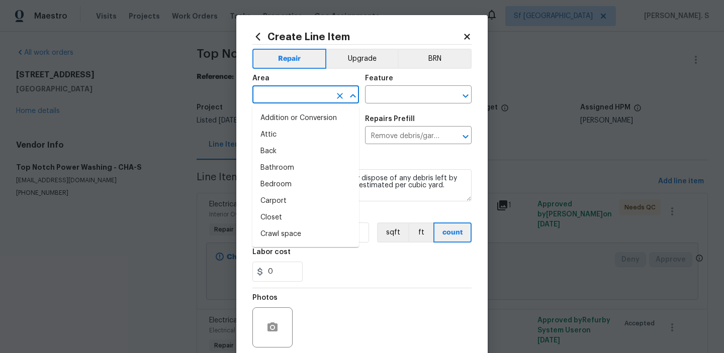
type input "e"
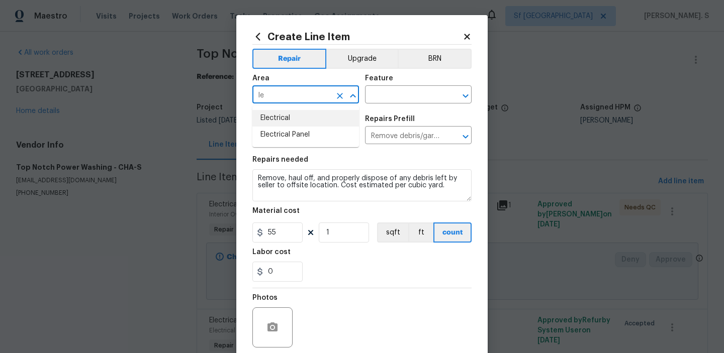
click at [311, 115] on li "Electrical" at bounding box center [305, 118] width 107 height 17
click at [461, 97] on icon "Open" at bounding box center [466, 96] width 12 height 12
type input "Electrical"
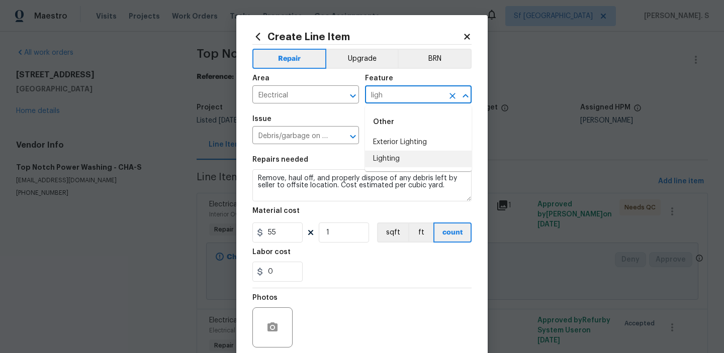
click at [420, 164] on li "Lighting" at bounding box center [418, 159] width 107 height 17
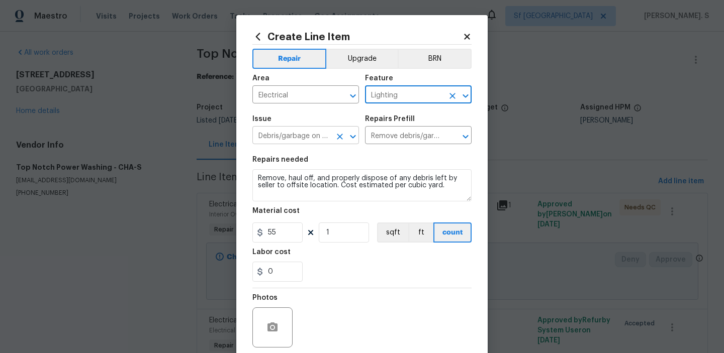
click at [351, 138] on icon "Open" at bounding box center [353, 137] width 12 height 12
type input "Lighting"
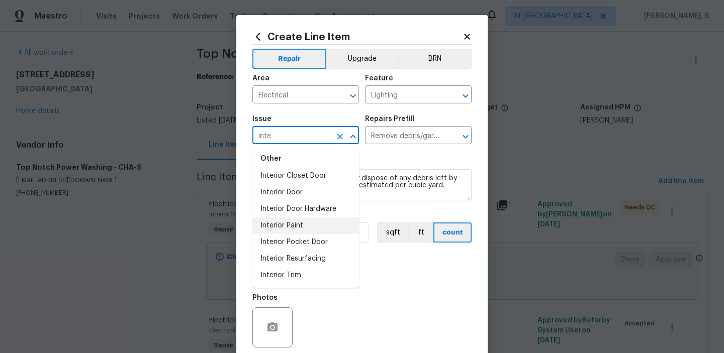
scroll to position [0, 0]
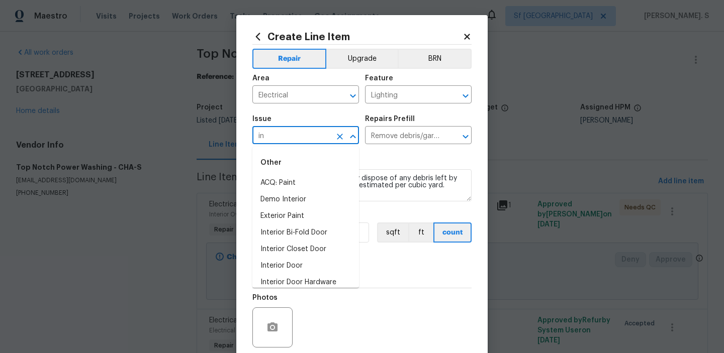
type input "i"
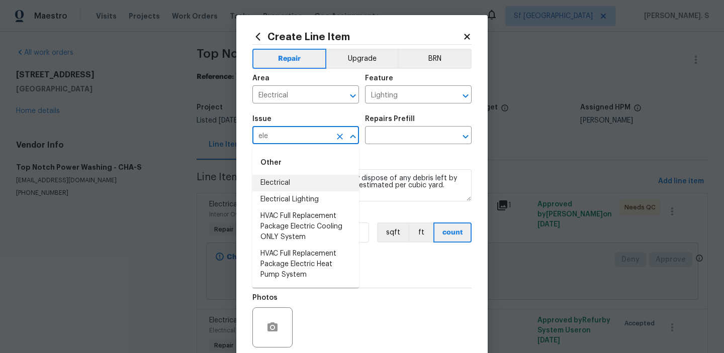
click at [303, 177] on li "Electrical" at bounding box center [305, 183] width 107 height 17
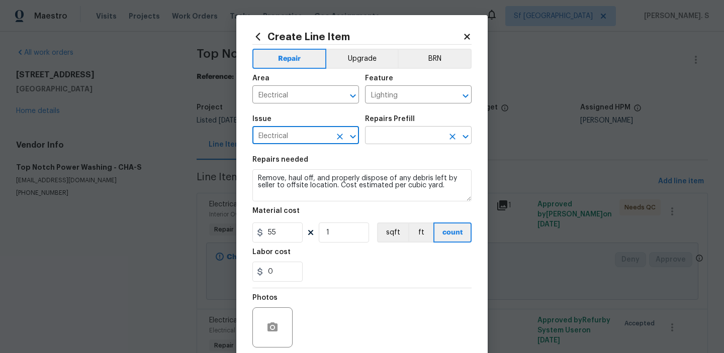
click at [469, 138] on icon "Open" at bounding box center [466, 137] width 12 height 12
type input "Electrical"
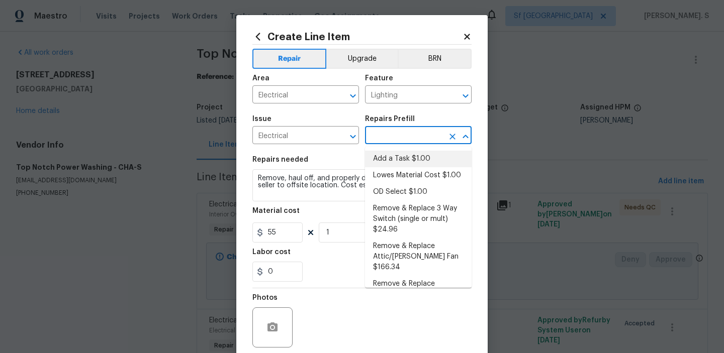
click at [428, 165] on li "Add a Task $1.00" at bounding box center [418, 159] width 107 height 17
type input "Add a Task $1.00"
type textarea "HPM to detail"
type input "1"
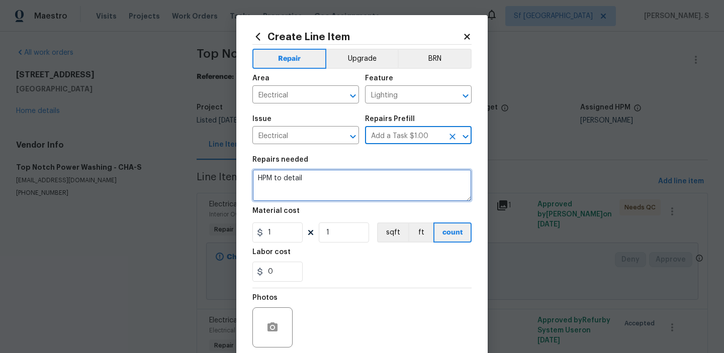
click at [322, 192] on textarea "HPM to detail" at bounding box center [361, 185] width 219 height 32
paste textarea "Install new light fixture in living room"
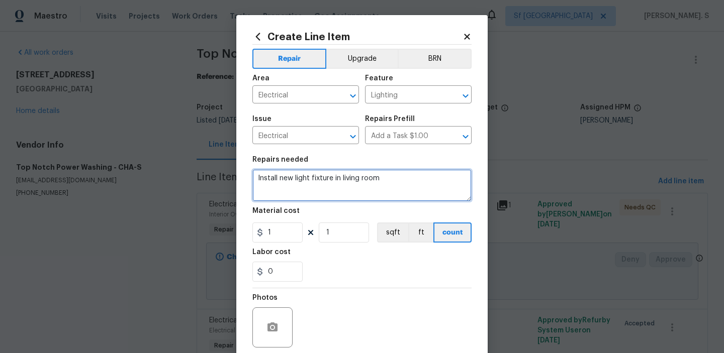
click at [358, 196] on textarea "Install new light fixture in living room" at bounding box center [361, 185] width 219 height 32
type textarea "Install new light fixture in living room"
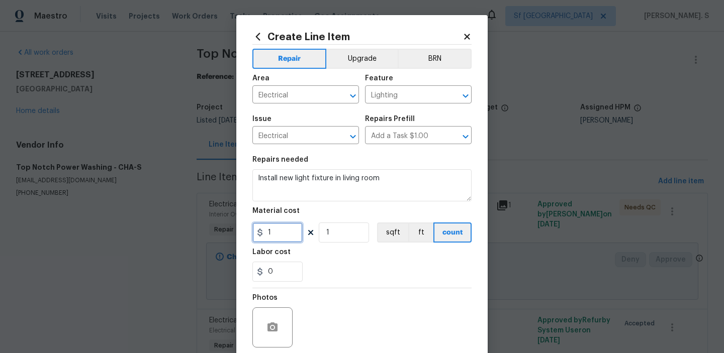
click at [289, 228] on input "1" at bounding box center [277, 233] width 50 height 20
type input "1"
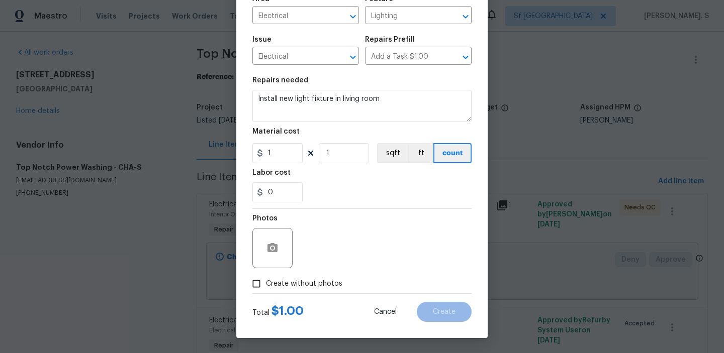
click at [308, 287] on span "Create without photos" at bounding box center [304, 284] width 76 height 11
click at [266, 287] on input "Create without photos" at bounding box center [256, 284] width 19 height 19
checkbox input "true"
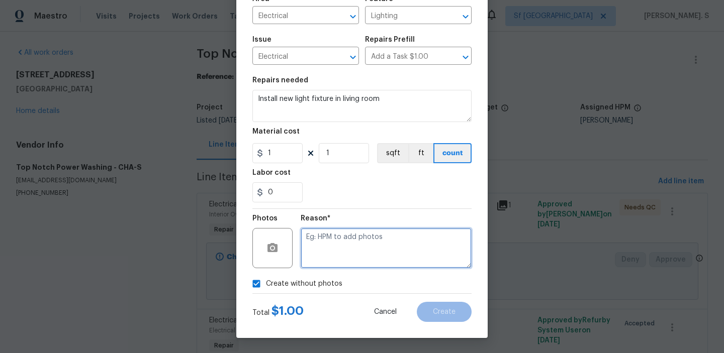
click at [398, 236] on textarea at bounding box center [386, 248] width 171 height 40
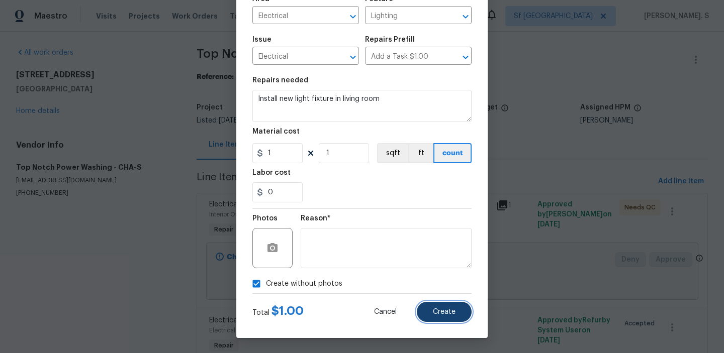
click at [446, 314] on span "Create" at bounding box center [444, 313] width 23 height 8
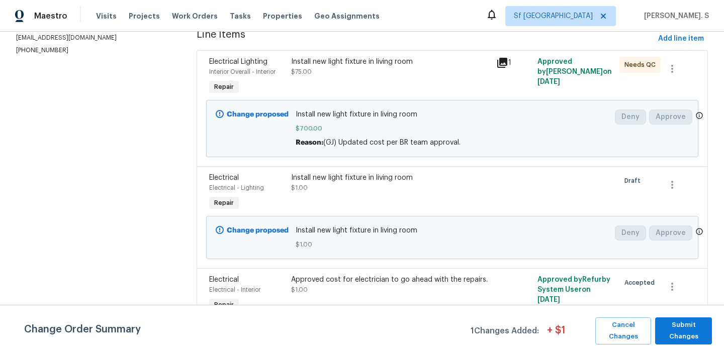
scroll to position [152, 0]
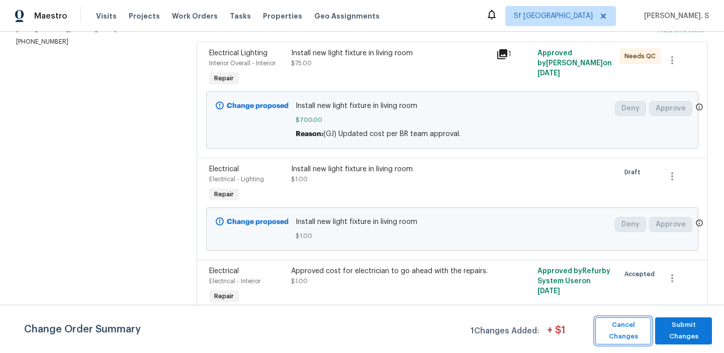
click at [623, 331] on span "Cancel Changes" at bounding box center [623, 331] width 46 height 23
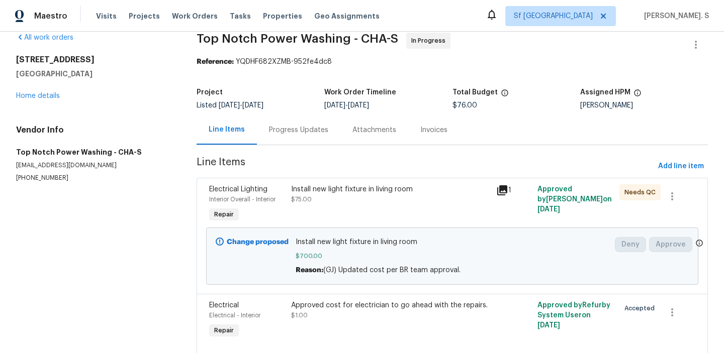
scroll to position [0, 0]
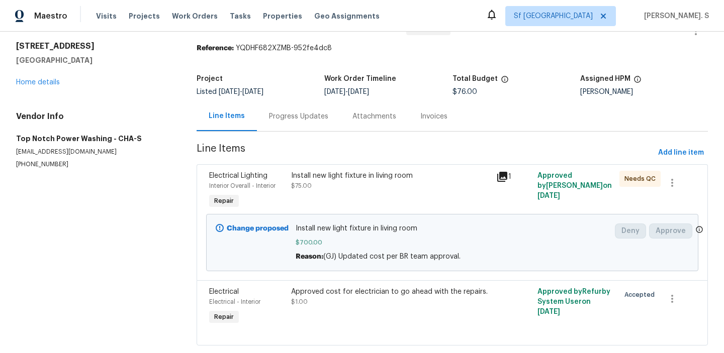
scroll to position [50, 0]
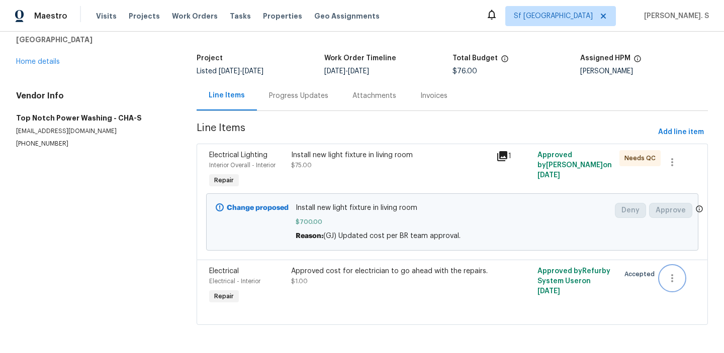
click at [683, 278] on button "button" at bounding box center [672, 278] width 24 height 24
click at [682, 268] on ul "Cancel" at bounding box center [679, 278] width 39 height 25
click at [681, 272] on li "Cancel" at bounding box center [679, 278] width 39 height 17
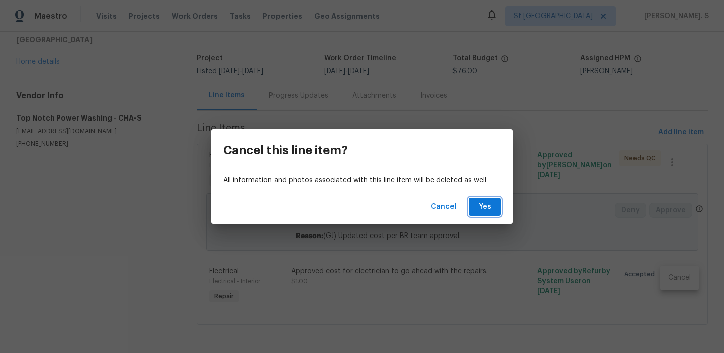
click at [484, 207] on span "Yes" at bounding box center [485, 207] width 16 height 13
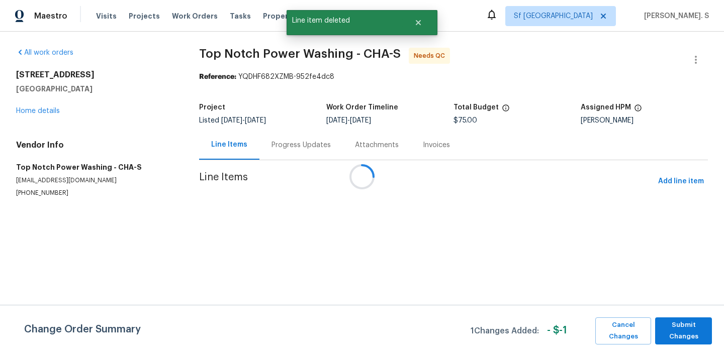
scroll to position [0, 0]
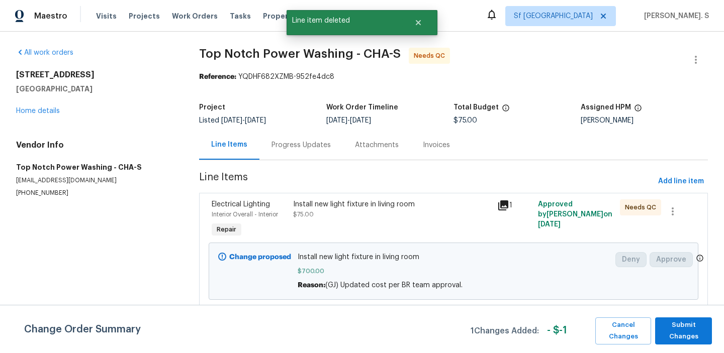
click at [689, 311] on div "Change Order Summary 1 Changes Added: - $ -1 Cancel Changes Submit Changes" at bounding box center [362, 329] width 724 height 48
click at [690, 320] on span "Submit Changes" at bounding box center [683, 331] width 47 height 23
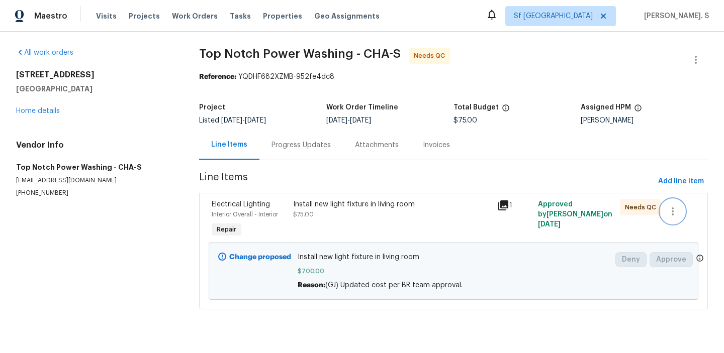
click at [673, 212] on icon "button" at bounding box center [673, 212] width 2 height 8
click at [672, 212] on li "Cancel" at bounding box center [680, 212] width 39 height 17
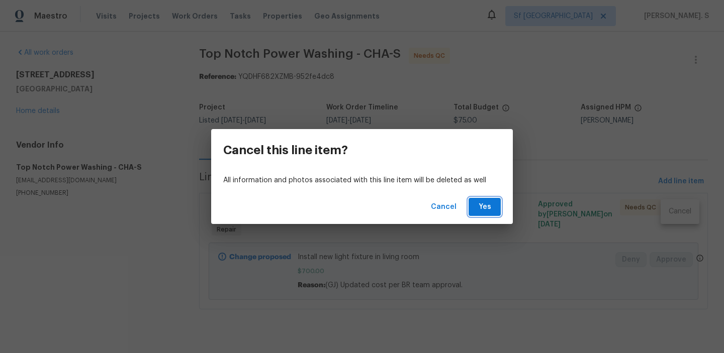
click at [485, 209] on span "Yes" at bounding box center [485, 207] width 16 height 13
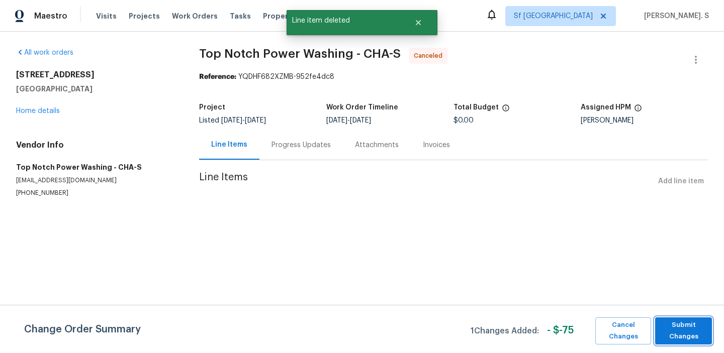
click at [685, 333] on span "Submit Changes" at bounding box center [683, 331] width 47 height 23
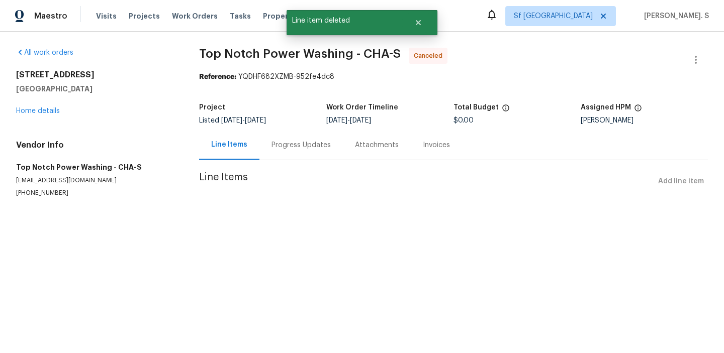
click at [285, 139] on div "Progress Updates" at bounding box center [300, 145] width 83 height 30
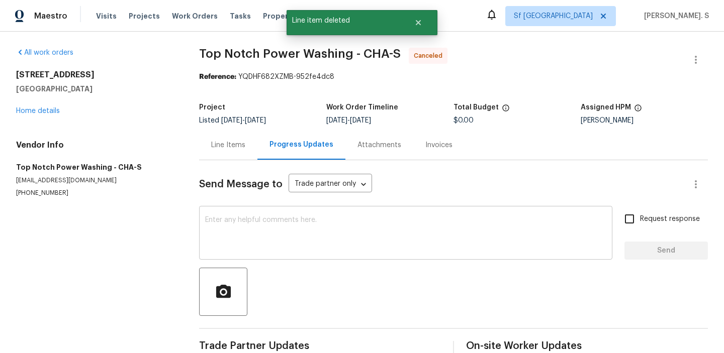
click at [295, 210] on div "x ​" at bounding box center [405, 234] width 413 height 51
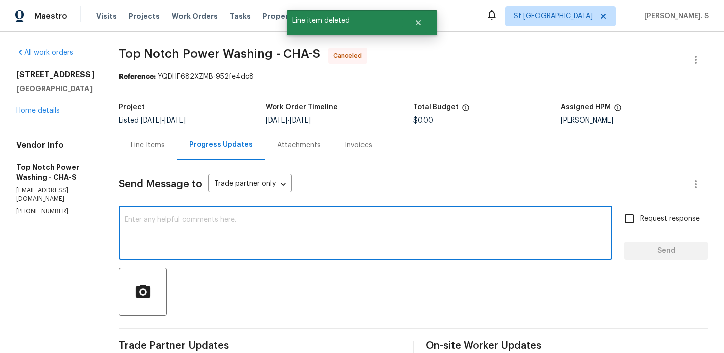
scroll to position [37, 0]
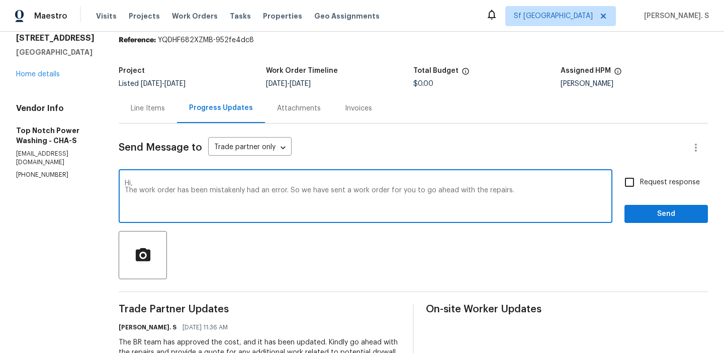
click at [0, 0] on div "been" at bounding box center [0, 0] width 0 height 0
type textarea "Hi, The work order has mistakenly had an error. So we have sent a work order fo…"
click at [646, 187] on span "Request response" at bounding box center [670, 182] width 60 height 11
click at [640, 187] on input "Request response" at bounding box center [629, 182] width 21 height 21
checkbox input "true"
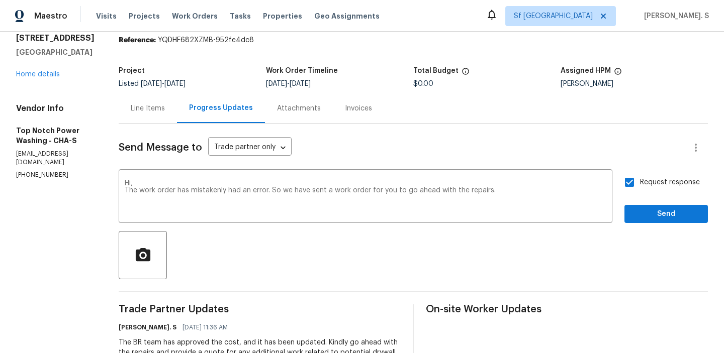
click at [634, 214] on span "Send" at bounding box center [665, 214] width 67 height 13
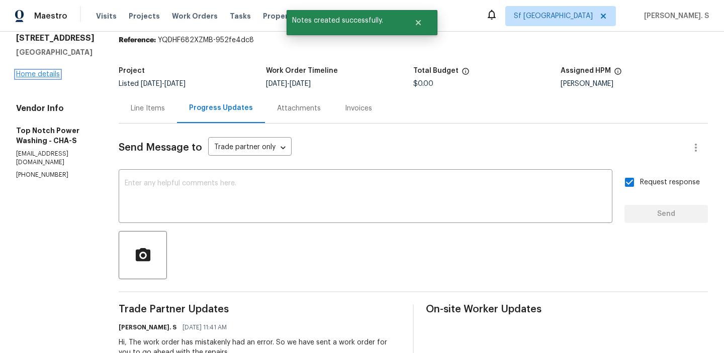
click at [50, 78] on link "Home details" at bounding box center [38, 74] width 44 height 7
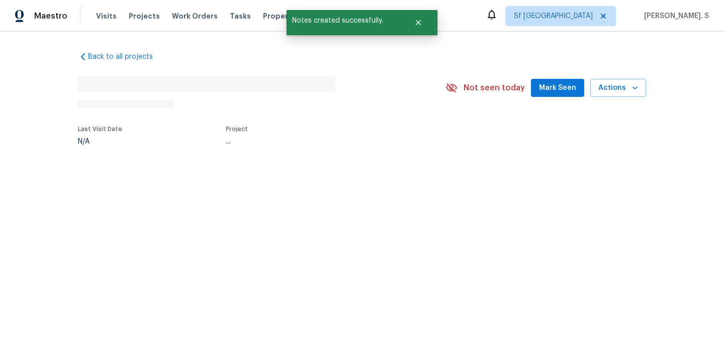
click at [50, 85] on div "Back to all projects No address found N/A Not seen [DATE] Mark Seen Actions Las…" at bounding box center [362, 122] width 724 height 180
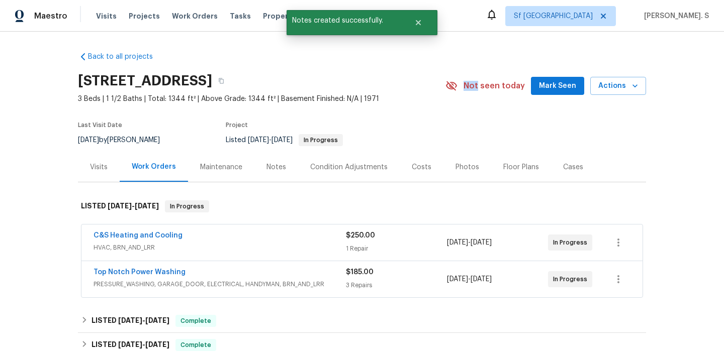
click at [180, 291] on div "Top Notch Power Washing PRESSURE_WASHING, GARAGE_DOOR, ELECTRICAL, HANDYMAN, BR…" at bounding box center [220, 279] width 252 height 24
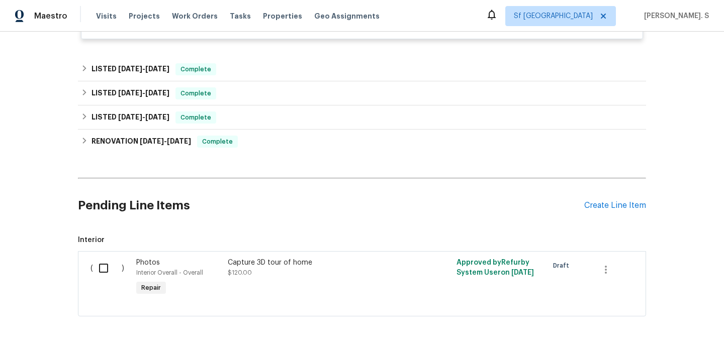
scroll to position [522, 0]
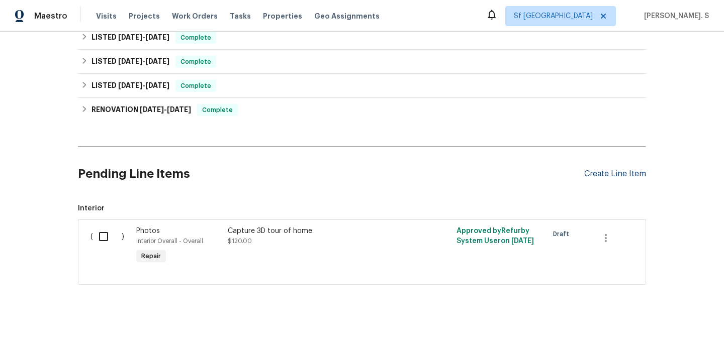
click at [630, 178] on div "Create Line Item" at bounding box center [615, 174] width 62 height 10
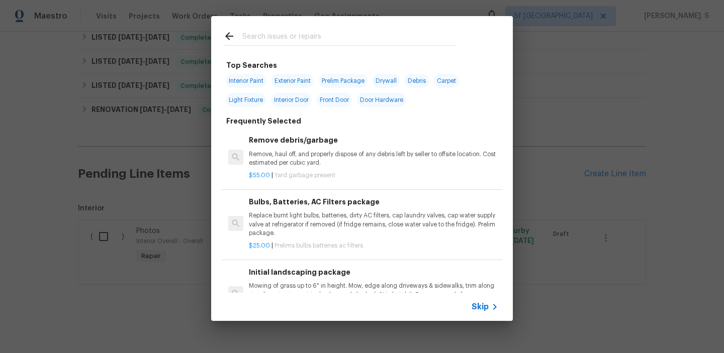
click at [329, 133] on div "Remove debris/garbage Remove, haul off, and properly dispose of any debris left…" at bounding box center [373, 157] width 252 height 48
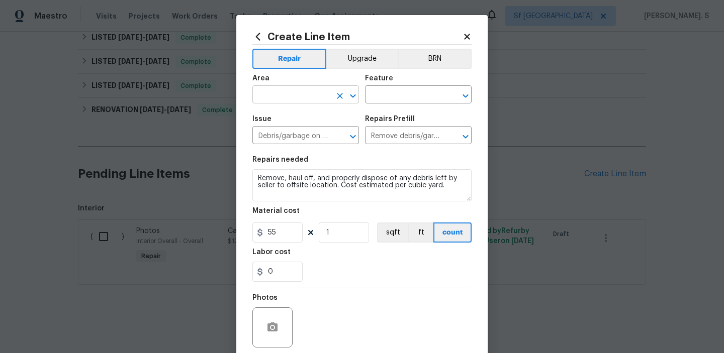
click at [348, 95] on icon "Open" at bounding box center [353, 96] width 12 height 12
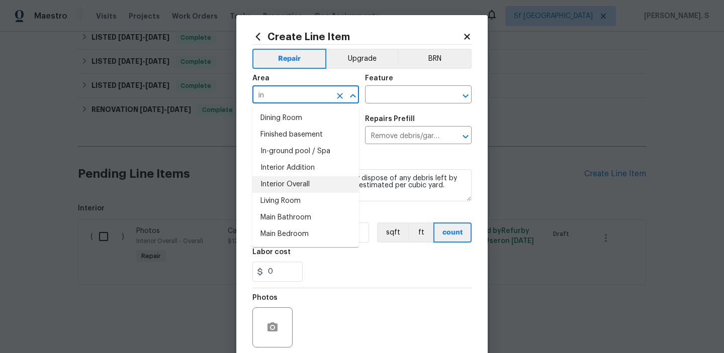
click at [286, 180] on li "Interior Overall" at bounding box center [305, 184] width 107 height 17
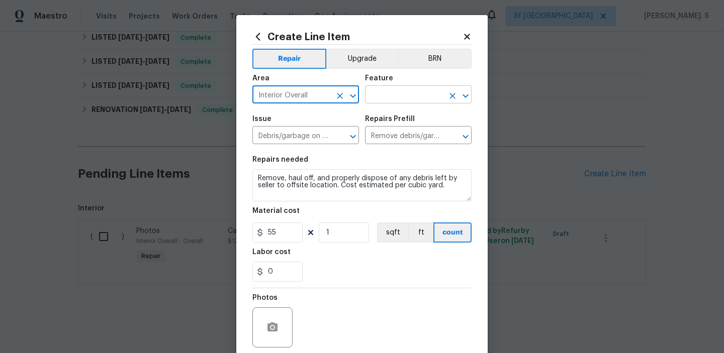
click at [467, 95] on icon "Open" at bounding box center [466, 96] width 6 height 4
type input "Interior Overall"
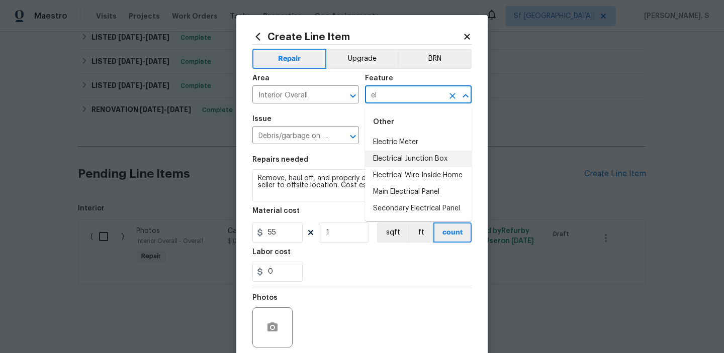
type input "e"
click at [393, 162] on li "Lighting" at bounding box center [418, 159] width 107 height 17
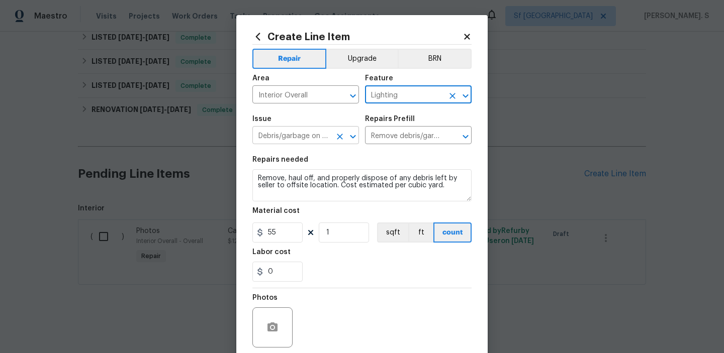
click at [351, 134] on icon "Open" at bounding box center [353, 137] width 12 height 12
type input "Lighting"
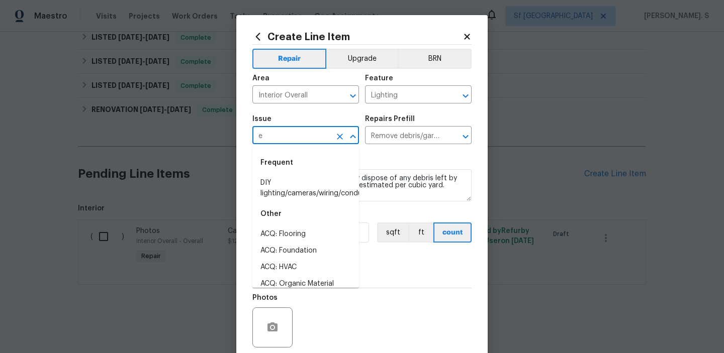
scroll to position [0, 0]
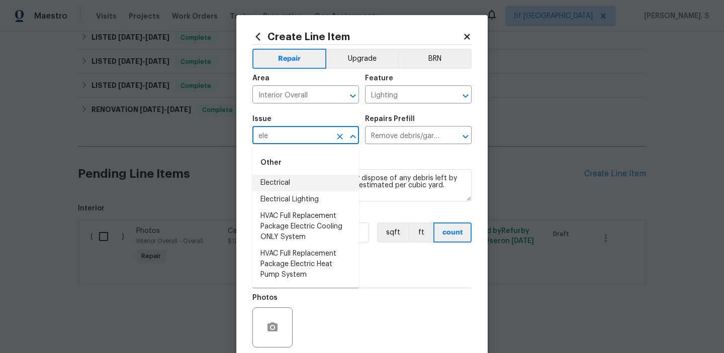
click at [310, 183] on li "Electrical" at bounding box center [305, 183] width 107 height 17
type input "Electrical"
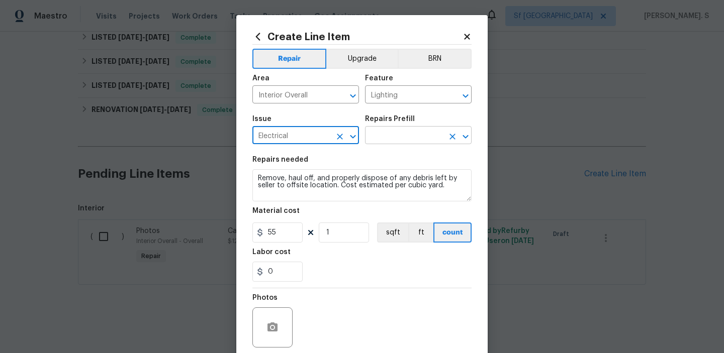
click at [466, 135] on icon "Open" at bounding box center [466, 137] width 12 height 12
type input "Electrical"
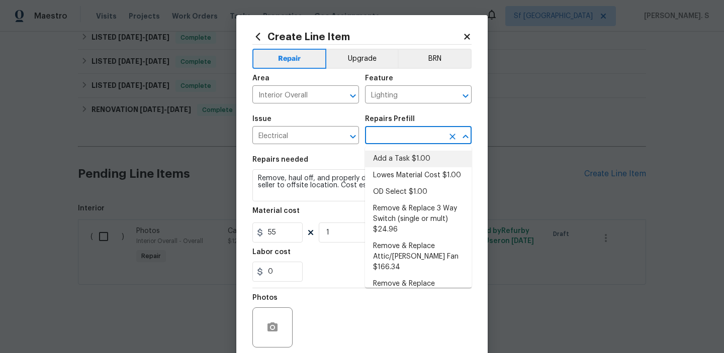
click at [423, 157] on li "Add a Task $1.00" at bounding box center [418, 159] width 107 height 17
type input "Add a Task $1.00"
type textarea "HPM to detail"
type input "1"
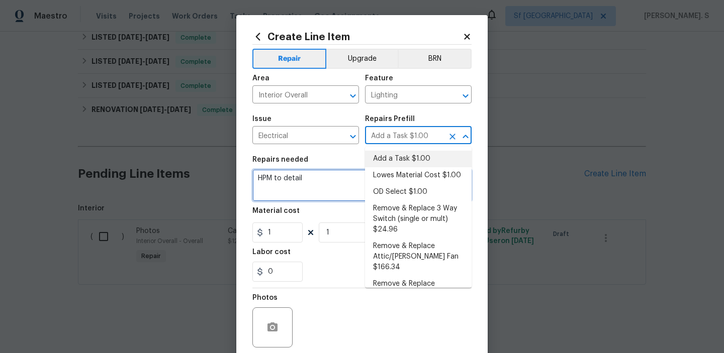
click at [317, 190] on textarea "HPM to detail" at bounding box center [361, 185] width 219 height 32
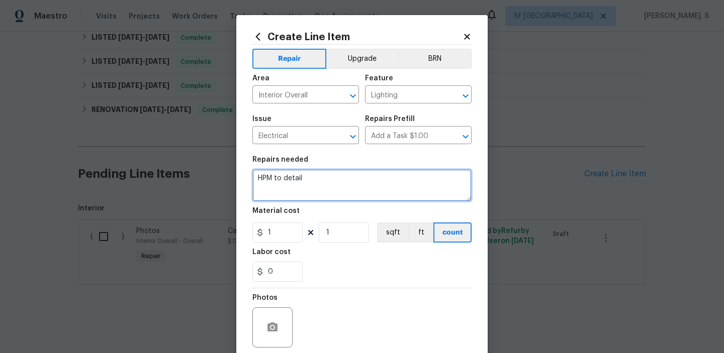
click at [317, 190] on textarea "HPM to detail" at bounding box center [361, 185] width 219 height 32
paste textarea "Install new light fixture in living room"
type textarea "Install new light fixture in living room"
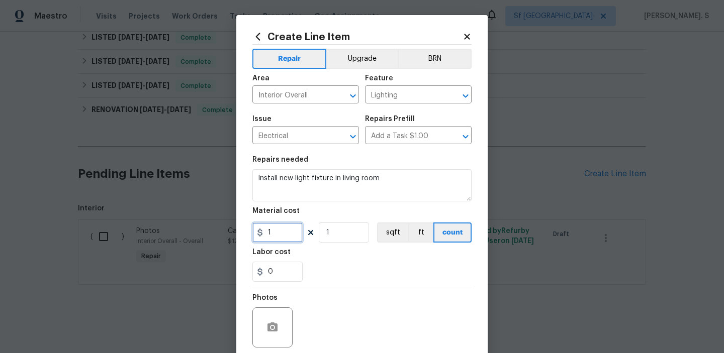
click at [288, 228] on input "1" at bounding box center [277, 233] width 50 height 20
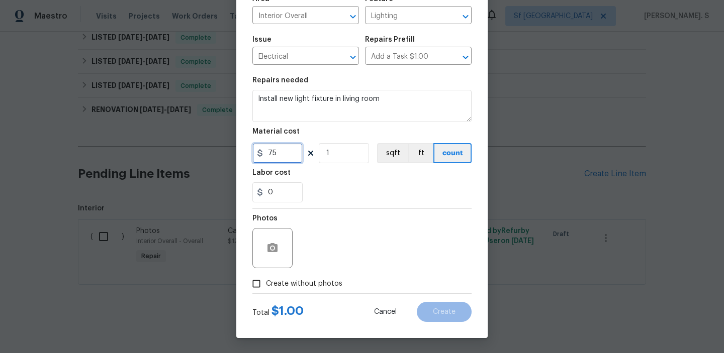
type input "75"
click at [276, 248] on icon "button" at bounding box center [272, 247] width 10 height 9
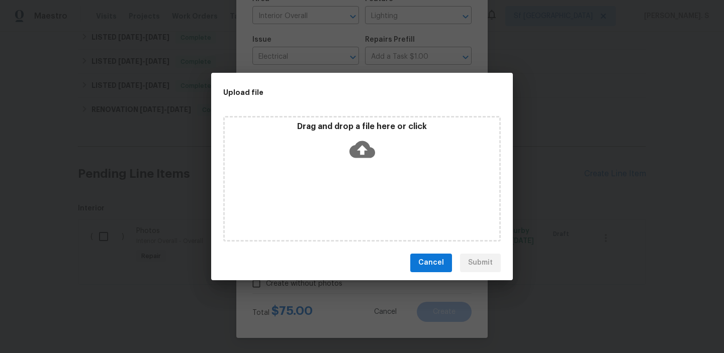
click at [327, 143] on div "Drag and drop a file here or click" at bounding box center [362, 143] width 275 height 43
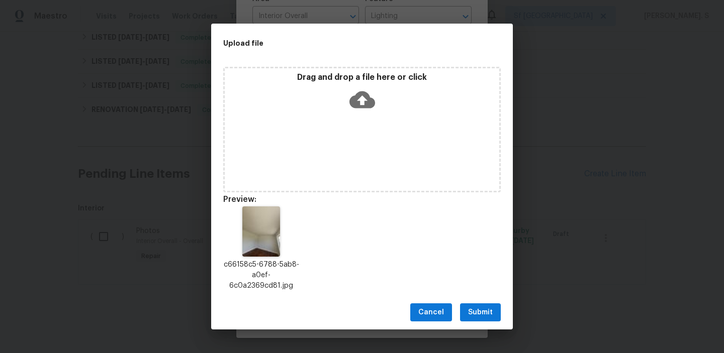
click at [475, 297] on div "Cancel Submit" at bounding box center [362, 313] width 302 height 35
click at [476, 305] on button "Submit" at bounding box center [480, 313] width 41 height 19
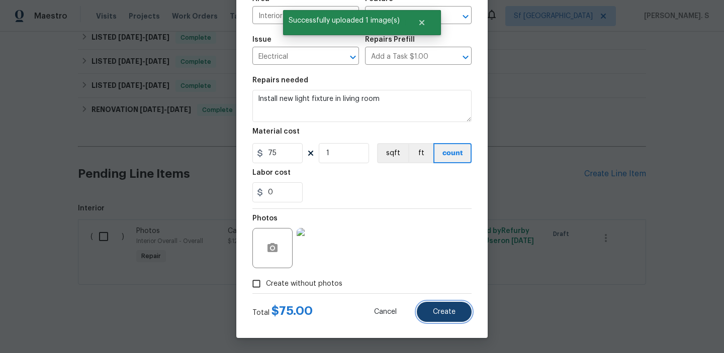
click at [441, 307] on button "Create" at bounding box center [444, 312] width 55 height 20
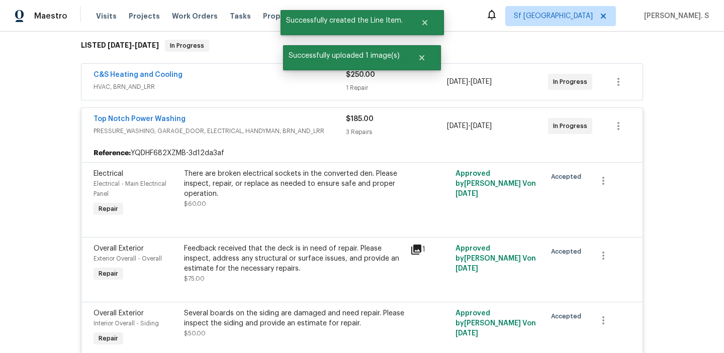
scroll to position [208, 0]
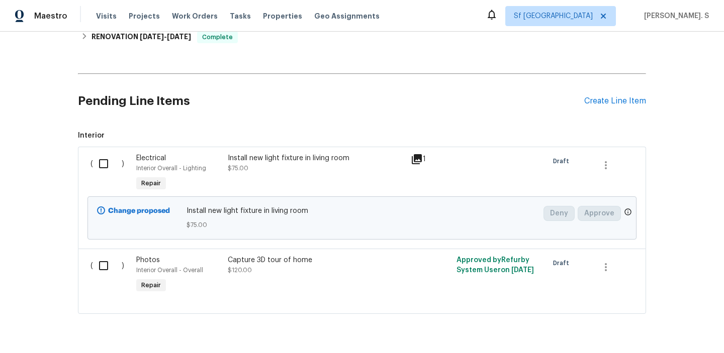
scroll to position [386, 0]
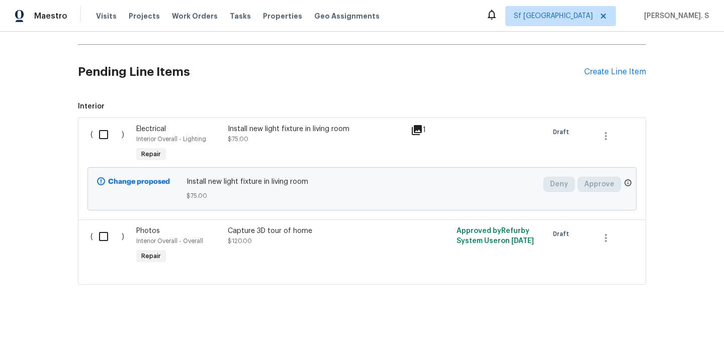
click at [113, 134] on input "checkbox" at bounding box center [107, 134] width 29 height 21
checkbox input "true"
click at [669, 326] on span "Create Work Order" at bounding box center [666, 328] width 67 height 13
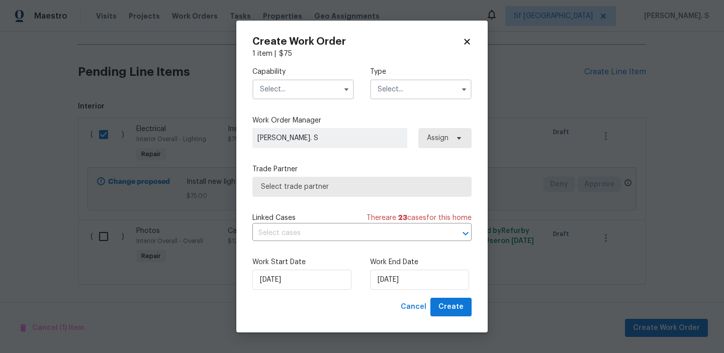
click at [322, 84] on input "text" at bounding box center [303, 89] width 102 height 20
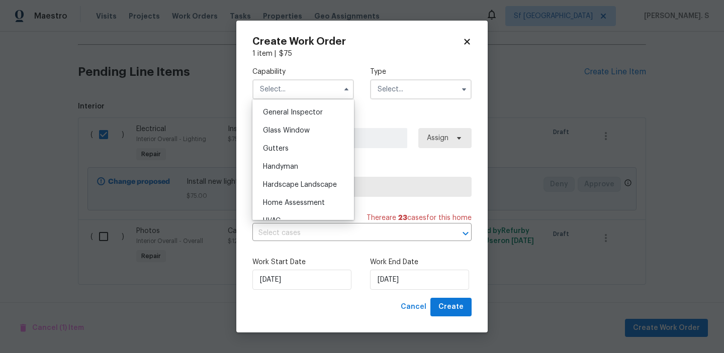
scroll to position [516, 0]
click at [293, 150] on span "Handyman" at bounding box center [280, 148] width 35 height 7
type input "Handyman"
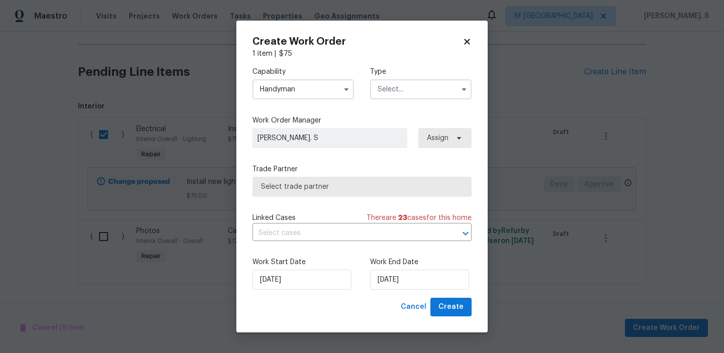
click at [410, 101] on div "Capability Handyman Type" at bounding box center [361, 83] width 219 height 49
click at [417, 91] on input "text" at bounding box center [421, 89] width 102 height 20
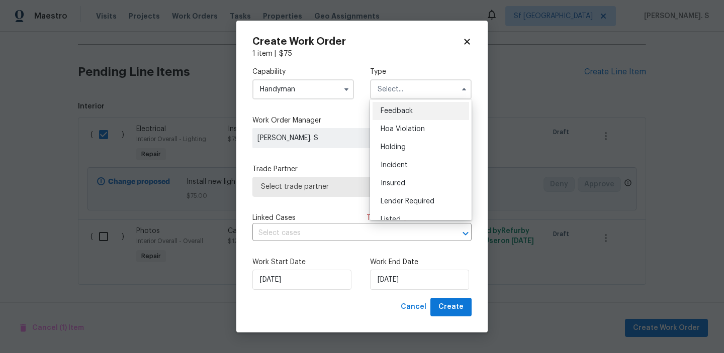
click at [416, 105] on div "Feedback" at bounding box center [421, 111] width 97 height 18
type input "Feedback"
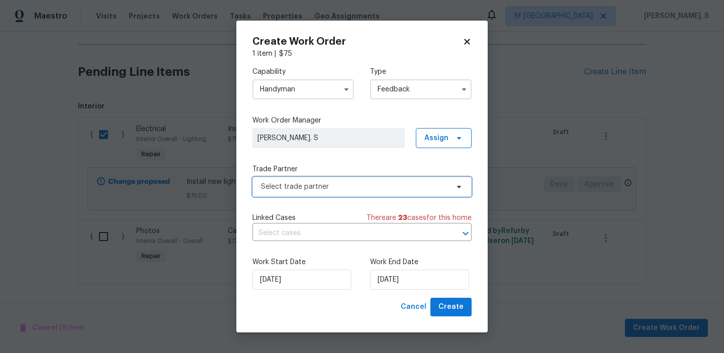
click at [376, 181] on span "Select trade partner" at bounding box center [361, 187] width 219 height 20
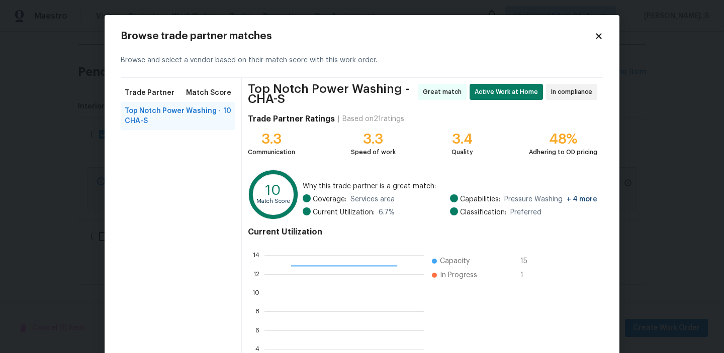
scroll to position [94, 0]
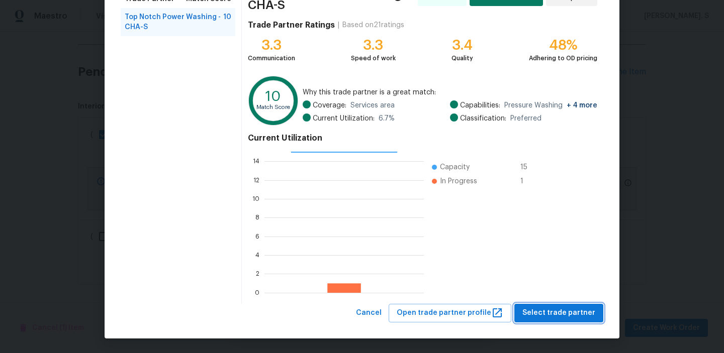
click at [556, 317] on span "Select trade partner" at bounding box center [558, 313] width 73 height 13
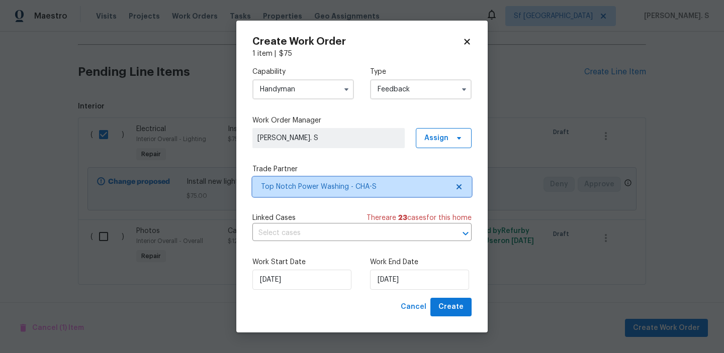
scroll to position [0, 0]
click at [372, 229] on input "text" at bounding box center [347, 234] width 191 height 16
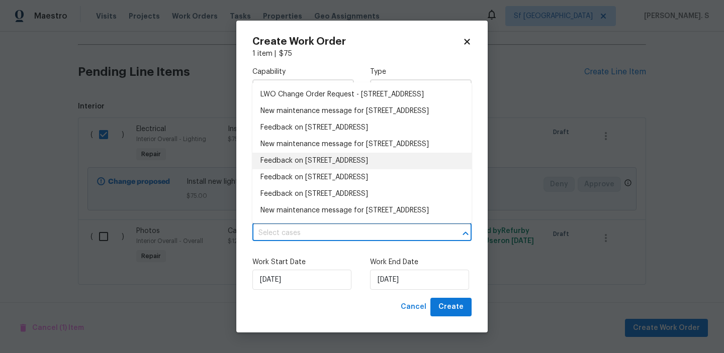
click at [346, 169] on li "Feedback on 523 Pinewood Cir, Fort Oglethorpe, GA 30742" at bounding box center [361, 161] width 219 height 17
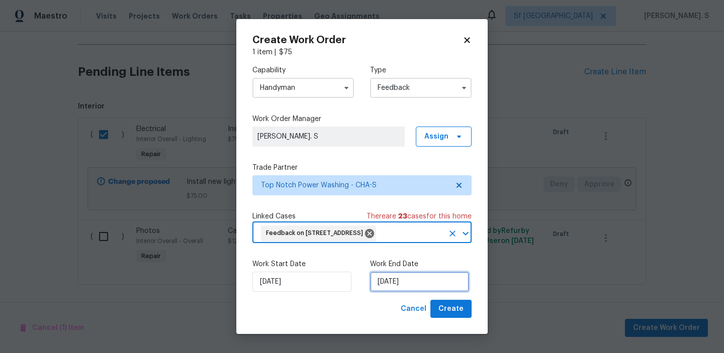
click at [396, 291] on input "[DATE]" at bounding box center [419, 282] width 99 height 20
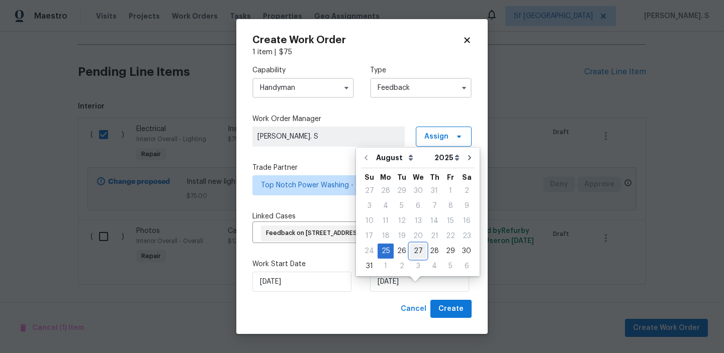
click at [421, 247] on div "27" at bounding box center [418, 251] width 17 height 14
type input "[DATE]"
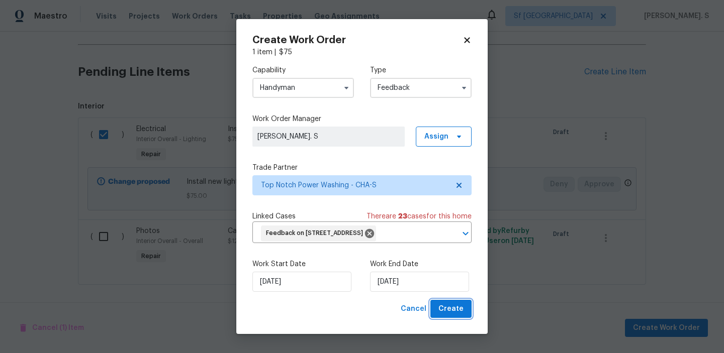
click at [445, 316] on span "Create" at bounding box center [450, 309] width 25 height 13
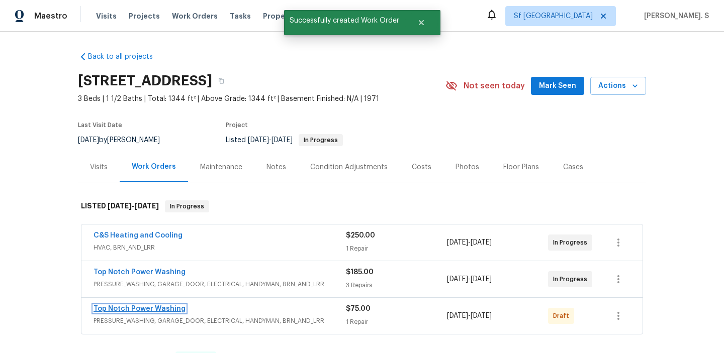
click at [147, 310] on link "Top Notch Power Washing" at bounding box center [140, 309] width 92 height 7
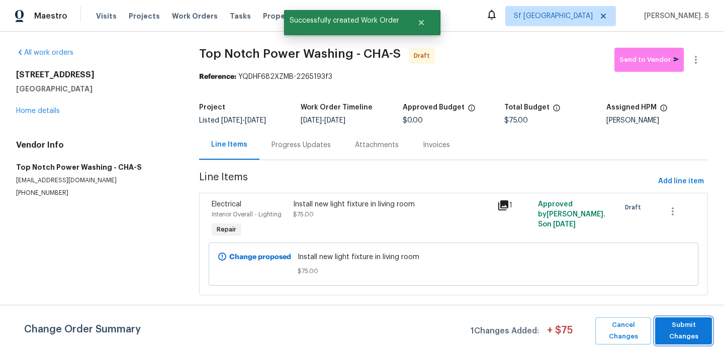
click at [665, 320] on span "Submit Changes" at bounding box center [683, 331] width 47 height 23
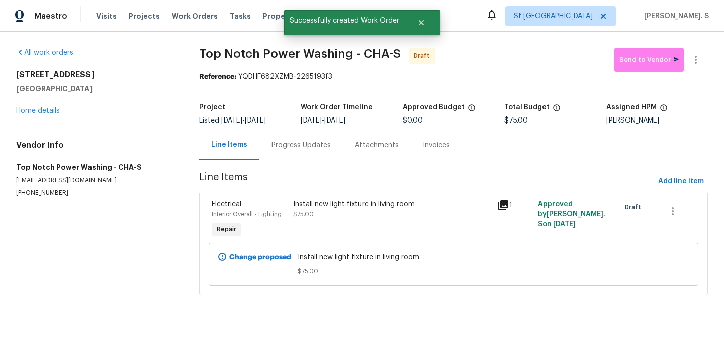
click at [285, 152] on div "Progress Updates" at bounding box center [300, 145] width 83 height 30
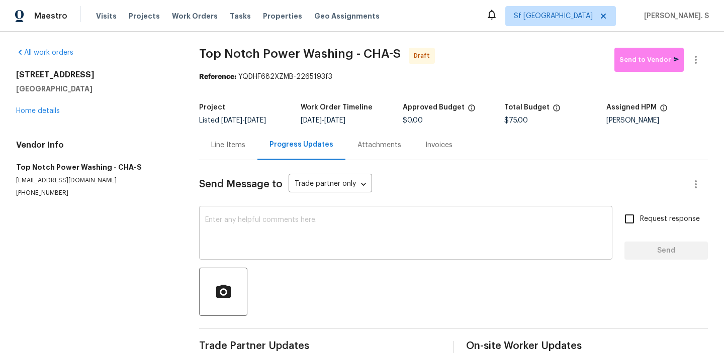
click at [295, 214] on div "x ​" at bounding box center [405, 234] width 413 height 51
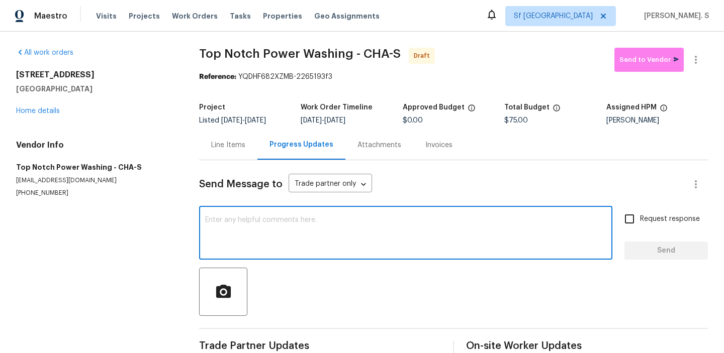
paste textarea "Hi, this is Glory with Opendoor. I’m confirming you received the WO for the pro…"
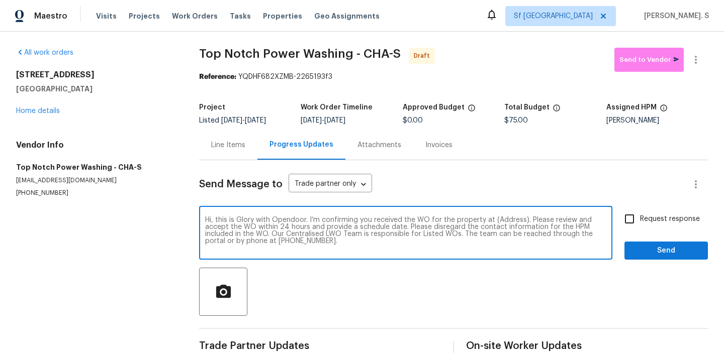
click at [37, 186] on div "Vendor Info Top Notch Power Washing - CHA-S nightrider8522@gmail.com (423) 645-…" at bounding box center [95, 168] width 159 height 57
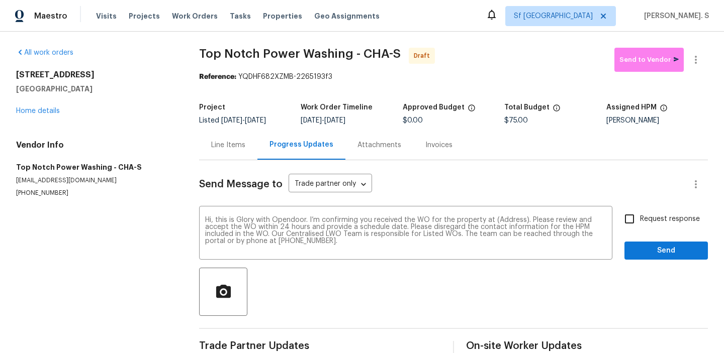
click at [41, 192] on p "[PHONE_NUMBER]" at bounding box center [95, 193] width 159 height 9
copy p "[PHONE_NUMBER]"
click at [510, 221] on textarea "Hi, this is Glory with Opendoor. I’m confirming you received the WO for the pro…" at bounding box center [405, 234] width 401 height 35
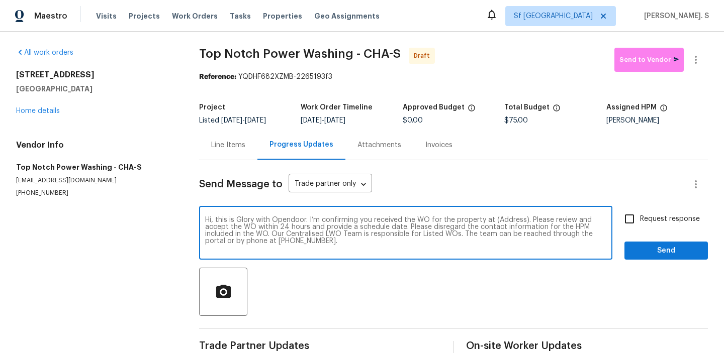
click at [510, 221] on textarea "Hi, this is Glory with Opendoor. I’m confirming you received the WO for the pro…" at bounding box center [405, 234] width 401 height 35
paste textarea "[STREET_ADDRESS]"
type textarea "Hi, this is Glory with Opendoor. I’m confirming you received the WO for the pro…"
click at [689, 55] on button "button" at bounding box center [696, 60] width 24 height 24
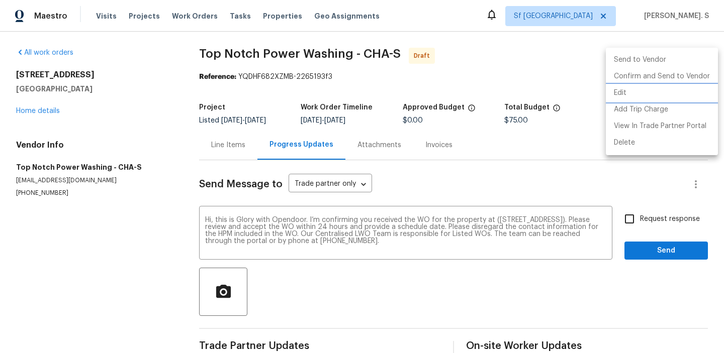
click at [635, 87] on li "Edit" at bounding box center [662, 93] width 112 height 17
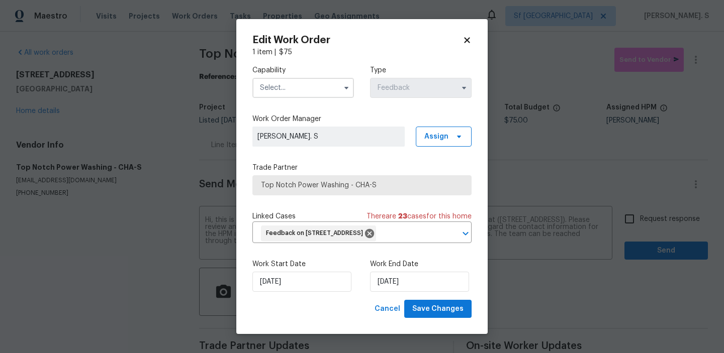
click at [343, 90] on span at bounding box center [346, 87] width 15 height 15
click at [340, 85] on span at bounding box center [346, 87] width 15 height 15
click at [345, 84] on icon "button" at bounding box center [346, 88] width 8 height 8
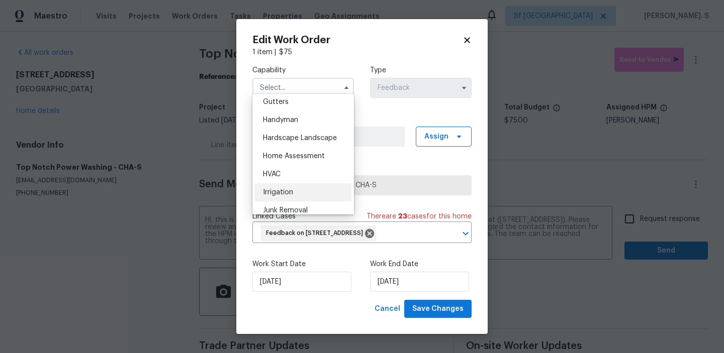
scroll to position [546, 0]
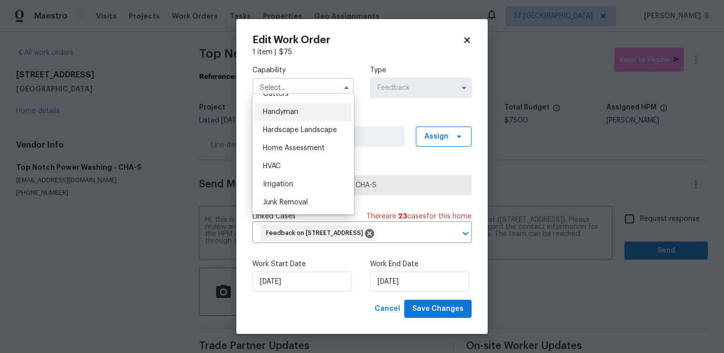
click at [296, 113] on span "Handyman" at bounding box center [280, 112] width 35 height 7
type input "Handyman"
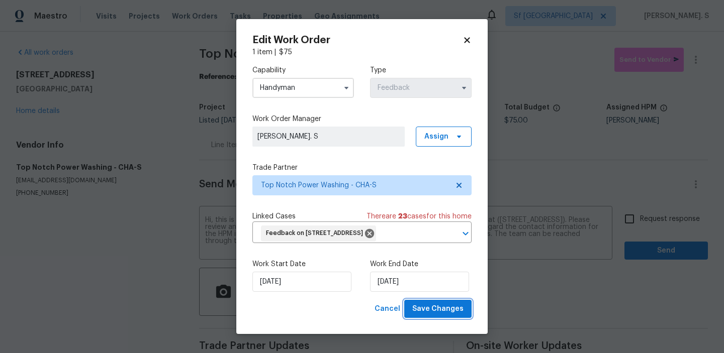
click at [438, 316] on span "Save Changes" at bounding box center [437, 309] width 51 height 13
click at [642, 228] on body "Maestro Visits Projects Work Orders Tasks Properties Geo Assignments Sf Bay Are…" at bounding box center [362, 176] width 724 height 353
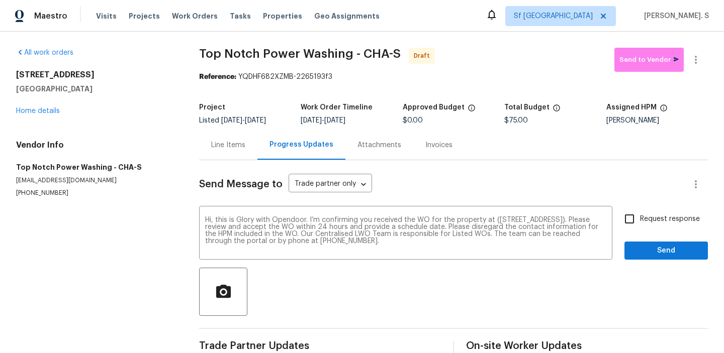
click at [642, 228] on label "Request response" at bounding box center [659, 219] width 81 height 21
click at [640, 228] on input "Request response" at bounding box center [629, 219] width 21 height 21
checkbox input "true"
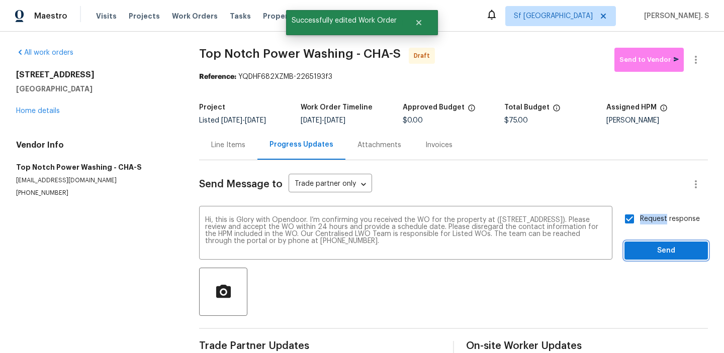
click at [642, 254] on span "Send" at bounding box center [665, 251] width 67 height 13
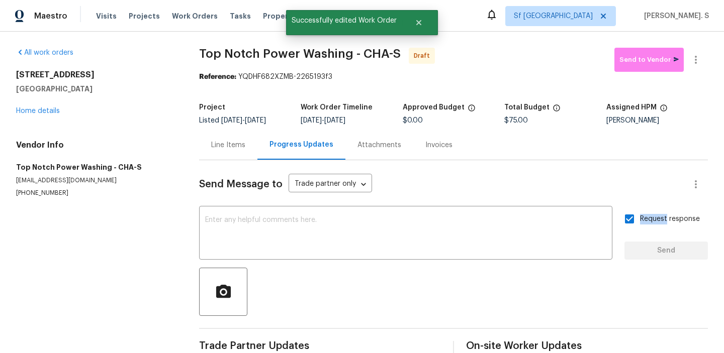
click at [698, 56] on icon "button" at bounding box center [696, 60] width 12 height 12
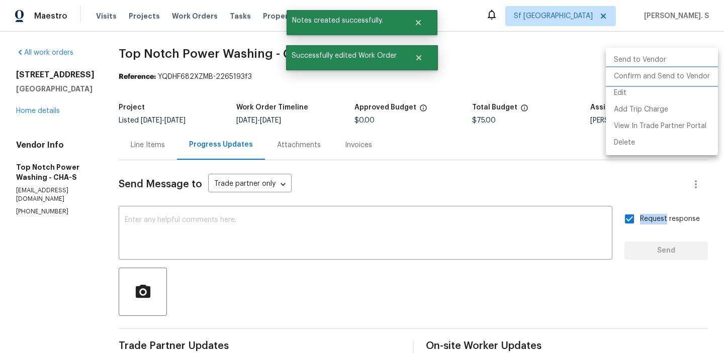
click at [684, 75] on li "Confirm and Send to Vendor" at bounding box center [662, 76] width 112 height 17
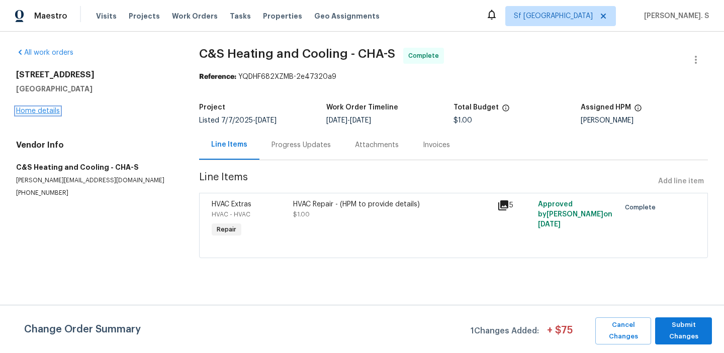
click at [42, 113] on link "Home details" at bounding box center [38, 111] width 44 height 7
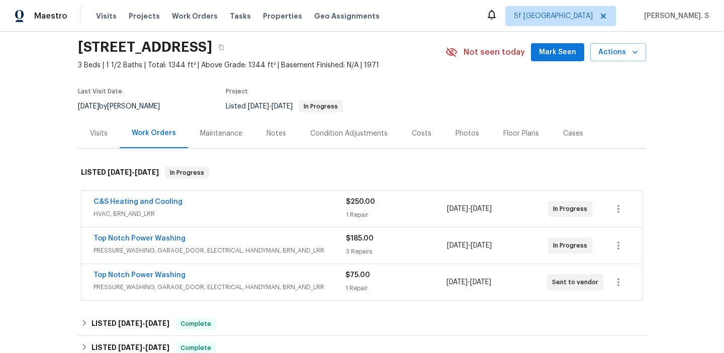
scroll to position [54, 0]
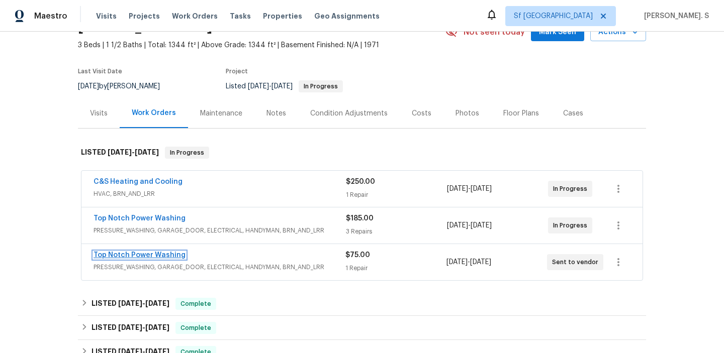
click at [140, 255] on link "Top Notch Power Washing" at bounding box center [140, 255] width 92 height 7
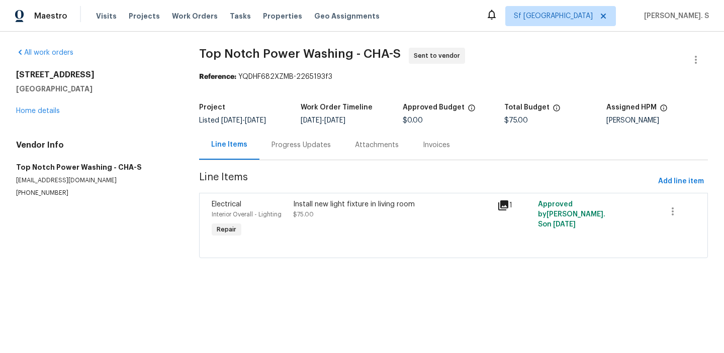
click at [252, 140] on div "Line Items" at bounding box center [229, 145] width 60 height 30
click at [307, 159] on div "Progress Updates" at bounding box center [300, 145] width 83 height 30
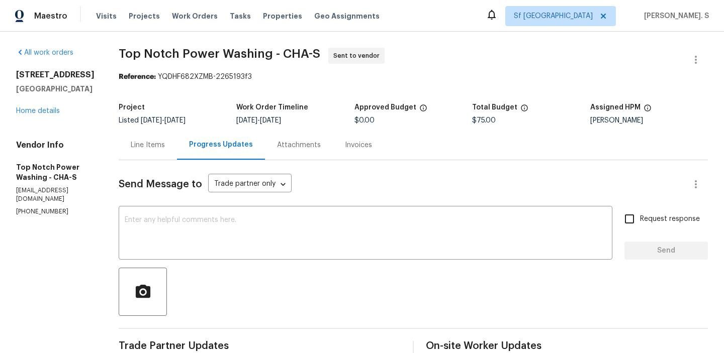
click at [147, 153] on div "Line Items" at bounding box center [148, 145] width 58 height 30
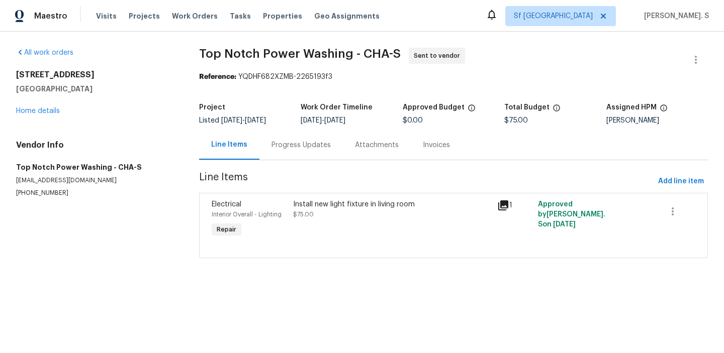
click at [390, 230] on div "Install new light fixture in living room $75.00" at bounding box center [392, 220] width 204 height 46
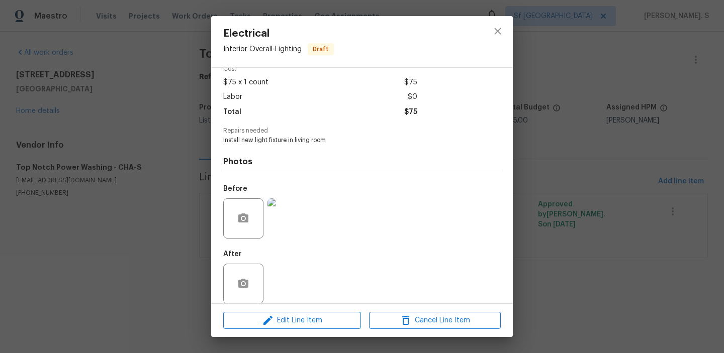
scroll to position [59, 0]
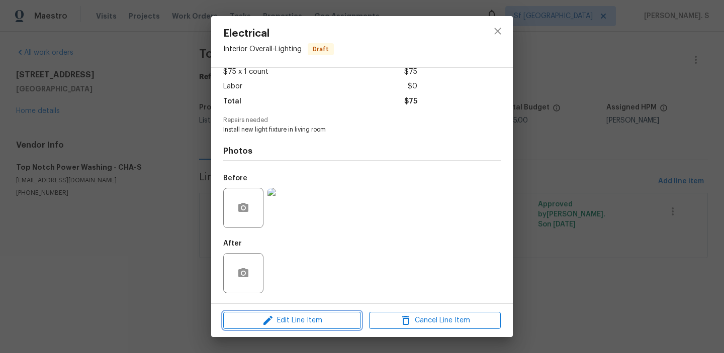
click at [322, 324] on span "Edit Line Item" at bounding box center [292, 321] width 132 height 13
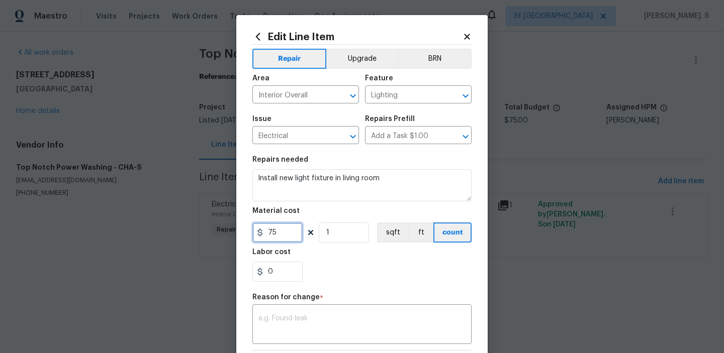
click at [280, 241] on input "75" at bounding box center [277, 233] width 50 height 20
type input "700"
click at [314, 318] on textarea at bounding box center [361, 325] width 207 height 21
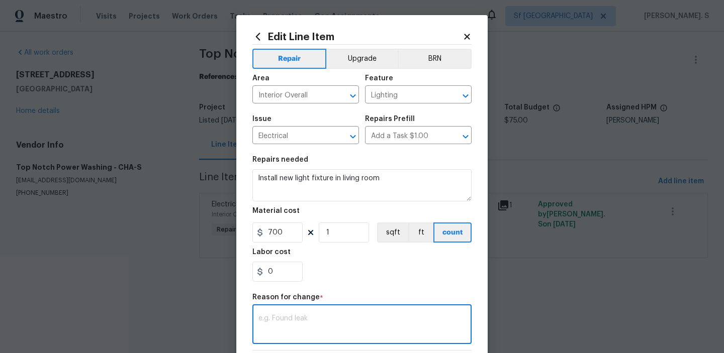
paste textarea "(GJ) Updated cost per BR team approval."
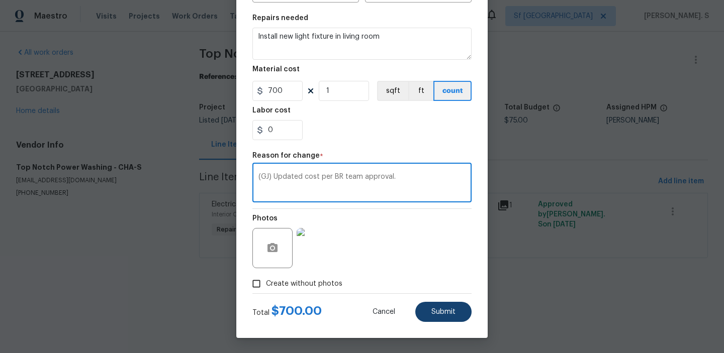
type textarea "(GJ) Updated cost per BR team approval."
click at [436, 305] on button "Submit" at bounding box center [443, 312] width 56 height 20
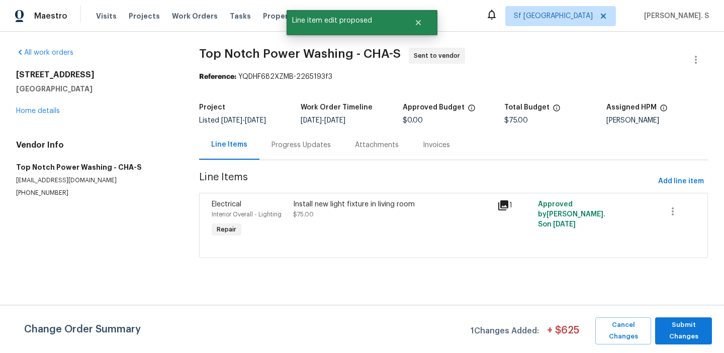
scroll to position [0, 0]
click at [676, 336] on span "Submit Changes" at bounding box center [683, 331] width 47 height 23
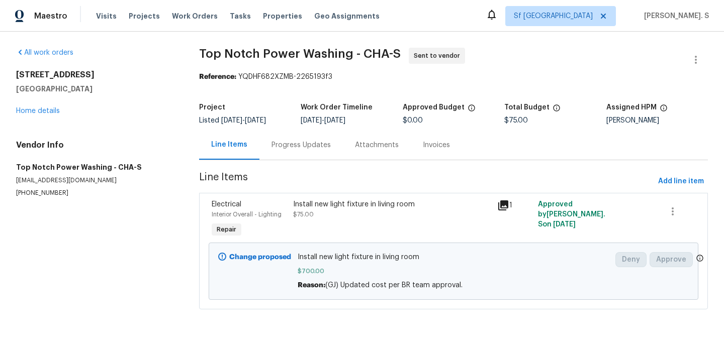
click at [272, 126] on div "Project Listed [DATE] - [DATE] Work Order Timeline [DATE] - [DATE] Approved Bud…" at bounding box center [453, 114] width 509 height 32
click at [320, 152] on div "Progress Updates" at bounding box center [300, 145] width 83 height 30
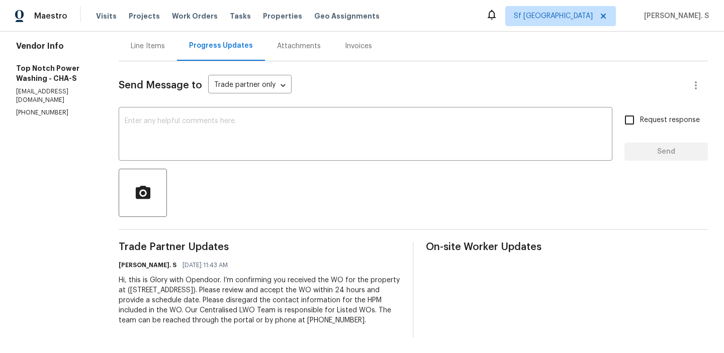
scroll to position [110, 0]
click at [166, 117] on textarea at bounding box center [366, 134] width 482 height 35
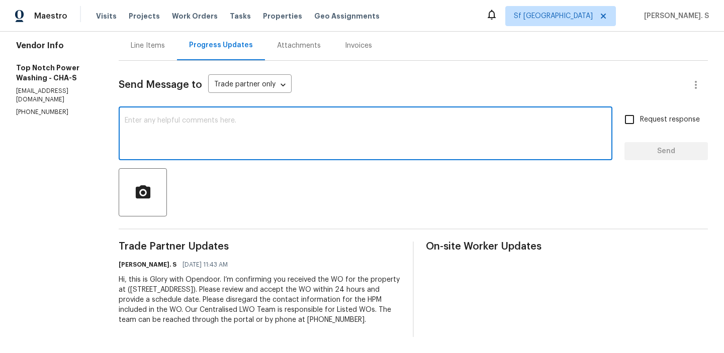
scroll to position [0, 0]
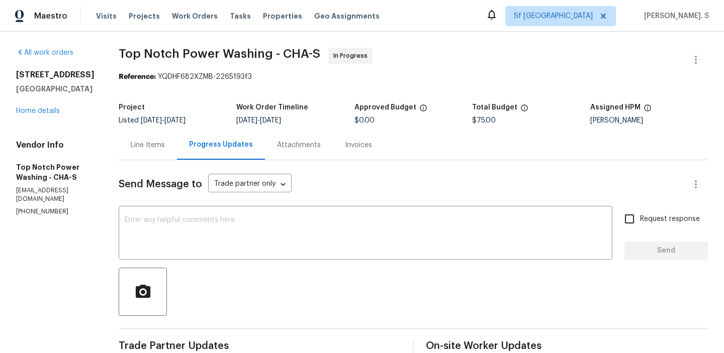
scroll to position [110, 0]
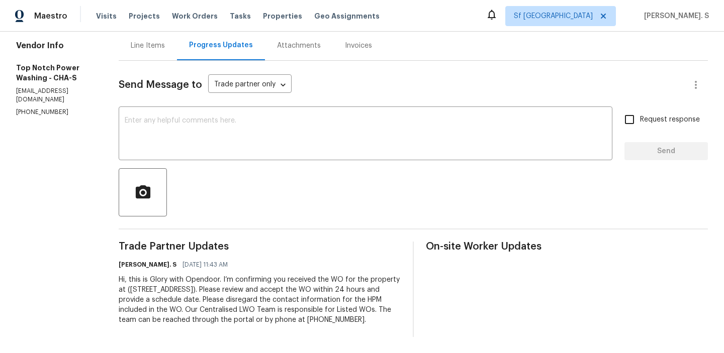
click at [282, 242] on span "Trade Partner Updates" at bounding box center [260, 247] width 282 height 10
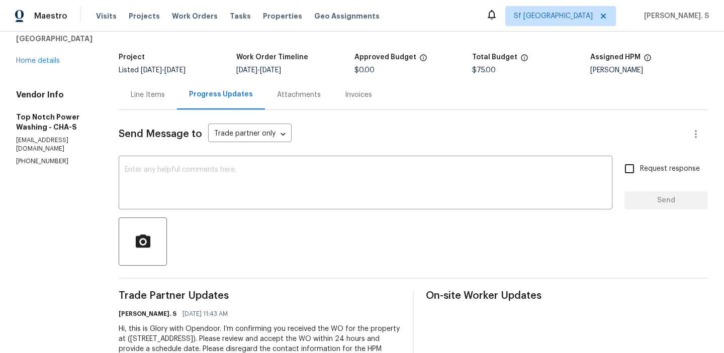
scroll to position [0, 0]
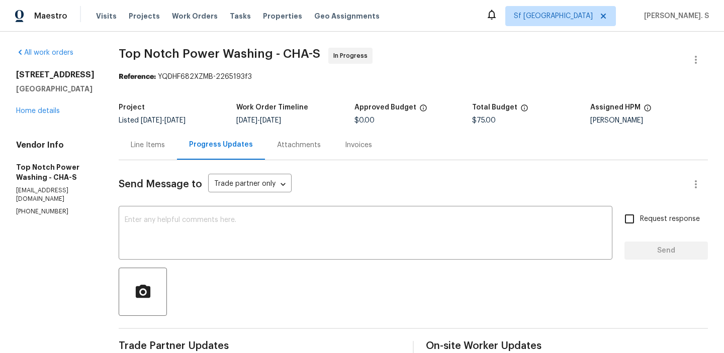
click at [190, 208] on div "Send Message to Trade partner only Trade partner only ​ x ​ Request response Se…" at bounding box center [413, 298] width 589 height 277
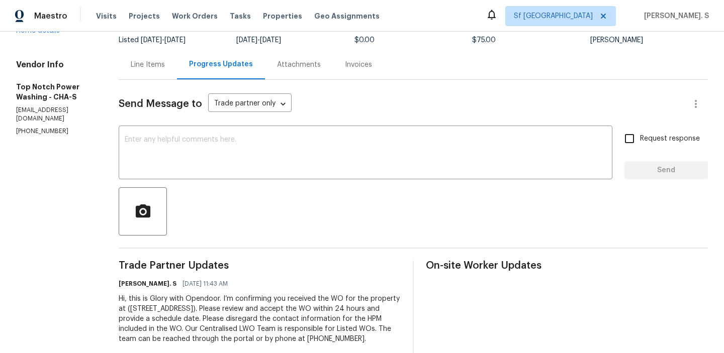
scroll to position [110, 0]
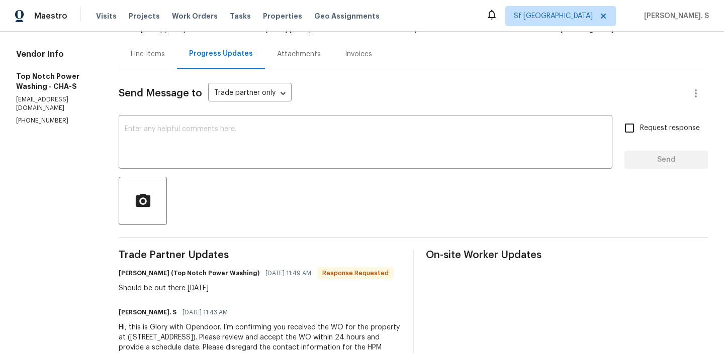
scroll to position [108, 0]
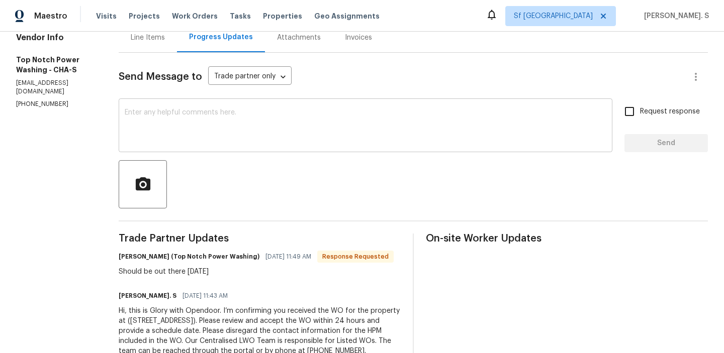
click at [205, 143] on textarea at bounding box center [366, 126] width 482 height 35
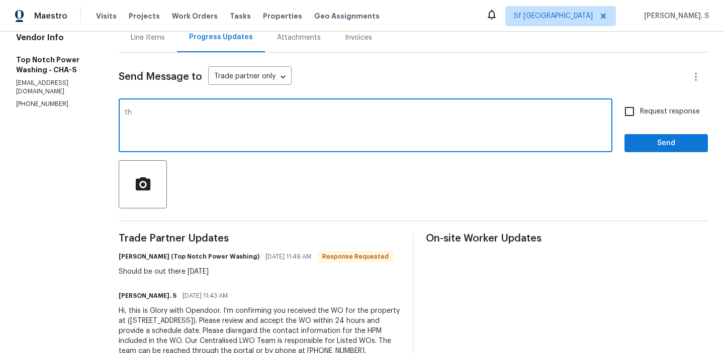
type textarea "t"
type textarea "h"
click at [232, 130] on textarea at bounding box center [366, 126] width 482 height 35
paste textarea "The BR team has approved the cost, and it has been updated."
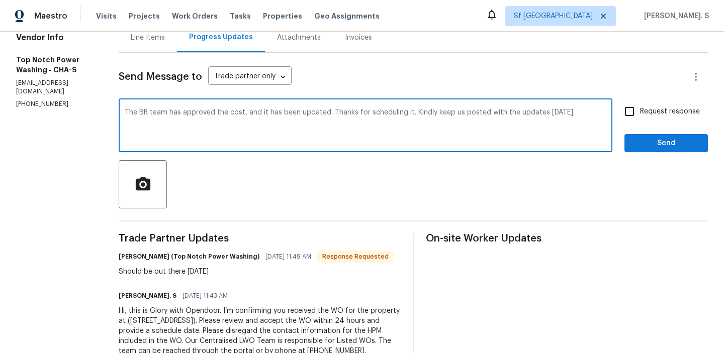
click at [178, 283] on div "Trade Partner Updates Jonathan Lecroy (Top Notch Power Washing) 08/25/2025 11:4…" at bounding box center [260, 301] width 282 height 135
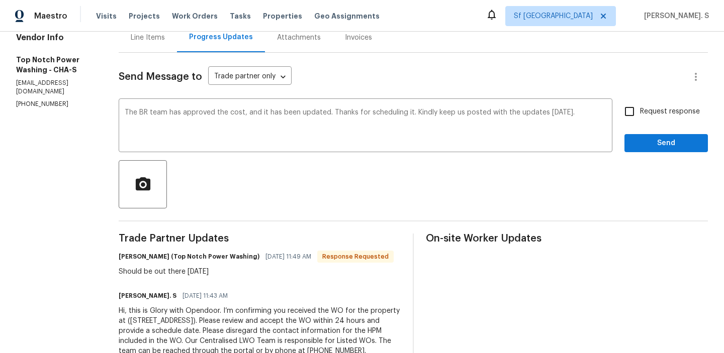
click at [178, 283] on div "Trade Partner Updates Jonathan Lecroy (Top Notch Power Washing) 08/25/2025 11:4…" at bounding box center [260, 301] width 282 height 135
copy div "Should be out there Wednesday"
click at [446, 109] on textarea "The BR team has approved the cost, and it has been updated. Thanks for scheduli…" at bounding box center [366, 126] width 482 height 35
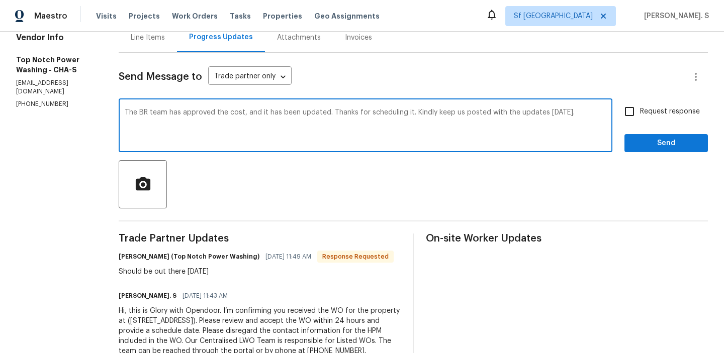
drag, startPoint x: 431, startPoint y: 112, endPoint x: 631, endPoint y: 112, distance: 199.6
click at [631, 112] on div "The BR team has approved the cost, and it has been updated. Thanks for scheduli…" at bounding box center [413, 126] width 589 height 51
click at [367, 137] on textarea "The BR team has approved the cost, and it has been updated. Thanks for scheduli…" at bounding box center [366, 126] width 482 height 35
click at [344, 113] on textarea "The BR team has approved the cost, and it has been updated. Thanks for scheduli…" at bounding box center [366, 126] width 482 height 35
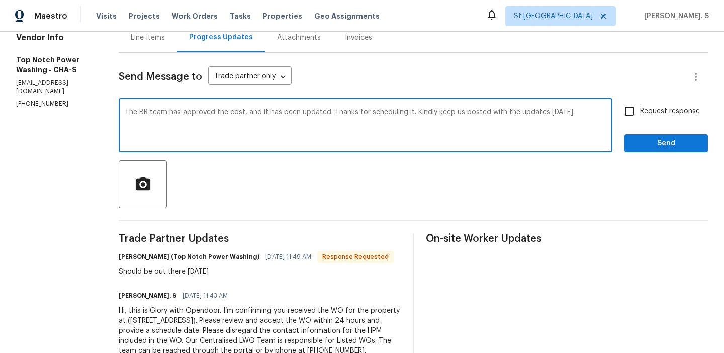
click at [344, 113] on textarea "The BR team has approved the cost, and it has been updated. Thanks for scheduli…" at bounding box center [366, 126] width 482 height 35
click at [521, 137] on textarea "The BR team has approved the cost, and it has been updated. Thanks for scheduli…" at bounding box center [366, 126] width 482 height 35
click at [432, 111] on textarea "The BR team has approved the cost, and it has been updated. Thanks for scheduli…" at bounding box center [366, 126] width 482 height 35
paste textarea "Kindly go ahead with the repairs and provide a quote for any additional work re…"
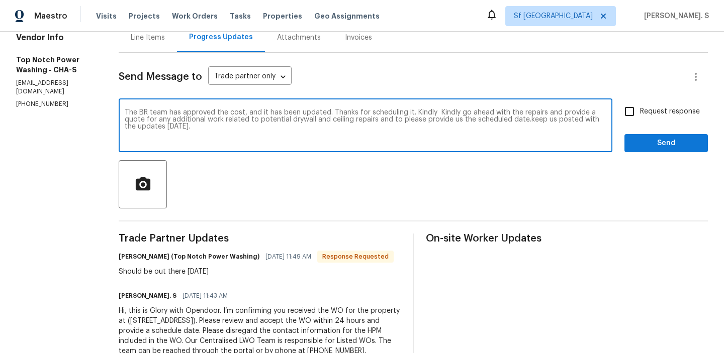
click at [436, 112] on textarea "The BR team has approved the cost, and it has been updated. Thanks for scheduli…" at bounding box center [366, 126] width 482 height 35
click at [0, 0] on div "Remove" at bounding box center [0, 0] width 0 height 0
drag, startPoint x: 338, startPoint y: 120, endPoint x: 480, endPoint y: 119, distance: 141.8
click at [480, 119] on textarea "The BR team has approved the cost, and it has been updated. Thanks for scheduli…" at bounding box center [366, 126] width 482 height 35
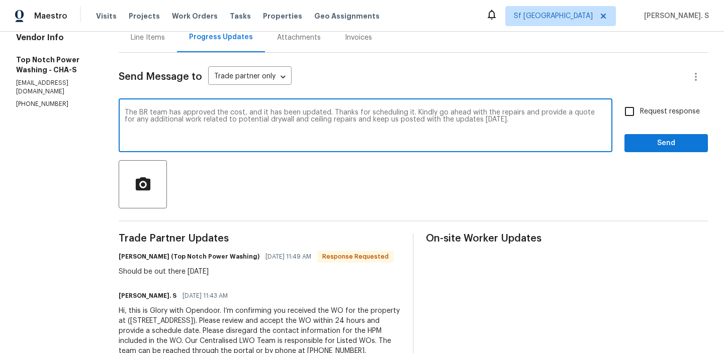
type textarea "The BR team has approved the cost, and it has been updated. Thanks for scheduli…"
click at [648, 107] on span "Request response" at bounding box center [670, 112] width 60 height 11
click at [640, 106] on input "Request response" at bounding box center [629, 111] width 21 height 21
checkbox input "true"
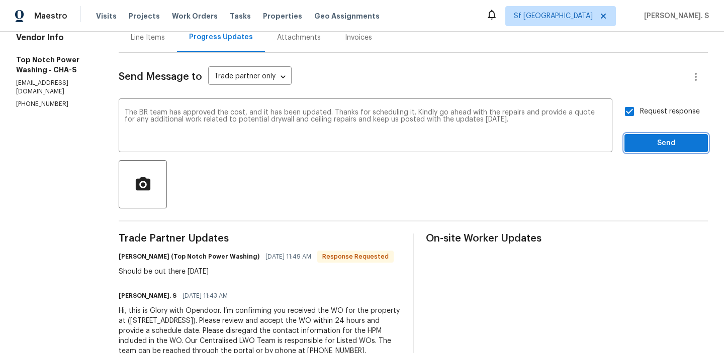
click at [643, 140] on span "Send" at bounding box center [665, 143] width 67 height 13
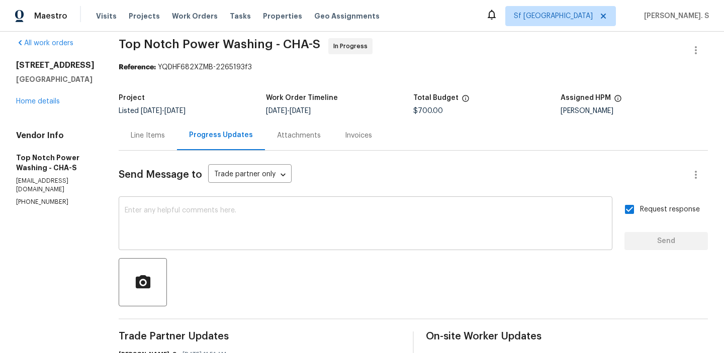
scroll to position [0, 0]
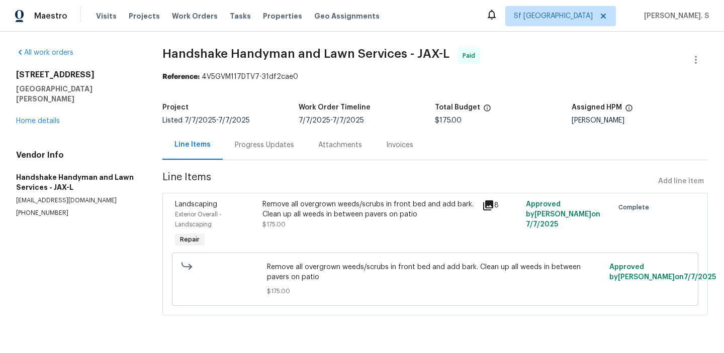
click at [38, 105] on div "[STREET_ADDRESS][PERSON_NAME] Home details" at bounding box center [77, 98] width 122 height 56
click at [39, 117] on div "All work orders [STREET_ADDRESS][PERSON_NAME] Home details Vendor Info Handshak…" at bounding box center [77, 133] width 122 height 170
click at [44, 106] on div "[STREET_ADDRESS][PERSON_NAME] Home details" at bounding box center [77, 98] width 122 height 56
click at [44, 118] on link "Home details" at bounding box center [38, 121] width 44 height 7
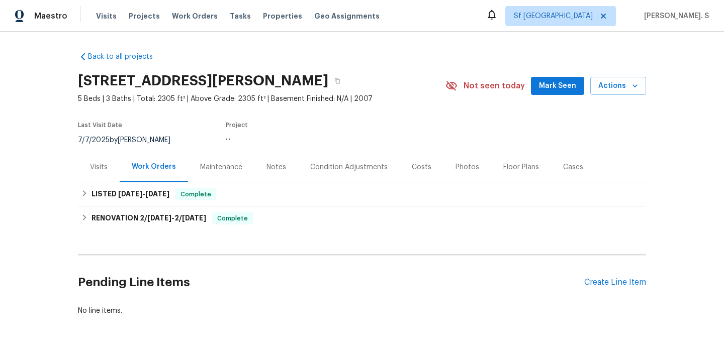
scroll to position [31, 0]
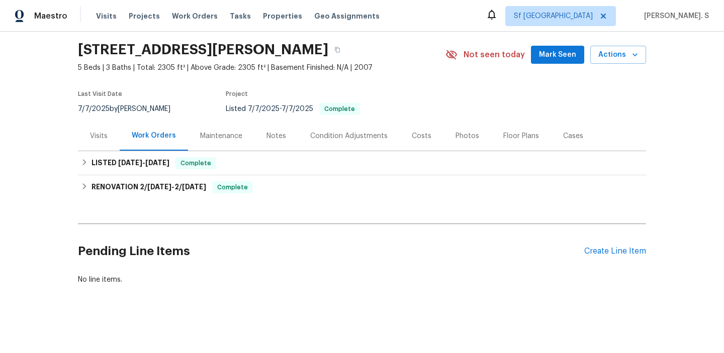
click at [628, 258] on div "Pending Line Items Create Line Item" at bounding box center [362, 251] width 568 height 47
click at [623, 253] on div "Create Line Item" at bounding box center [615, 252] width 62 height 10
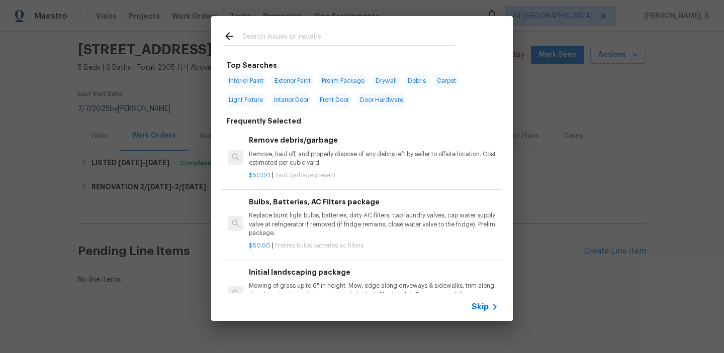
click at [342, 171] on p "$50.00 | Yard garbage present" at bounding box center [373, 175] width 249 height 9
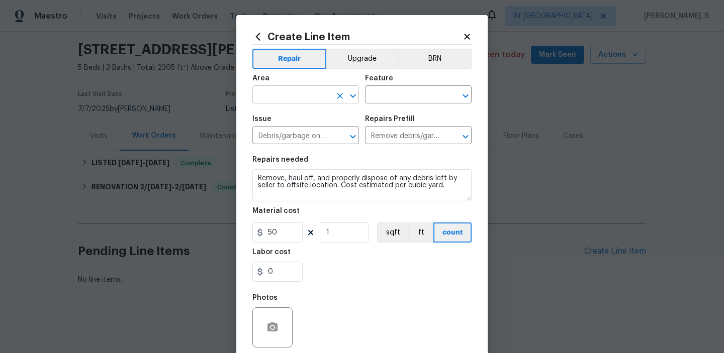
click at [349, 93] on icon "Open" at bounding box center [353, 96] width 12 height 12
click at [326, 115] on li "HVAC" at bounding box center [305, 118] width 107 height 17
click at [460, 97] on icon "Open" at bounding box center [466, 96] width 12 height 12
type input "HVAC"
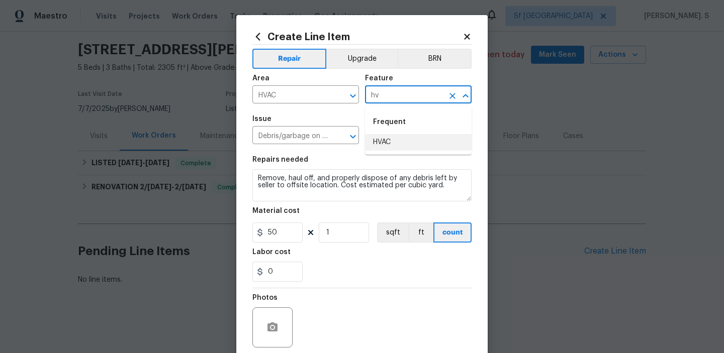
click at [416, 145] on li "HVAC" at bounding box center [418, 142] width 107 height 17
click at [347, 140] on icon "Open" at bounding box center [353, 137] width 12 height 12
type input "HVAC"
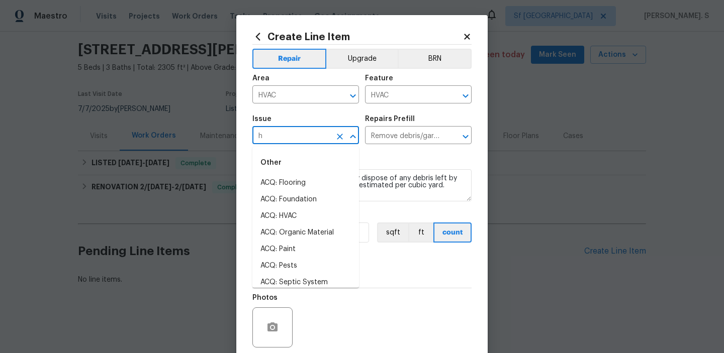
scroll to position [0, 0]
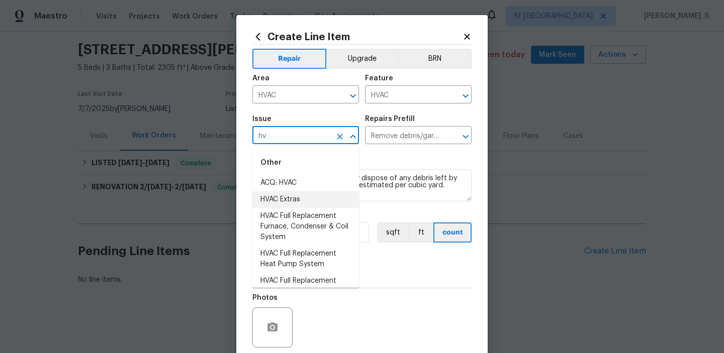
click at [325, 199] on li "HVAC Extras" at bounding box center [305, 200] width 107 height 17
type input "HVAC Extras"
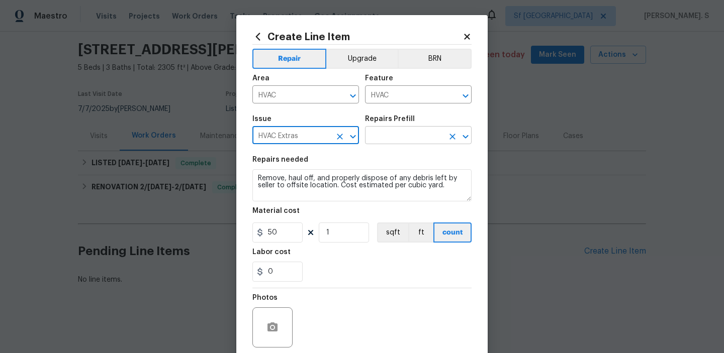
click at [470, 133] on icon "Open" at bounding box center [466, 137] width 12 height 12
type input "HVAC Extras"
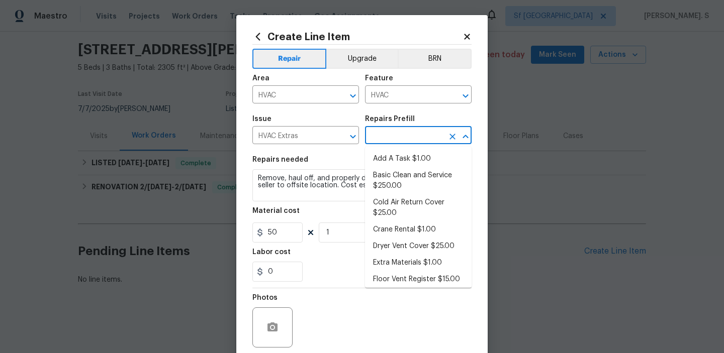
click at [470, 133] on icon "Close" at bounding box center [466, 137] width 12 height 12
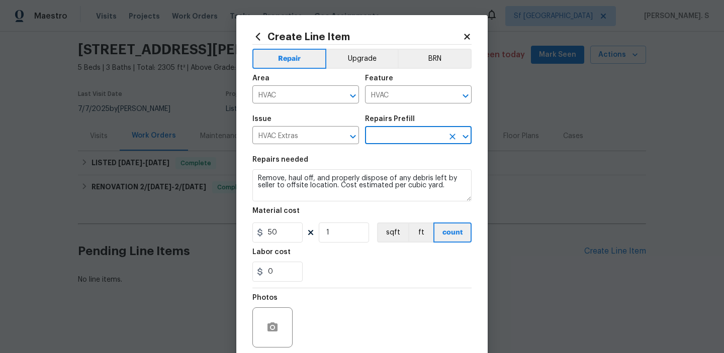
click at [461, 139] on icon "Open" at bounding box center [466, 137] width 12 height 12
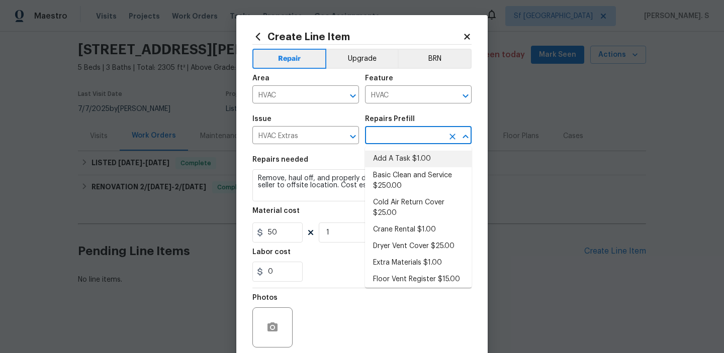
click at [435, 151] on li "Add A Task $1.00" at bounding box center [418, 159] width 107 height 17
type input "Add A Task $1.00"
type textarea "HPM to detail"
type input "1"
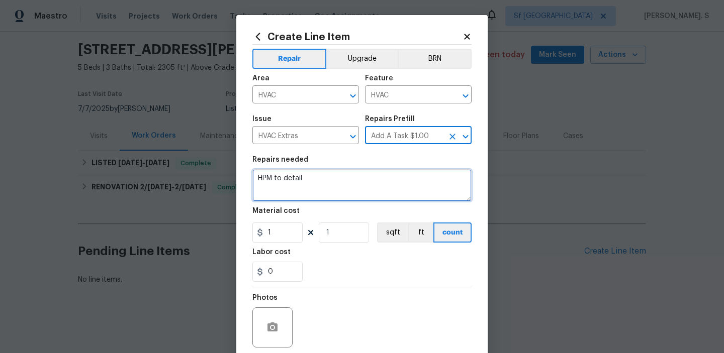
click at [330, 188] on textarea "HPM to detail" at bounding box center [361, 185] width 219 height 32
paste textarea "Feedback received that the air filters are placed incorrectly and the coil is d…"
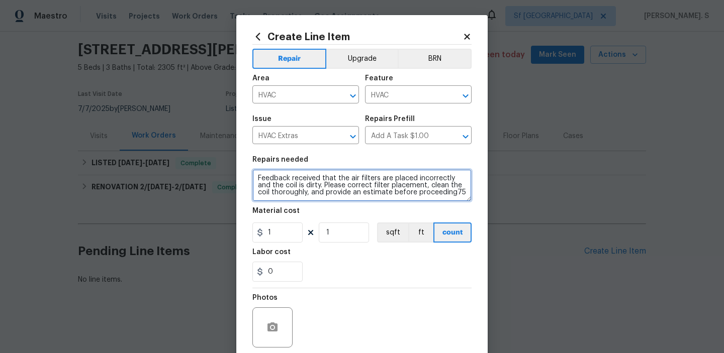
scroll to position [80, 0]
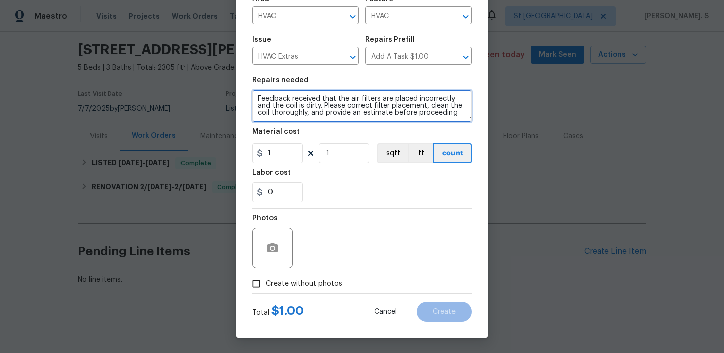
type textarea "Feedback received that the air filters are placed incorrectly and the coil is d…"
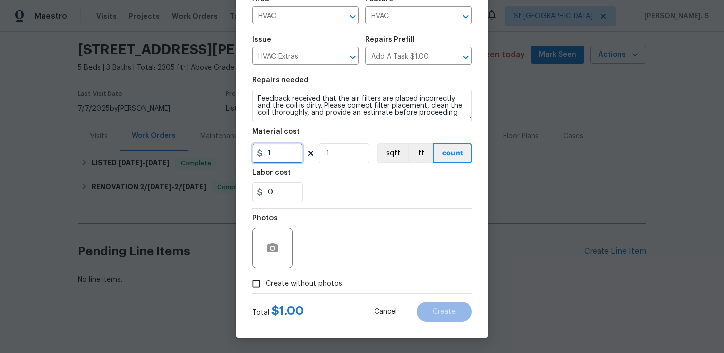
click at [291, 149] on input "1" at bounding box center [277, 153] width 50 height 20
type input "75"
click at [294, 278] on label "Create without photos" at bounding box center [295, 284] width 96 height 19
click at [266, 278] on input "Create without photos" at bounding box center [256, 284] width 19 height 19
checkbox input "true"
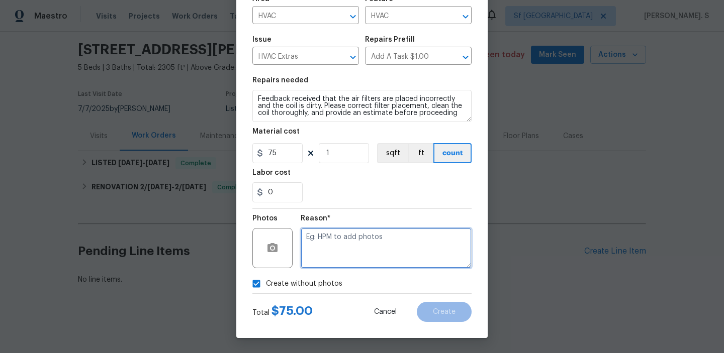
click at [379, 258] on textarea at bounding box center [386, 248] width 171 height 40
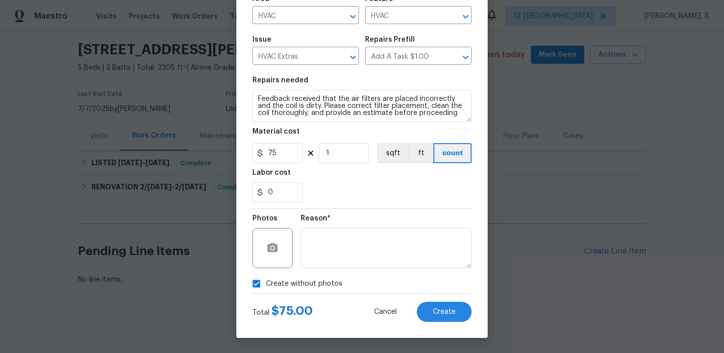
click at [453, 328] on div "Create Line Item Repair Upgrade BRN Area HVAC ​ Feature HVAC ​ Issue HVAC Extra…" at bounding box center [361, 137] width 251 height 403
click at [455, 313] on span "Create" at bounding box center [444, 313] width 23 height 8
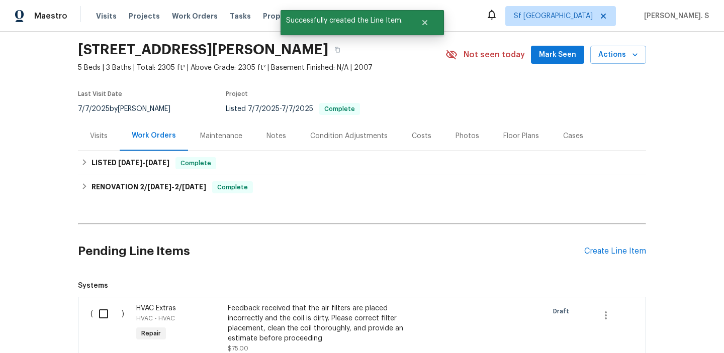
scroll to position [166, 0]
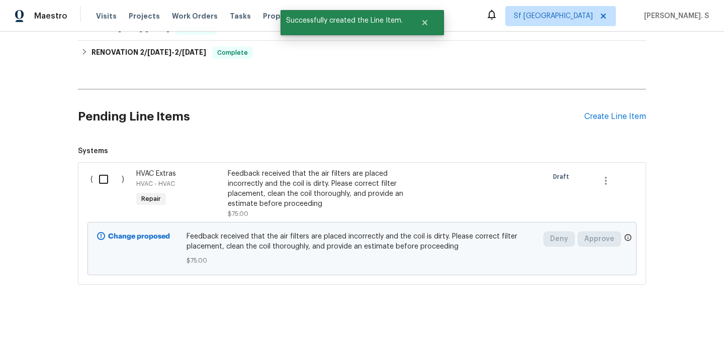
click at [116, 167] on div "( )" at bounding box center [110, 194] width 46 height 56
click at [115, 167] on div "( )" at bounding box center [110, 194] width 46 height 56
click at [99, 187] on input "checkbox" at bounding box center [107, 179] width 29 height 21
checkbox input "true"
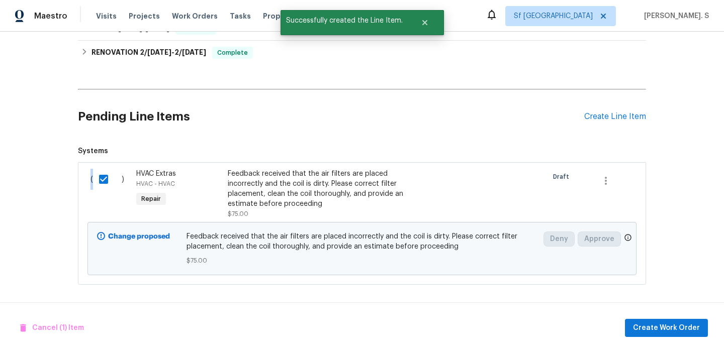
click at [675, 338] on div "Cancel (1) Item Create Work Order" at bounding box center [362, 328] width 724 height 51
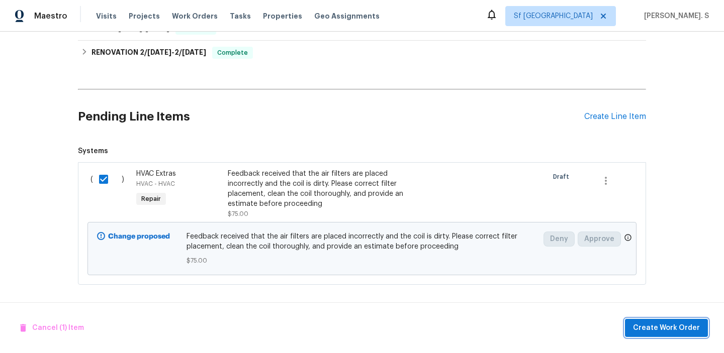
click at [673, 328] on span "Create Work Order" at bounding box center [666, 328] width 67 height 13
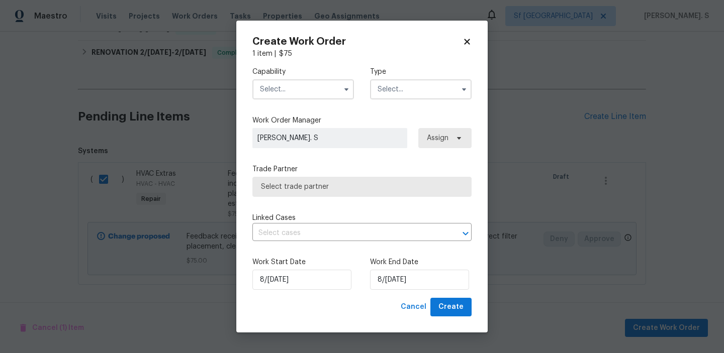
click at [284, 112] on div "Capability Type Work Order Manager Glory Joyce. S Assign Trade Partner Select t…" at bounding box center [361, 178] width 219 height 239
click at [296, 95] on input "text" at bounding box center [303, 89] width 102 height 20
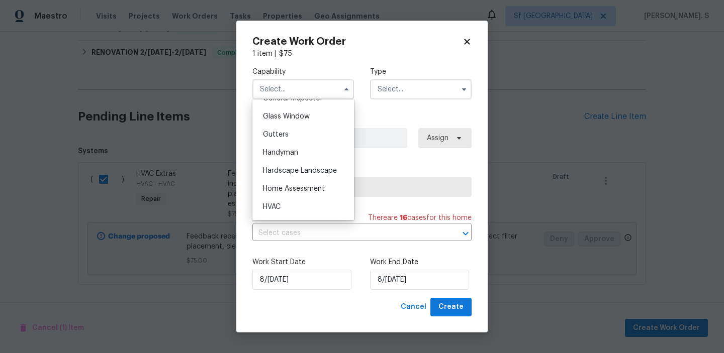
scroll to position [539, 0]
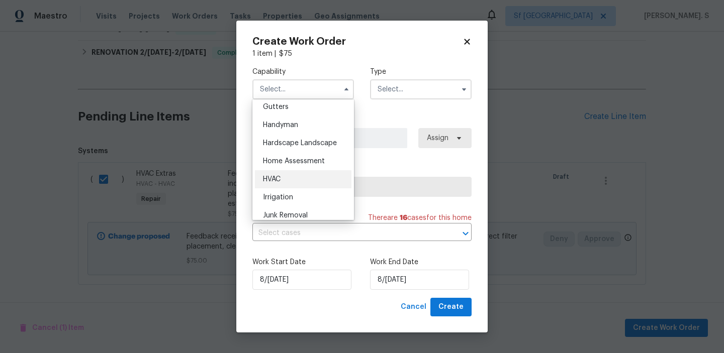
click at [289, 179] on div "HVAC" at bounding box center [303, 179] width 97 height 18
type input "HVAC"
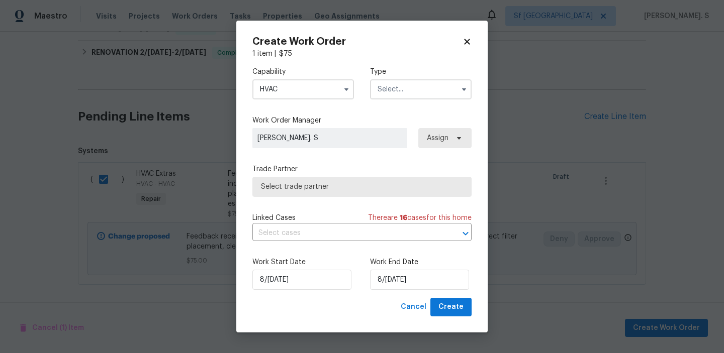
click at [429, 90] on input "text" at bounding box center [421, 89] width 102 height 20
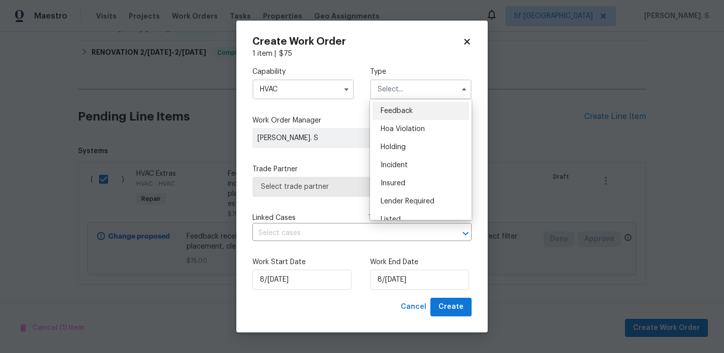
click at [428, 103] on div "Feedback" at bounding box center [421, 111] width 97 height 18
type input "Feedback"
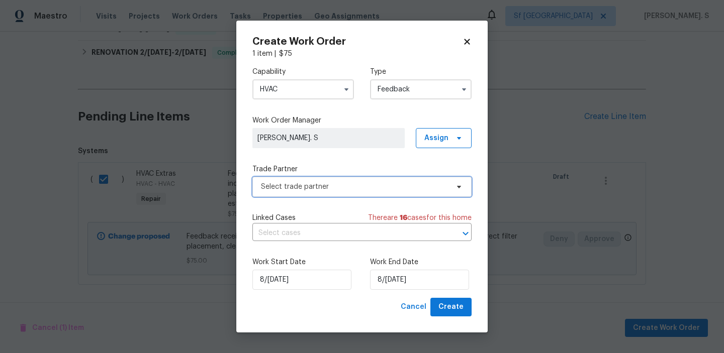
click at [384, 180] on span "Select trade partner" at bounding box center [361, 187] width 219 height 20
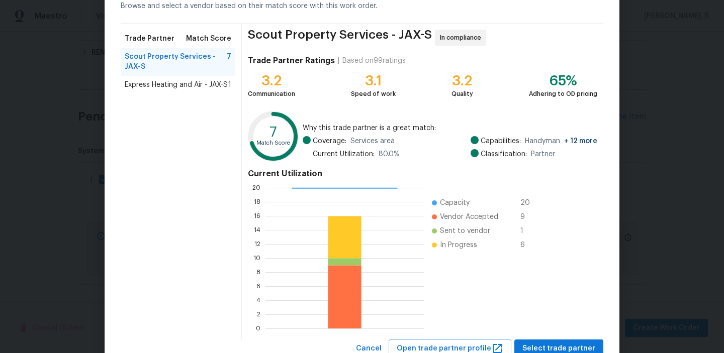
scroll to position [72, 0]
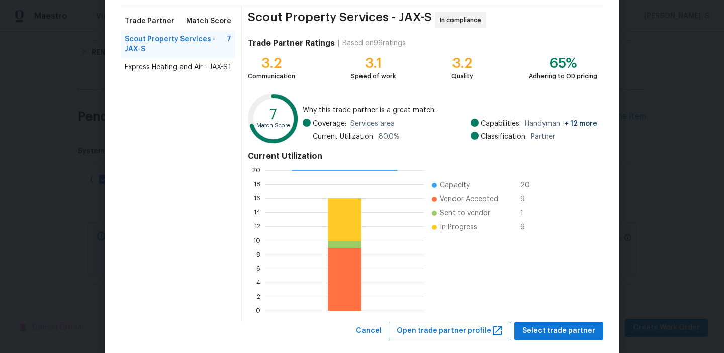
click at [224, 70] on span "Express Heating and Air - JAX-S" at bounding box center [176, 67] width 103 height 10
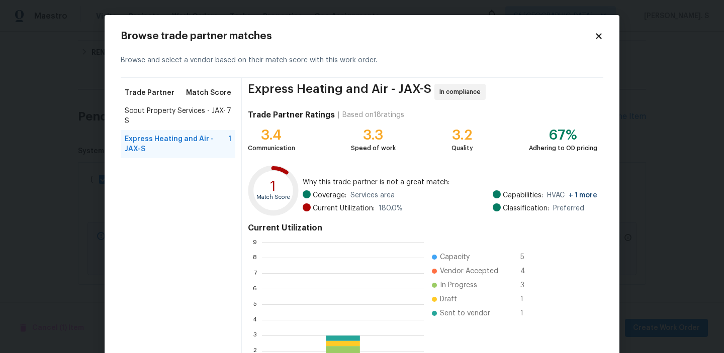
scroll to position [1, 1]
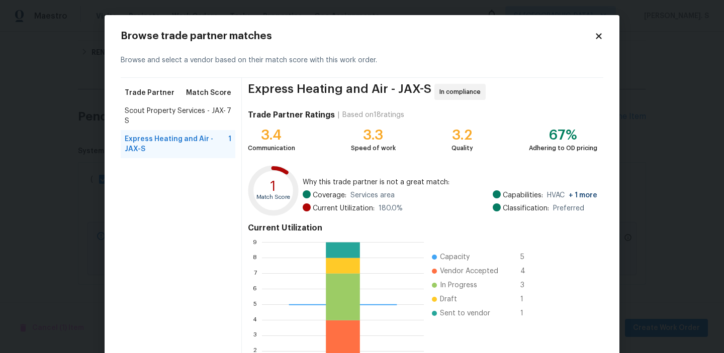
click at [222, 107] on span "Scout Property Services - JAX-S" at bounding box center [176, 116] width 102 height 20
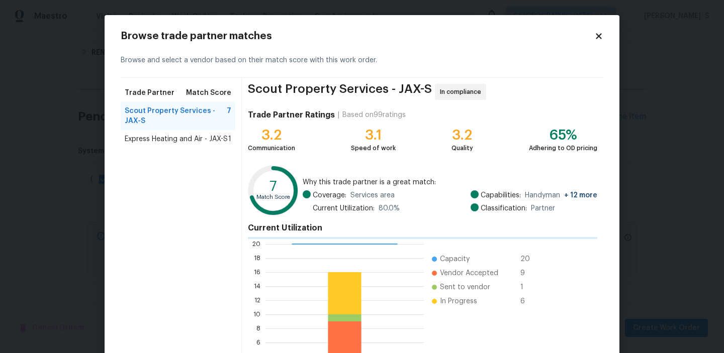
scroll to position [141, 158]
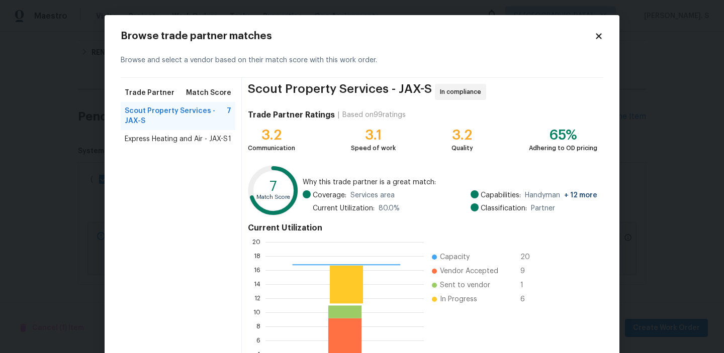
click at [226, 154] on div "Trade Partner Match Score Scout Property Services - JAX-S 7 Express Heating and…" at bounding box center [181, 236] width 121 height 316
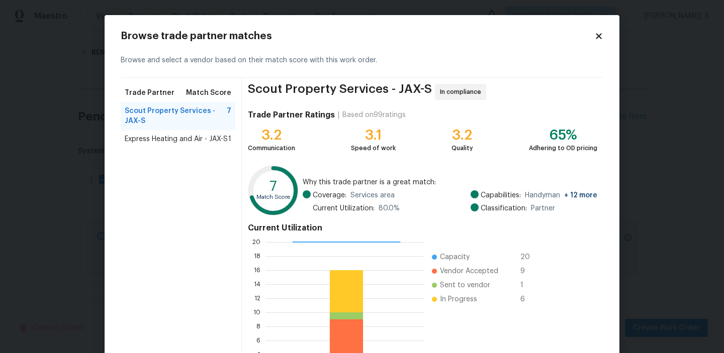
click at [226, 145] on div "Express Heating and Air - JAX-S 1" at bounding box center [178, 139] width 115 height 18
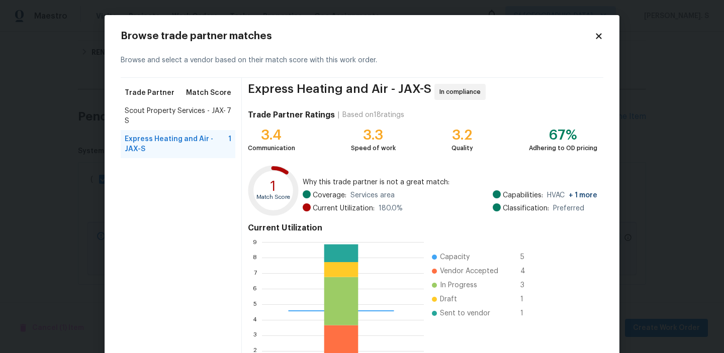
scroll to position [90, 0]
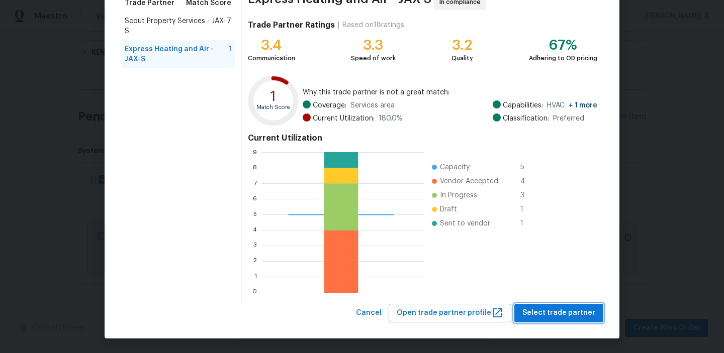
click at [573, 313] on span "Select trade partner" at bounding box center [558, 313] width 73 height 13
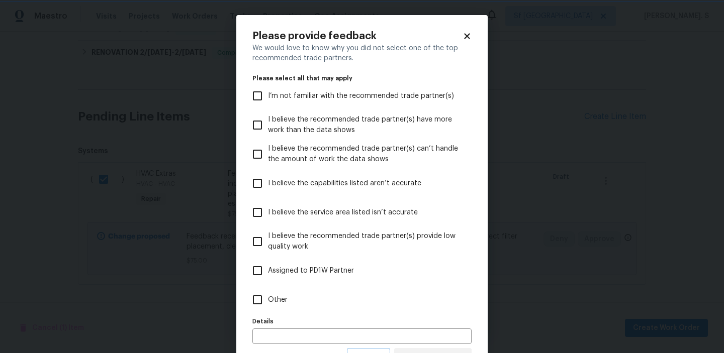
scroll to position [0, 0]
click at [318, 299] on label "Other" at bounding box center [355, 300] width 217 height 29
click at [268, 299] on input "Other" at bounding box center [257, 300] width 21 height 21
checkbox input "true"
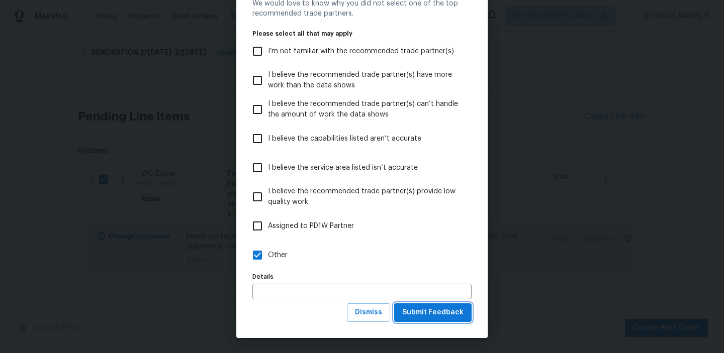
click at [435, 320] on button "Submit Feedback" at bounding box center [432, 313] width 77 height 19
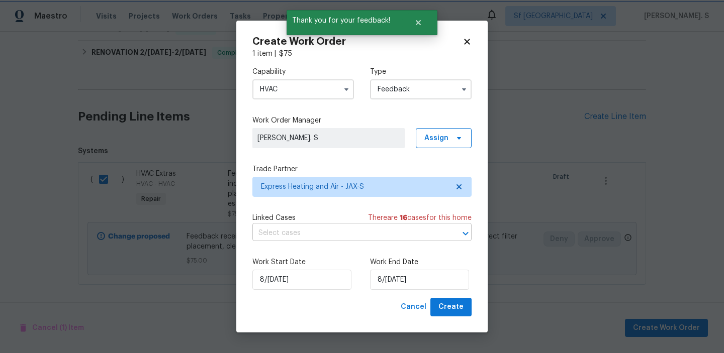
scroll to position [0, 0]
click at [271, 231] on input "text" at bounding box center [347, 234] width 191 height 16
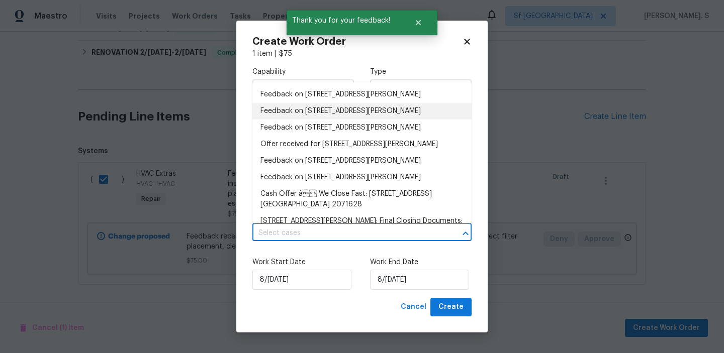
click at [292, 106] on li "Feedback on 440 S Aberdeenshire Dr, Saint Johns, FL 32259" at bounding box center [361, 111] width 219 height 17
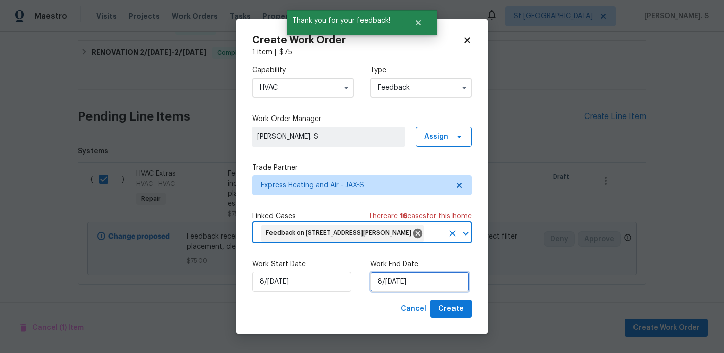
click at [384, 292] on input "8/25/2025" at bounding box center [419, 282] width 99 height 20
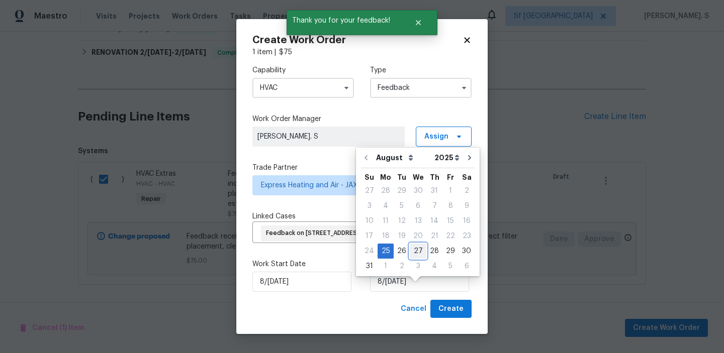
click at [415, 247] on div "27" at bounding box center [418, 251] width 17 height 14
type input "8/27/2025"
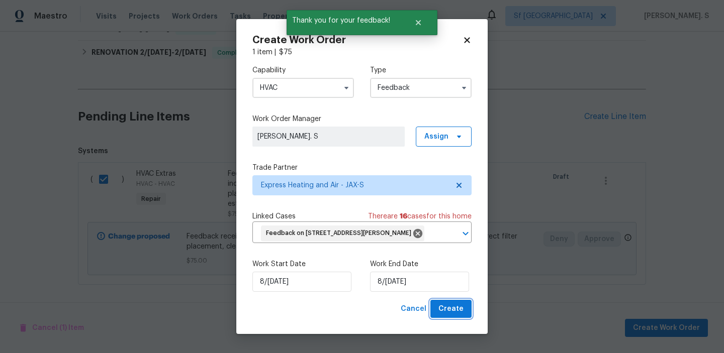
click at [459, 316] on span "Create" at bounding box center [450, 309] width 25 height 13
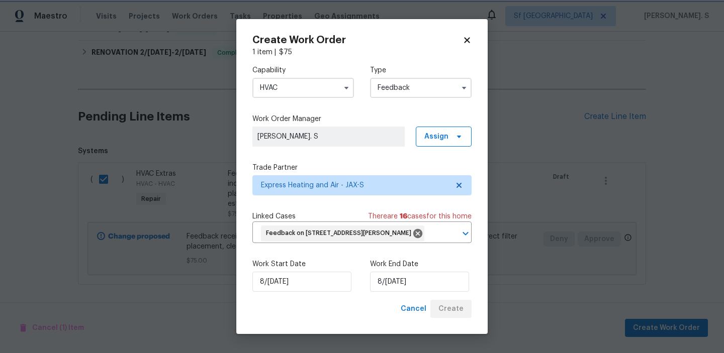
checkbox input "false"
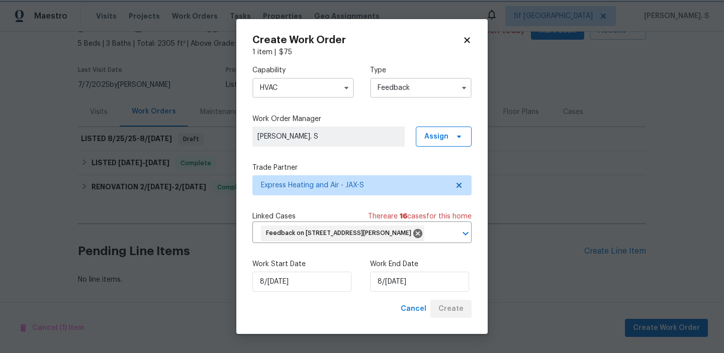
scroll to position [55, 0]
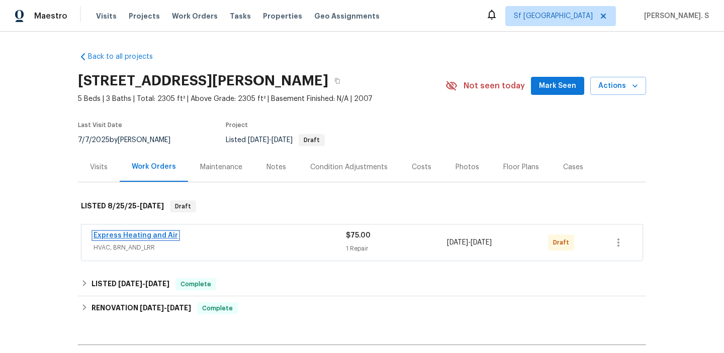
click at [125, 238] on link "Express Heating and Air" at bounding box center [136, 235] width 84 height 7
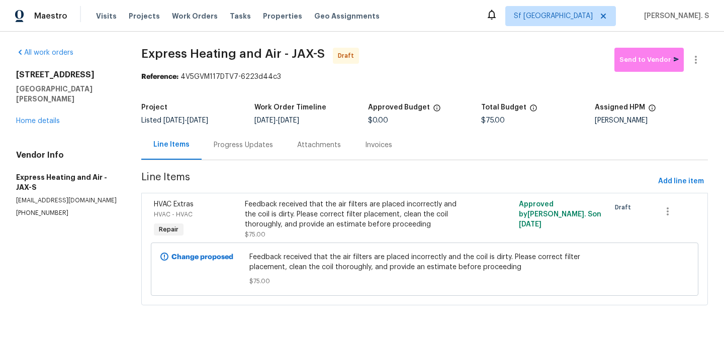
click at [280, 151] on div "Progress Updates" at bounding box center [243, 145] width 83 height 30
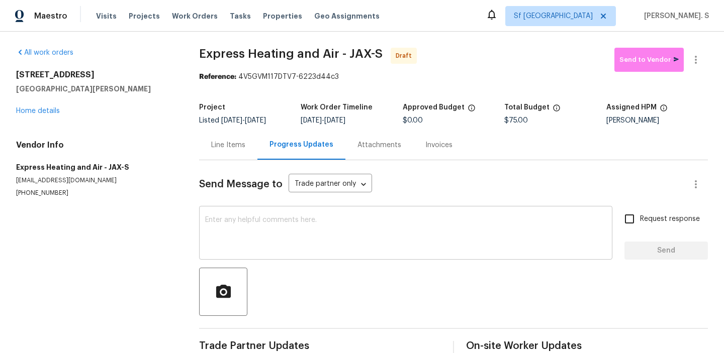
click at [265, 227] on textarea at bounding box center [405, 234] width 401 height 35
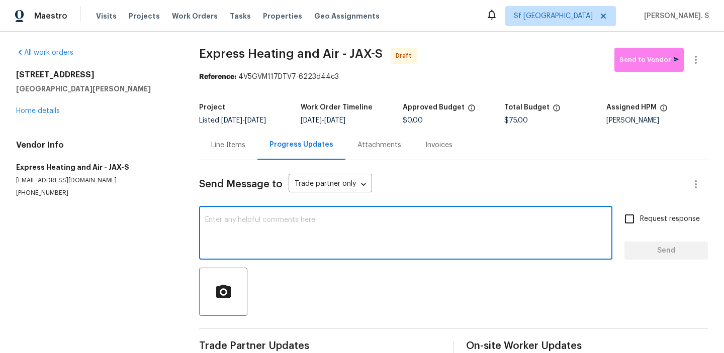
paste textarea "Hi, this is Glory with Opendoor. I’m confirming you received the WO for the pro…"
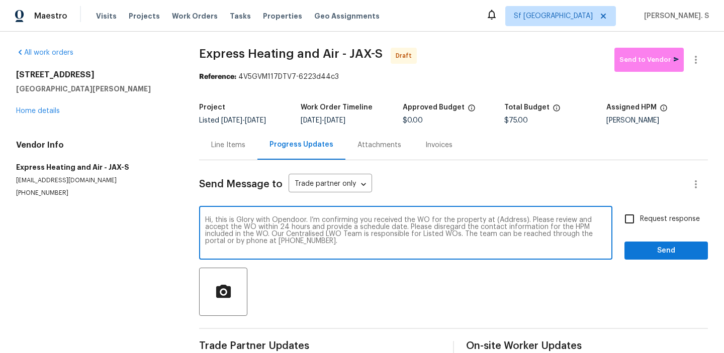
click at [508, 218] on textarea "Hi, this is Glory with Opendoor. I’m confirming you received the WO for the pro…" at bounding box center [405, 234] width 401 height 35
paste textarea "440 S Aberdeenshire Dr, Saint Johns, FL 32259"
type textarea "Hi, this is Glory with Opendoor. I’m confirming you received the WO for the pro…"
click at [703, 65] on button "button" at bounding box center [696, 60] width 24 height 24
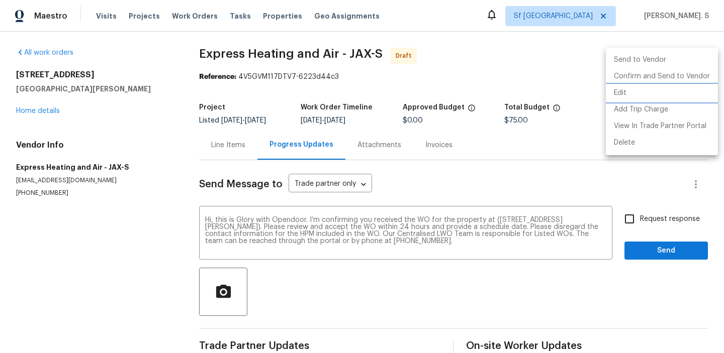
click at [655, 92] on li "Edit" at bounding box center [662, 93] width 112 height 17
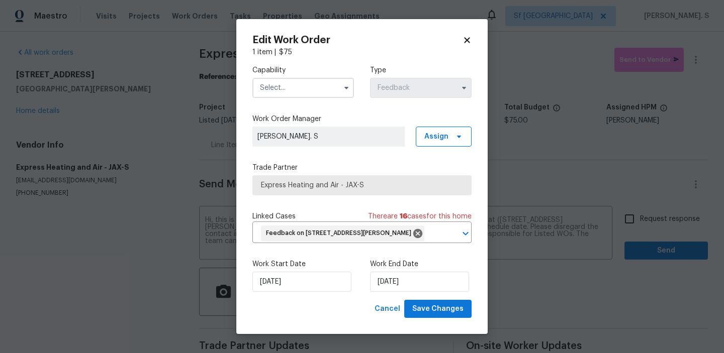
click at [270, 83] on input "text" at bounding box center [303, 88] width 102 height 20
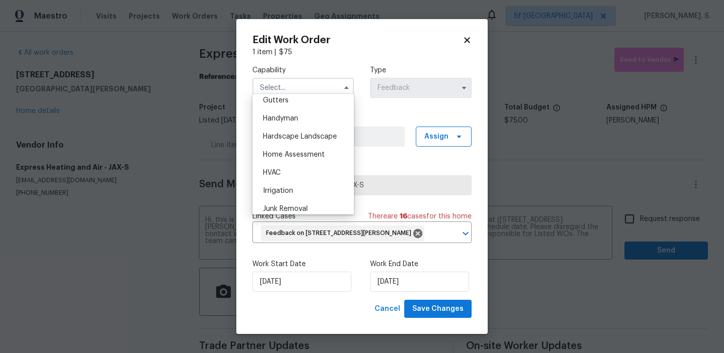
scroll to position [549, 0]
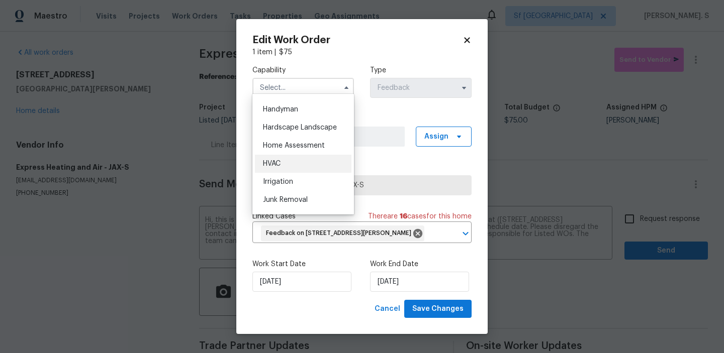
click at [288, 165] on div "HVAC" at bounding box center [303, 164] width 97 height 18
type input "HVAC"
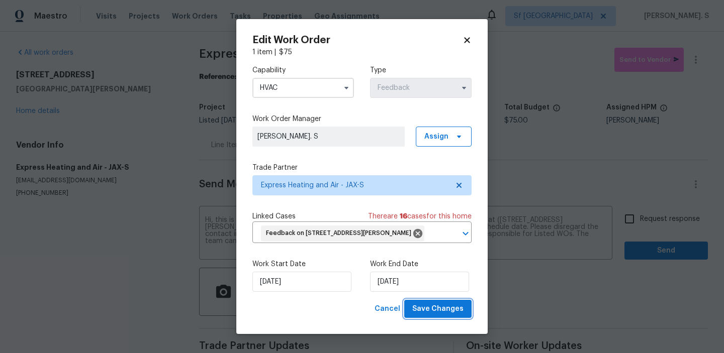
click at [451, 316] on span "Save Changes" at bounding box center [437, 309] width 51 height 13
click at [661, 221] on body "Maestro Visits Projects Work Orders Tasks Properties Geo Assignments Sf Bay Are…" at bounding box center [362, 176] width 724 height 353
click at [661, 221] on span "Request response" at bounding box center [670, 219] width 60 height 11
click at [640, 221] on input "Request response" at bounding box center [629, 219] width 21 height 21
checkbox input "true"
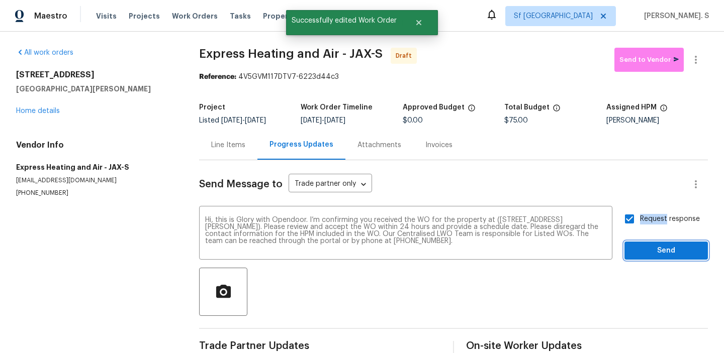
click at [658, 250] on span "Send" at bounding box center [665, 251] width 67 height 13
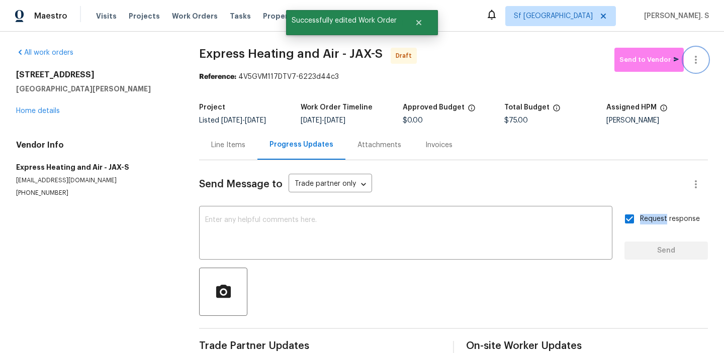
click at [695, 57] on icon "button" at bounding box center [696, 60] width 2 height 8
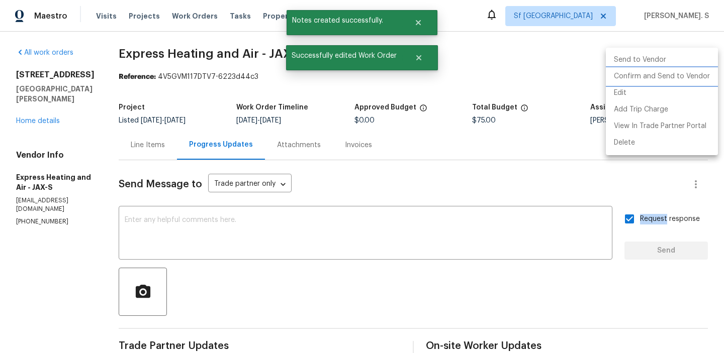
click at [693, 76] on li "Confirm and Send to Vendor" at bounding box center [662, 76] width 112 height 17
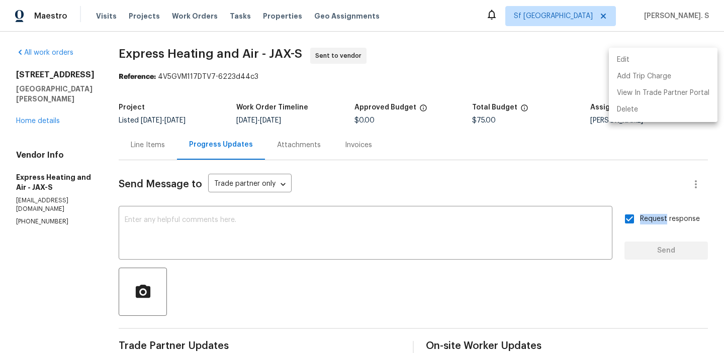
click at [249, 49] on div at bounding box center [362, 176] width 724 height 353
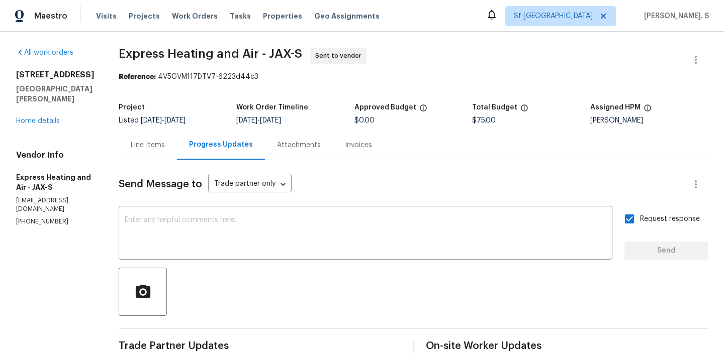
click at [249, 49] on div "Edit Add Trip Charge View In Trade Partner Portal Delete" at bounding box center [362, 176] width 724 height 353
click at [249, 49] on span "Express Heating and Air - JAX-S" at bounding box center [211, 54] width 184 height 12
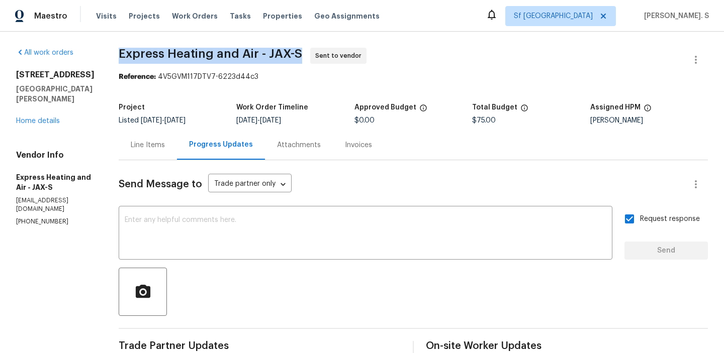
click at [249, 49] on span "Express Heating and Air - JAX-S" at bounding box center [211, 54] width 184 height 12
copy span "Express Heating and Air - JAX-S"
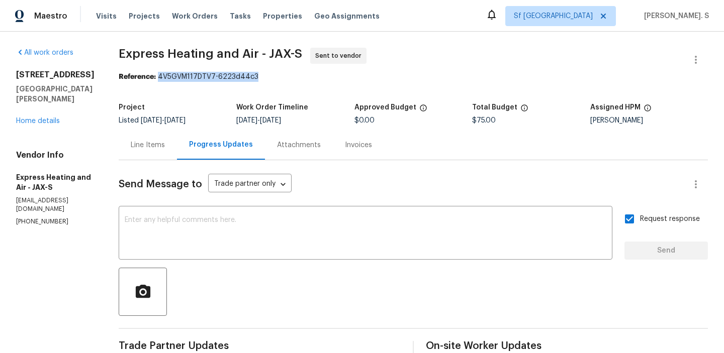
drag, startPoint x: 163, startPoint y: 79, endPoint x: 373, endPoint y: 79, distance: 209.6
click at [373, 79] on div "Reference: 4V5GVM117DTV7-6223d44c3" at bounding box center [413, 77] width 589 height 10
copy div "4V5GVM117DTV7-6223d44c3"
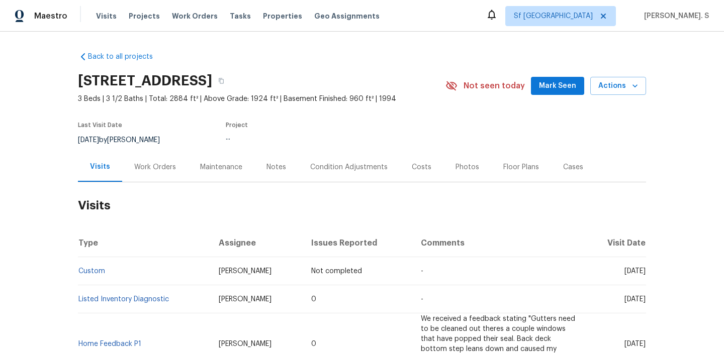
click at [159, 170] on div "Work Orders" at bounding box center [155, 167] width 42 height 10
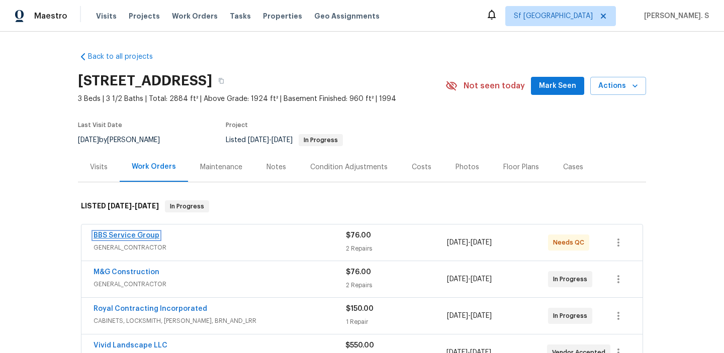
click at [146, 235] on link "BBS Service Group" at bounding box center [127, 235] width 66 height 7
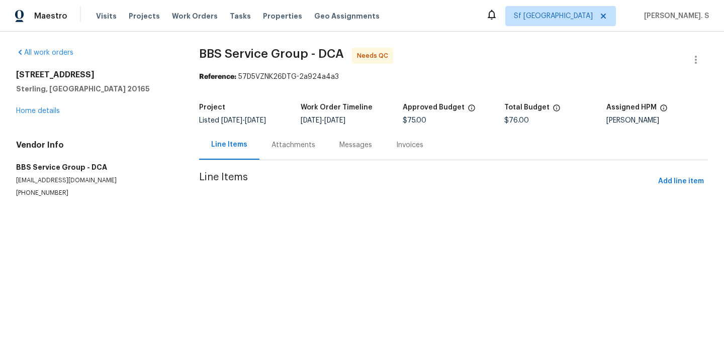
click at [327, 137] on div "Messages" at bounding box center [355, 145] width 57 height 30
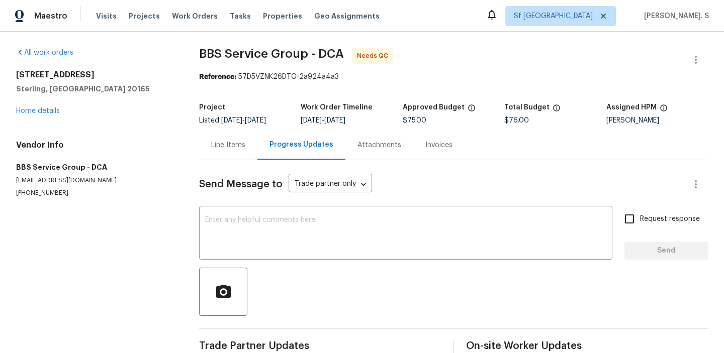
click at [345, 137] on div "Attachments" at bounding box center [379, 145] width 68 height 30
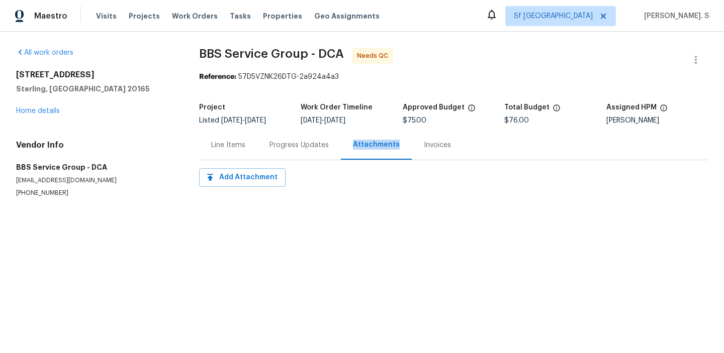
click at [290, 137] on div "Progress Updates" at bounding box center [298, 145] width 83 height 30
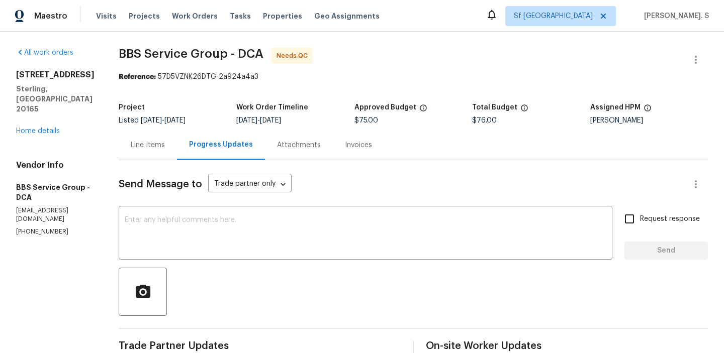
click at [138, 150] on div "Line Items" at bounding box center [148, 145] width 58 height 30
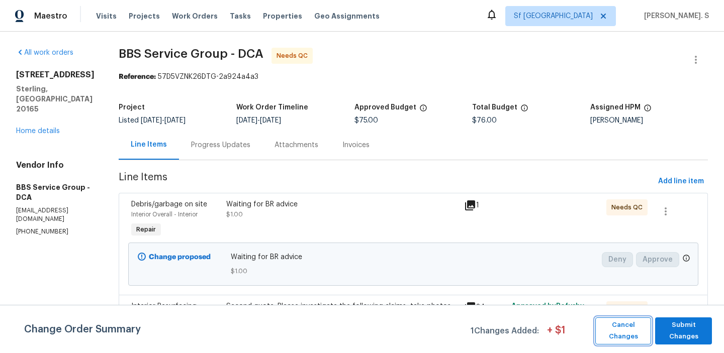
click at [640, 336] on span "Cancel Changes" at bounding box center [623, 331] width 46 height 23
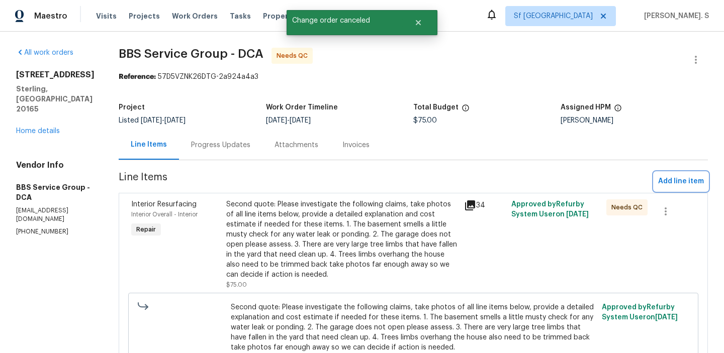
click at [667, 177] on span "Add line item" at bounding box center [681, 181] width 46 height 13
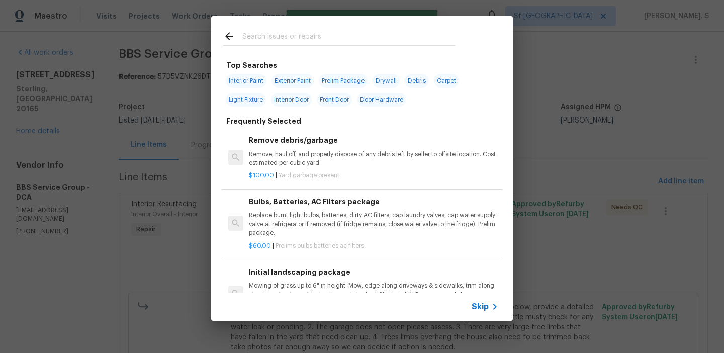
click at [372, 141] on h6 "Remove debris/garbage" at bounding box center [373, 140] width 249 height 11
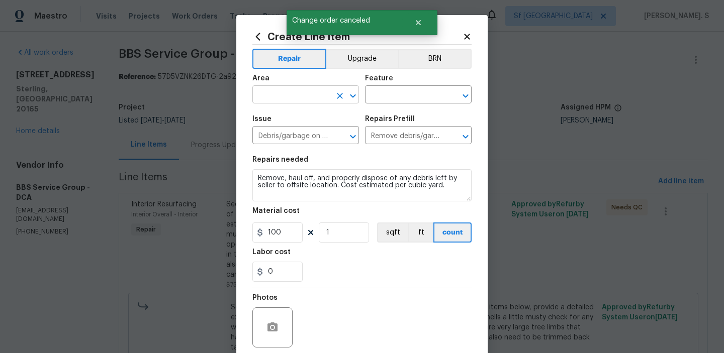
click at [346, 96] on button "Open" at bounding box center [353, 96] width 14 height 14
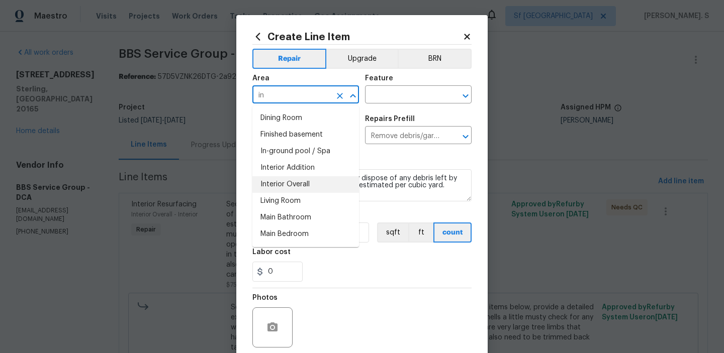
click at [299, 185] on li "Interior Overall" at bounding box center [305, 184] width 107 height 17
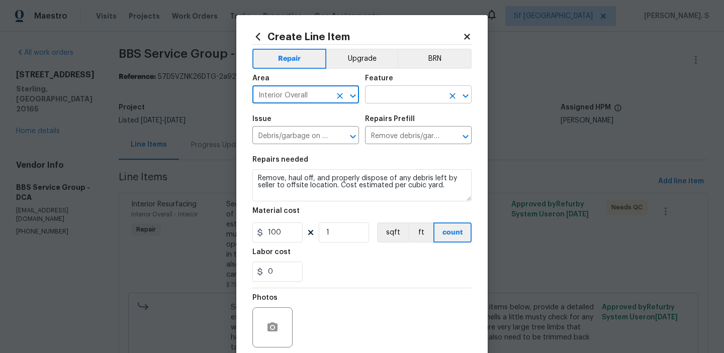
click at [468, 97] on icon "Open" at bounding box center [466, 96] width 12 height 12
type input "Interior Overall"
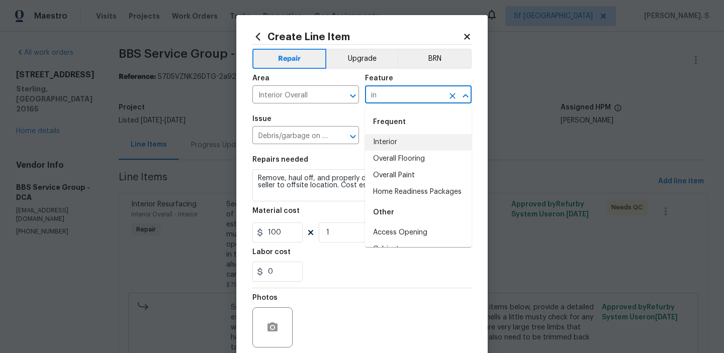
click at [423, 145] on li "Interior" at bounding box center [418, 142] width 107 height 17
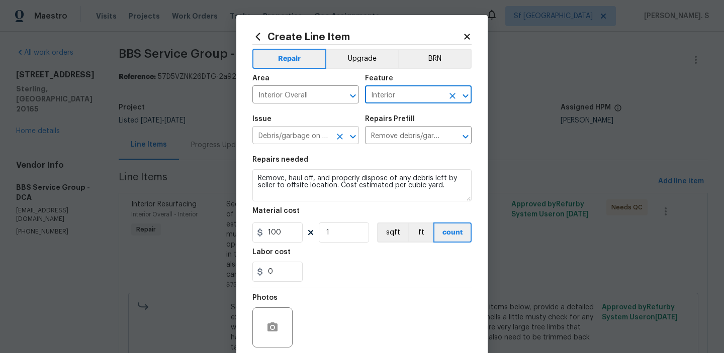
click at [356, 138] on icon "Open" at bounding box center [353, 137] width 12 height 12
type input "Interior"
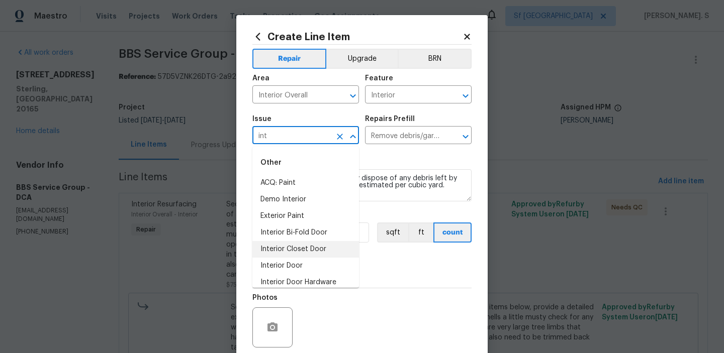
scroll to position [73, 0]
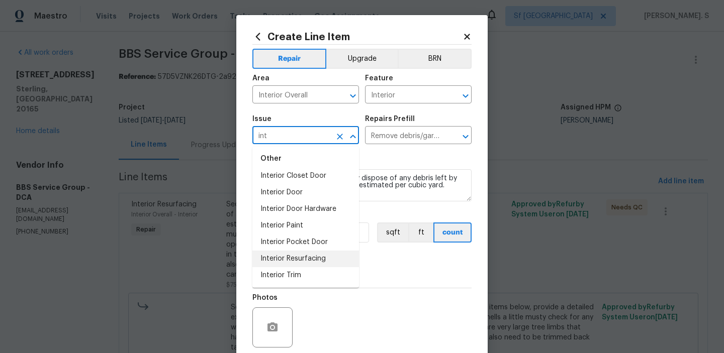
click at [296, 255] on li "Interior Resurfacing" at bounding box center [305, 259] width 107 height 17
type input "Interior Resurfacing"
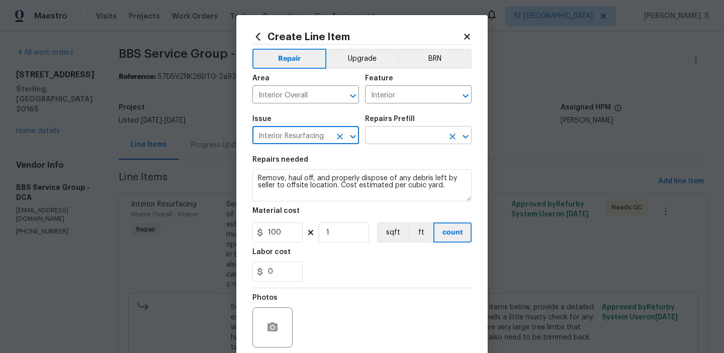
click at [466, 130] on button "Open" at bounding box center [466, 137] width 14 height 14
type input "Interior Resurfacing"
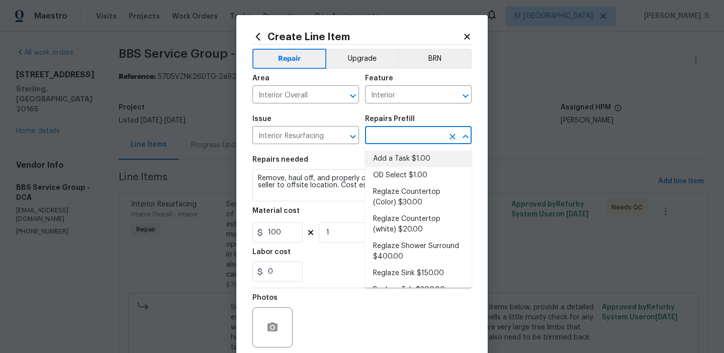
click at [419, 163] on li "Add a Task $1.00" at bounding box center [418, 159] width 107 height 17
type input "Add a Task $1.00"
type textarea "HPM to detail"
type input "1"
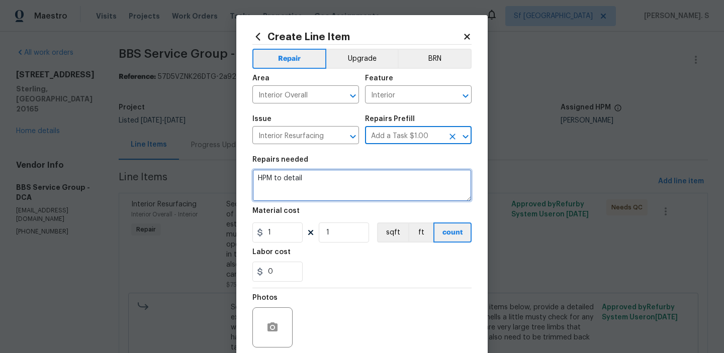
click at [304, 186] on textarea "HPM to detail" at bounding box center [361, 185] width 219 height 32
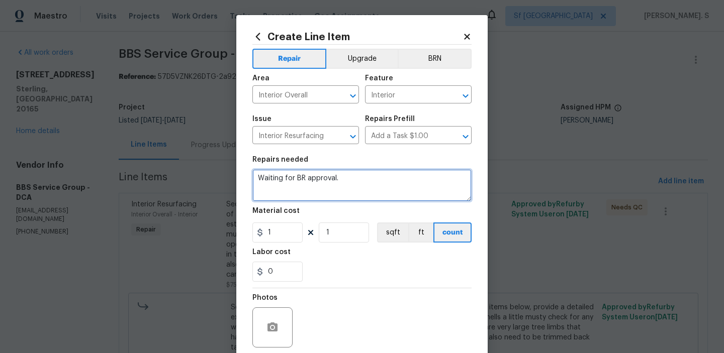
scroll to position [80, 0]
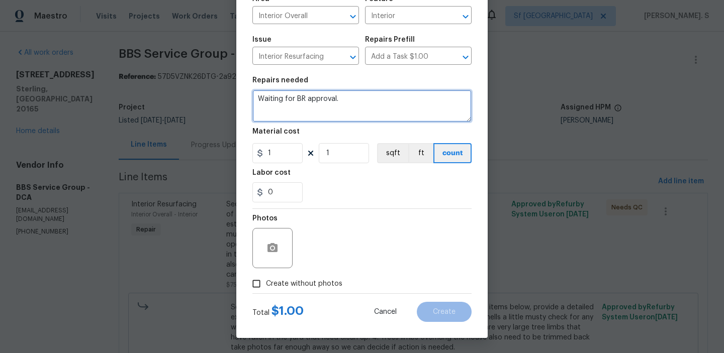
type textarea "Waiting for BR approval."
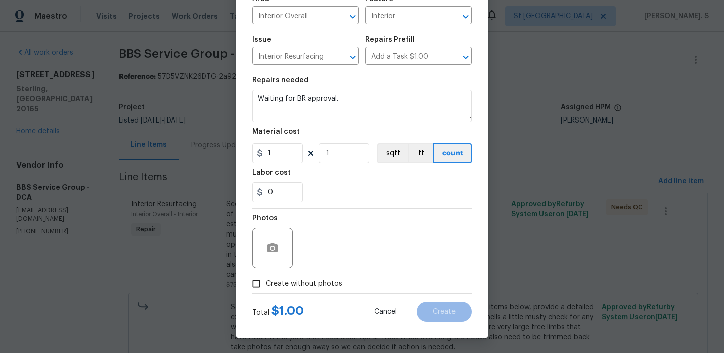
click at [290, 273] on div "Photos" at bounding box center [273, 241] width 42 height 65
click at [345, 278] on div "Create without photos" at bounding box center [361, 284] width 219 height 19
click at [322, 283] on span "Create without photos" at bounding box center [304, 284] width 76 height 11
click at [266, 283] on input "Create without photos" at bounding box center [256, 284] width 19 height 19
checkbox input "true"
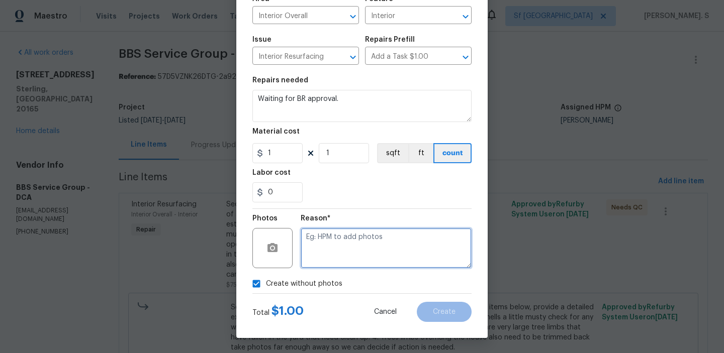
click at [368, 245] on textarea at bounding box center [386, 248] width 171 height 40
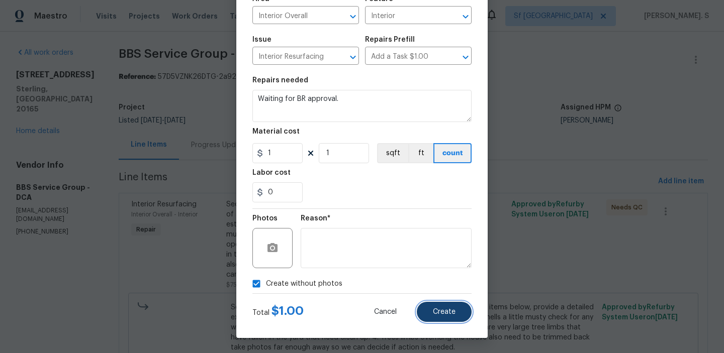
click at [434, 319] on button "Create" at bounding box center [444, 312] width 55 height 20
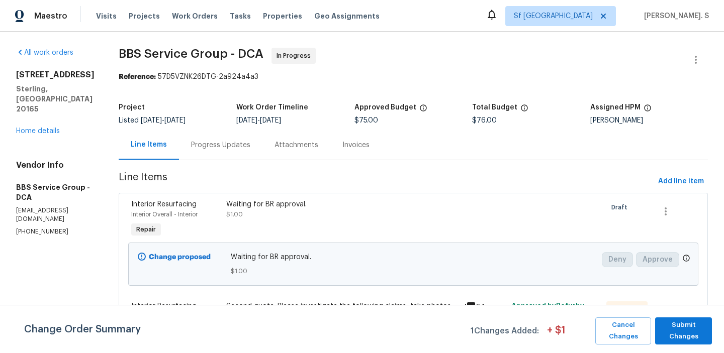
click at [174, 160] on div "Line Items Progress Updates Attachments Invoices" at bounding box center [413, 145] width 589 height 30
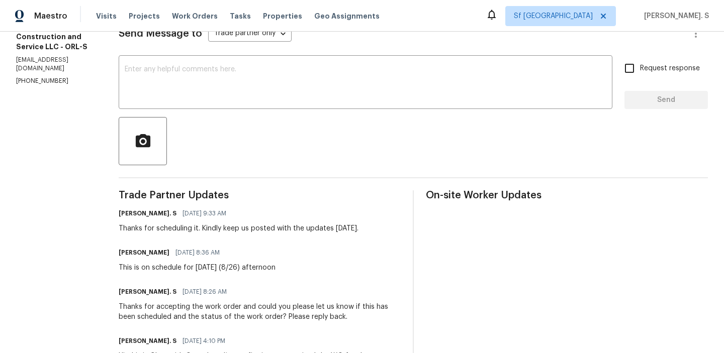
scroll to position [154, 0]
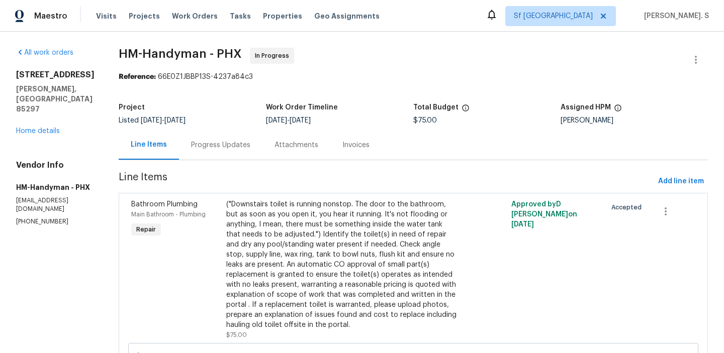
click at [270, 154] on div "Attachments" at bounding box center [296, 145] width 68 height 30
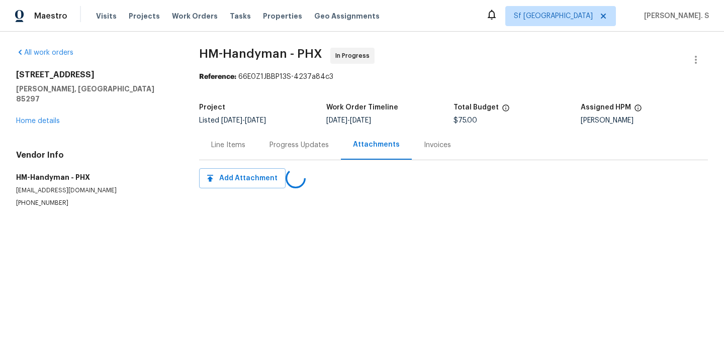
click at [270, 154] on div "Progress Updates" at bounding box center [298, 145] width 83 height 30
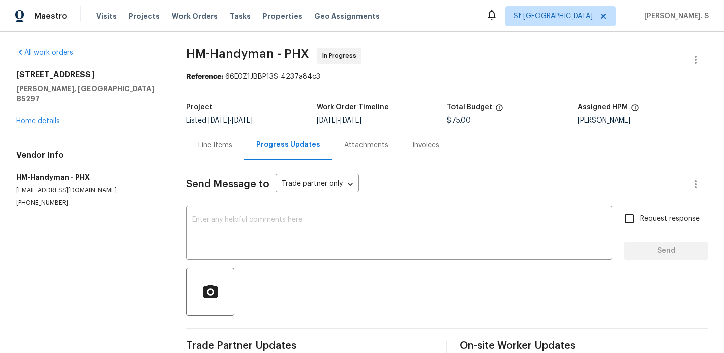
click at [50, 200] on section "All work orders [STREET_ADDRESS] Home details Vendor Info HM-Handyman - PHX [EM…" at bounding box center [89, 247] width 146 height 398
drag, startPoint x: 13, startPoint y: 74, endPoint x: 125, endPoint y: 97, distance: 113.9
click at [125, 97] on div "All work orders [STREET_ADDRESS] Home details Vendor Info HM-Handyman - PHX [EM…" at bounding box center [362, 247] width 724 height 430
copy div "[STREET_ADDRESS]"
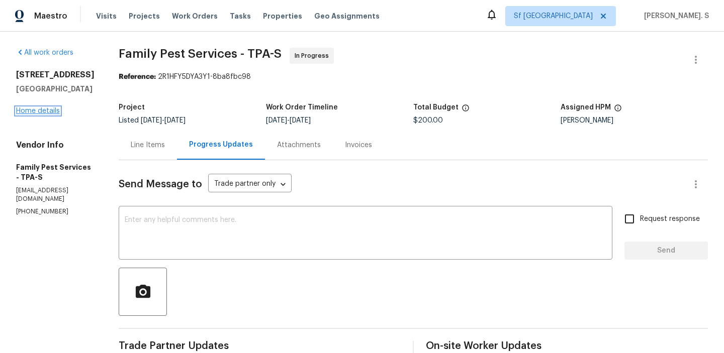
click at [48, 115] on link "Home details" at bounding box center [38, 111] width 44 height 7
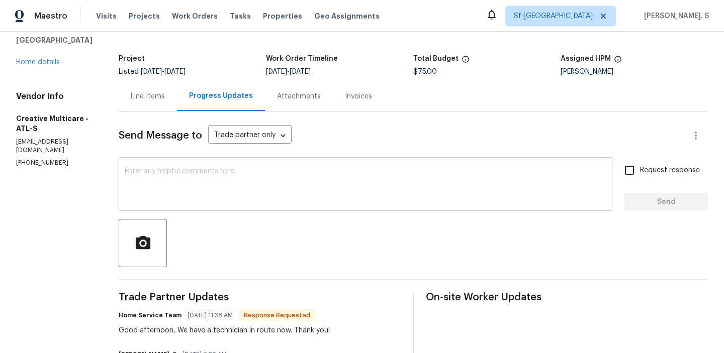
scroll to position [122, 0]
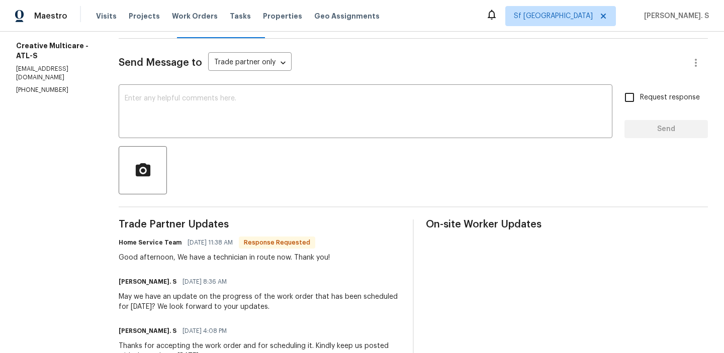
click at [269, 74] on div "Send Message to Trade partner only Trade partner only ​" at bounding box center [401, 63] width 565 height 24
click at [262, 107] on textarea at bounding box center [366, 112] width 482 height 35
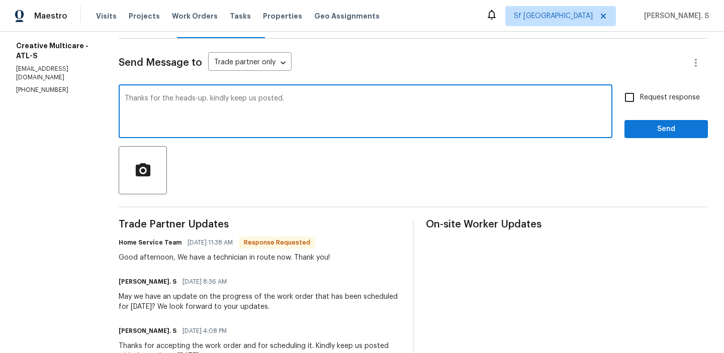
type textarea "Thanks for the heads-up. kindly keep us posted."
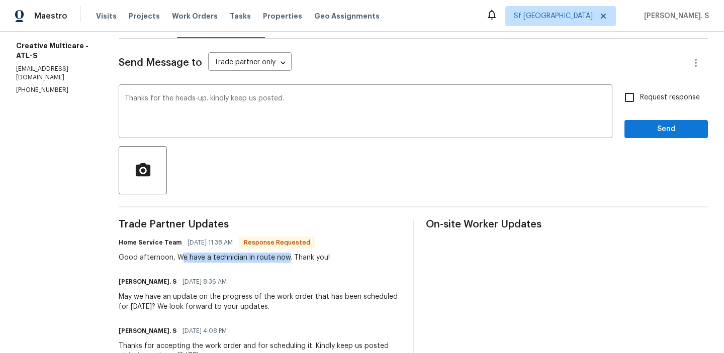
drag, startPoint x: 205, startPoint y: 260, endPoint x: 312, endPoint y: 258, distance: 106.6
click at [313, 258] on div "Good afternoon, We have a technician in route now. Thank you!" at bounding box center [224, 258] width 211 height 10
copy div "e have a technician in route now"
click at [649, 102] on span "Request response" at bounding box center [670, 98] width 60 height 11
click at [640, 102] on input "Request response" at bounding box center [629, 97] width 21 height 21
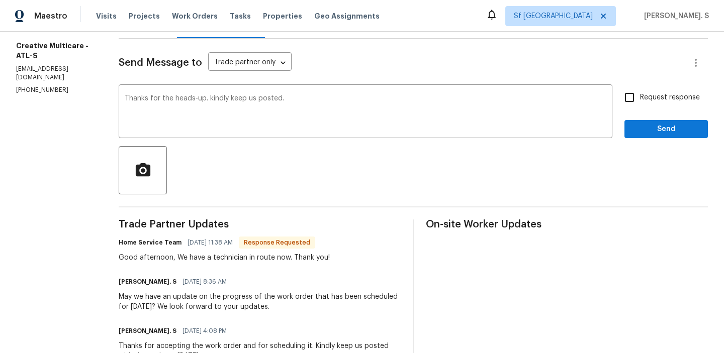
checkbox input "true"
click at [647, 134] on span "Send" at bounding box center [665, 129] width 67 height 13
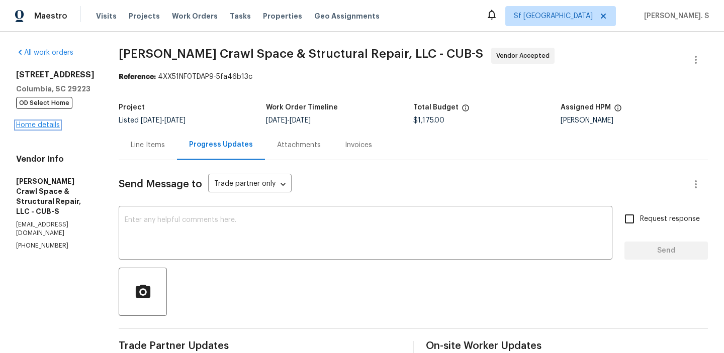
click at [39, 123] on link "Home details" at bounding box center [38, 125] width 44 height 7
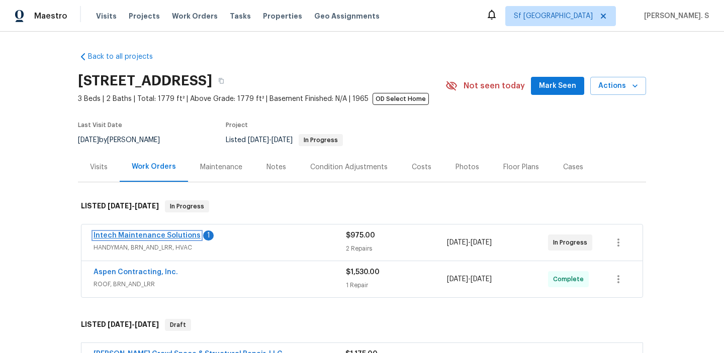
click at [113, 237] on link "Intech Maintenance Solutions" at bounding box center [147, 235] width 107 height 7
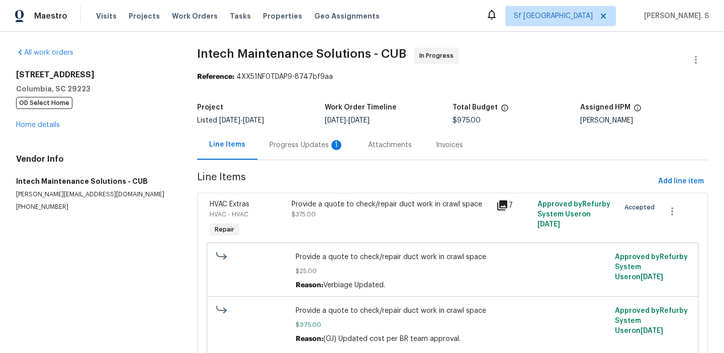
click at [309, 141] on div "Progress Updates 1" at bounding box center [306, 145] width 74 height 10
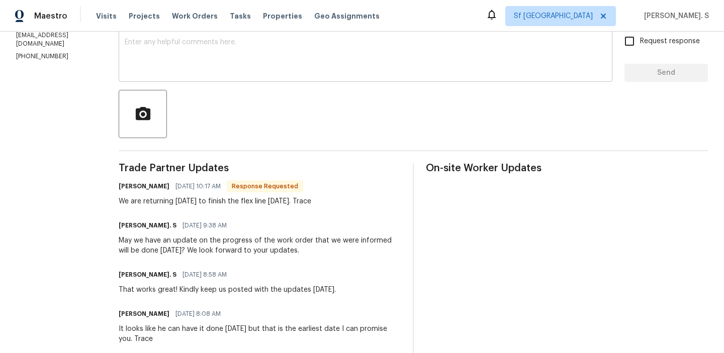
scroll to position [178, 0]
click at [298, 65] on textarea at bounding box center [366, 55] width 482 height 35
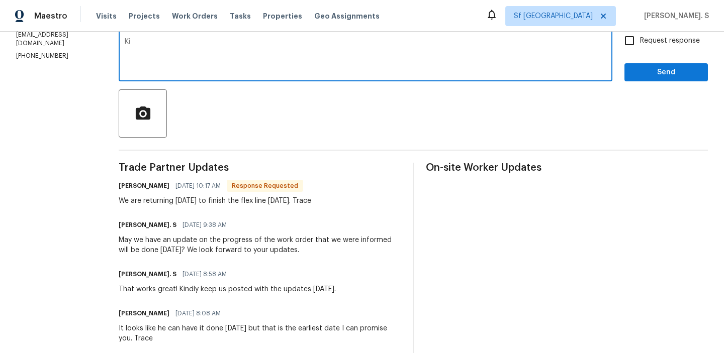
type textarea "K"
click at [192, 39] on textarea "Thanks for the heads-up. Kindly keep us posted with the updates [DATE]." at bounding box center [366, 55] width 482 height 35
type textarea "Thanks for the heads-up. Will this be completed [DATE]? Kindly keep us posted w…"
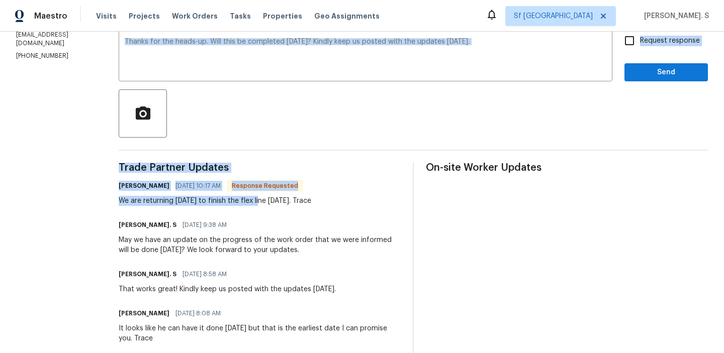
drag, startPoint x: 92, startPoint y: 200, endPoint x: 245, endPoint y: 199, distance: 153.8
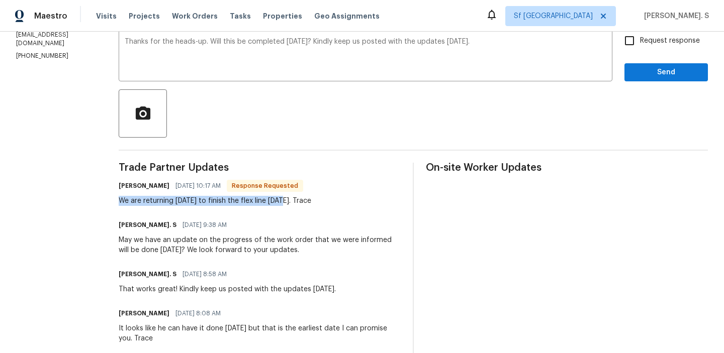
drag, startPoint x: 267, startPoint y: 202, endPoint x: 105, endPoint y: 203, distance: 162.9
click at [119, 203] on div "We are returning [DATE] to finish the flex line [DATE]. Trace" at bounding box center [215, 201] width 193 height 10
copy div "We are returning [DATE] to finish the flex line [DATE]"
click at [678, 46] on label "Request response" at bounding box center [659, 40] width 81 height 21
click at [640, 46] on input "Request response" at bounding box center [629, 40] width 21 height 21
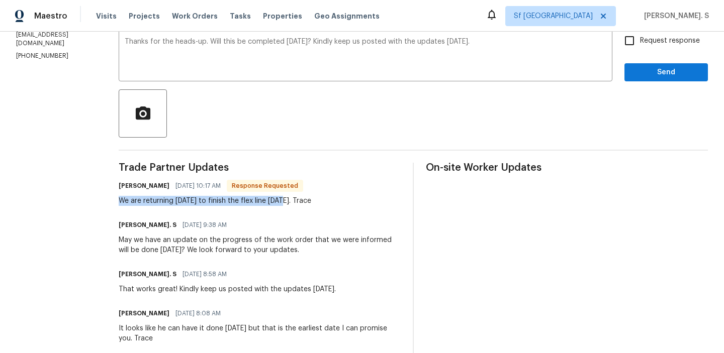
checkbox input "true"
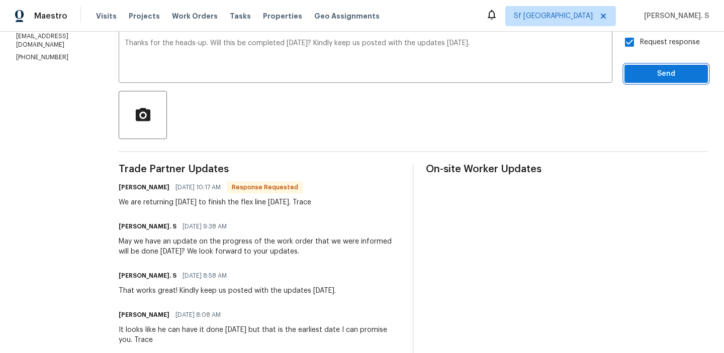
click at [674, 68] on span "Send" at bounding box center [665, 74] width 67 height 13
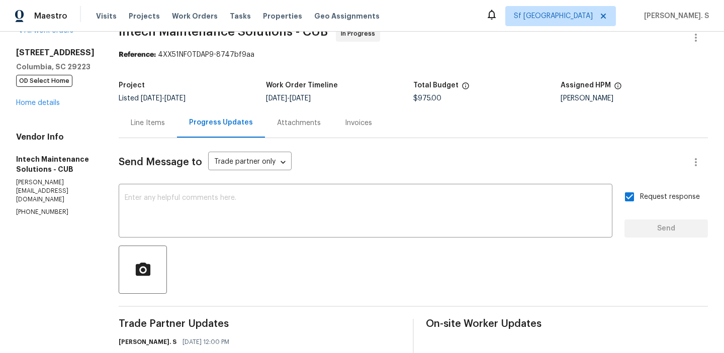
scroll to position [177, 0]
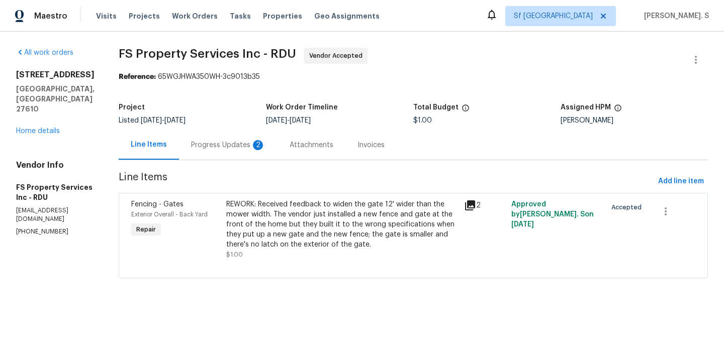
click at [253, 145] on div "Progress Updates 2" at bounding box center [228, 145] width 74 height 10
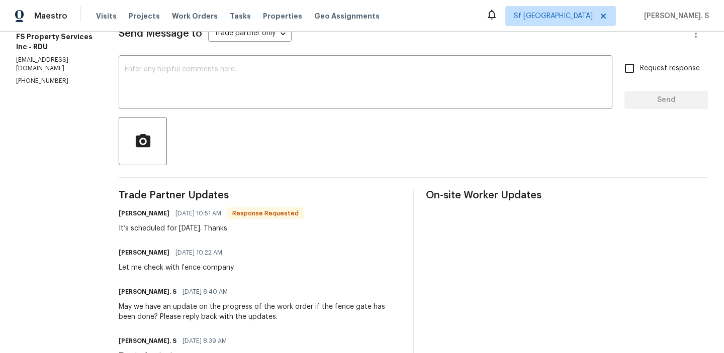
scroll to position [154, 0]
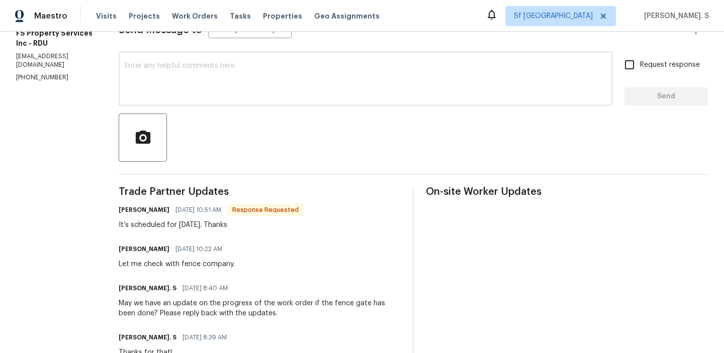
click at [291, 96] on textarea at bounding box center [366, 79] width 482 height 35
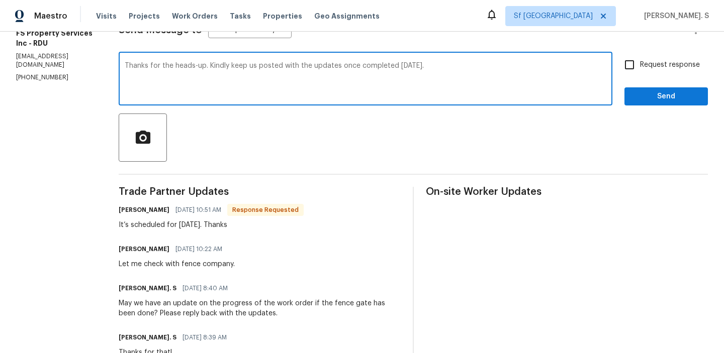
type textarea "Thanks for the heads-up. Kindly keep us posted with the updates once completed …"
click at [230, 265] on div "Let me check with fence company." at bounding box center [177, 264] width 116 height 10
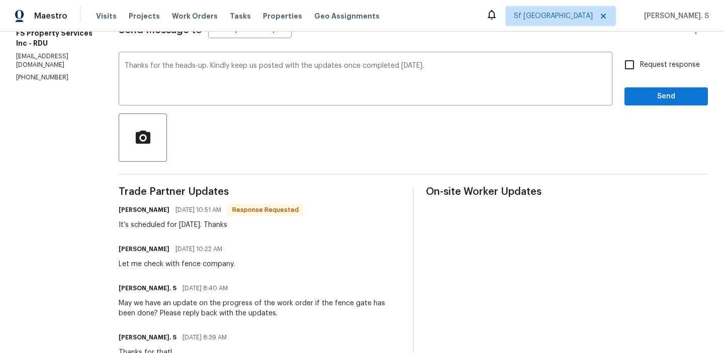
click at [230, 265] on div "Let me check with fence company." at bounding box center [177, 264] width 116 height 10
copy div "Let me check with fence company."
click at [209, 219] on div "[PERSON_NAME] [DATE] 10:51 AM Response Requested It’s scheduled for [DATE]. Tha…" at bounding box center [211, 216] width 185 height 27
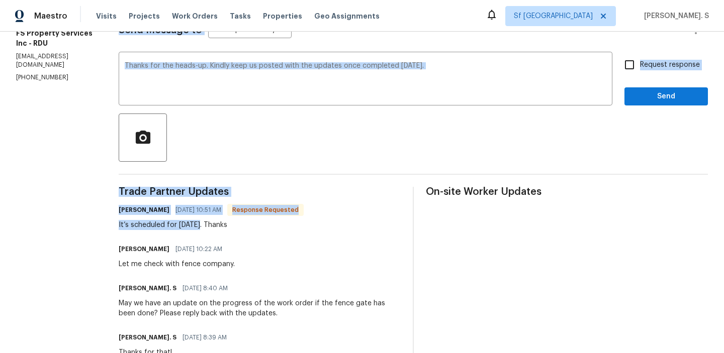
drag, startPoint x: 214, startPoint y: 225, endPoint x: 114, endPoint y: 225, distance: 100.0
click at [114, 225] on div "All work orders [STREET_ADDRESS] Home details Vendor Info FS Property Services …" at bounding box center [362, 309] width 724 height 865
copy div "FS Property Services Inc - RDU Vendor Accepted Reference: 65WGJHWA350WH-3c9013b…"
click at [160, 225] on div "It’s scheduled for [DATE]. Thanks" at bounding box center [211, 225] width 185 height 10
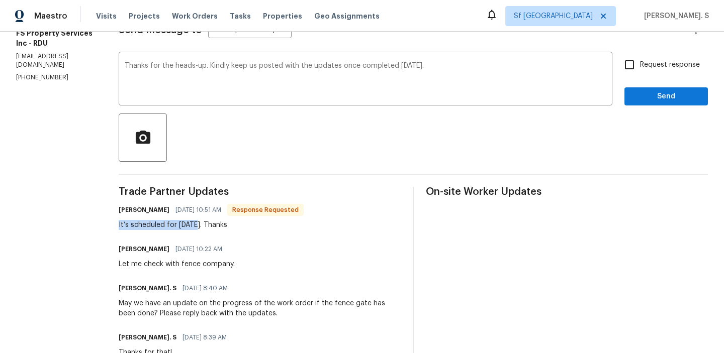
drag, startPoint x: 213, startPoint y: 225, endPoint x: 131, endPoint y: 227, distance: 82.0
click at [131, 226] on div "All work orders [STREET_ADDRESS] Home details Vendor Info FS Property Services …" at bounding box center [362, 309] width 724 height 865
copy div "It’s scheduled for [DATE]"
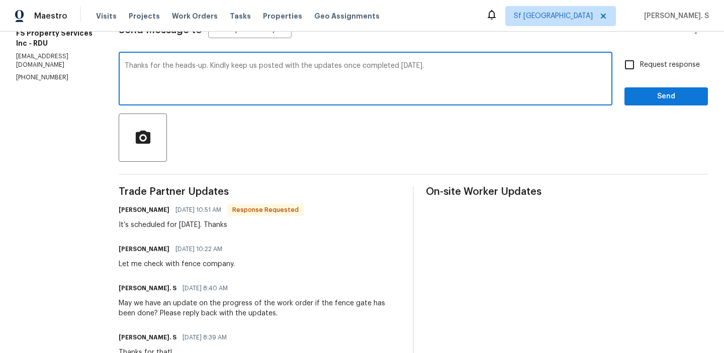
drag, startPoint x: 248, startPoint y: 65, endPoint x: 493, endPoint y: 65, distance: 244.8
click at [493, 65] on textarea "Thanks for the heads-up. Kindly keep us posted with the updates once completed …" at bounding box center [366, 79] width 482 height 35
click at [645, 60] on span "Request response" at bounding box center [670, 65] width 60 height 11
click at [640, 60] on input "Request response" at bounding box center [629, 64] width 21 height 21
checkbox input "true"
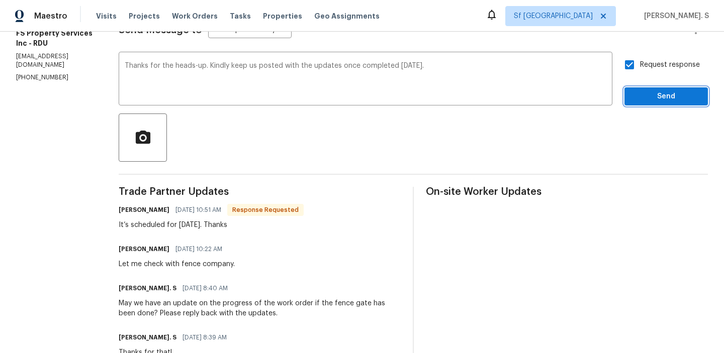
click at [647, 93] on span "Send" at bounding box center [665, 96] width 67 height 13
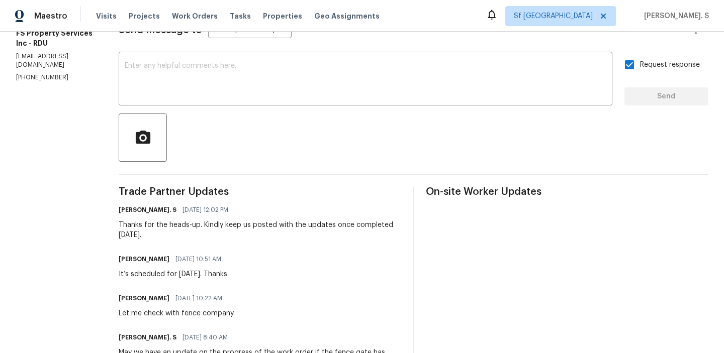
scroll to position [0, 0]
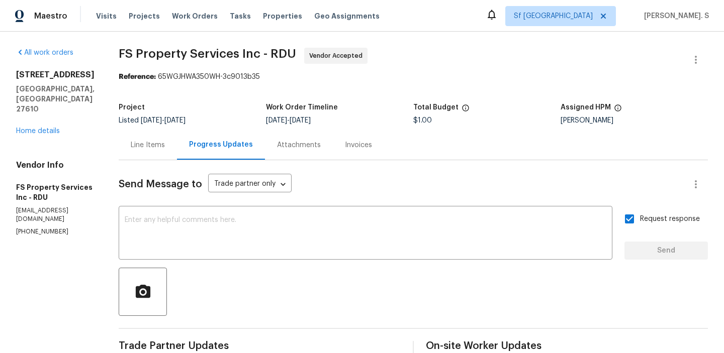
click at [48, 116] on div "All work orders [STREET_ADDRESS] Home details Vendor Info FS Property Services …" at bounding box center [55, 142] width 78 height 189
click at [54, 128] on link "Home details" at bounding box center [38, 131] width 44 height 7
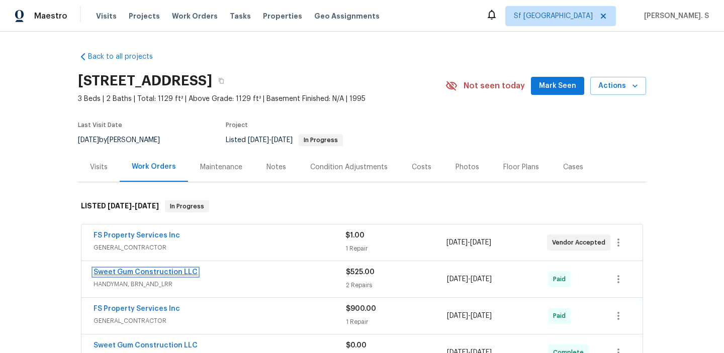
click at [170, 272] on link "Sweet Gum Construction LLC" at bounding box center [146, 272] width 104 height 7
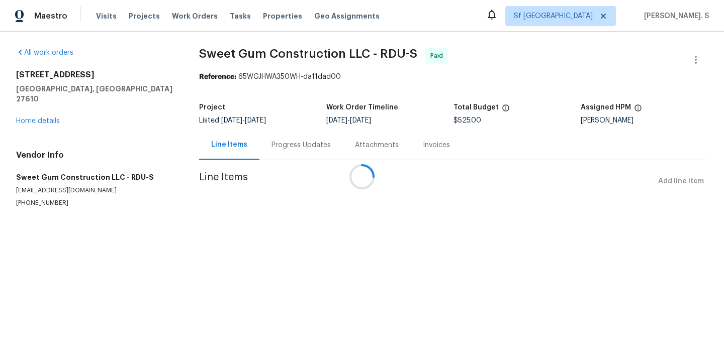
click at [272, 159] on div at bounding box center [362, 176] width 724 height 353
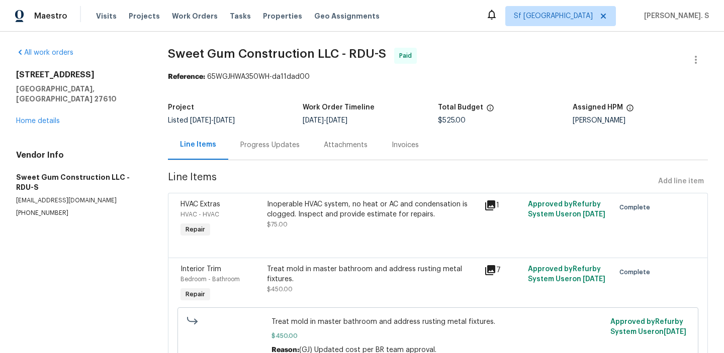
click at [272, 159] on div "Progress Updates" at bounding box center [269, 145] width 83 height 30
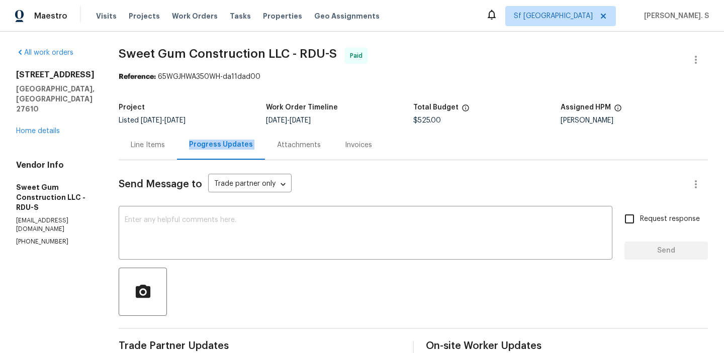
scroll to position [259, 0]
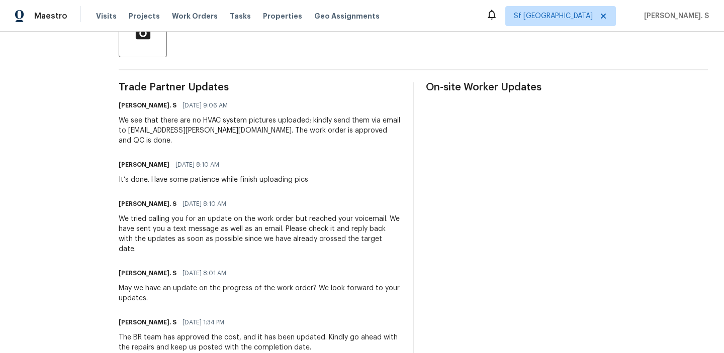
click at [272, 159] on div "[PERSON_NAME] [DATE] 8:10 AM" at bounding box center [214, 165] width 190 height 14
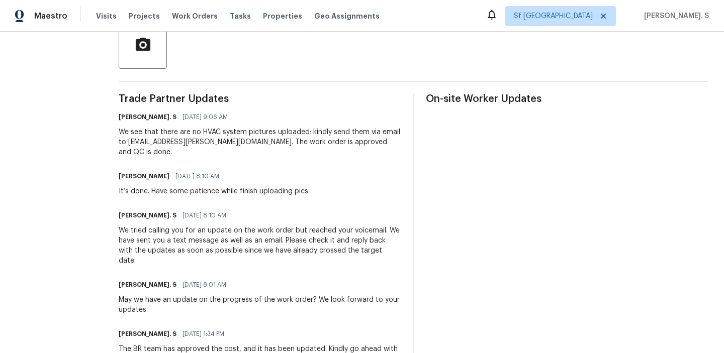
scroll to position [0, 0]
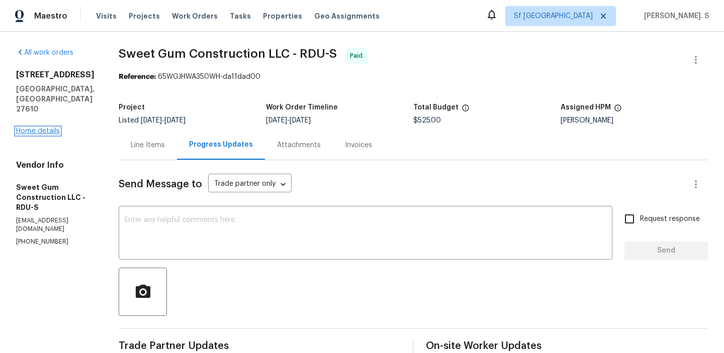
click at [43, 128] on link "Home details" at bounding box center [38, 131] width 44 height 7
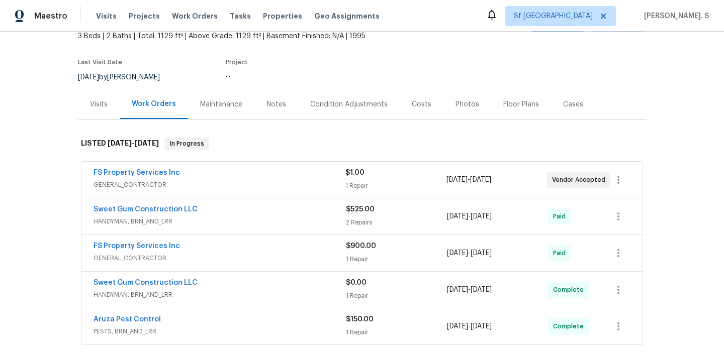
scroll to position [68, 0]
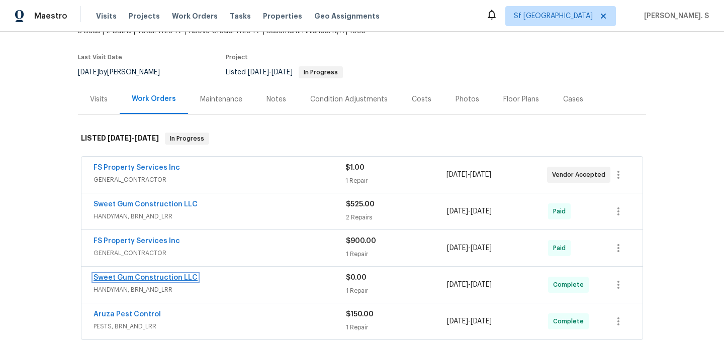
click at [182, 276] on link "Sweet Gum Construction LLC" at bounding box center [146, 278] width 104 height 7
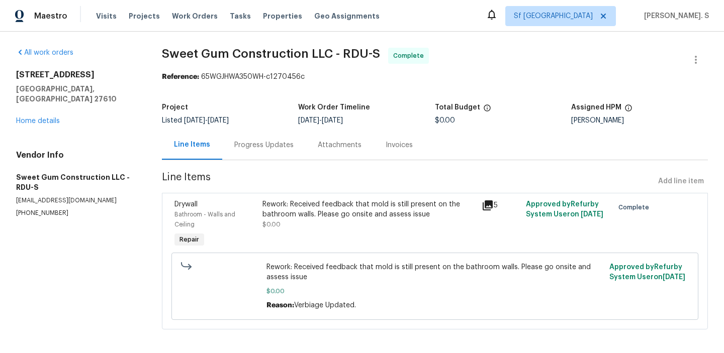
click at [277, 142] on div "Progress Updates" at bounding box center [263, 145] width 59 height 10
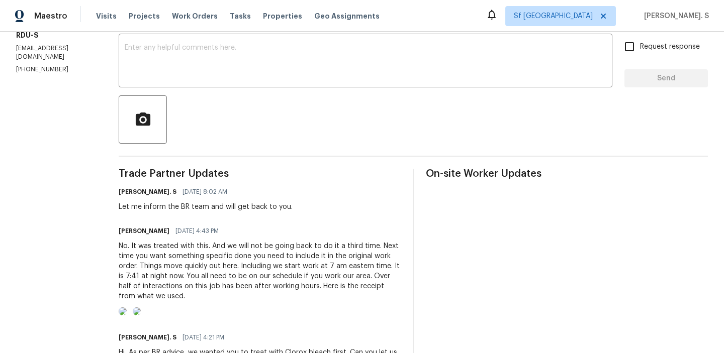
scroll to position [217, 0]
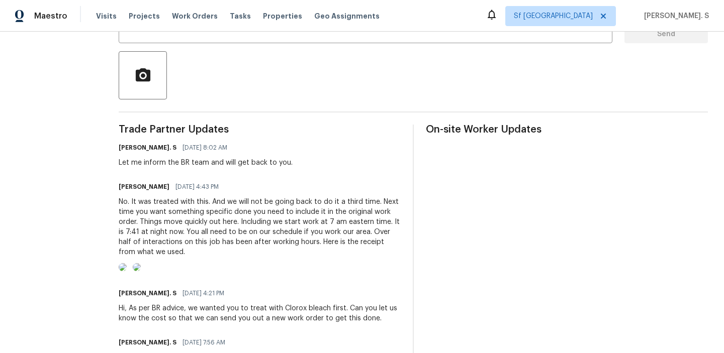
click at [251, 219] on div "No. It was treated with this. And we will not be going back to do it a third ti…" at bounding box center [260, 227] width 282 height 60
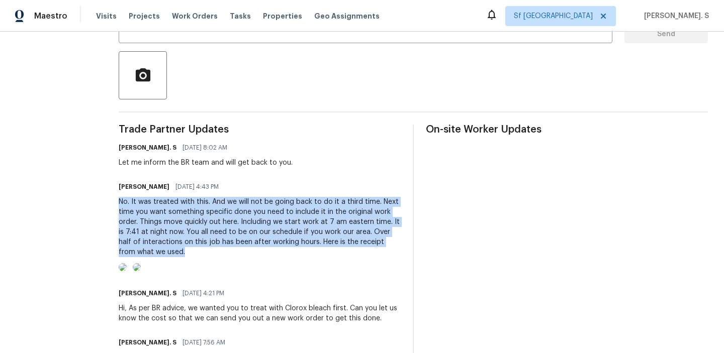
copy div "No. It was treated with this. And we will not be going back to do it a third ti…"
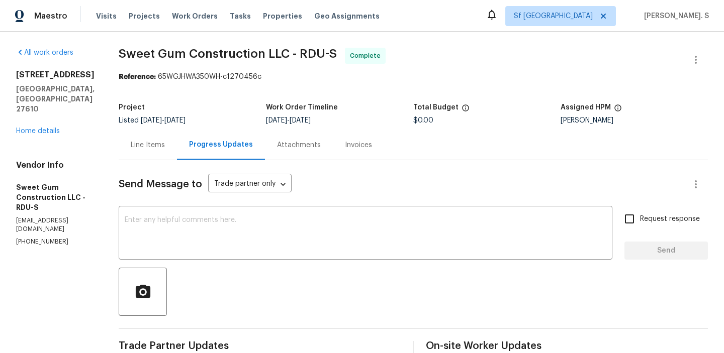
click at [47, 117] on div "All work orders [STREET_ADDRESS] Home details Vendor Info Sweet Gum Constructio…" at bounding box center [55, 147] width 78 height 199
click at [48, 128] on link "Home details" at bounding box center [38, 131] width 44 height 7
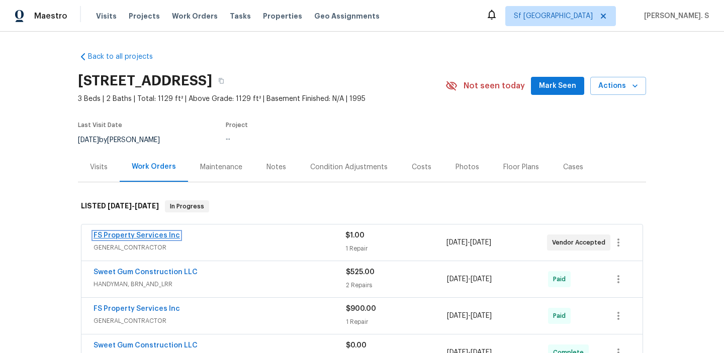
click at [145, 235] on link "FS Property Services Inc" at bounding box center [137, 235] width 86 height 7
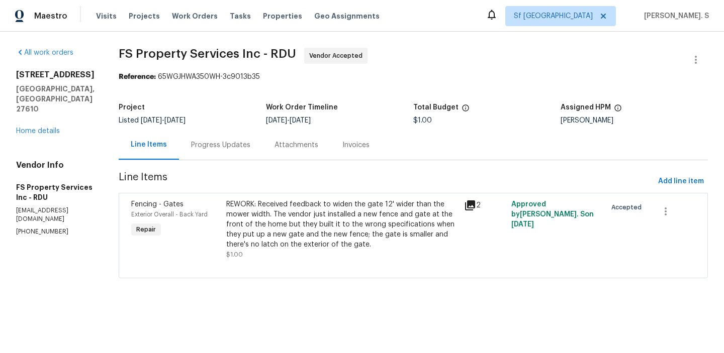
click at [262, 154] on div "Progress Updates" at bounding box center [220, 145] width 83 height 30
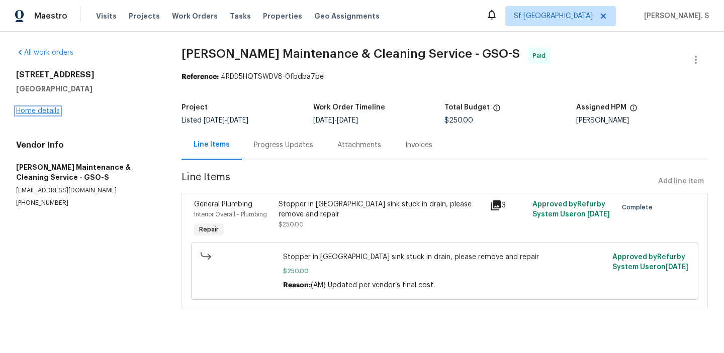
click at [45, 111] on link "Home details" at bounding box center [38, 111] width 44 height 7
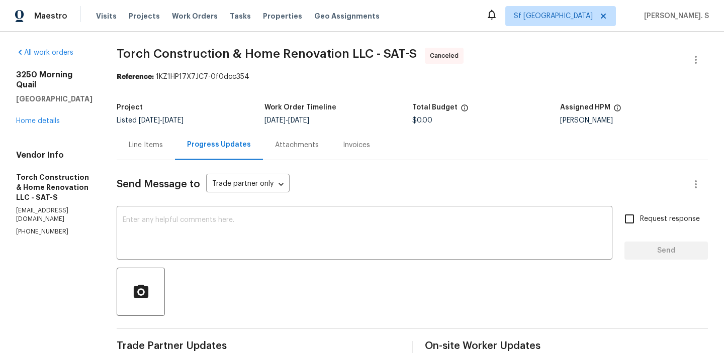
click at [39, 118] on div "All work orders [STREET_ADDRESS] Home details Vendor Info Torch Construction & …" at bounding box center [54, 142] width 76 height 189
click at [46, 118] on link "Home details" at bounding box center [38, 121] width 44 height 7
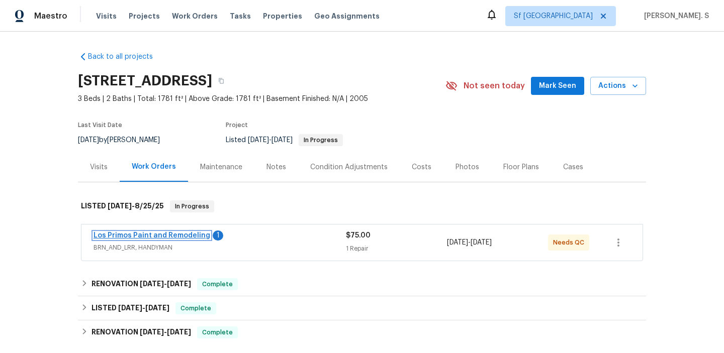
click at [194, 234] on link "Los Primos Paint and Remodeling" at bounding box center [152, 235] width 117 height 7
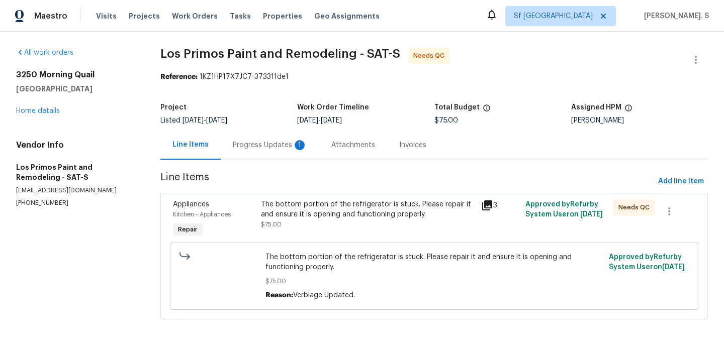
click at [280, 136] on div "Progress Updates 1" at bounding box center [270, 145] width 99 height 30
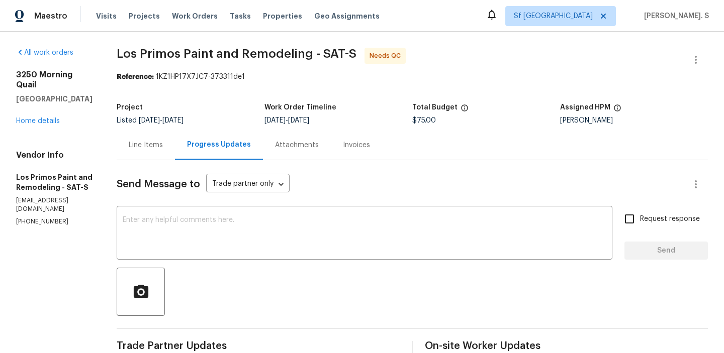
click at [143, 155] on div "Line Items" at bounding box center [146, 145] width 58 height 30
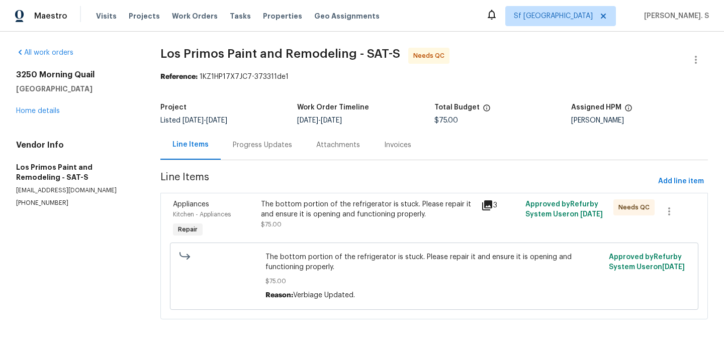
click at [314, 211] on div "The bottom portion of the refrigerator is stuck. Please repair it and ensure it…" at bounding box center [368, 210] width 214 height 20
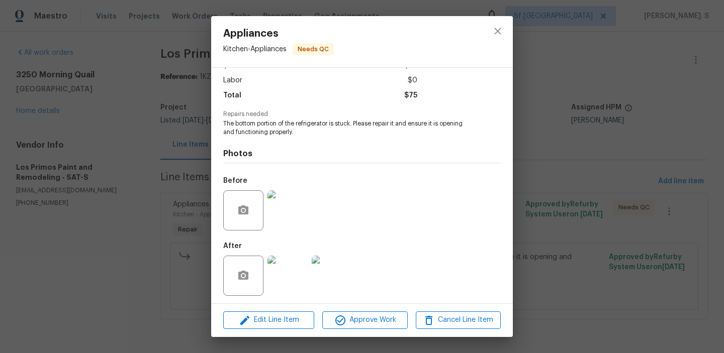
scroll to position [68, 0]
click at [279, 213] on img at bounding box center [287, 208] width 40 height 40
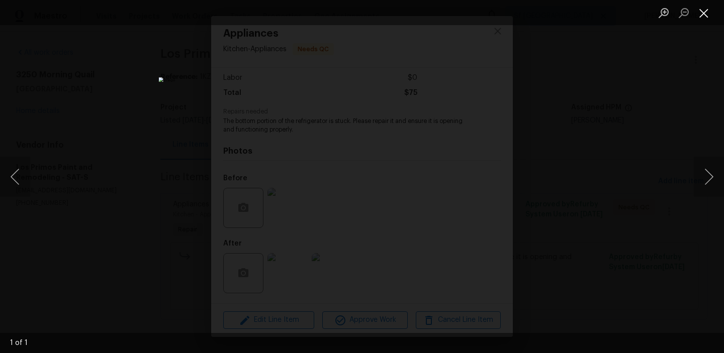
click at [708, 13] on button "Close lightbox" at bounding box center [704, 13] width 20 height 18
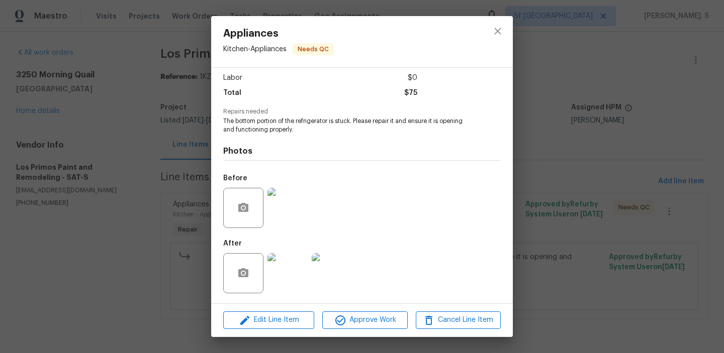
click at [292, 275] on img at bounding box center [287, 273] width 40 height 40
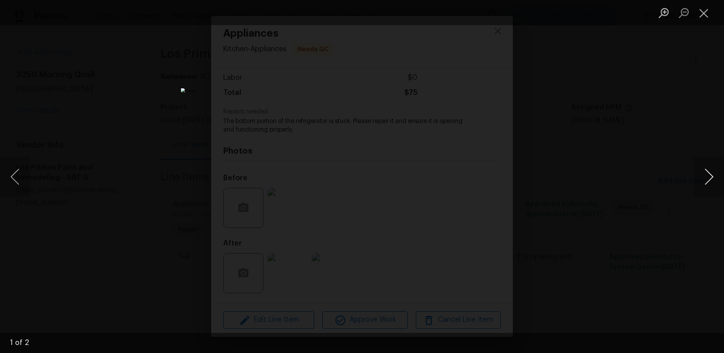
click at [721, 188] on button "Next image" at bounding box center [709, 177] width 30 height 40
click at [10, 180] on button "Previous image" at bounding box center [15, 177] width 30 height 40
click at [706, 7] on button "Close lightbox" at bounding box center [704, 13] width 20 height 18
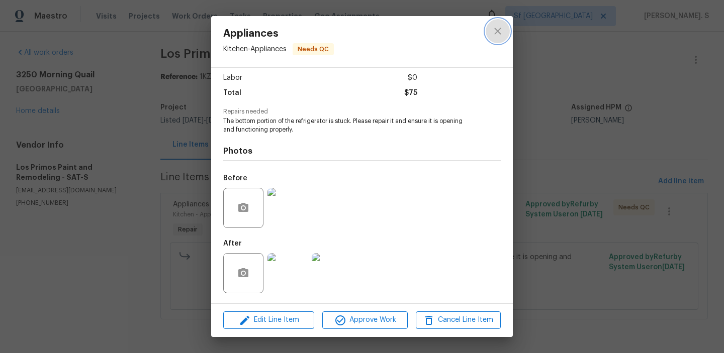
click at [499, 36] on icon "close" at bounding box center [498, 31] width 12 height 12
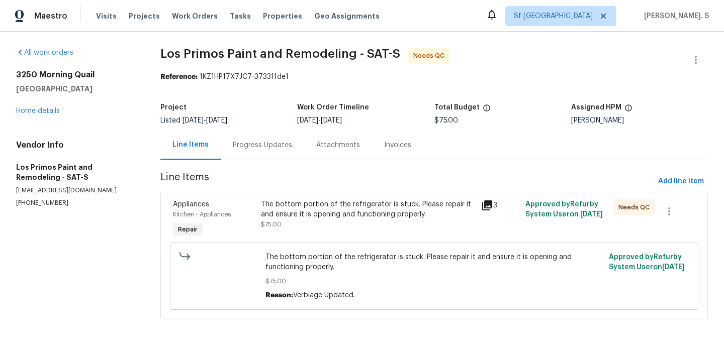
click at [316, 221] on div "The bottom portion of the refrigerator is stuck. Please repair it and ensure it…" at bounding box center [368, 215] width 214 height 30
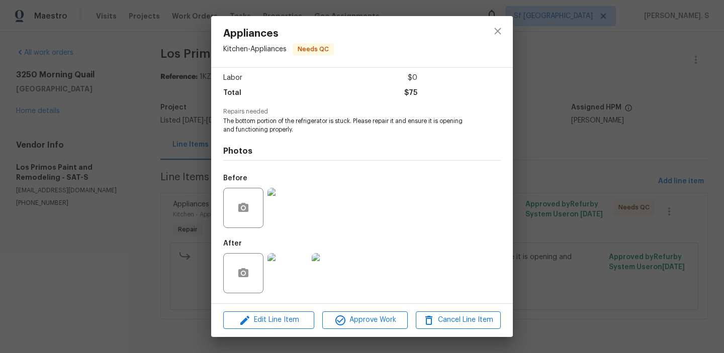
click at [300, 258] on img at bounding box center [287, 273] width 40 height 40
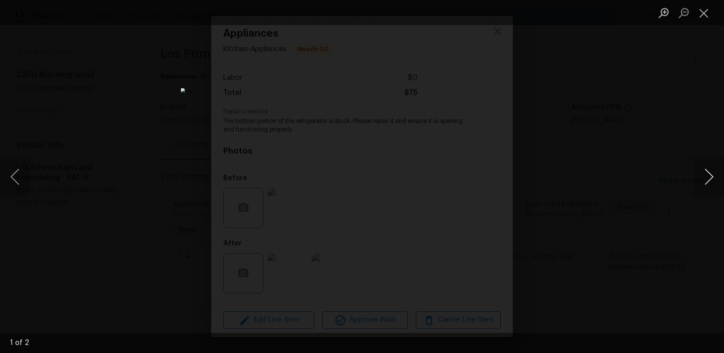
click at [699, 171] on button "Next image" at bounding box center [709, 177] width 30 height 40
click at [695, 21] on button "Close lightbox" at bounding box center [704, 13] width 20 height 18
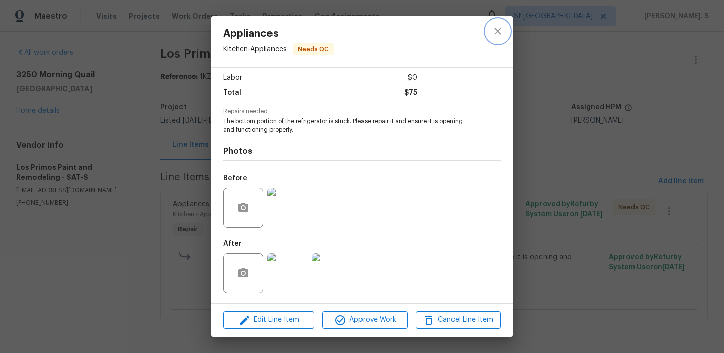
click at [492, 37] on icon "close" at bounding box center [498, 31] width 12 height 12
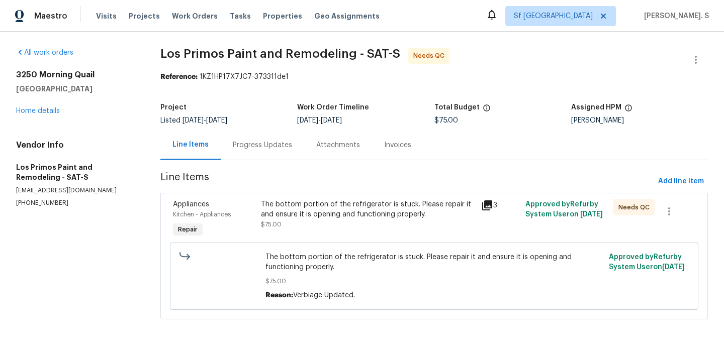
click at [266, 144] on div "Progress Updates" at bounding box center [262, 145] width 59 height 10
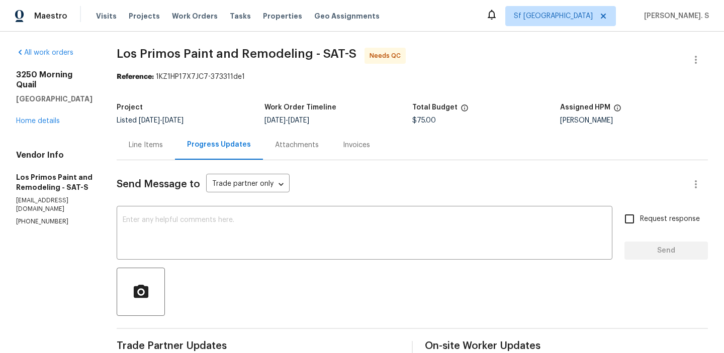
click at [23, 232] on section "All work orders 3250 Morning Quail New Braunfels, TX 78130 Home details Vendor …" at bounding box center [54, 292] width 76 height 488
copy p "(210) 557-8724"
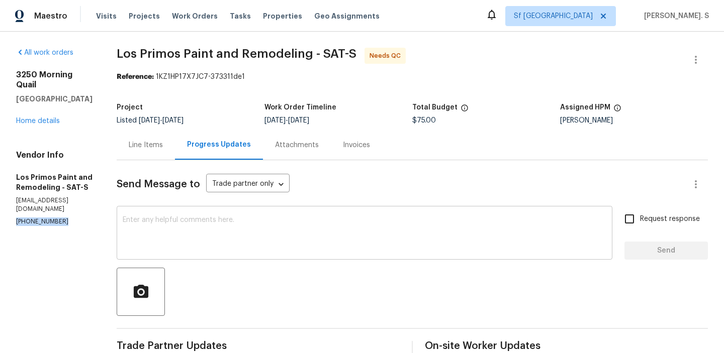
click at [177, 239] on textarea at bounding box center [365, 234] width 484 height 35
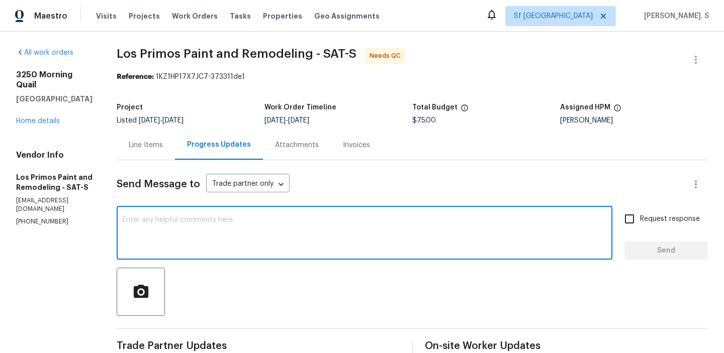
scroll to position [68, 0]
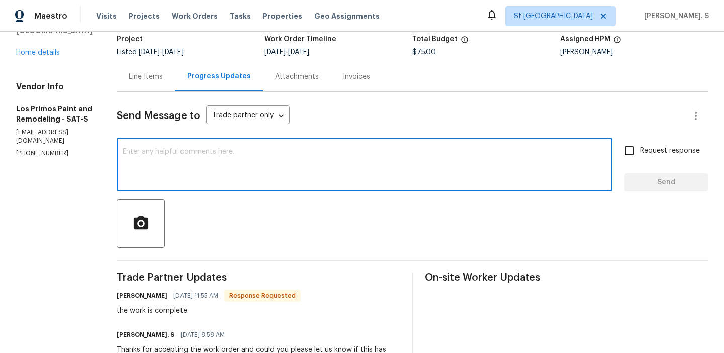
click at [150, 60] on div "Project Listed 8/21/2025 - 8/25/2025 Work Order Timeline 8/22/2025 - 8/25/2025 …" at bounding box center [412, 46] width 591 height 32
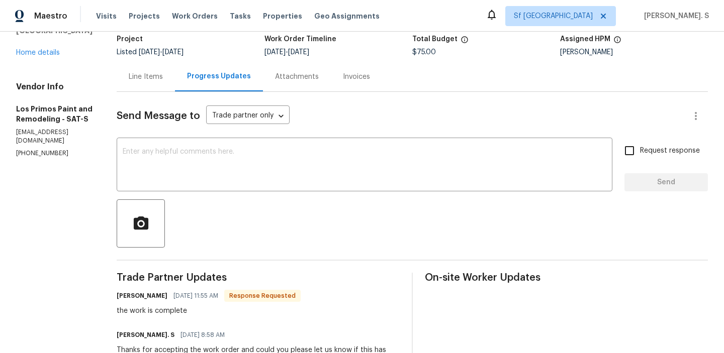
click at [147, 86] on div "Line Items" at bounding box center [146, 77] width 58 height 30
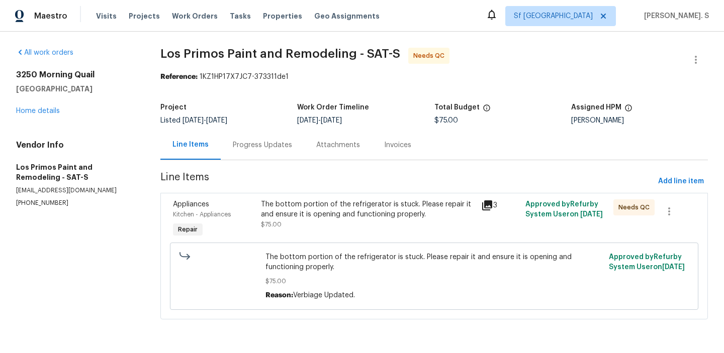
click at [365, 234] on div "The bottom portion of the refrigerator is stuck. Please repair it and ensure it…" at bounding box center [368, 220] width 220 height 46
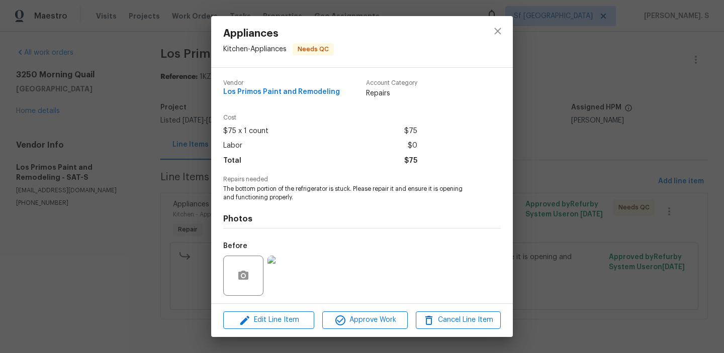
scroll to position [68, 0]
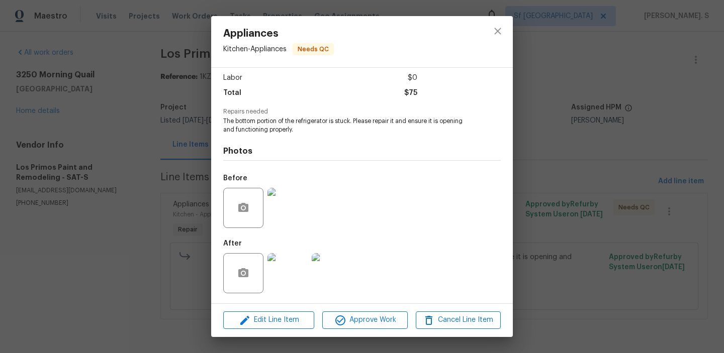
click at [299, 200] on img at bounding box center [287, 208] width 40 height 40
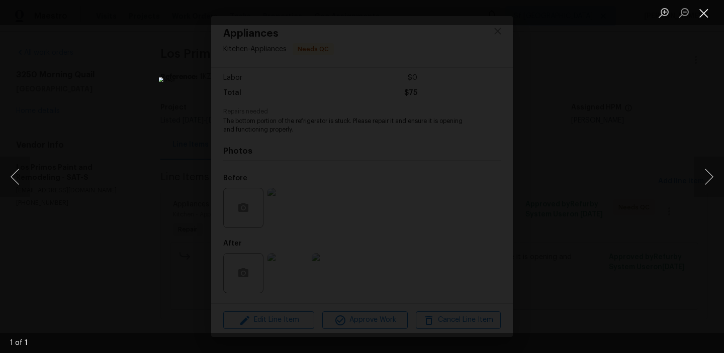
click at [707, 15] on button "Close lightbox" at bounding box center [704, 13] width 20 height 18
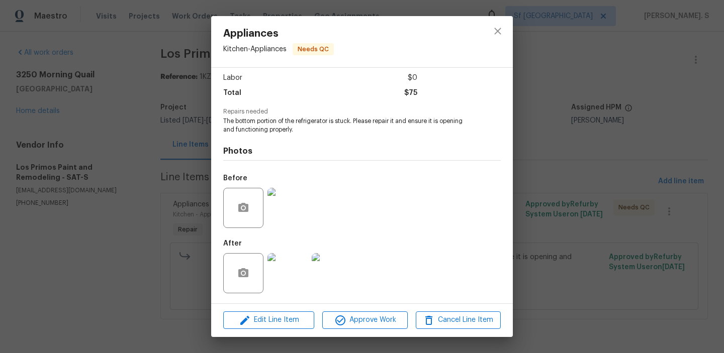
click at [98, 173] on div "Appliances Kitchen - Appliances Needs QC Vendor Los Primos Paint and Remodeling…" at bounding box center [362, 176] width 724 height 353
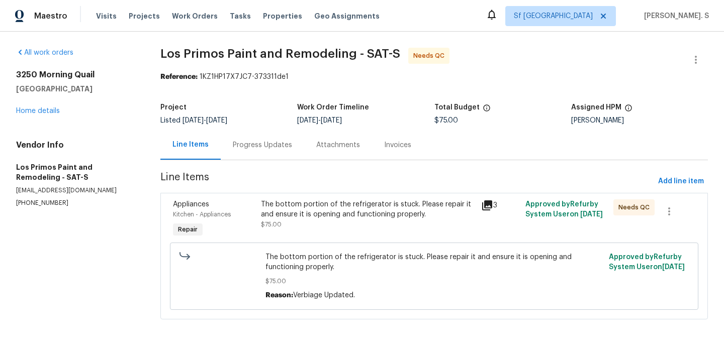
click at [360, 190] on span "Line Items" at bounding box center [407, 181] width 494 height 19
click at [361, 199] on div "The bottom portion of the refrigerator is stuck. Please repair it and ensure it…" at bounding box center [368, 220] width 220 height 46
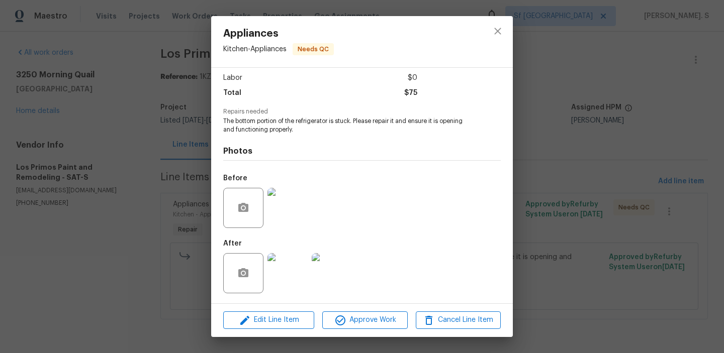
click at [514, 31] on div "Appliances Kitchen - Appliances Needs QC Vendor Los Primos Paint and Remodeling…" at bounding box center [362, 176] width 724 height 353
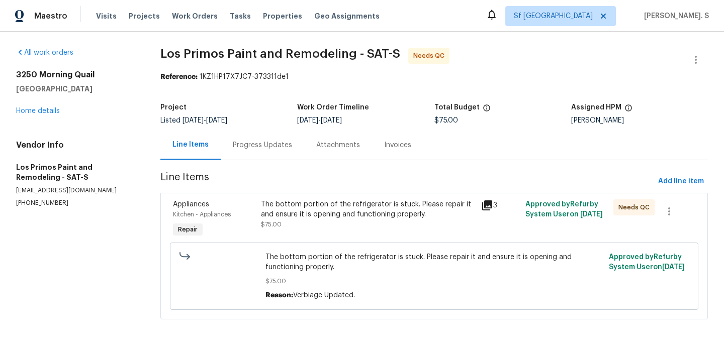
click at [258, 155] on div "Progress Updates" at bounding box center [262, 145] width 83 height 30
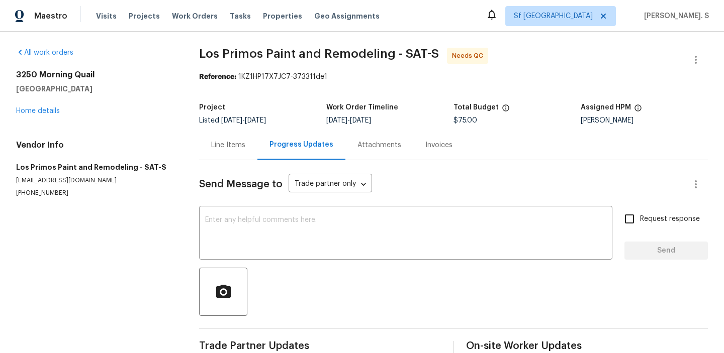
click at [258, 155] on div "Progress Updates" at bounding box center [301, 145] width 88 height 30
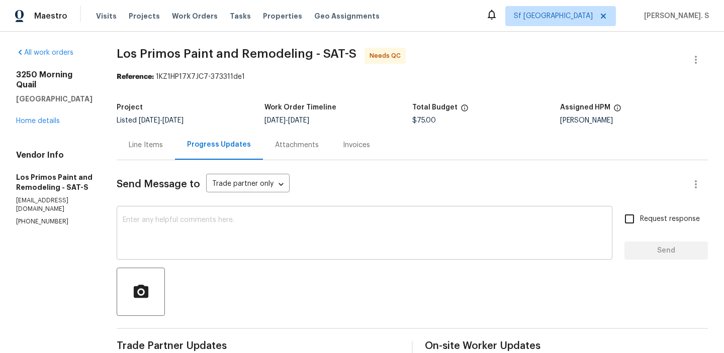
click at [268, 227] on textarea at bounding box center [365, 234] width 484 height 35
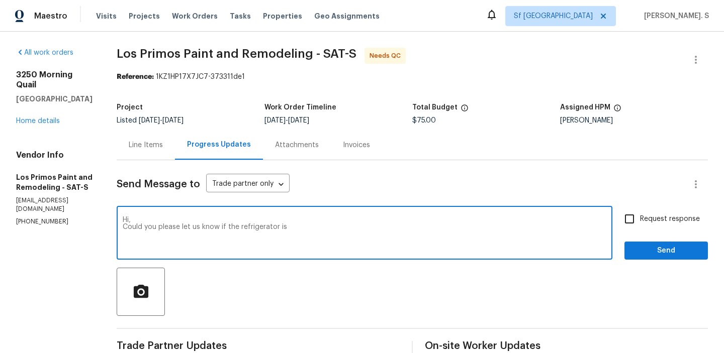
paste textarea "bottom portion of the refrigerator is stuck. Please repair it and ensure it is …"
drag, startPoint x: 221, startPoint y: 227, endPoint x: 285, endPoint y: 226, distance: 63.3
click at [285, 226] on textarea "Hi, Could you please let us know if the refrigerator is bottom portion of the r…" at bounding box center [365, 234] width 484 height 35
drag, startPoint x: 350, startPoint y: 227, endPoint x: 485, endPoint y: 228, distance: 135.2
click at [485, 228] on textarea "Hi, Could you please let us know if the bottom portion of the refrigerator is s…" at bounding box center [365, 234] width 484 height 35
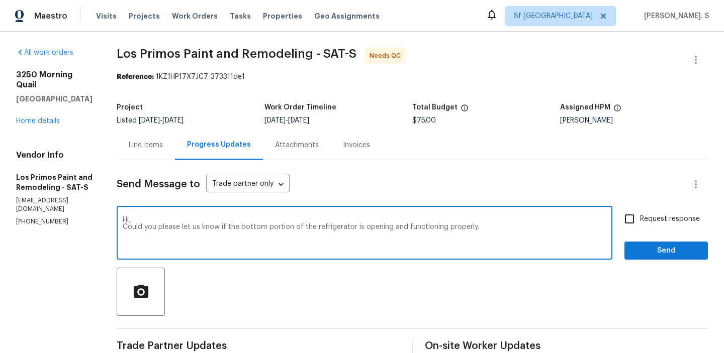
click at [485, 226] on textarea "Hi, Could you please let us know if the bottom portion of the refrigerator is o…" at bounding box center [365, 234] width 484 height 35
type textarea "Hi, Could you please let us know if the bottom portion of the refrigerator is o…"
click at [674, 224] on span "Request response" at bounding box center [670, 219] width 60 height 11
click at [640, 224] on input "Request response" at bounding box center [629, 219] width 21 height 21
checkbox input "true"
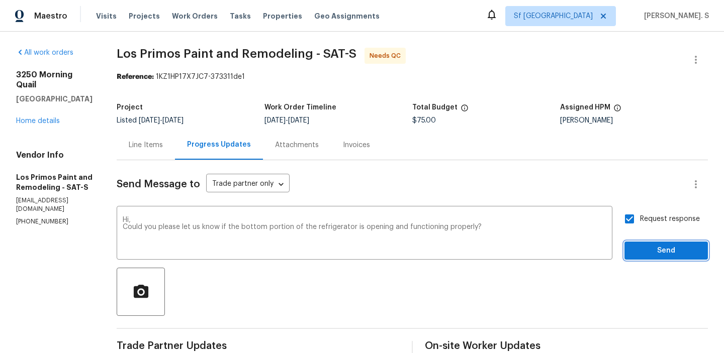
click at [650, 255] on span "Send" at bounding box center [665, 251] width 67 height 13
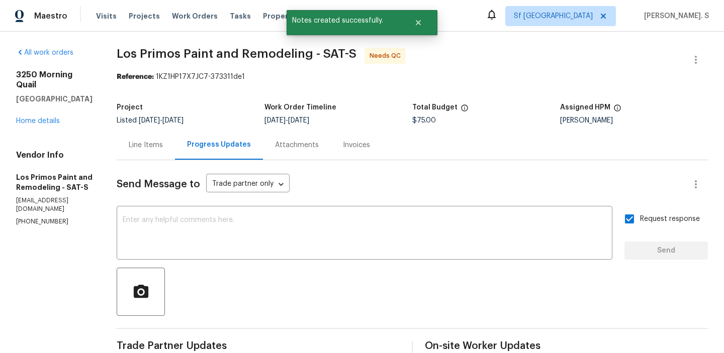
click at [181, 158] on div "Progress Updates" at bounding box center [219, 145] width 88 height 30
click at [164, 156] on div "Line Items" at bounding box center [146, 145] width 58 height 30
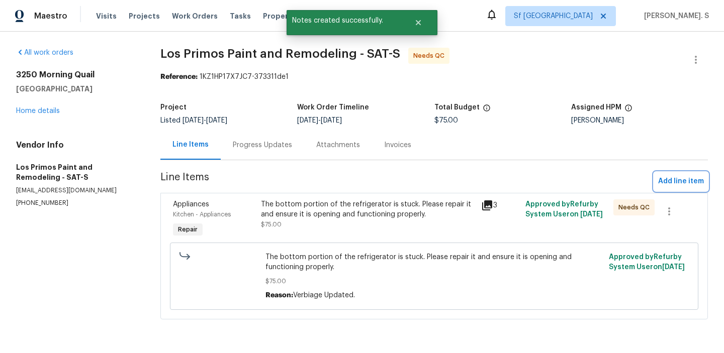
click at [664, 189] on button "Add line item" at bounding box center [681, 181] width 54 height 19
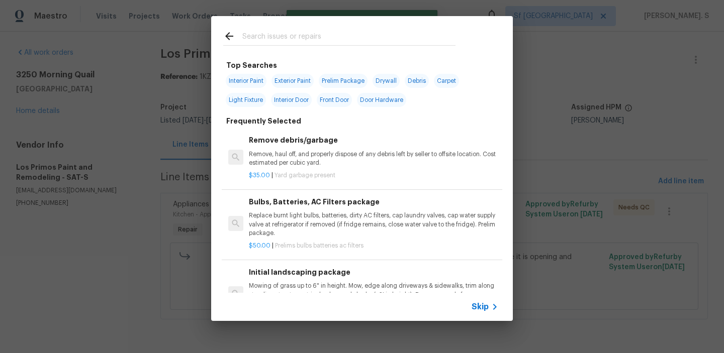
click at [326, 151] on p "Remove, haul off, and properly dispose of any debris left by seller to offsite …" at bounding box center [373, 158] width 249 height 17
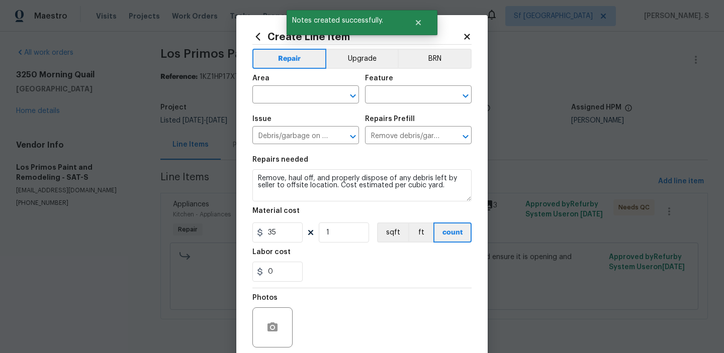
click at [359, 91] on div "Area ​ Feature ​" at bounding box center [361, 89] width 219 height 41
click at [346, 99] on button "Open" at bounding box center [353, 96] width 14 height 14
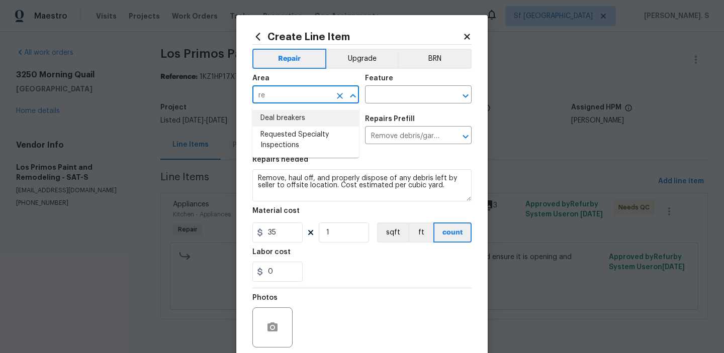
type input "r"
click at [314, 123] on li "Kitchen" at bounding box center [305, 118] width 107 height 17
click at [472, 98] on button "Open" at bounding box center [466, 96] width 14 height 14
type input "Kitchen"
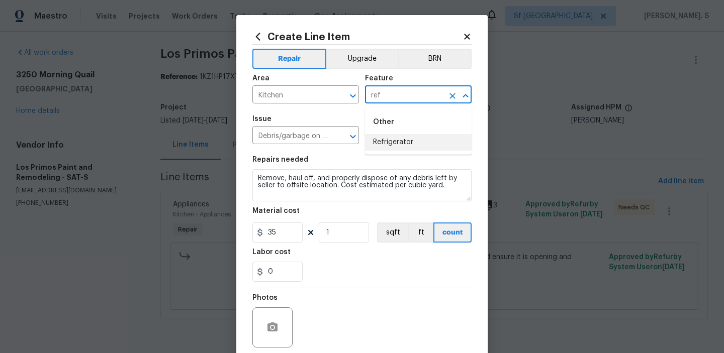
click at [426, 126] on div "Other" at bounding box center [418, 122] width 107 height 24
click at [424, 136] on li "Refrigerator" at bounding box center [418, 142] width 107 height 17
type input "Refrigerator"
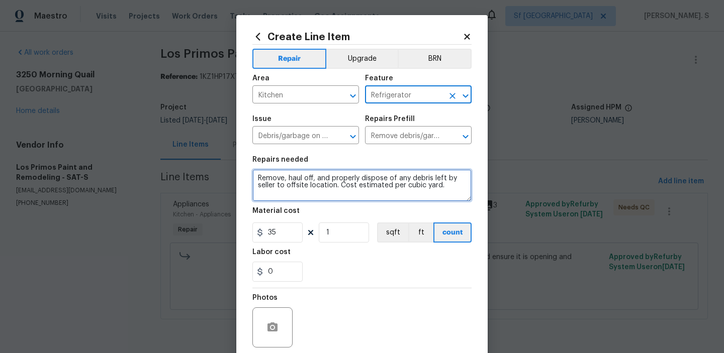
click at [349, 192] on textarea "Remove, haul off, and properly dispose of any debris left by seller to offsite …" at bounding box center [361, 185] width 219 height 32
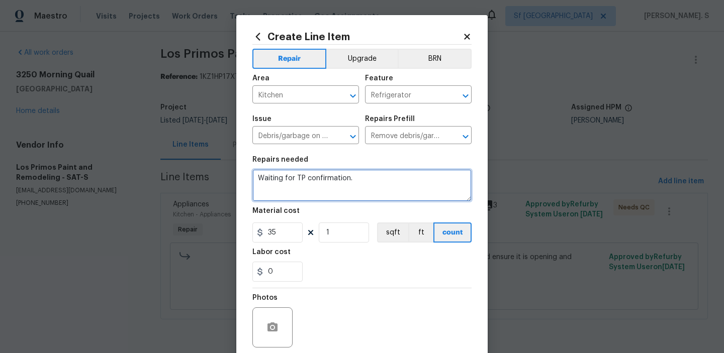
type textarea "Waiting for TP confirmation."
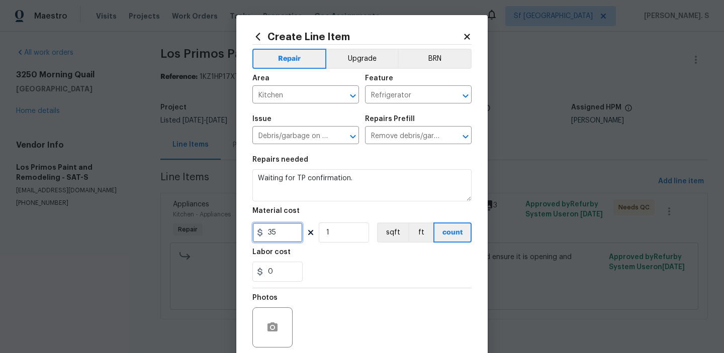
click at [286, 231] on input "35" at bounding box center [277, 233] width 50 height 20
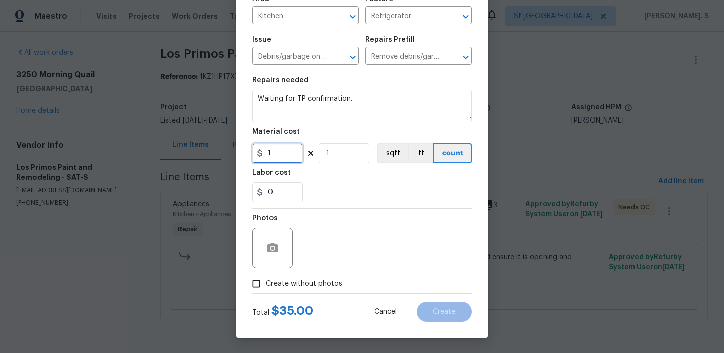
type input "1"
click at [292, 280] on span "Create without photos" at bounding box center [304, 284] width 76 height 11
click at [266, 280] on input "Create without photos" at bounding box center [256, 284] width 19 height 19
checkbox input "true"
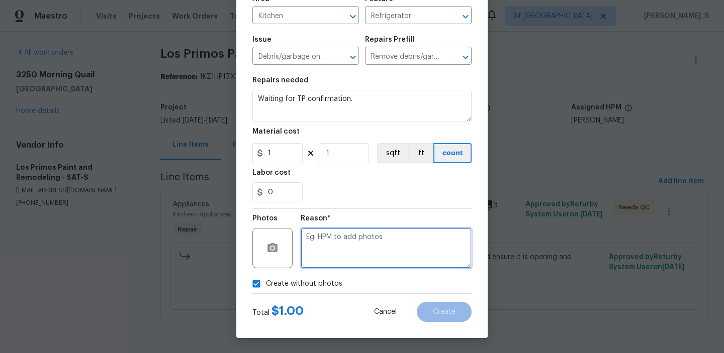
click at [365, 256] on textarea at bounding box center [386, 248] width 171 height 40
click at [441, 298] on div "Total $ 1.00 Cancel Create" at bounding box center [361, 308] width 219 height 28
click at [388, 223] on div "Reason*" at bounding box center [386, 221] width 171 height 13
click at [375, 257] on textarea at bounding box center [386, 248] width 171 height 40
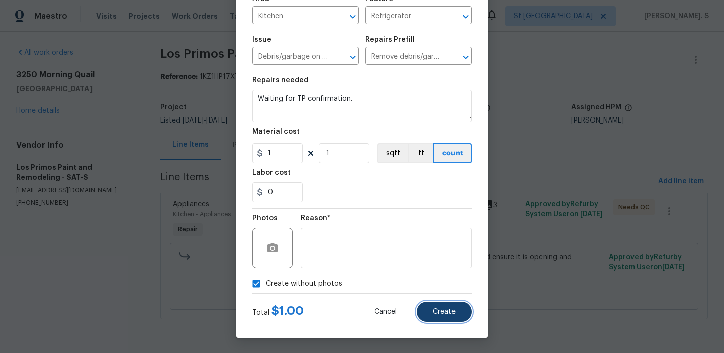
click at [447, 303] on button "Create" at bounding box center [444, 312] width 55 height 20
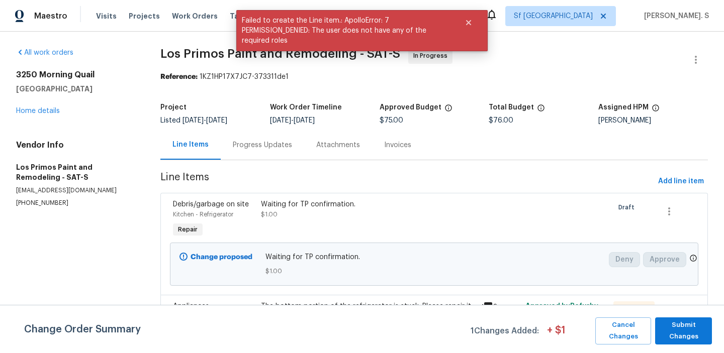
click at [268, 149] on div "Progress Updates" at bounding box center [262, 145] width 59 height 10
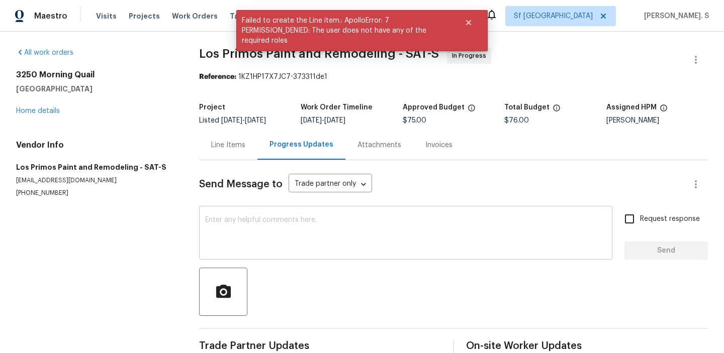
click at [270, 221] on textarea at bounding box center [405, 234] width 401 height 35
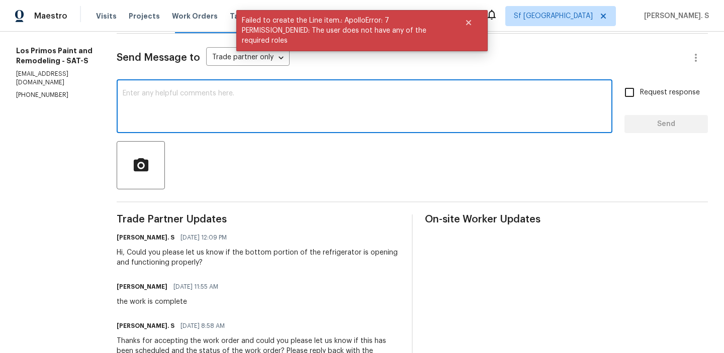
scroll to position [139, 0]
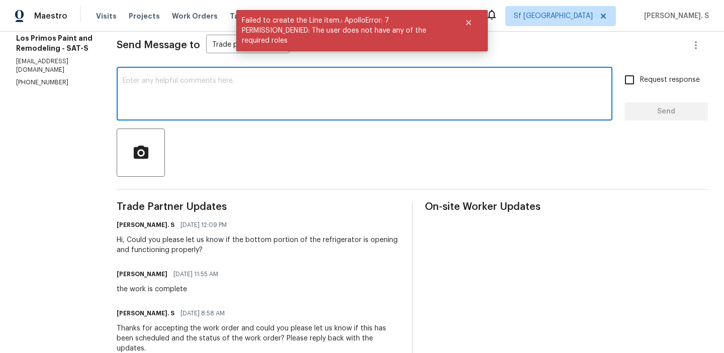
click at [184, 285] on div "the work is complete" at bounding box center [171, 290] width 108 height 10
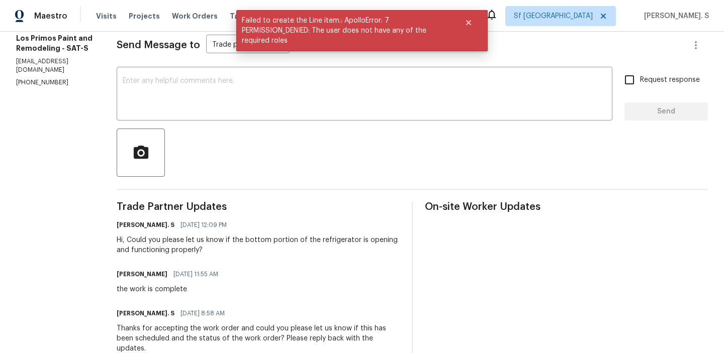
click at [184, 285] on div "the work is complete" at bounding box center [171, 290] width 108 height 10
copy div "the work is complete"
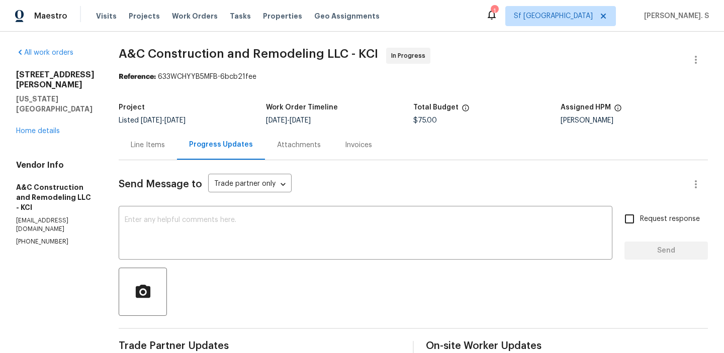
click at [34, 105] on div "[STREET_ADDRESS][PERSON_NAME][US_STATE] Home details" at bounding box center [55, 103] width 78 height 66
click at [34, 128] on link "Home details" at bounding box center [38, 131] width 44 height 7
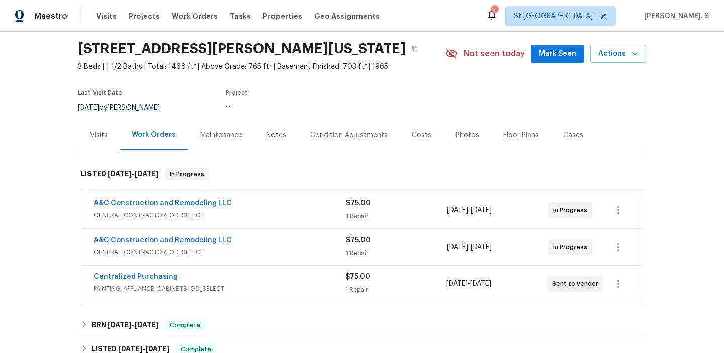
scroll to position [35, 0]
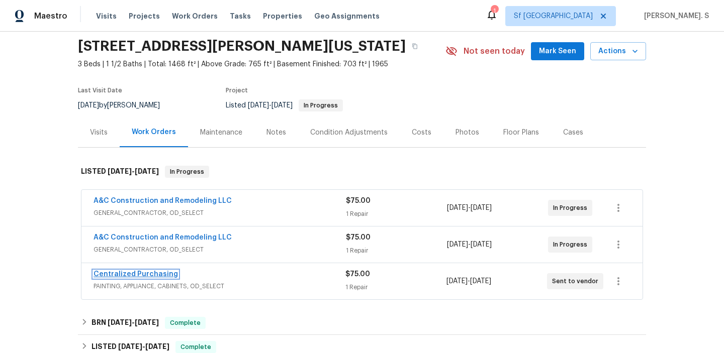
click at [149, 275] on link "Centralized Purchasing" at bounding box center [136, 274] width 84 height 7
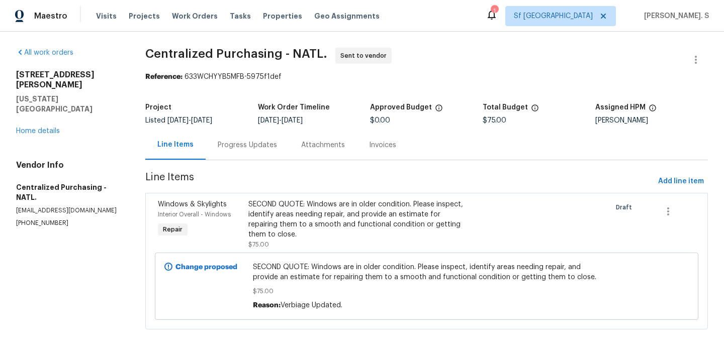
click at [269, 158] on div "Progress Updates" at bounding box center [247, 145] width 83 height 30
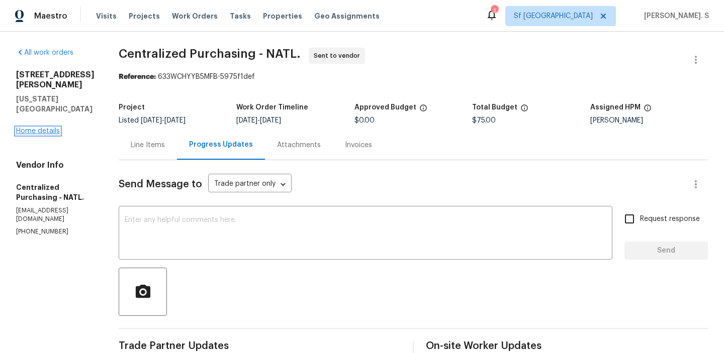
click at [58, 128] on link "Home details" at bounding box center [38, 131] width 44 height 7
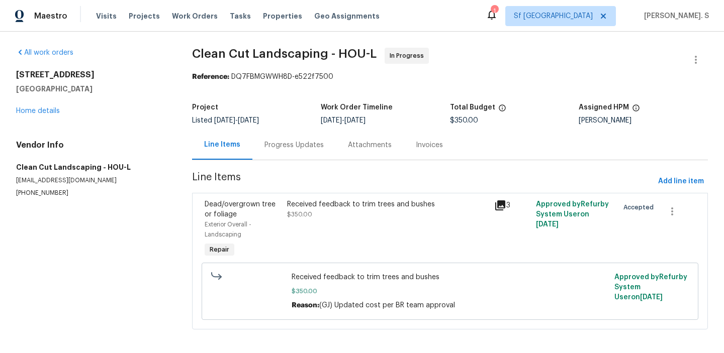
click at [289, 140] on div "Progress Updates" at bounding box center [293, 145] width 59 height 10
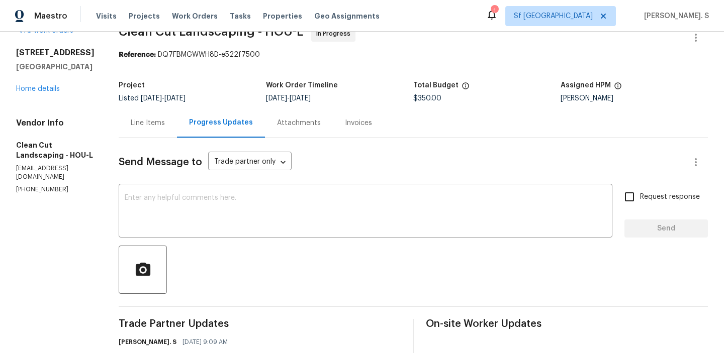
scroll to position [46, 0]
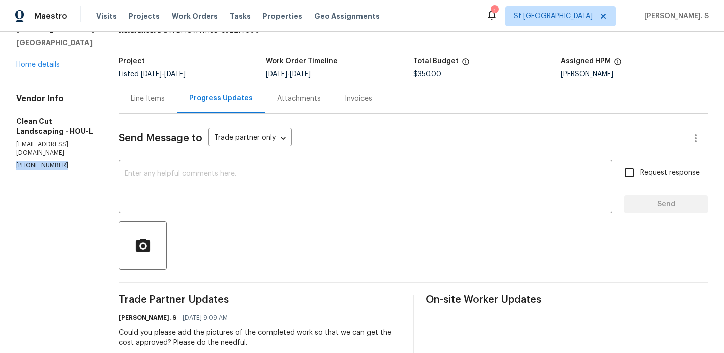
copy p "[PHONE_NUMBER]"
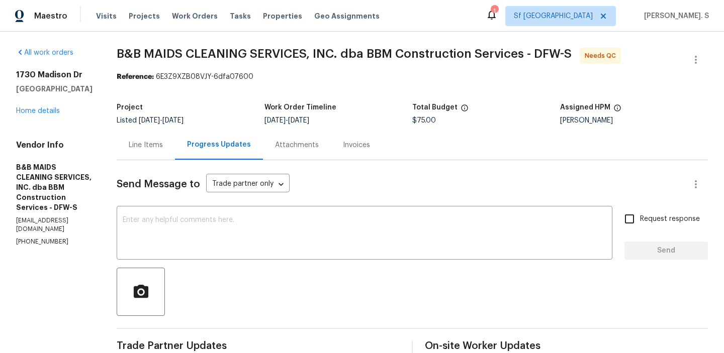
click at [175, 157] on div "Line Items" at bounding box center [146, 145] width 58 height 30
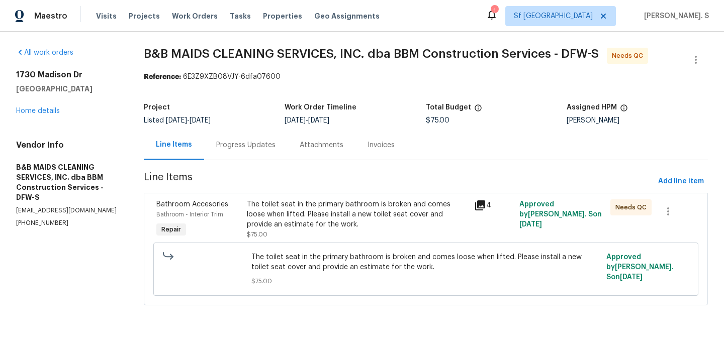
click at [303, 205] on div "The toilet seat in the primary bathroom is broken and comes loose when lifted. …" at bounding box center [357, 215] width 221 height 30
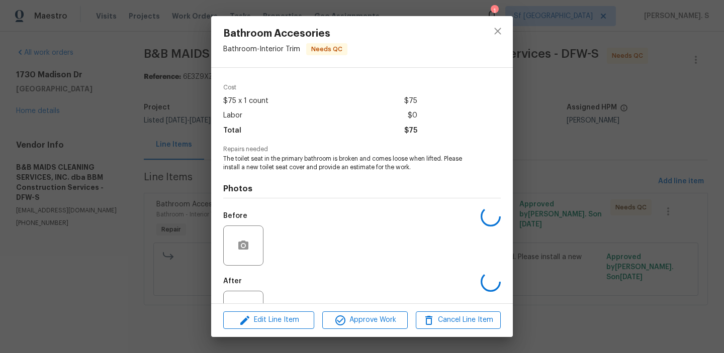
scroll to position [74, 0]
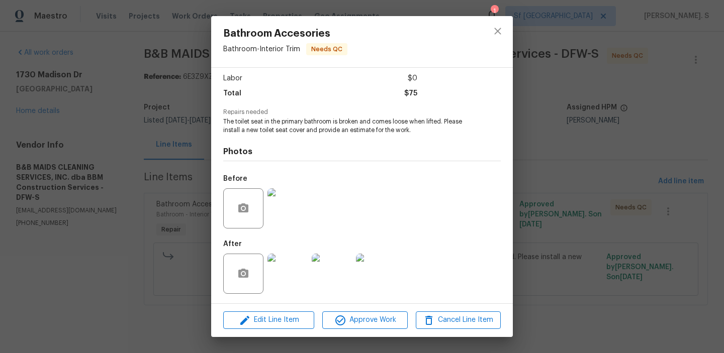
click at [286, 200] on img at bounding box center [287, 209] width 40 height 40
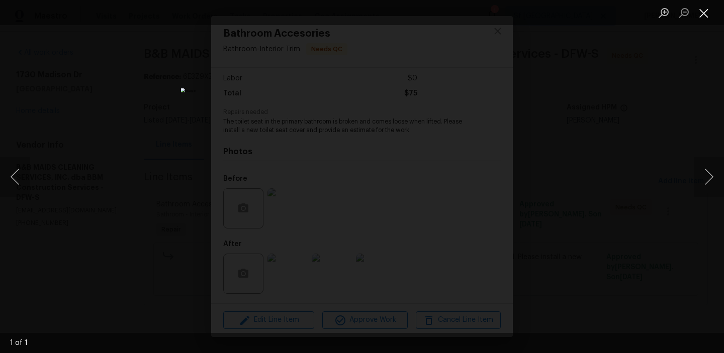
click at [705, 18] on button "Close lightbox" at bounding box center [704, 13] width 20 height 18
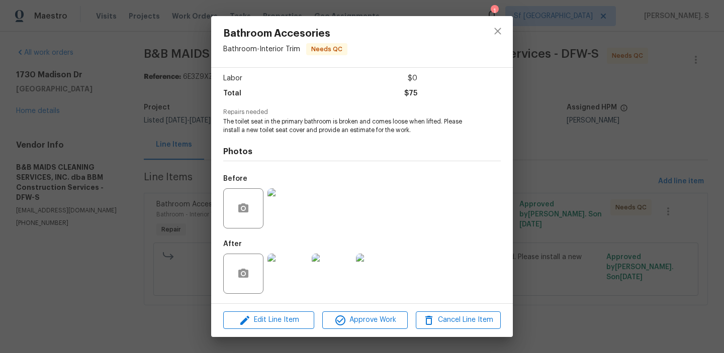
click at [299, 278] on img at bounding box center [287, 274] width 40 height 40
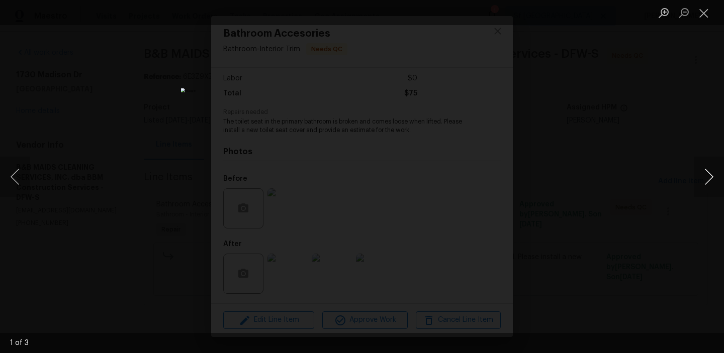
click at [712, 174] on button "Next image" at bounding box center [709, 177] width 30 height 40
click at [705, 16] on button "Close lightbox" at bounding box center [704, 13] width 20 height 18
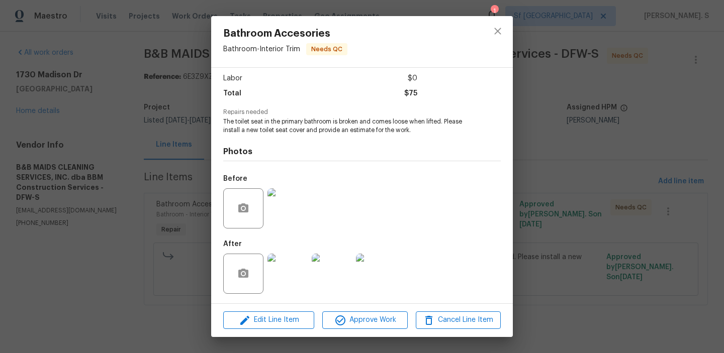
click at [298, 206] on img at bounding box center [287, 209] width 40 height 40
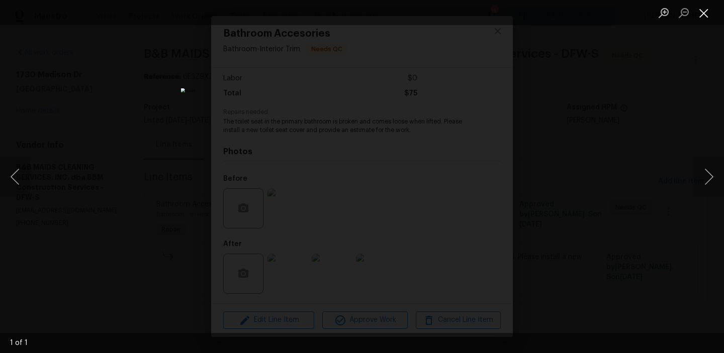
click at [708, 14] on button "Close lightbox" at bounding box center [704, 13] width 20 height 18
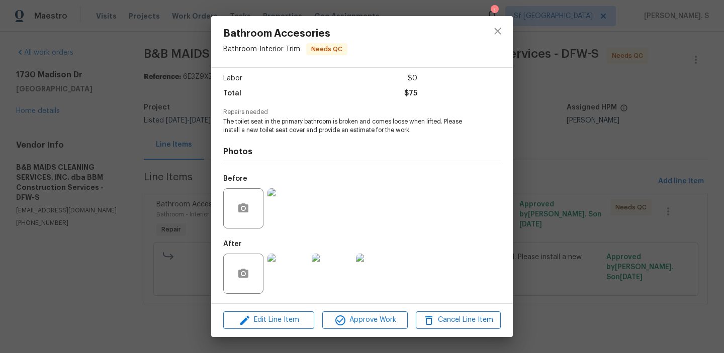
click at [298, 274] on img at bounding box center [287, 274] width 40 height 40
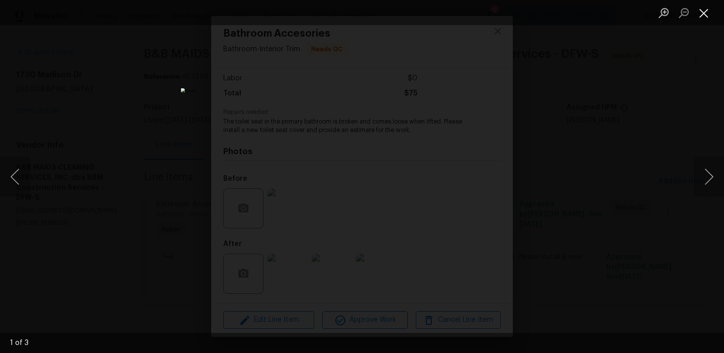
click at [710, 12] on button "Close lightbox" at bounding box center [704, 13] width 20 height 18
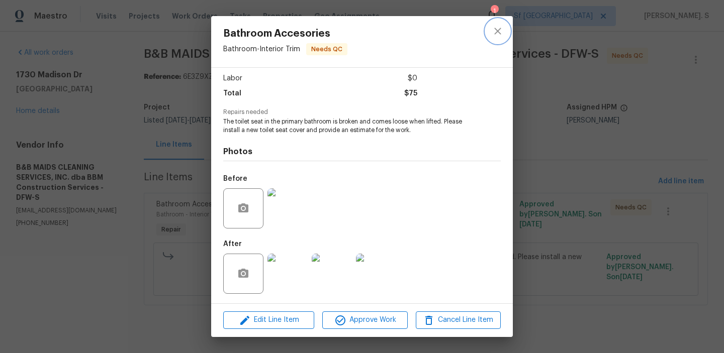
click at [498, 33] on icon "close" at bounding box center [498, 31] width 12 height 12
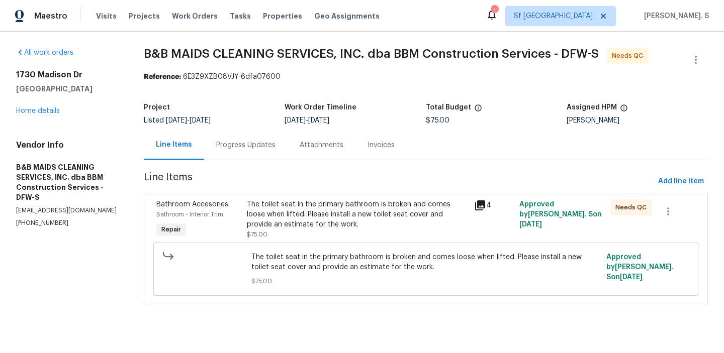
click at [711, 63] on div "All work orders [STREET_ADDRESS][PERSON_NAME] Home details Vendor Info B&B MAID…" at bounding box center [362, 183] width 724 height 302
click at [702, 61] on button "button" at bounding box center [696, 60] width 24 height 24
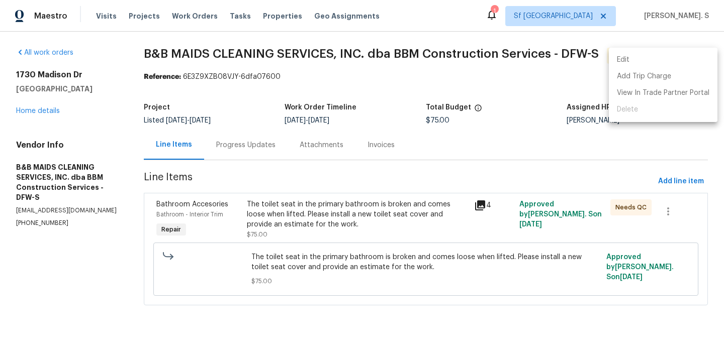
click at [690, 60] on li "Edit" at bounding box center [663, 60] width 109 height 17
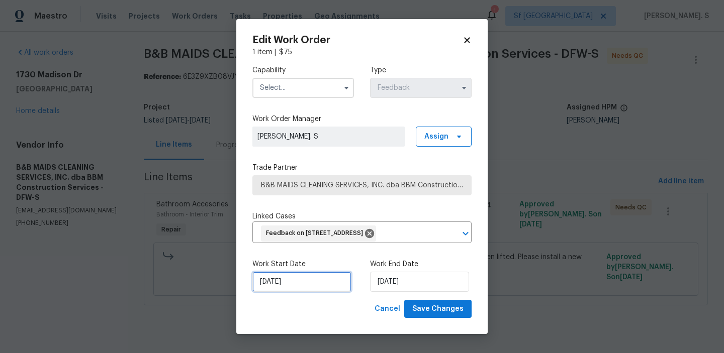
click at [338, 281] on input "[DATE]" at bounding box center [301, 282] width 99 height 20
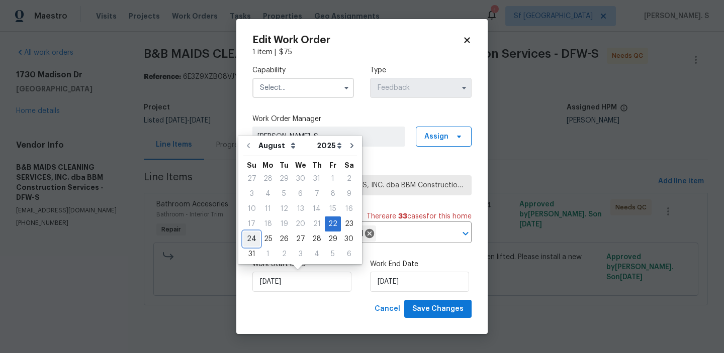
click at [253, 239] on div "24" at bounding box center [251, 239] width 17 height 14
type input "8/24/2025"
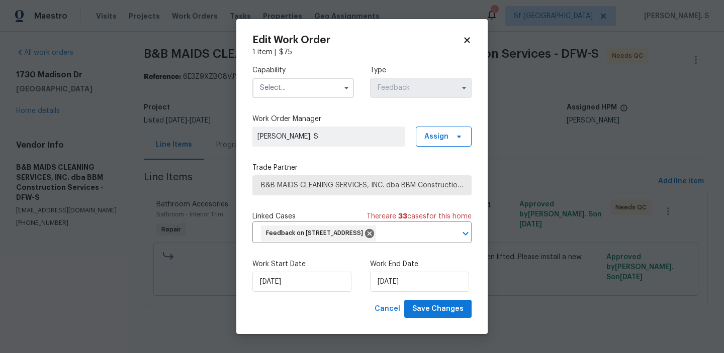
click at [307, 89] on input "text" at bounding box center [303, 88] width 102 height 20
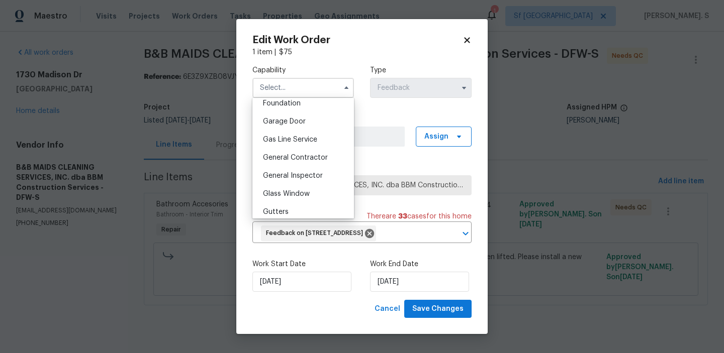
scroll to position [470, 0]
click at [310, 185] on div "Handyman" at bounding box center [303, 193] width 97 height 18
type input "Handyman"
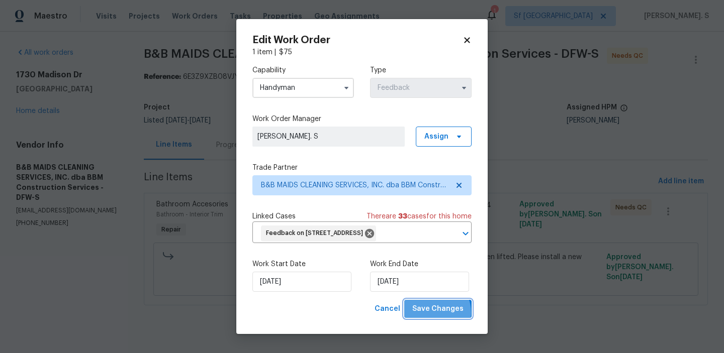
click at [433, 313] on span "Save Changes" at bounding box center [437, 309] width 51 height 13
click at [228, 143] on body "Maestro Visits Projects Work Orders Tasks Properties Geo Assignments 1 Sf Bay A…" at bounding box center [362, 167] width 724 height 334
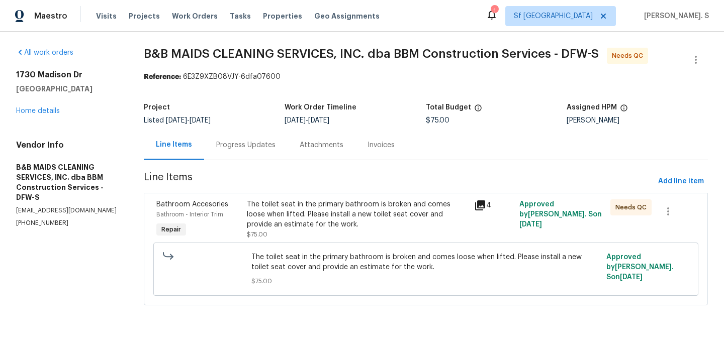
click at [228, 143] on div "Progress Updates" at bounding box center [245, 145] width 59 height 10
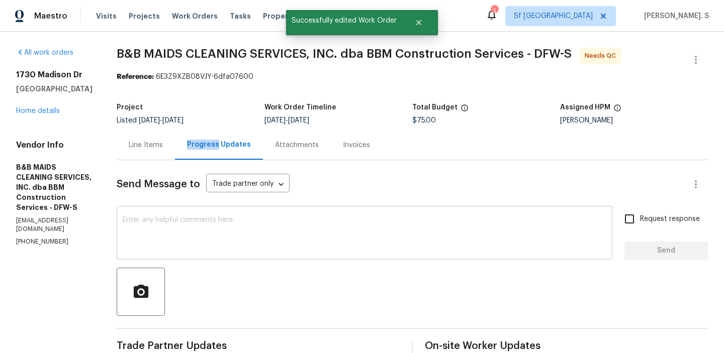
click at [216, 251] on textarea at bounding box center [365, 234] width 484 height 35
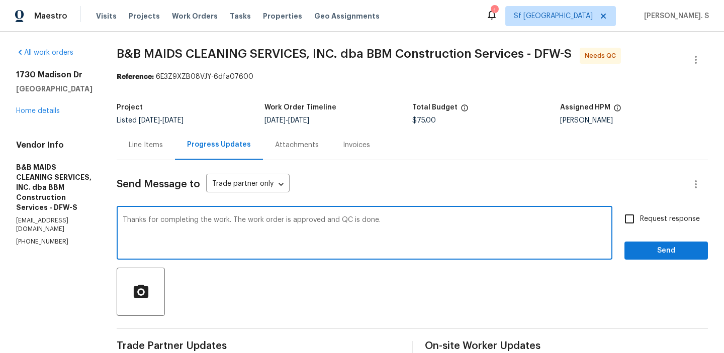
click at [216, 251] on textarea "Thanks for completing the work. The work order is approved and QC is done." at bounding box center [365, 234] width 484 height 35
type textarea "Thanks for completing the work. The work order is approved and QC is done."
click at [651, 216] on span "Request response" at bounding box center [670, 219] width 60 height 11
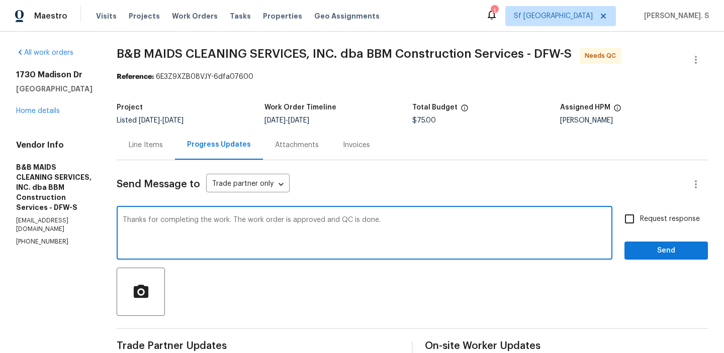
click at [640, 216] on input "Request response" at bounding box center [629, 219] width 21 height 21
checkbox input "true"
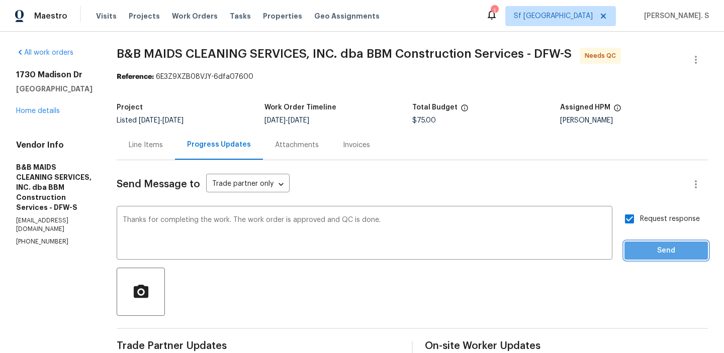
click at [652, 249] on span "Send" at bounding box center [665, 251] width 67 height 13
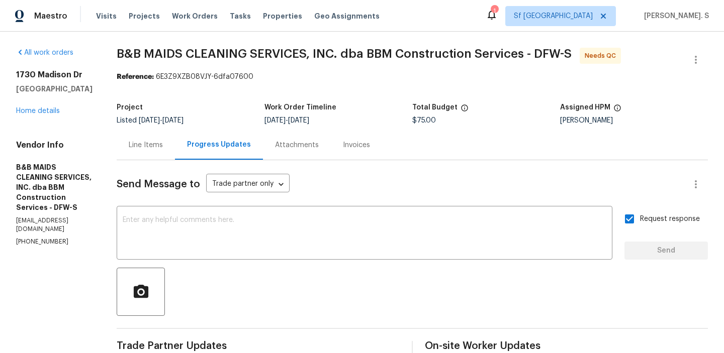
click at [163, 150] on div "Line Items" at bounding box center [146, 145] width 34 height 10
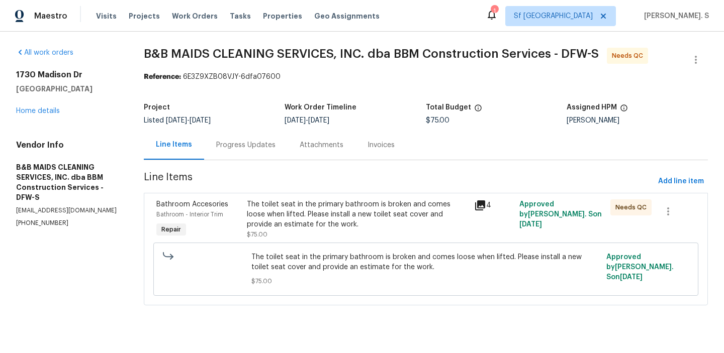
click at [318, 236] on div "The toilet seat in the primary bathroom is broken and comes loose when lifted. …" at bounding box center [357, 220] width 221 height 40
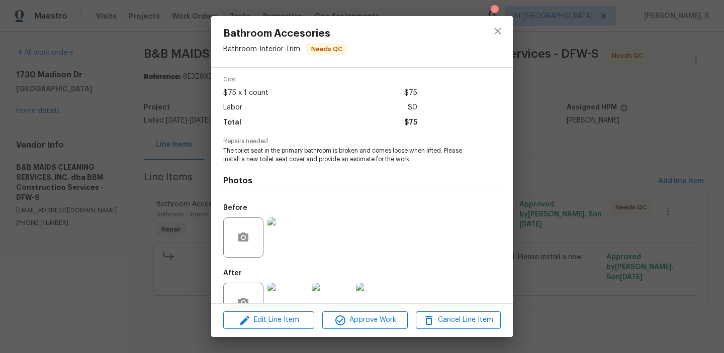
scroll to position [74, 0]
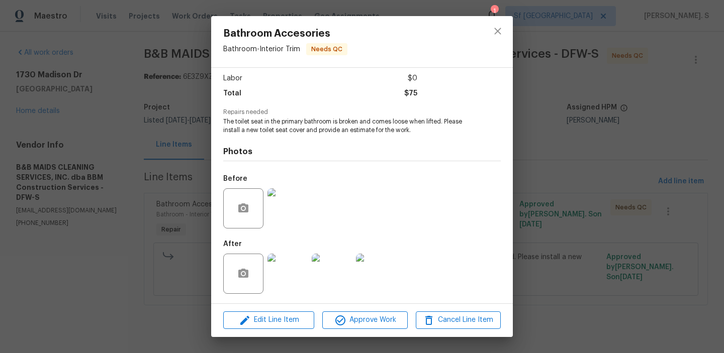
click at [334, 330] on div "Edit Line Item Approve Work Cancel Line Item" at bounding box center [362, 321] width 302 height 34
click at [376, 317] on span "Approve Work" at bounding box center [364, 320] width 79 height 13
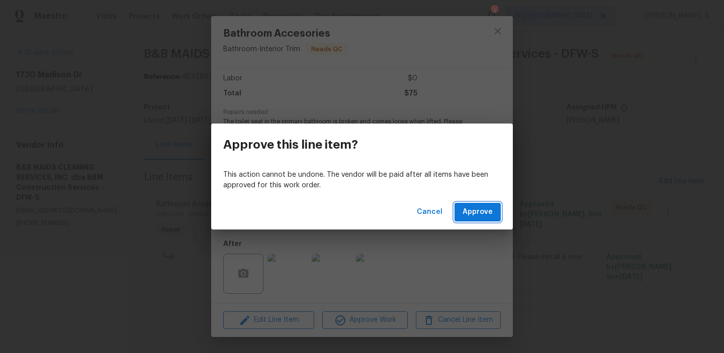
click at [467, 215] on span "Approve" at bounding box center [478, 212] width 30 height 13
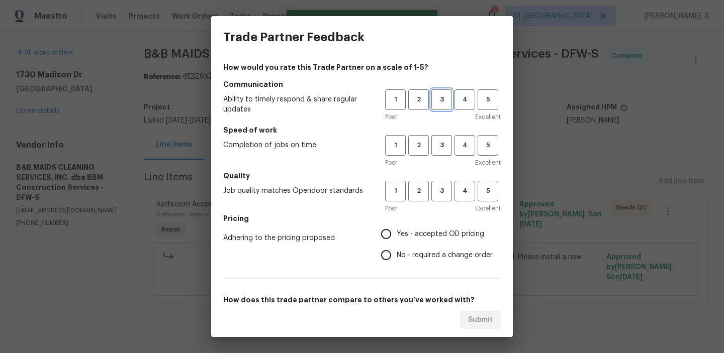
click at [447, 106] on button "3" at bounding box center [441, 99] width 21 height 21
click at [442, 141] on span "3" at bounding box center [441, 146] width 19 height 12
click at [445, 193] on span "3" at bounding box center [441, 192] width 19 height 12
click at [437, 215] on h5 "Pricing" at bounding box center [362, 219] width 278 height 10
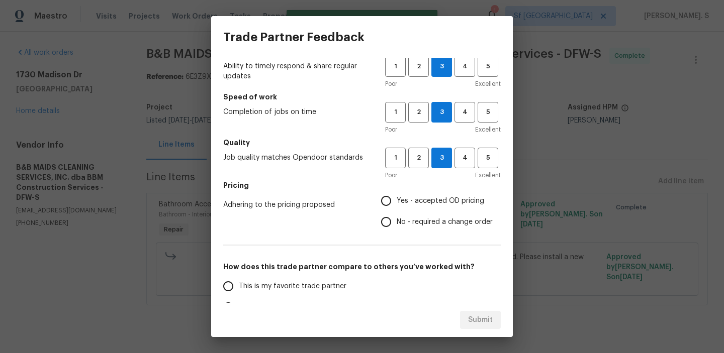
click at [437, 202] on span "Yes - accepted OD pricing" at bounding box center [440, 201] width 87 height 11
click at [397, 202] on input "Yes - accepted OD pricing" at bounding box center [386, 201] width 21 height 21
radio input "true"
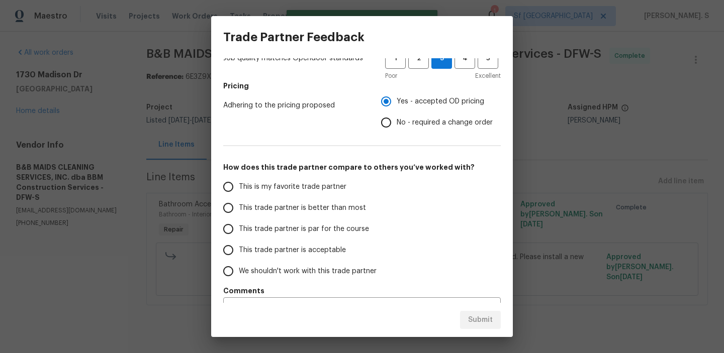
scroll to position [145, 0]
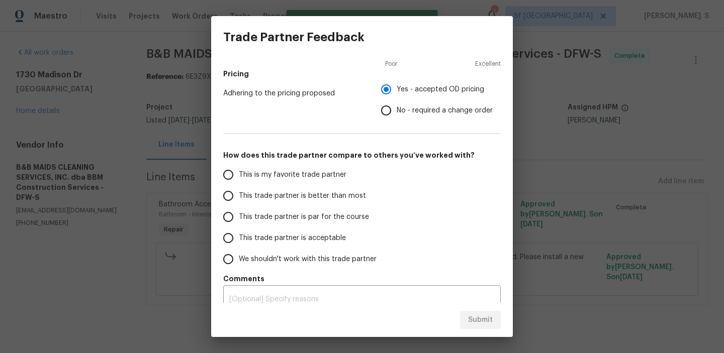
click at [325, 216] on span "This trade partner is par for the course" at bounding box center [304, 217] width 130 height 11
click at [239, 216] on input "This trade partner is par for the course" at bounding box center [228, 217] width 21 height 21
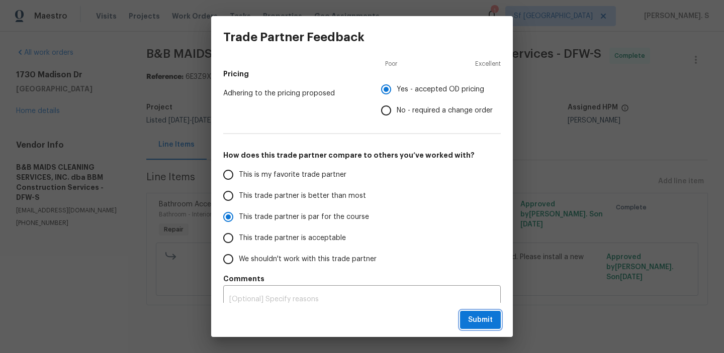
click at [491, 319] on span "Submit" at bounding box center [480, 320] width 25 height 13
radio input "true"
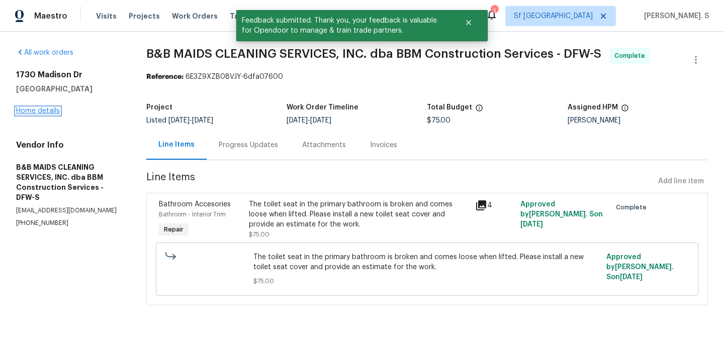
click at [35, 111] on link "Home details" at bounding box center [38, 111] width 44 height 7
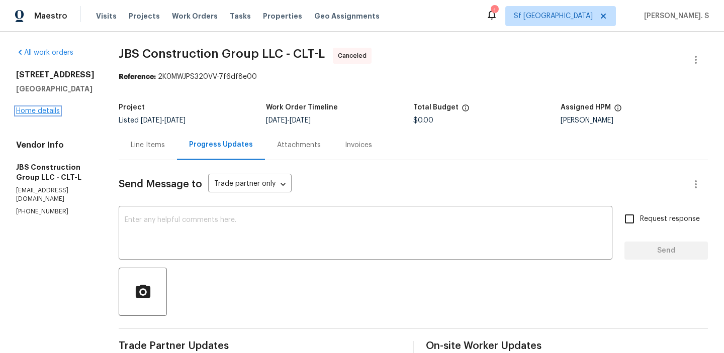
click at [27, 108] on link "Home details" at bounding box center [38, 111] width 44 height 7
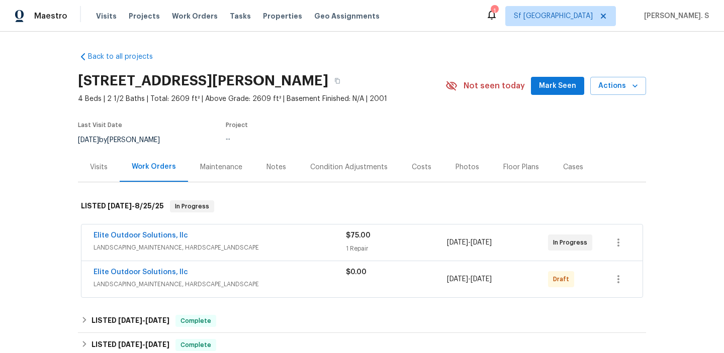
click at [276, 285] on span "LANDSCAPING_MAINTENANCE, HARDSCAPE_LANDSCAPE" at bounding box center [220, 285] width 252 height 10
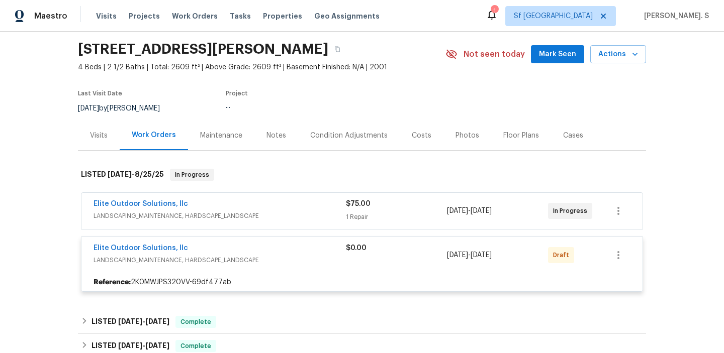
scroll to position [76, 0]
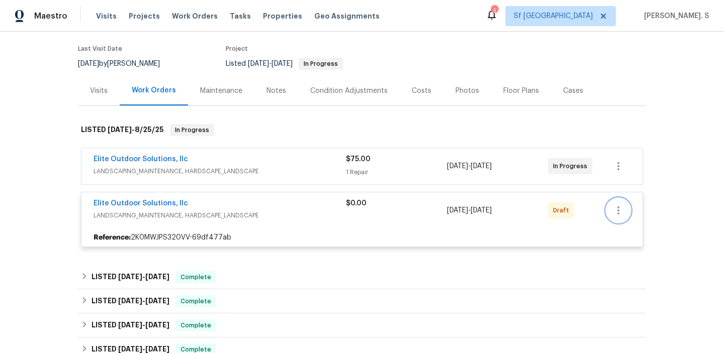
click at [629, 210] on button "button" at bounding box center [618, 211] width 24 height 24
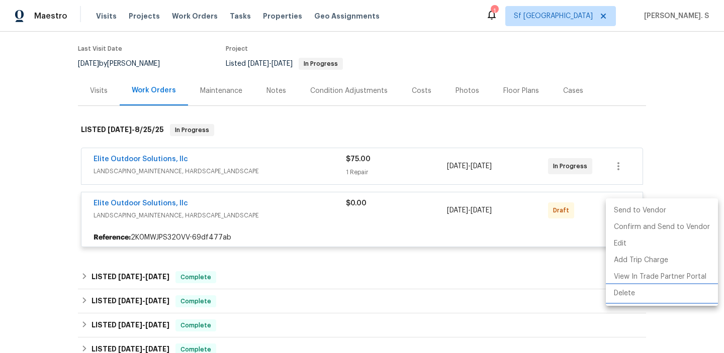
click at [620, 299] on li "Delete" at bounding box center [662, 294] width 112 height 17
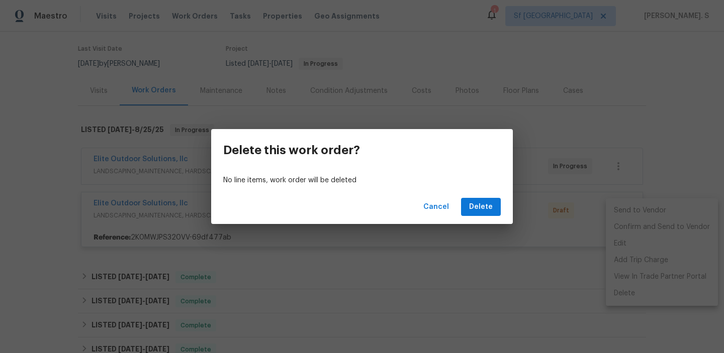
click at [495, 217] on div "Cancel Delete" at bounding box center [362, 207] width 302 height 35
click at [486, 204] on span "Delete" at bounding box center [481, 207] width 24 height 13
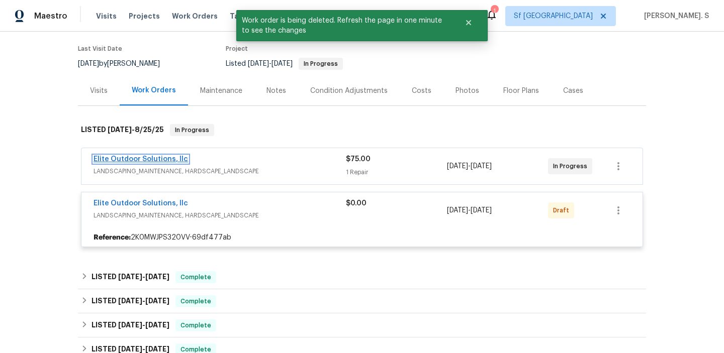
click at [150, 158] on link "Elite Outdoor Solutions, llc" at bounding box center [141, 159] width 95 height 7
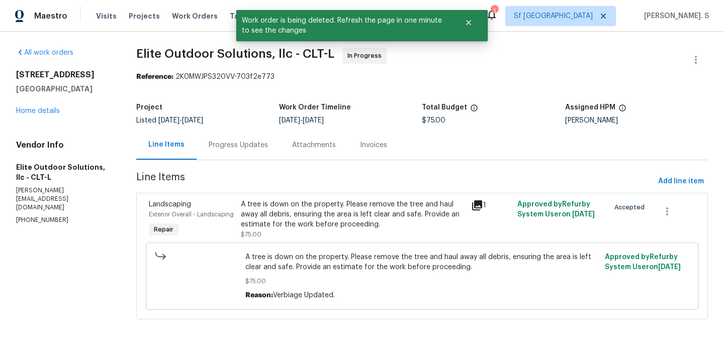
click at [284, 140] on div "Attachments" at bounding box center [314, 145] width 68 height 30
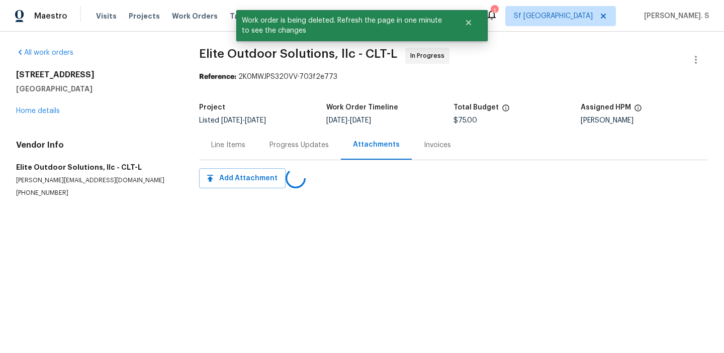
click at [284, 140] on div "Progress Updates" at bounding box center [298, 145] width 59 height 10
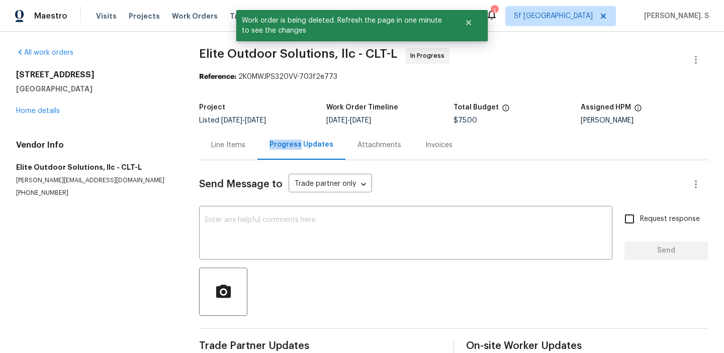
click at [284, 140] on div "Progress Updates" at bounding box center [301, 145] width 64 height 10
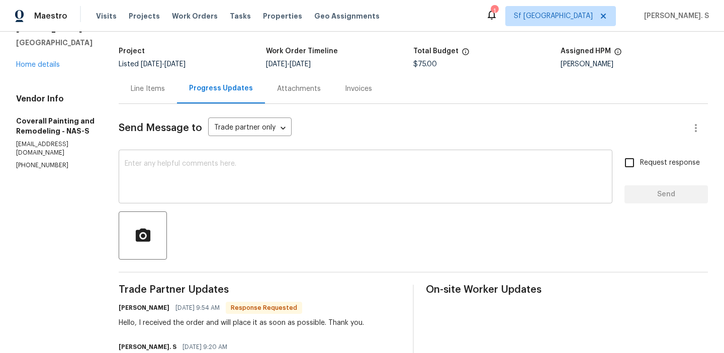
scroll to position [109, 0]
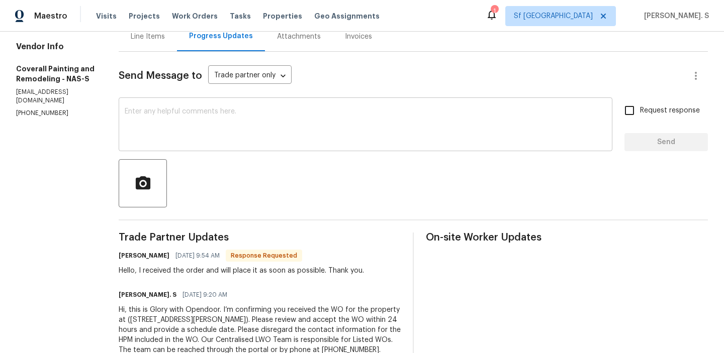
click at [261, 106] on div "x ​" at bounding box center [366, 125] width 494 height 51
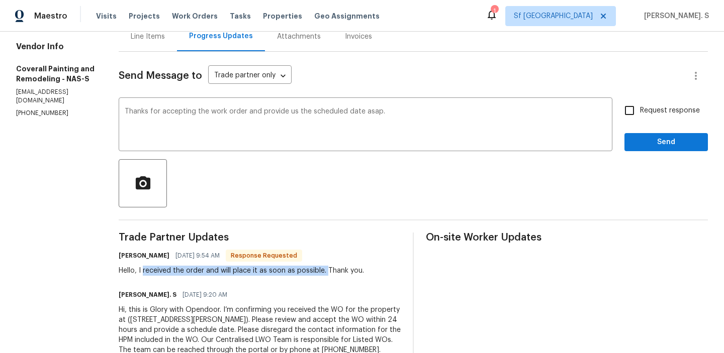
copy div "received the order and will place it as soon as possible."
drag, startPoint x: 189, startPoint y: 272, endPoint x: 371, endPoint y: 270, distance: 181.5
click at [364, 270] on div "Hello, I received the order and will place it as soon as possible. Thank you." at bounding box center [241, 271] width 245 height 10
click at [0, 0] on div "Change the verb tense" at bounding box center [0, 0] width 0 height 0
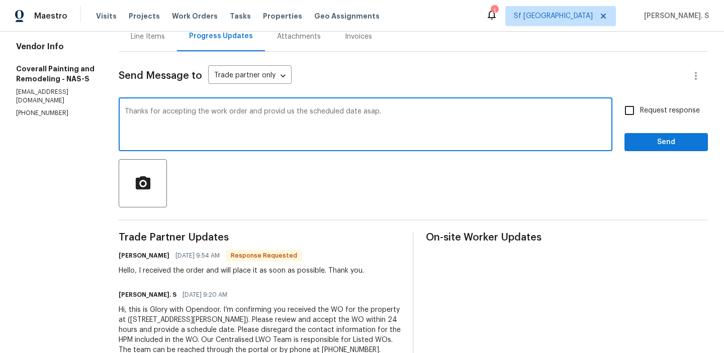
type textarea "Thanks for accepting the work order and provide us the scheduled date asap."
drag, startPoint x: 176, startPoint y: 111, endPoint x: 437, endPoint y: 119, distance: 261.6
click at [437, 119] on textarea "Thanks for accepting the work order and provide us the scheduled date asap." at bounding box center [366, 125] width 482 height 35
drag, startPoint x: 437, startPoint y: 119, endPoint x: 177, endPoint y: 117, distance: 259.9
click at [177, 117] on textarea "Thanks for accepting the work order and provide us the scheduled date asap." at bounding box center [366, 125] width 482 height 35
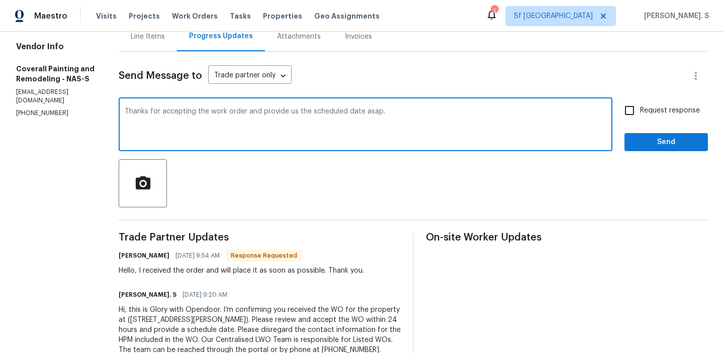
drag, startPoint x: 174, startPoint y: 112, endPoint x: 564, endPoint y: 118, distance: 389.7
click at [564, 118] on textarea "Thanks for accepting the work order and provide us the scheduled date asap." at bounding box center [366, 125] width 482 height 35
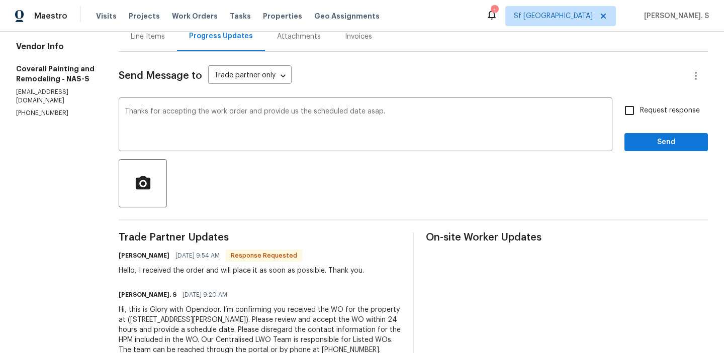
click at [646, 118] on label "Request response" at bounding box center [659, 110] width 81 height 21
click at [640, 118] on input "Request response" at bounding box center [629, 110] width 21 height 21
checkbox input "true"
click at [643, 143] on span "Send" at bounding box center [665, 142] width 67 height 13
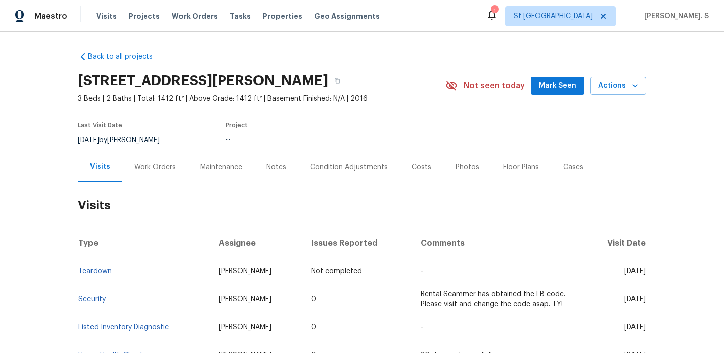
click at [150, 180] on div "Work Orders" at bounding box center [155, 167] width 66 height 30
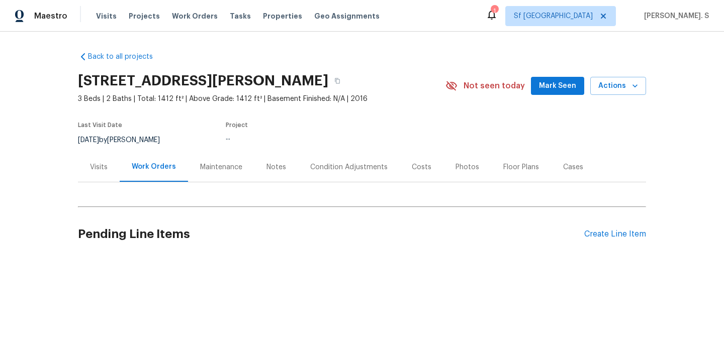
click at [150, 180] on div "Work Orders" at bounding box center [154, 167] width 68 height 30
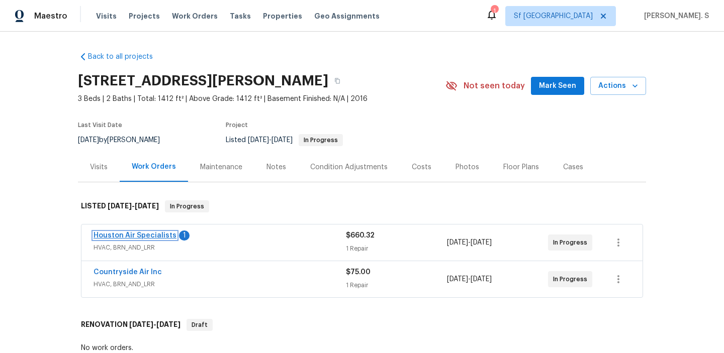
click at [145, 234] on link "Houston Air Specialists" at bounding box center [135, 235] width 83 height 7
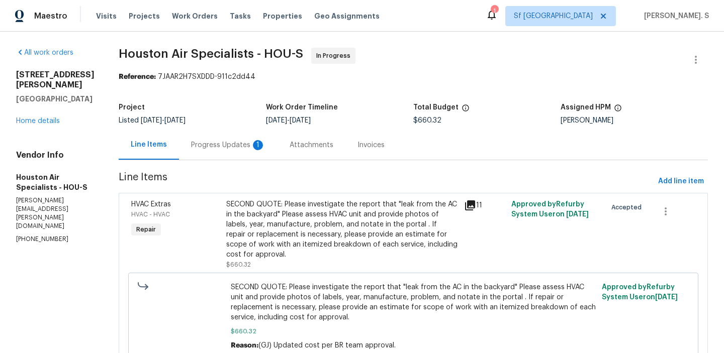
click at [219, 156] on div "Progress Updates 1" at bounding box center [228, 145] width 99 height 30
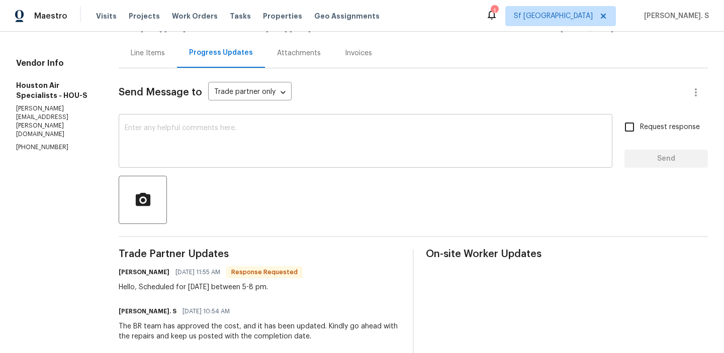
scroll to position [130, 0]
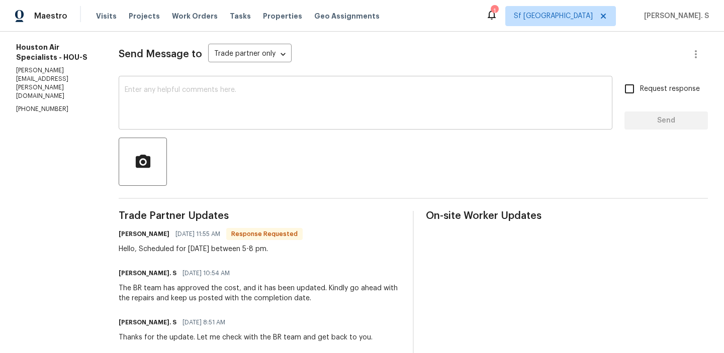
click at [244, 97] on textarea at bounding box center [366, 103] width 482 height 35
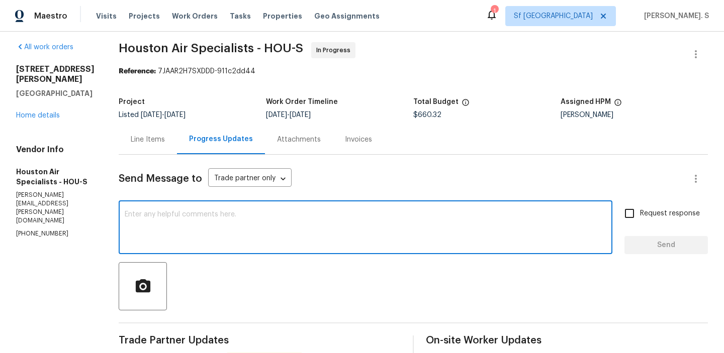
scroll to position [0, 0]
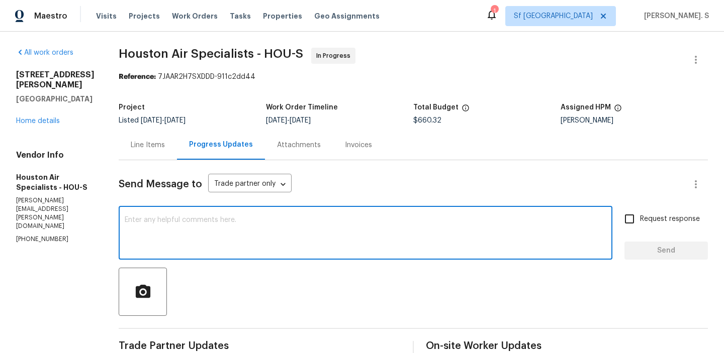
click at [246, 224] on textarea at bounding box center [366, 234] width 482 height 35
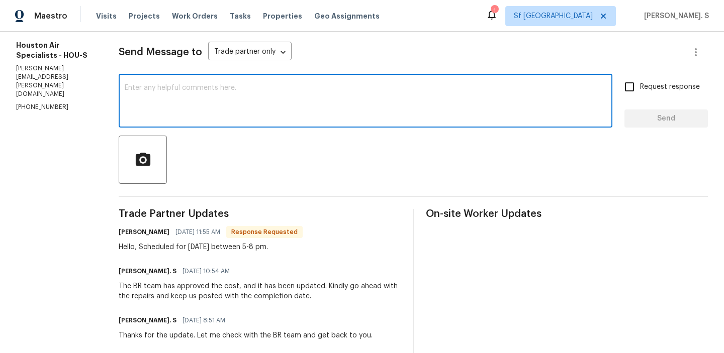
scroll to position [136, 0]
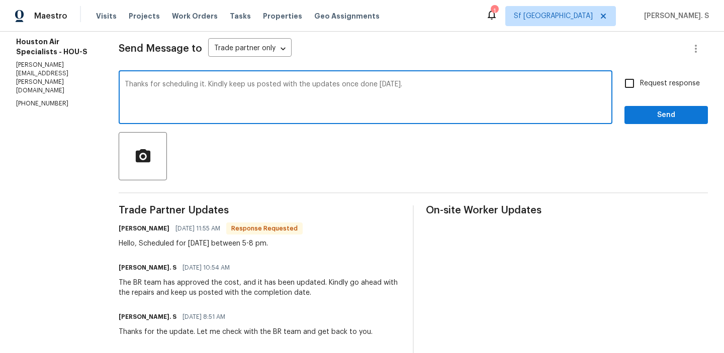
type textarea "Thanks for scheduling it. Kindly keep us posted with the updates once done tomo…"
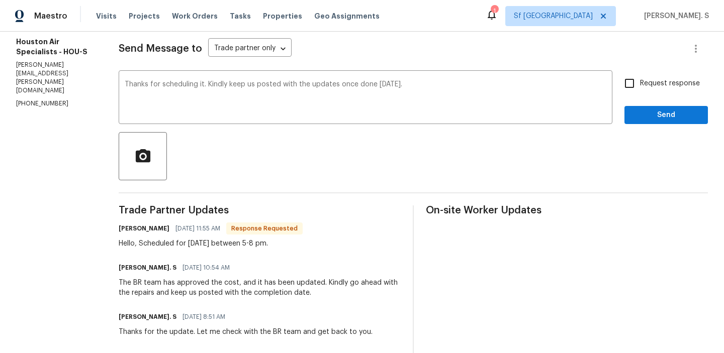
drag, startPoint x: 152, startPoint y: 245, endPoint x: 323, endPoint y: 246, distance: 170.9
click at [324, 245] on div "Brenda medina 08/25/2025 11:55 AM Response Requested Hello, Scheduled for tomor…" at bounding box center [260, 235] width 282 height 27
copy div "cheduled for tomorrow 8/26 between 5-8 pm."
click at [640, 76] on input "Request response" at bounding box center [629, 83] width 21 height 21
checkbox input "true"
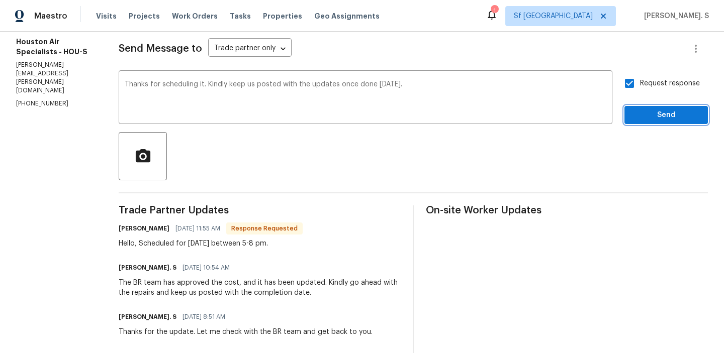
click at [640, 114] on span "Send" at bounding box center [665, 115] width 67 height 13
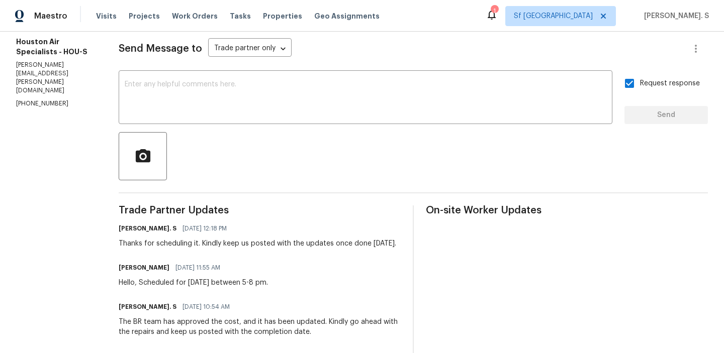
drag, startPoint x: 127, startPoint y: 246, endPoint x: 184, endPoint y: 256, distance: 57.2
click at [184, 249] on div "Thanks for scheduling it. Kindly keep us posted with the updates once done tomo…" at bounding box center [258, 244] width 278 height 10
copy div "Thanks for scheduling it. Kindly keep us posted with the updates once done tomo…"
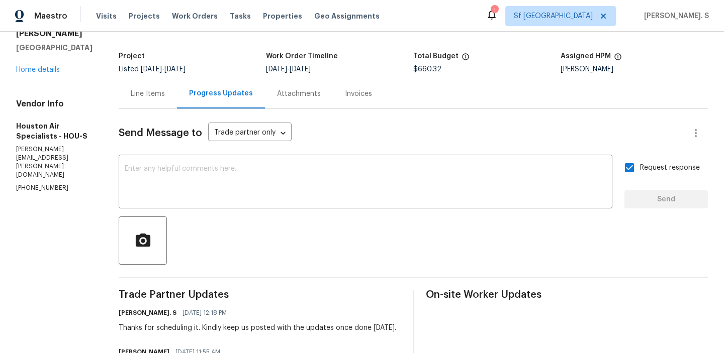
scroll to position [0, 0]
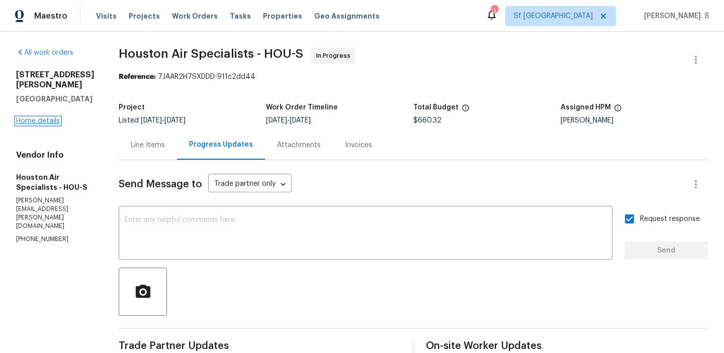
click at [52, 118] on link "Home details" at bounding box center [38, 121] width 44 height 7
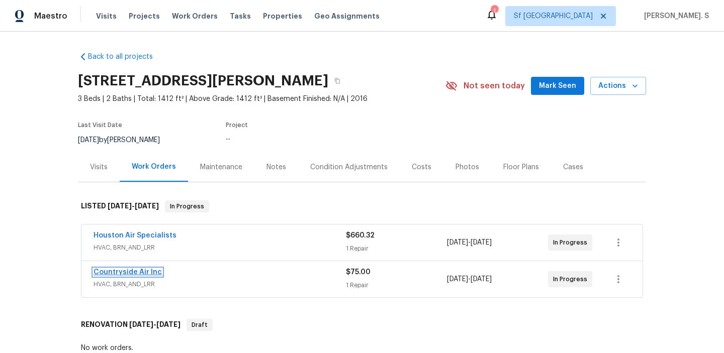
click at [141, 272] on link "Countryside Air Inc" at bounding box center [128, 272] width 68 height 7
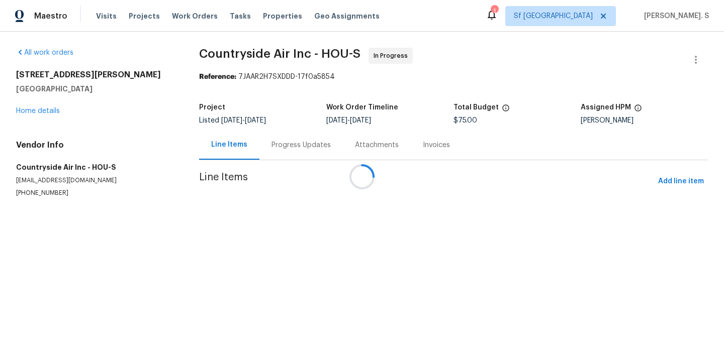
click at [44, 186] on div at bounding box center [362, 176] width 724 height 353
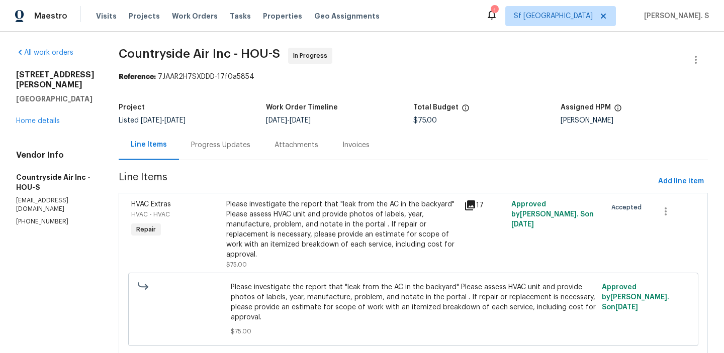
click at [44, 186] on h5 "Countryside Air Inc - HOU-S" at bounding box center [55, 182] width 78 height 20
click at [45, 207] on div "Vendor Info Countryside Air Inc - HOU-S csaworkorders@gmail.com (281) 346-2848" at bounding box center [55, 188] width 78 height 76
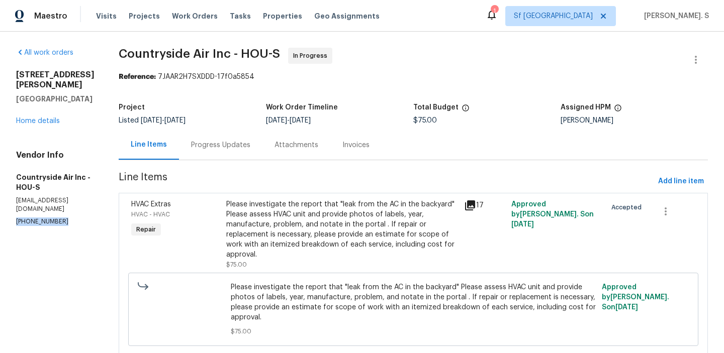
copy p "(281) 346-2848"
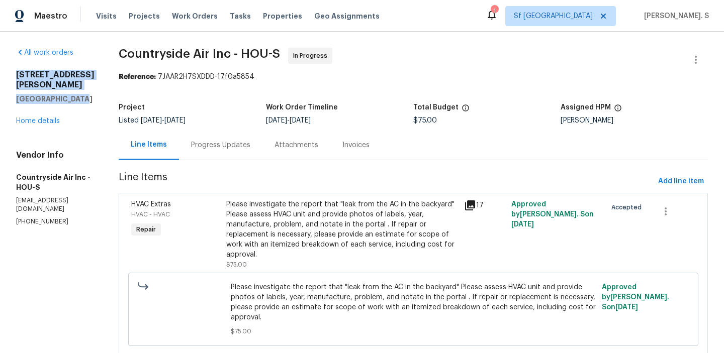
copy div "8839 Hazel Rose Sky Dr Humble, TX 77338"
drag, startPoint x: 7, startPoint y: 74, endPoint x: 90, endPoint y: 103, distance: 88.4
click at [90, 103] on div "All work orders 8839 Hazel Rose Sky Dr Humble, TX 77338 Home details Vendor Inf…" at bounding box center [362, 208] width 724 height 352
click at [194, 152] on div "Progress Updates" at bounding box center [220, 145] width 83 height 30
click at [194, 152] on div "All work orders 8839 Hazel Rose Sky Dr Humble, TX 77338 Home details Vendor Inf…" at bounding box center [362, 208] width 724 height 352
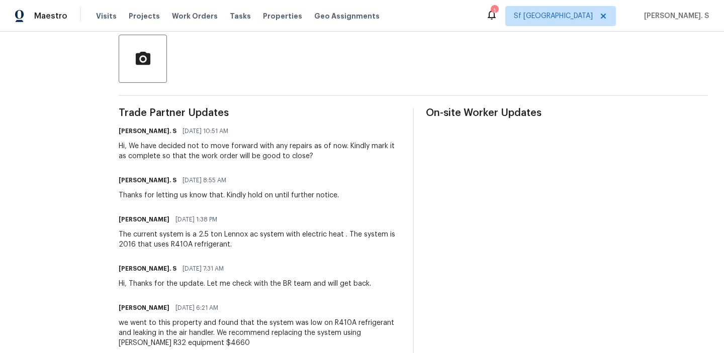
scroll to position [254, 0]
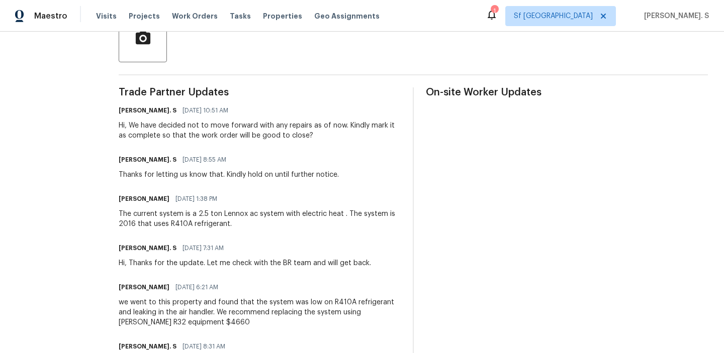
click at [198, 123] on div "Hi, We have decided not to move forward with any repairs as of now. Kindly mark…" at bounding box center [260, 131] width 282 height 20
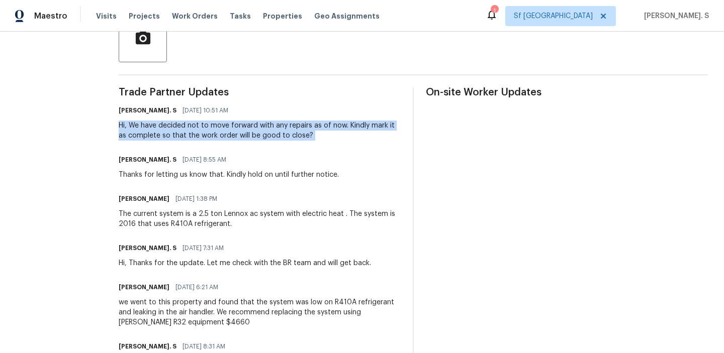
copy div "Hi, We have decided not to move forward with any repairs as of now. Kindly mark…"
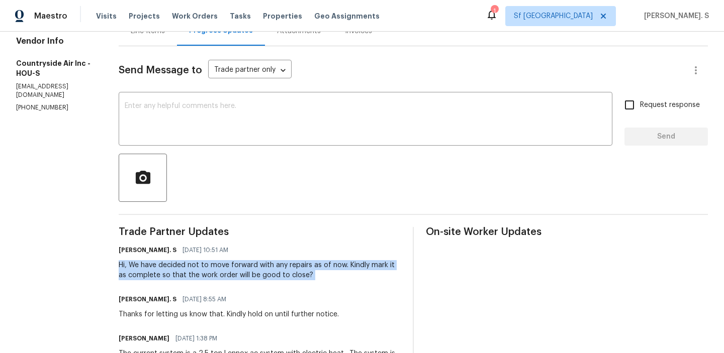
scroll to position [0, 0]
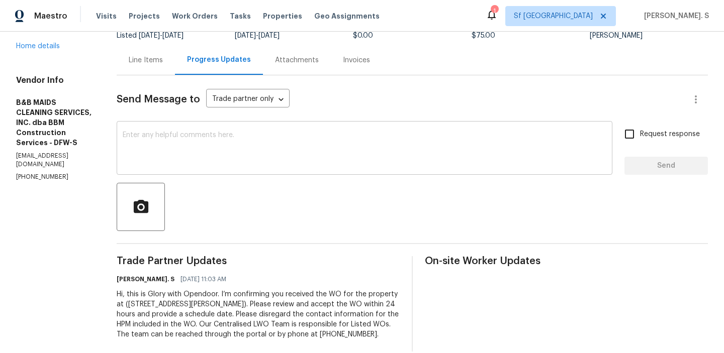
scroll to position [110, 0]
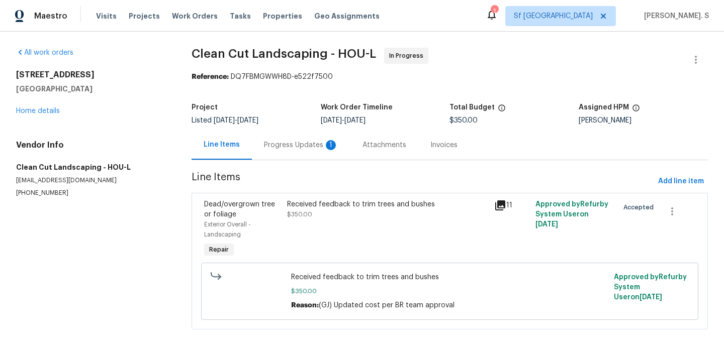
click at [325, 215] on div "Received feedback to trim trees and bushes $350.00" at bounding box center [387, 210] width 201 height 20
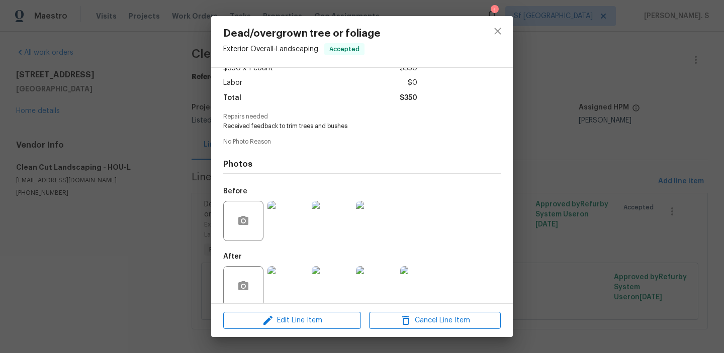
scroll to position [75, 0]
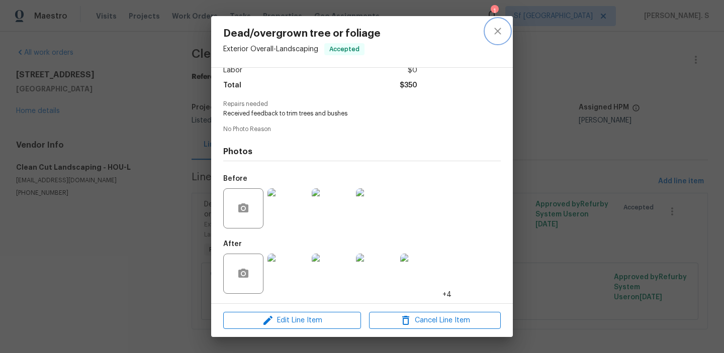
click at [492, 35] on icon "close" at bounding box center [498, 31] width 12 height 12
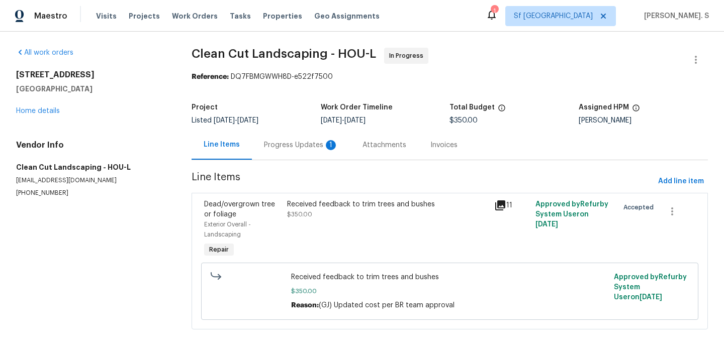
click at [302, 151] on div "Progress Updates 1" at bounding box center [301, 145] width 99 height 30
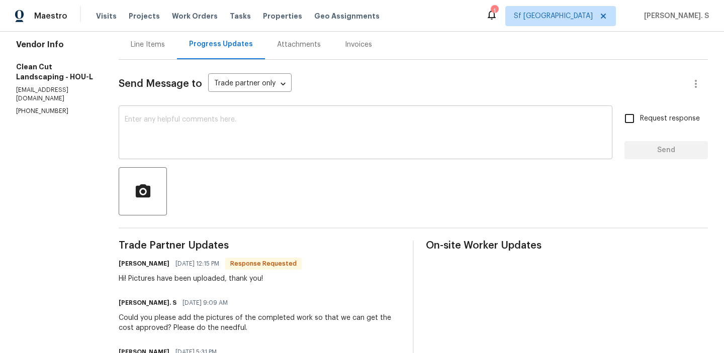
scroll to position [143, 0]
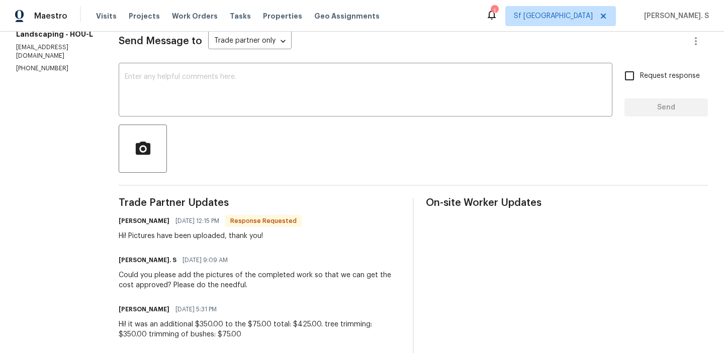
click at [248, 234] on div "Hi! Pictures have been uploaded, thank you!" at bounding box center [210, 236] width 183 height 10
click at [243, 115] on div "x ​" at bounding box center [366, 90] width 494 height 51
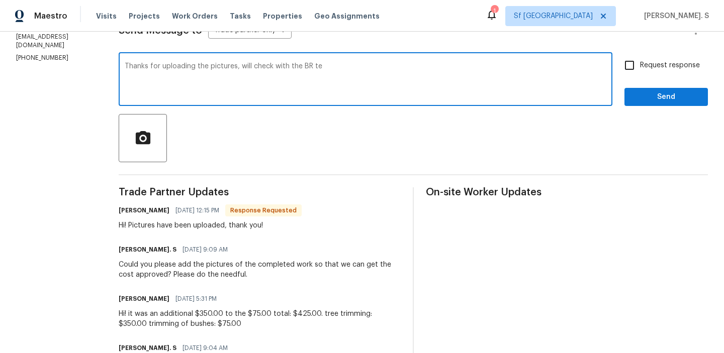
scroll to position [155, 0]
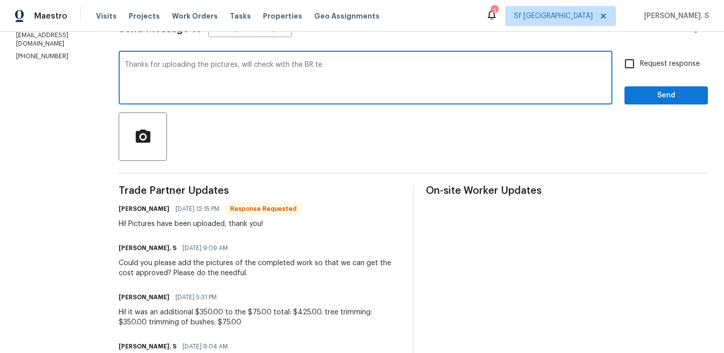
drag, startPoint x: 249, startPoint y: 65, endPoint x: 406, endPoint y: 65, distance: 156.4
click at [406, 65] on textarea "Thanks for uploading the pictures, will check with the BR te" at bounding box center [366, 78] width 482 height 35
click at [406, 65] on textarea "Thanks for uploading the pictures, the cost has been approved of $425 and updat…" at bounding box center [366, 78] width 482 height 35
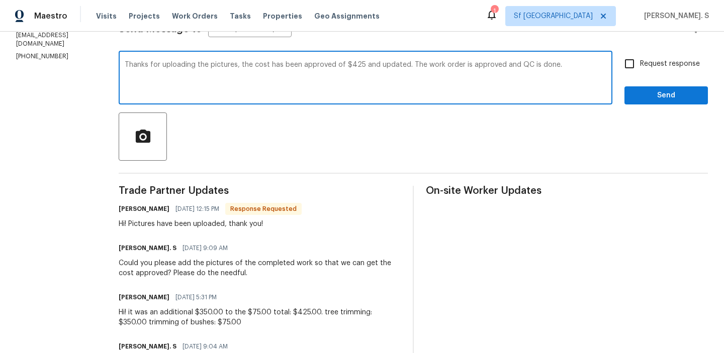
click at [0, 0] on div "Replace with" at bounding box center [0, 0] width 0 height 0
click at [0, 0] on div "Fix the preposition" at bounding box center [0, 0] width 0 height 0
click at [337, 70] on textarea "Thanks for uploading the pictures; the cost has been approved at $425 and updat…" at bounding box center [366, 78] width 482 height 35
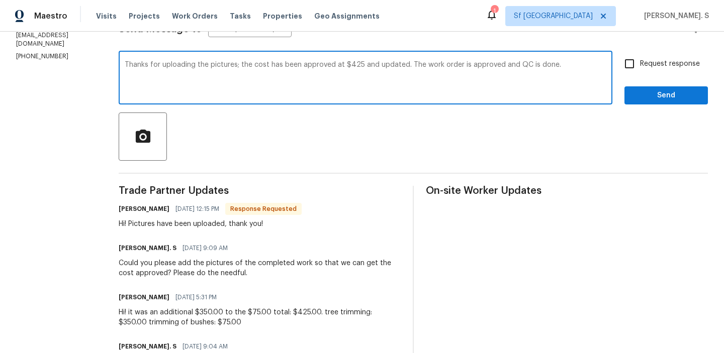
type textarea "Thanks for uploading the pictures; the cost has been approved at $425 and updat…"
click at [629, 59] on input "Request response" at bounding box center [629, 63] width 21 height 21
checkbox input "true"
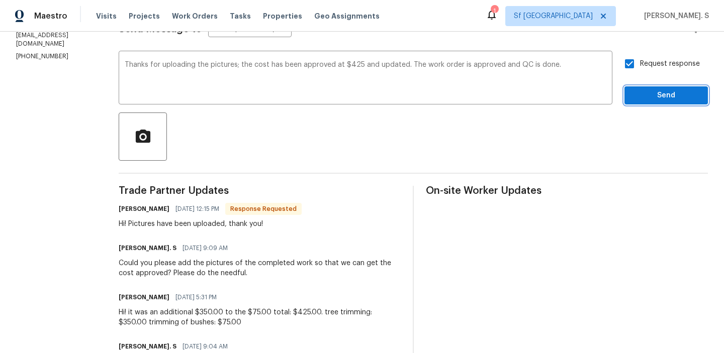
click at [642, 101] on span "Send" at bounding box center [665, 95] width 67 height 13
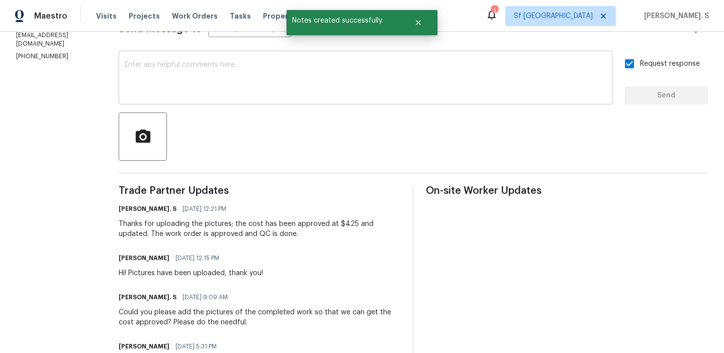
scroll to position [0, 0]
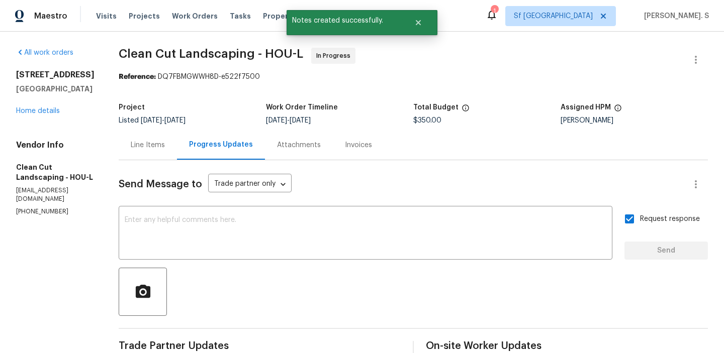
click at [177, 154] on div "Line Items" at bounding box center [148, 145] width 58 height 30
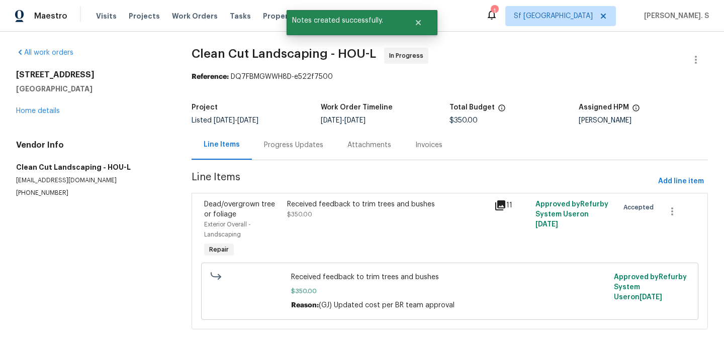
scroll to position [5, 0]
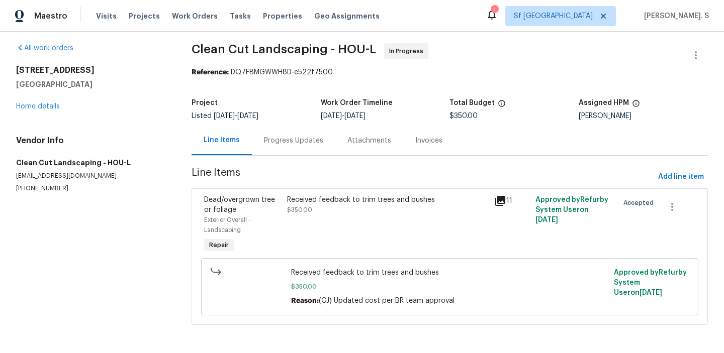
click at [288, 140] on div "Progress Updates" at bounding box center [293, 141] width 59 height 10
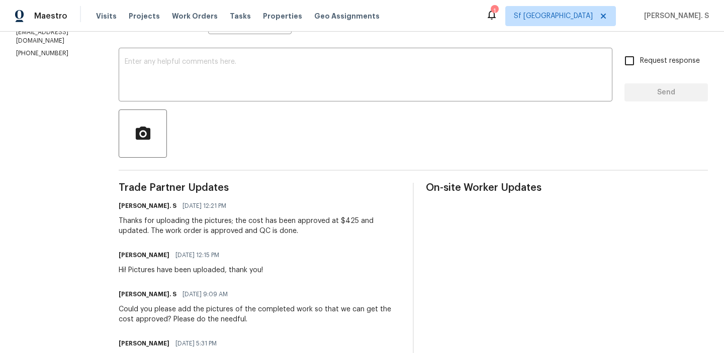
scroll to position [22, 0]
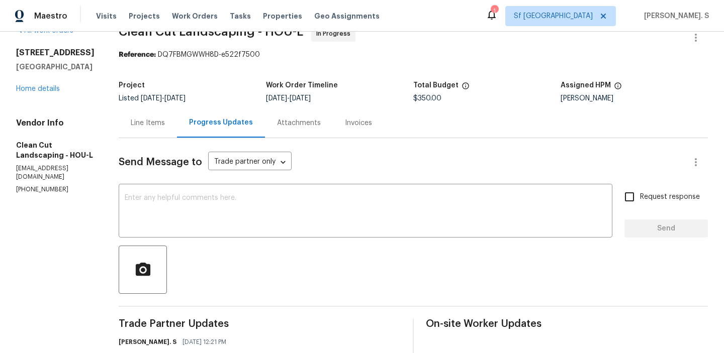
click at [165, 127] on div "Line Items" at bounding box center [148, 123] width 34 height 10
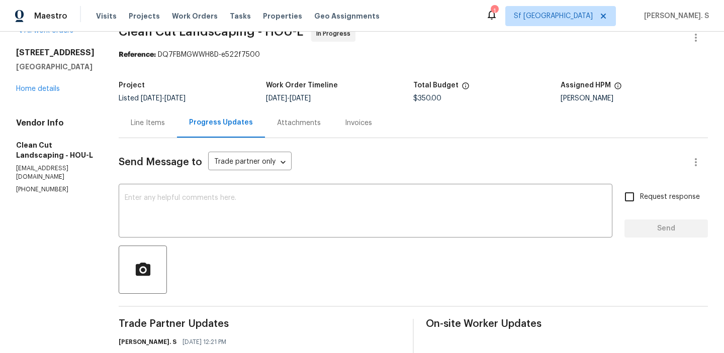
scroll to position [5, 0]
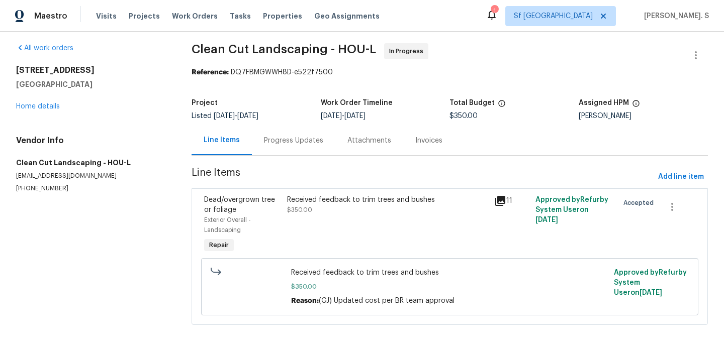
click at [277, 143] on div "Progress Updates" at bounding box center [293, 141] width 59 height 10
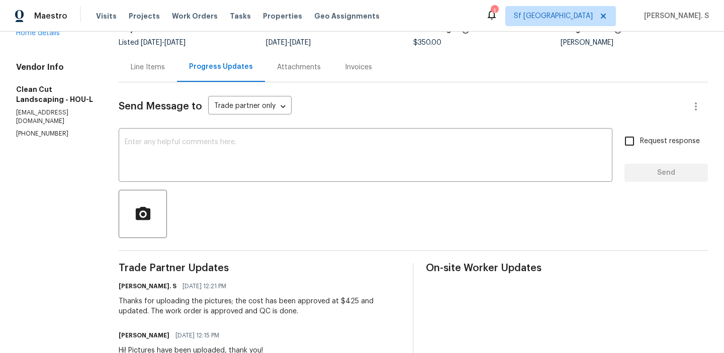
scroll to position [24, 0]
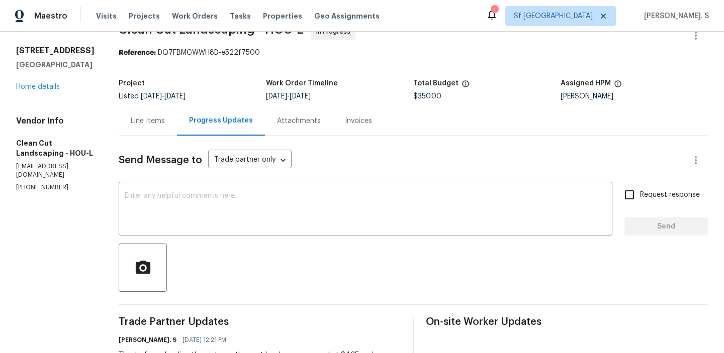
click at [155, 103] on div "Project Listed 8/20/2025 - 8/22/2025 Work Order Timeline 8/20/2025 - 8/22/2025 …" at bounding box center [413, 90] width 589 height 32
click at [155, 121] on div "Line Items" at bounding box center [148, 121] width 34 height 10
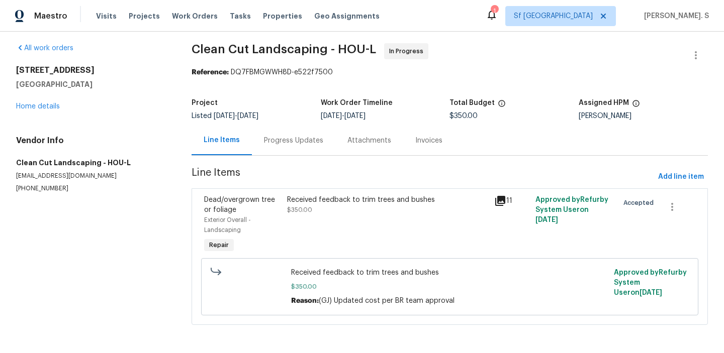
scroll to position [5, 0]
click at [286, 216] on div "Received feedback to trim trees and bushes $350.00" at bounding box center [387, 225] width 207 height 66
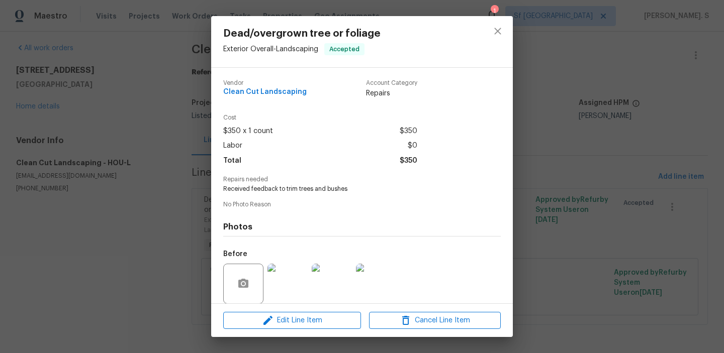
scroll to position [75, 0]
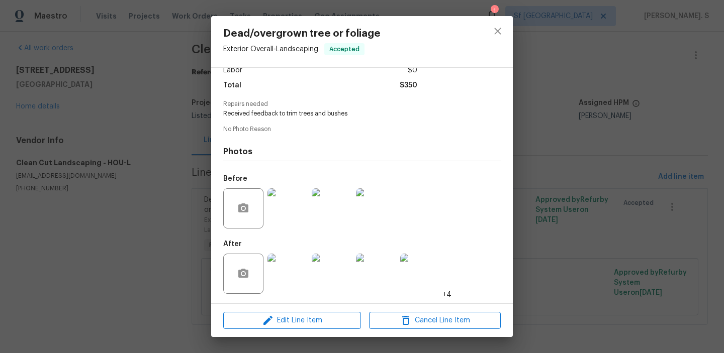
click at [199, 218] on div "Dead/overgrown tree or foliage Exterior Overall - Landscaping Accepted Vendor C…" at bounding box center [362, 176] width 724 height 353
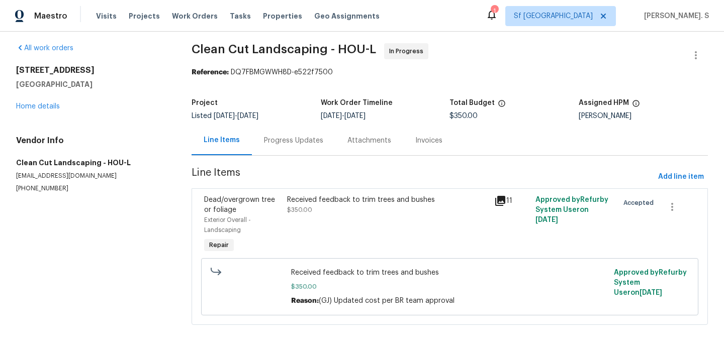
click at [336, 228] on div "Received feedback to trim trees and bushes $350.00" at bounding box center [387, 225] width 207 height 66
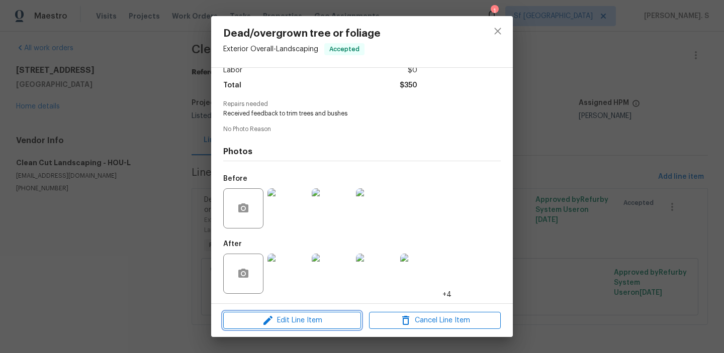
click at [308, 314] on button "Edit Line Item" at bounding box center [292, 321] width 138 height 18
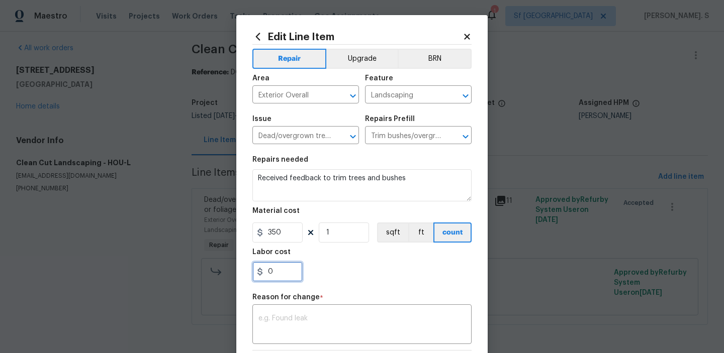
click at [281, 276] on input "0" at bounding box center [277, 272] width 50 height 20
type input "75"
click at [407, 316] on textarea at bounding box center [361, 325] width 207 height 21
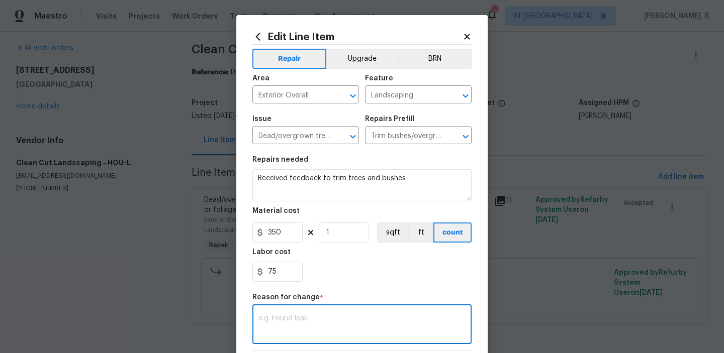
paste textarea "(GJ) Updated cost per BR team approval."
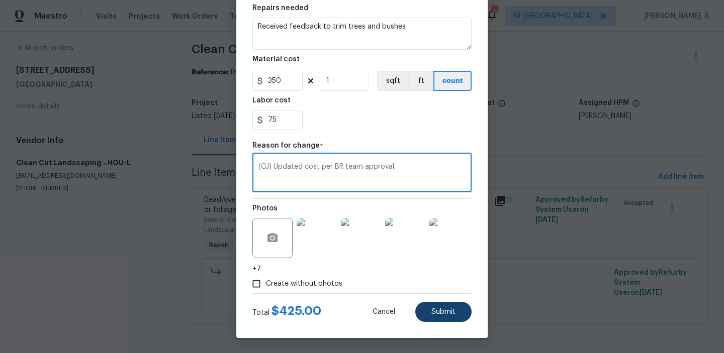
type textarea "(GJ) Updated cost per BR team approval."
click at [452, 303] on button "Submit" at bounding box center [443, 312] width 56 height 20
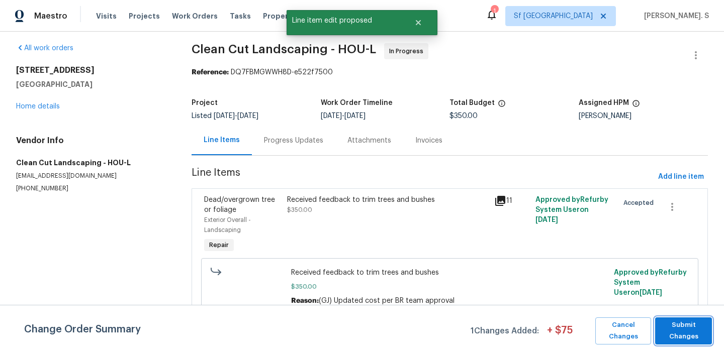
click at [685, 331] on span "Submit Changes" at bounding box center [683, 331] width 47 height 23
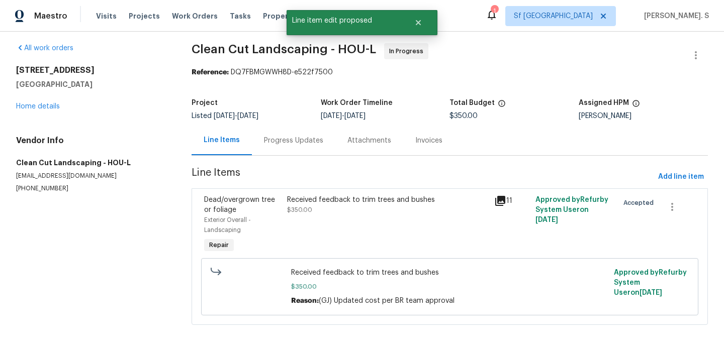
click at [341, 206] on div "Received feedback to trim trees and bushes $350.00" at bounding box center [387, 205] width 201 height 20
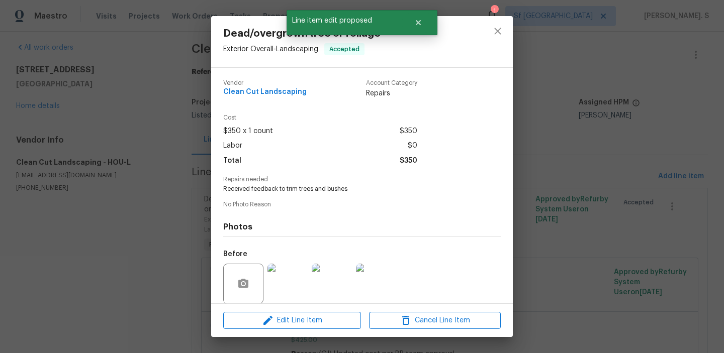
scroll to position [75, 0]
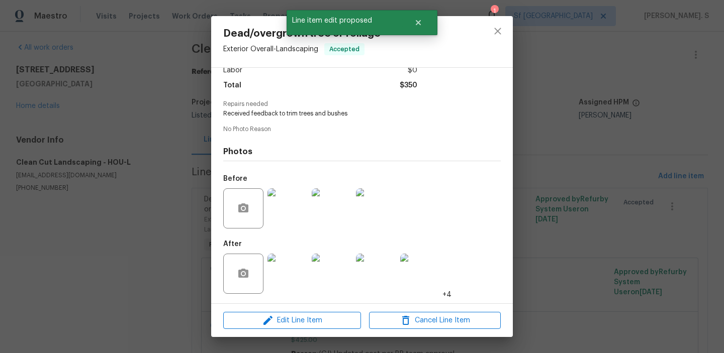
click at [306, 278] on img at bounding box center [287, 274] width 40 height 40
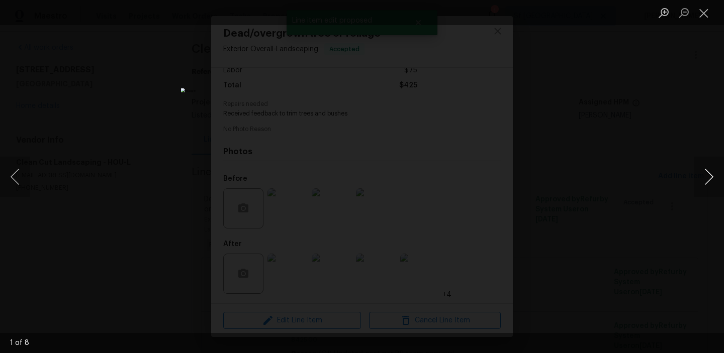
click at [710, 191] on button "Next image" at bounding box center [709, 177] width 30 height 40
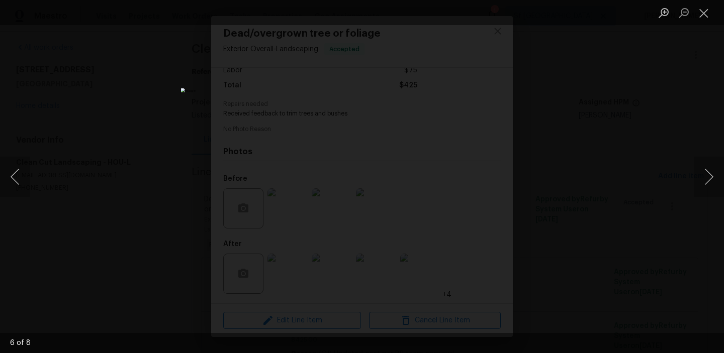
click at [715, 23] on ul "Lightbox" at bounding box center [689, 12] width 70 height 25
click at [709, 13] on button "Close lightbox" at bounding box center [704, 13] width 20 height 18
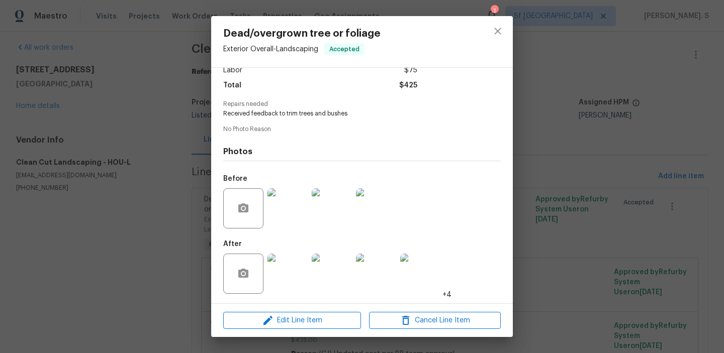
click at [510, 35] on div at bounding box center [498, 41] width 30 height 51
click at [505, 28] on button "close" at bounding box center [498, 31] width 24 height 24
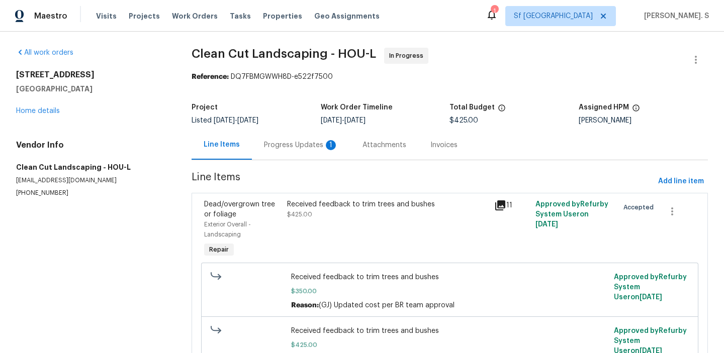
click at [257, 137] on div "Progress Updates 1" at bounding box center [301, 145] width 99 height 30
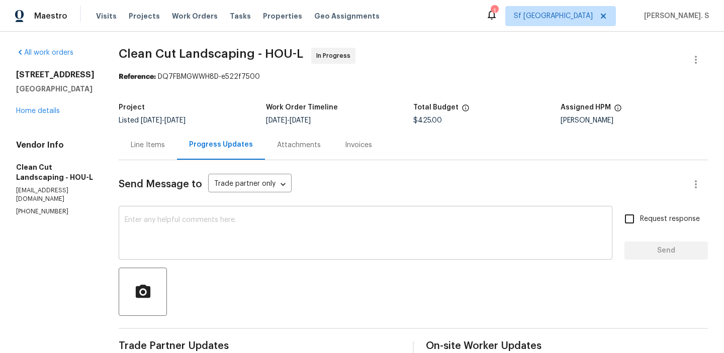
click at [192, 224] on textarea at bounding box center [366, 234] width 482 height 35
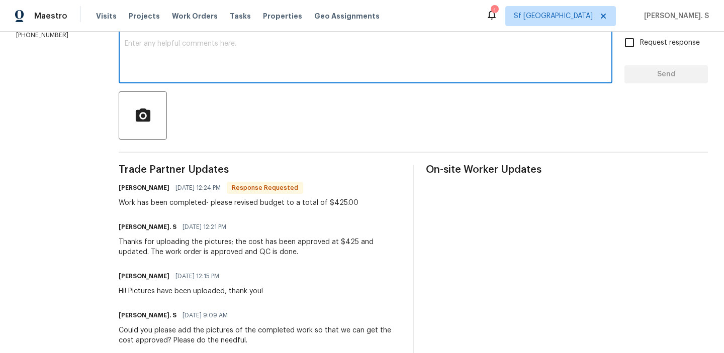
scroll to position [181, 0]
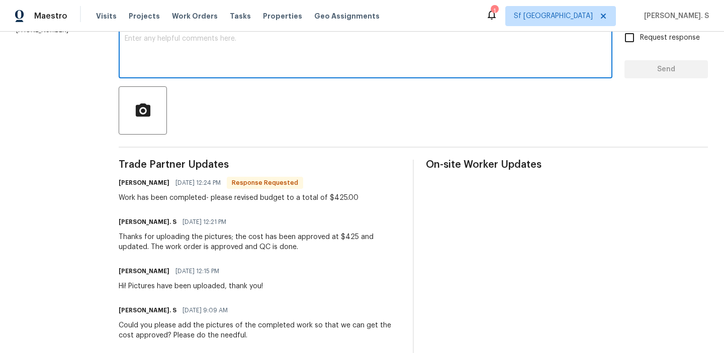
click at [219, 309] on span "[DATE] 9:09 AM" at bounding box center [204, 311] width 45 height 10
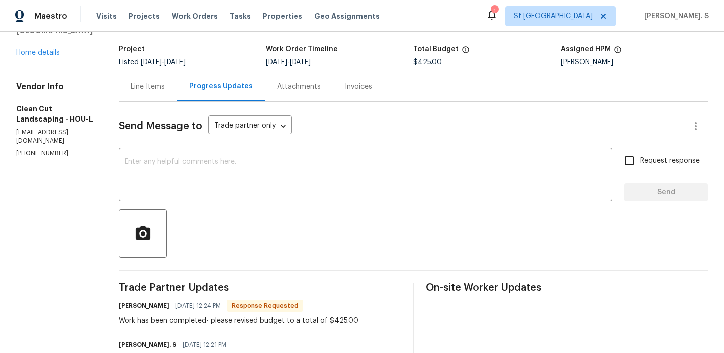
scroll to position [132, 0]
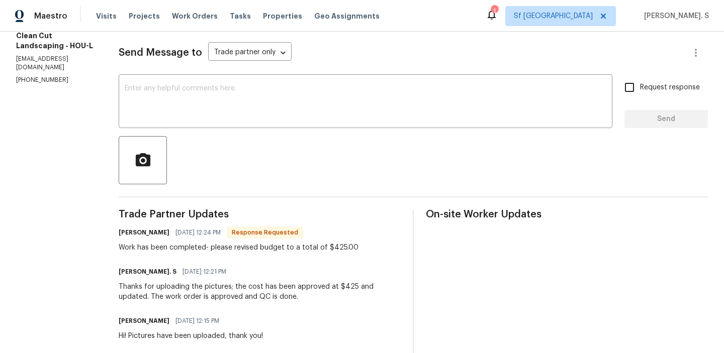
click at [203, 287] on div "Thanks for uploading the pictures; the cost has been approved at $425 and updat…" at bounding box center [260, 292] width 282 height 20
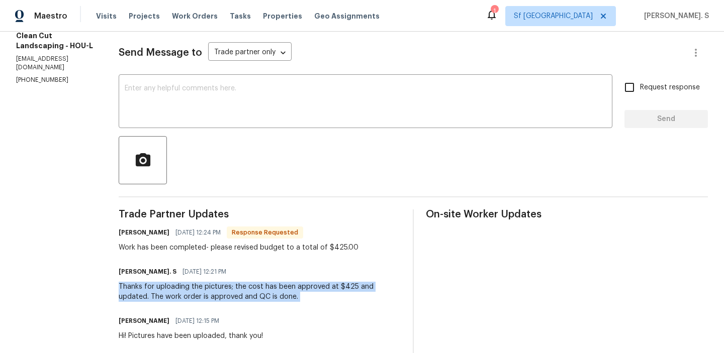
click at [203, 287] on div "Thanks for uploading the pictures; the cost has been approved at $425 and updat…" at bounding box center [260, 292] width 282 height 20
click at [287, 321] on div "[PERSON_NAME] [DATE] 12:15 PM Hi! Pictures have been uploaded, thank you!" at bounding box center [260, 327] width 282 height 27
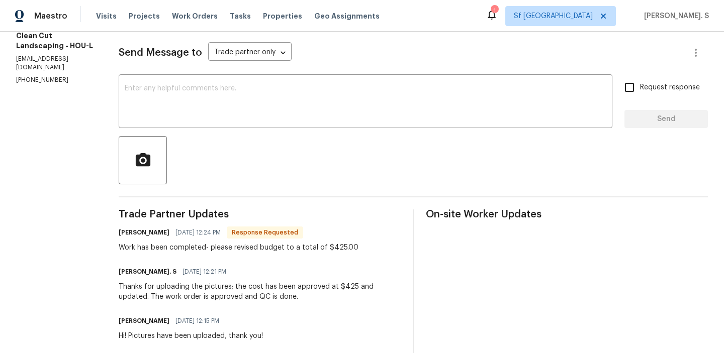
scroll to position [0, 0]
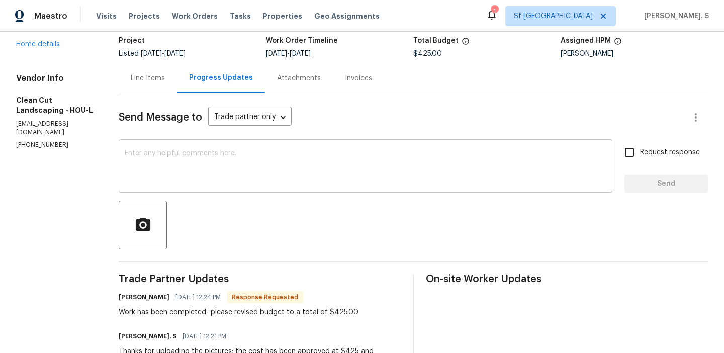
scroll to position [111, 0]
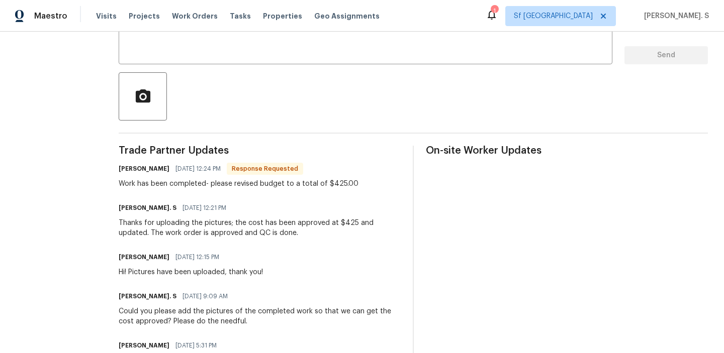
scroll to position [203, 0]
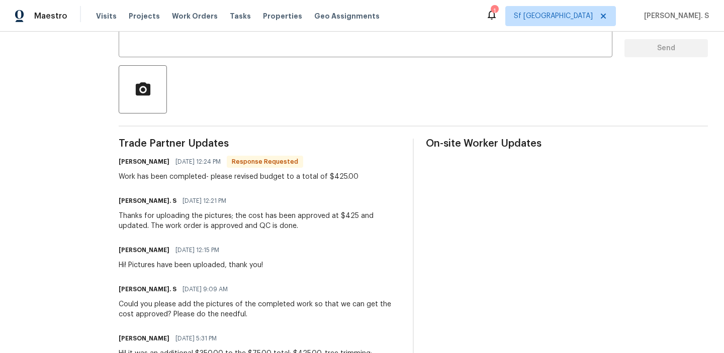
click at [194, 218] on div "Thanks for uploading the pictures; the cost has been approved at $425 and updat…" at bounding box center [260, 221] width 282 height 20
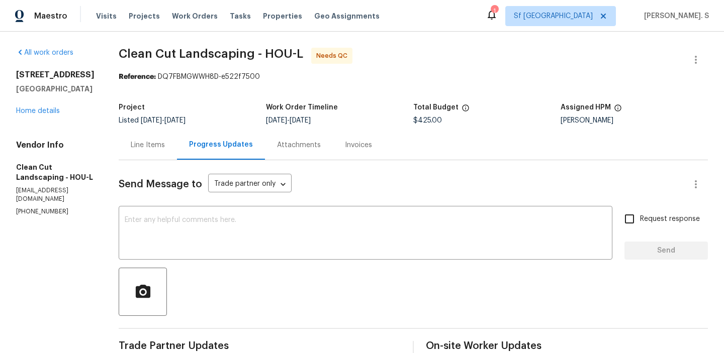
click at [145, 150] on div "Line Items" at bounding box center [148, 145] width 34 height 10
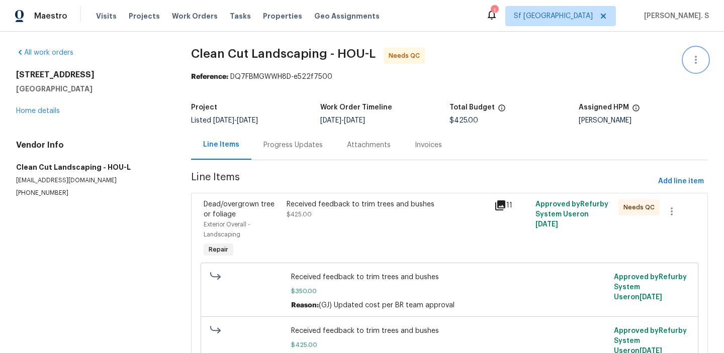
click at [695, 52] on button "button" at bounding box center [696, 60] width 24 height 24
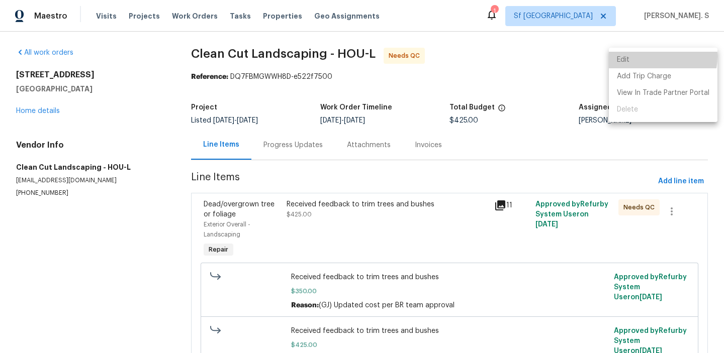
click at [641, 56] on li "Edit" at bounding box center [663, 60] width 109 height 17
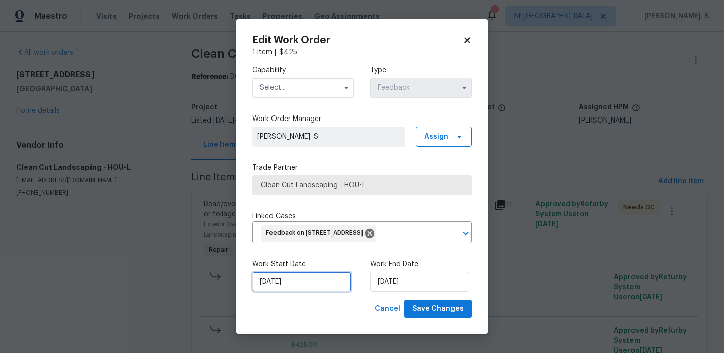
click at [294, 291] on input "[DATE]" at bounding box center [301, 282] width 99 height 20
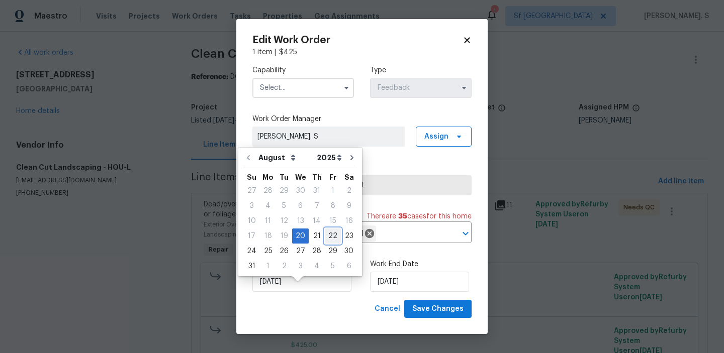
click at [327, 238] on div "22" at bounding box center [333, 236] width 16 height 14
type input "[DATE]"
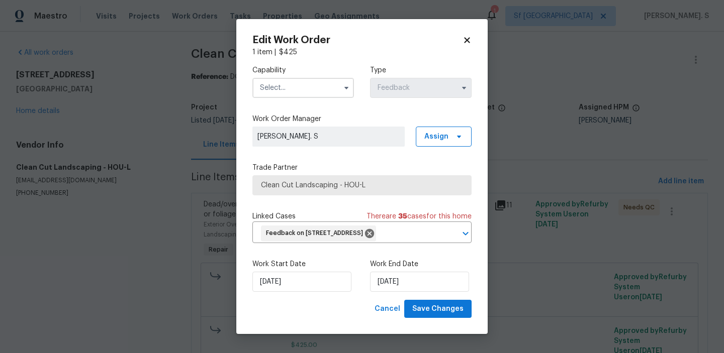
click at [387, 269] on label "Work End Date" at bounding box center [421, 264] width 102 height 10
click at [386, 292] on input "8/22/2025" at bounding box center [419, 282] width 99 height 20
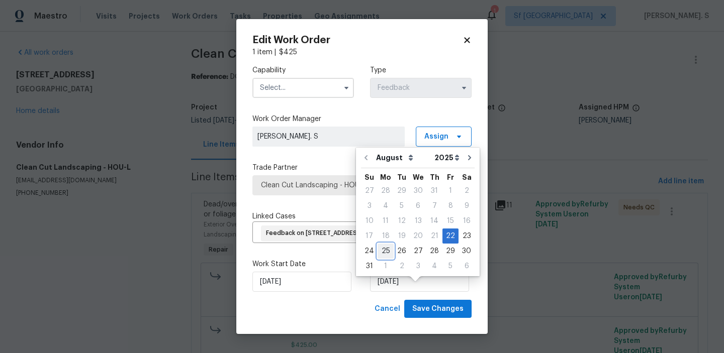
click at [386, 256] on div "25" at bounding box center [386, 251] width 16 height 14
type input "8/25/2025"
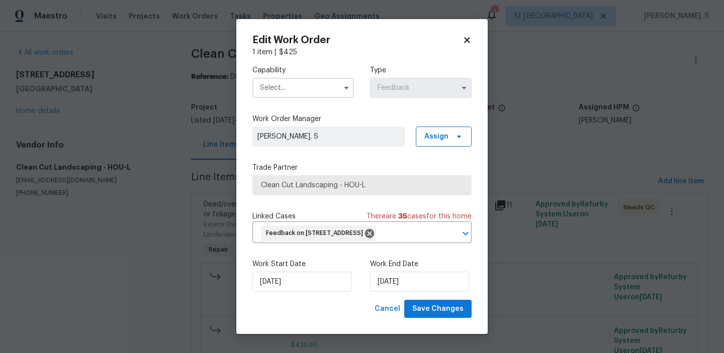
click at [332, 89] on input "text" at bounding box center [303, 88] width 102 height 20
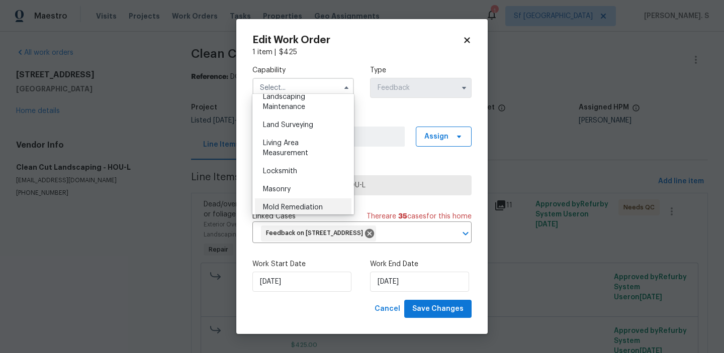
scroll to position [646, 0]
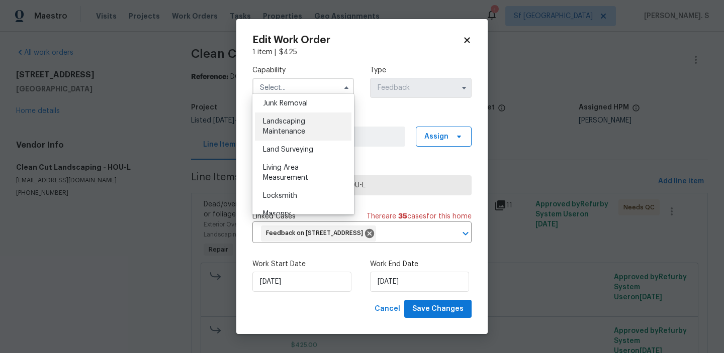
click at [312, 127] on div "Landscaping Maintenance" at bounding box center [303, 127] width 97 height 28
type input "Landscaping Maintenance"
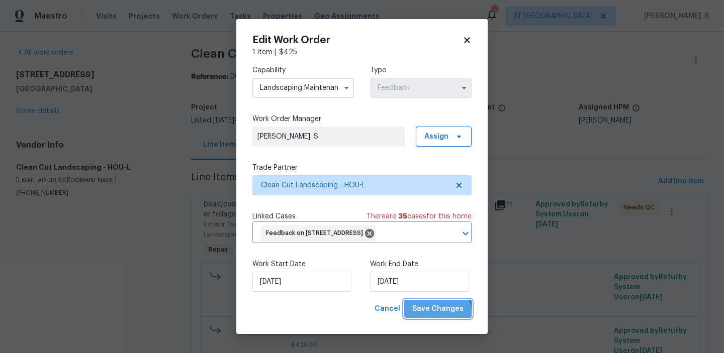
click at [433, 316] on span "Save Changes" at bounding box center [437, 309] width 51 height 13
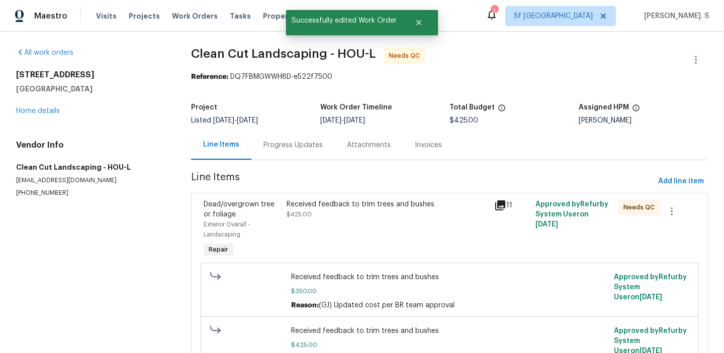
click at [381, 236] on div "Received feedback to trim trees and bushes $425.00" at bounding box center [387, 230] width 207 height 66
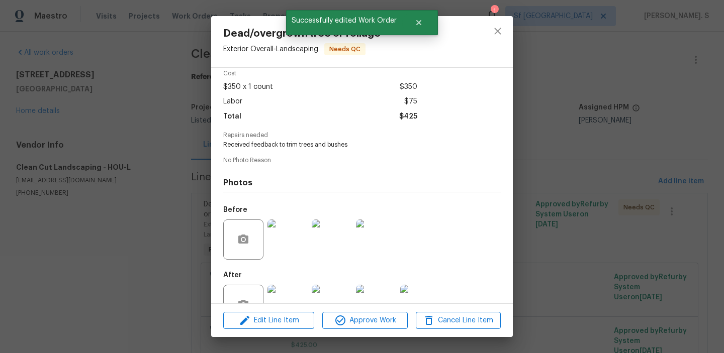
scroll to position [75, 0]
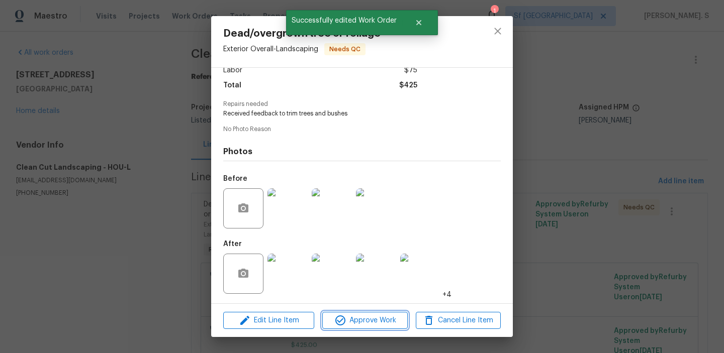
click at [371, 313] on button "Approve Work" at bounding box center [364, 321] width 85 height 18
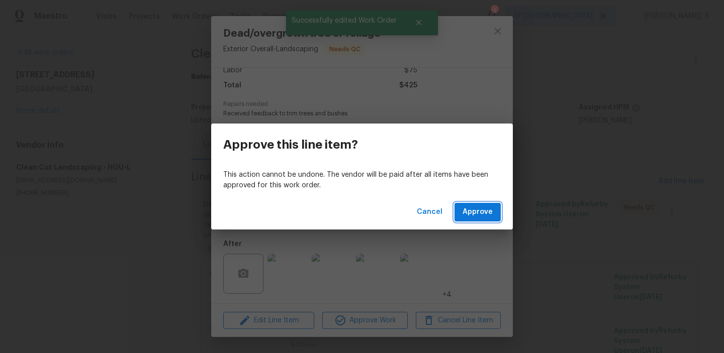
click at [476, 218] on span "Approve" at bounding box center [478, 212] width 30 height 13
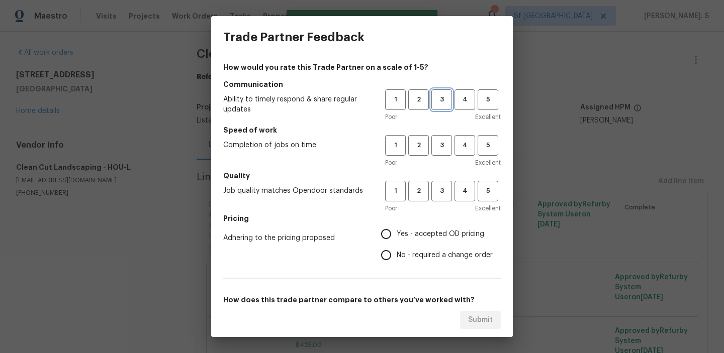
click at [446, 104] on span "3" at bounding box center [441, 100] width 19 height 12
click at [436, 150] on span "3" at bounding box center [441, 146] width 19 height 12
click at [436, 185] on button "3" at bounding box center [441, 191] width 21 height 21
click at [419, 252] on span "No - required a change order" at bounding box center [445, 255] width 96 height 11
click at [397, 252] on input "No - required a change order" at bounding box center [386, 255] width 21 height 21
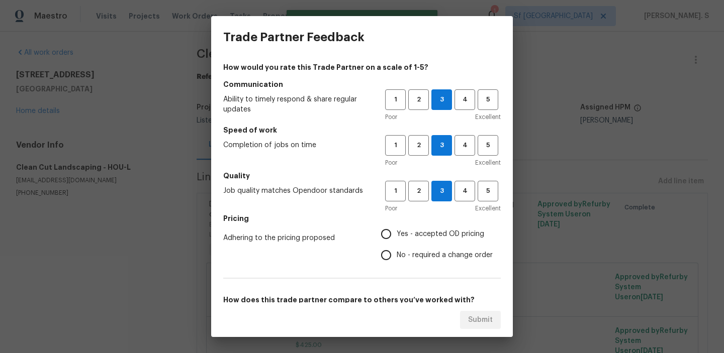
radio input "true"
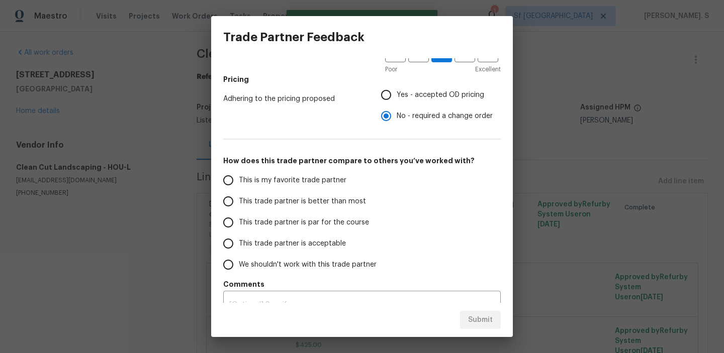
scroll to position [157, 0]
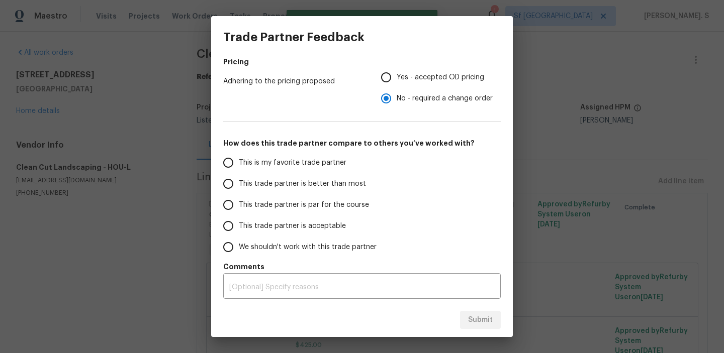
click at [346, 213] on label "This trade partner is par for the course" at bounding box center [297, 205] width 159 height 21
click at [239, 213] on input "This trade partner is par for the course" at bounding box center [228, 205] width 21 height 21
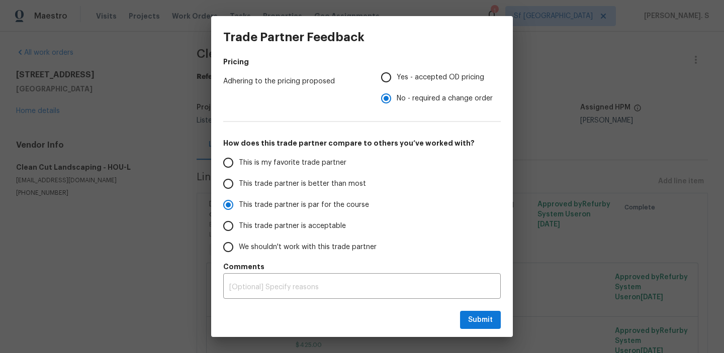
click at [486, 329] on div "Submit" at bounding box center [362, 320] width 302 height 35
click at [489, 316] on span "Submit" at bounding box center [480, 320] width 25 height 13
radio input "true"
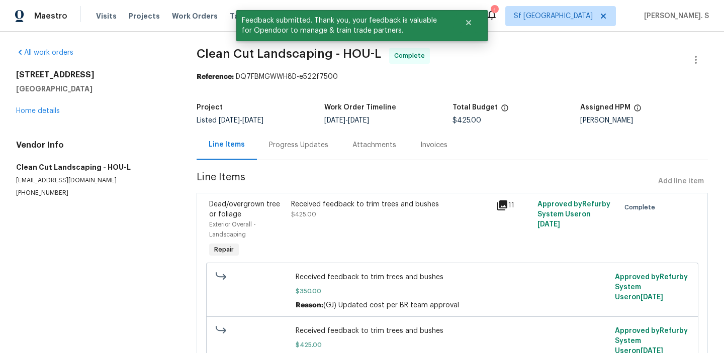
click at [285, 141] on div "Progress Updates" at bounding box center [298, 145] width 59 height 10
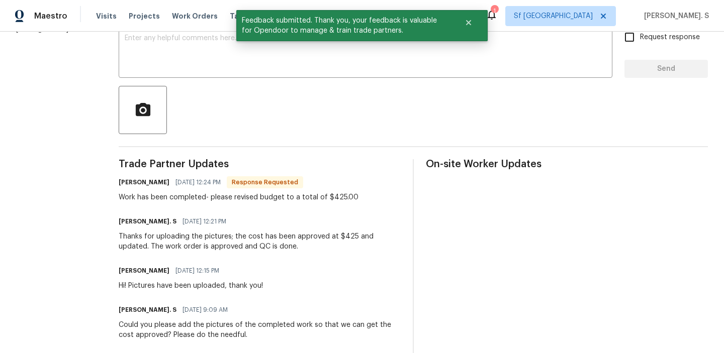
scroll to position [189, 0]
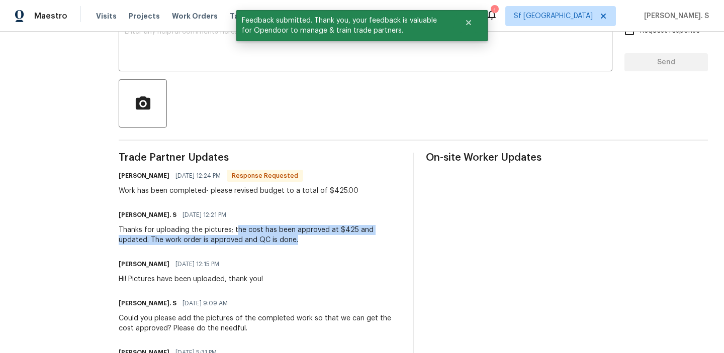
drag, startPoint x: 246, startPoint y: 230, endPoint x: 327, endPoint y: 237, distance: 80.7
click at [327, 237] on div "Thanks for uploading the pictures; the cost has been approved at $425 and updat…" at bounding box center [260, 235] width 282 height 20
copy div "he cost has been approved at $425 and updated. The work order is approved and Q…"
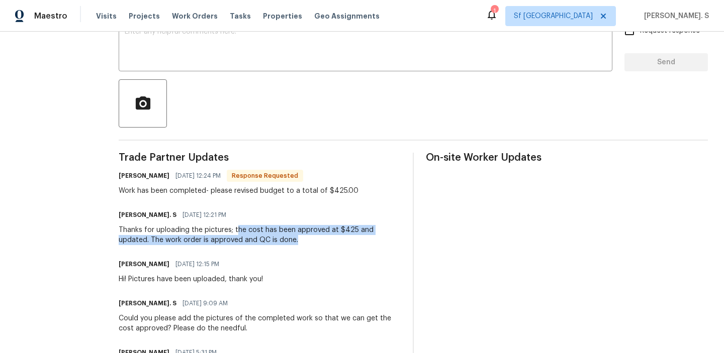
scroll to position [0, 0]
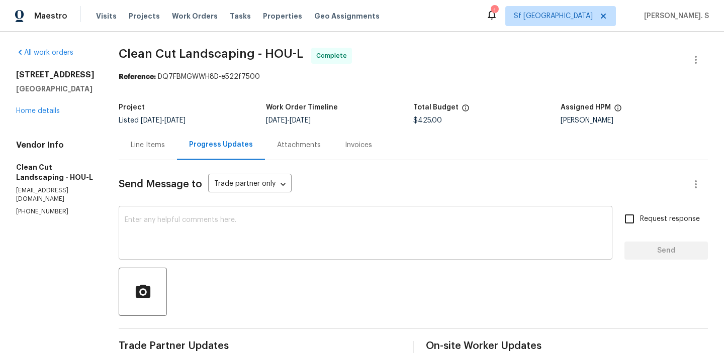
click at [263, 216] on div "x ​" at bounding box center [366, 234] width 494 height 51
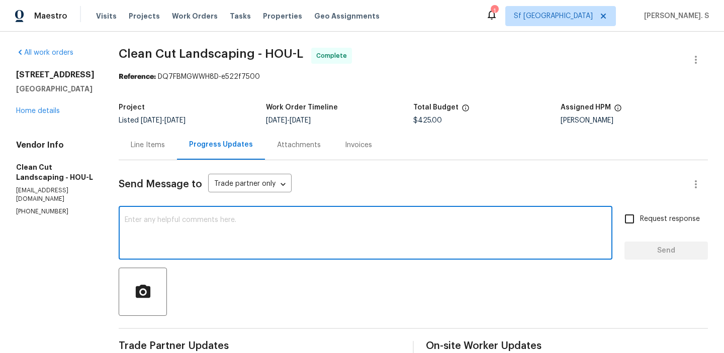
type textarea "R"
paste textarea "he cost has been approved at $425 and updated. The work order is approved and Q…"
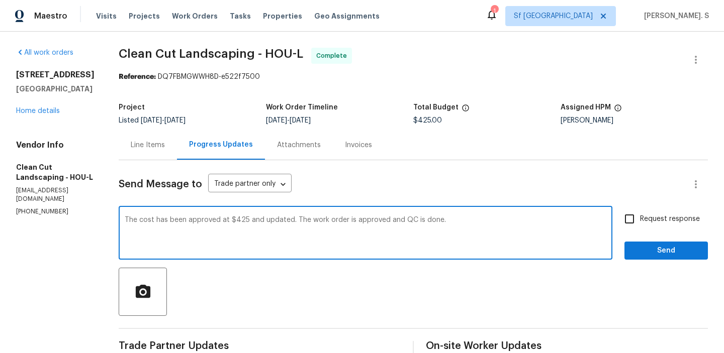
type textarea "The cost has been approved at $425 and updated. The work order is approved and …"
click at [666, 221] on span "Request response" at bounding box center [670, 219] width 60 height 11
click at [640, 221] on input "Request response" at bounding box center [629, 219] width 21 height 21
checkbox input "true"
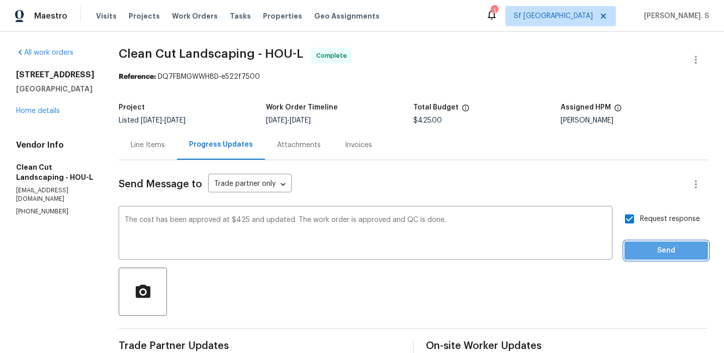
click at [655, 254] on span "Send" at bounding box center [665, 251] width 67 height 13
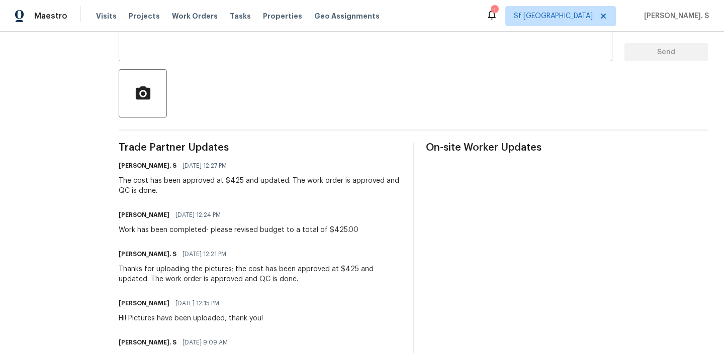
scroll to position [234, 0]
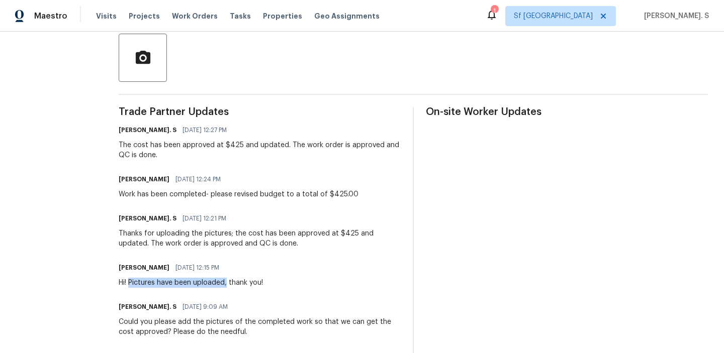
drag, startPoint x: 141, startPoint y: 284, endPoint x: 237, endPoint y: 282, distance: 96.5
click at [237, 282] on div "Hi! Pictures have been uploaded, thank you!" at bounding box center [191, 283] width 144 height 10
copy div "Pictures have been uploaded,"
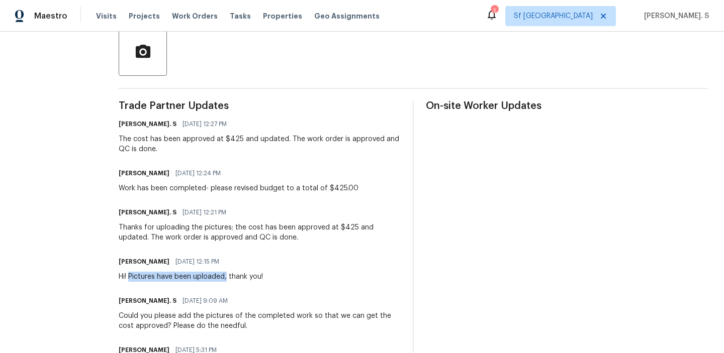
scroll to position [241, 0]
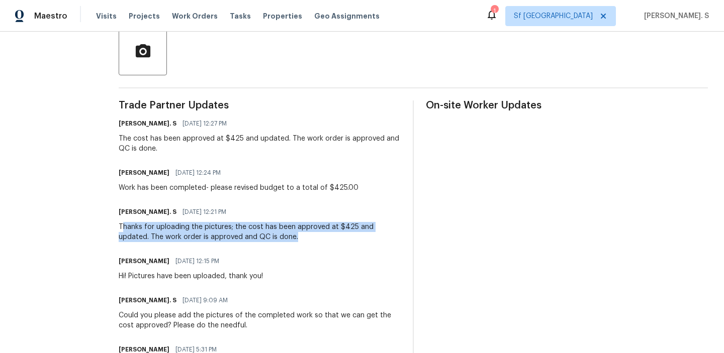
drag, startPoint x: 133, startPoint y: 229, endPoint x: 317, endPoint y: 236, distance: 184.7
click at [317, 236] on div "Thanks for uploading the pictures; the cost has been approved at $425 and updat…" at bounding box center [260, 232] width 282 height 20
copy div "hanks for uploading the pictures; the cost has been approved at $425 and update…"
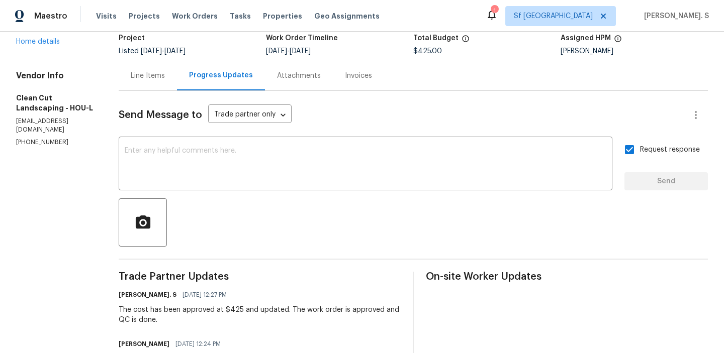
scroll to position [0, 0]
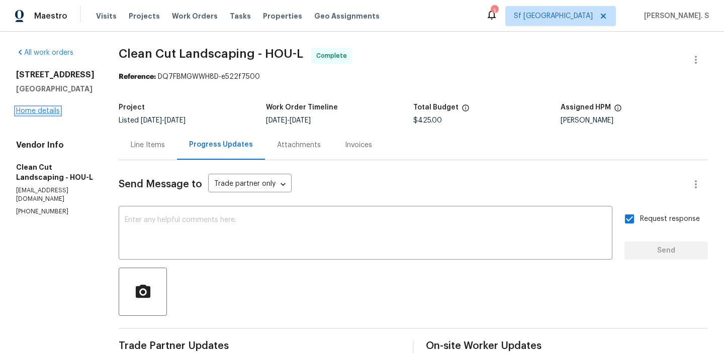
click at [37, 110] on link "Home details" at bounding box center [38, 111] width 44 height 7
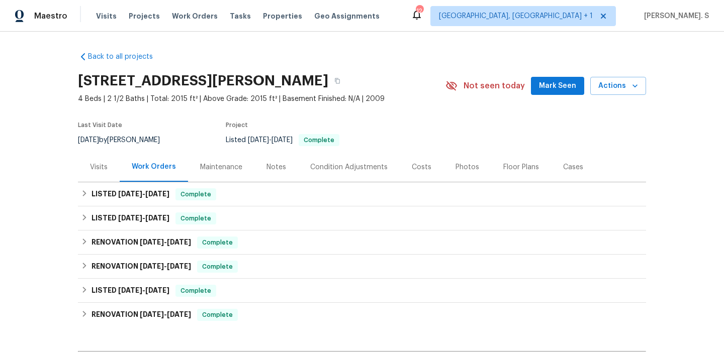
click at [151, 171] on div "Work Orders" at bounding box center [154, 167] width 44 height 10
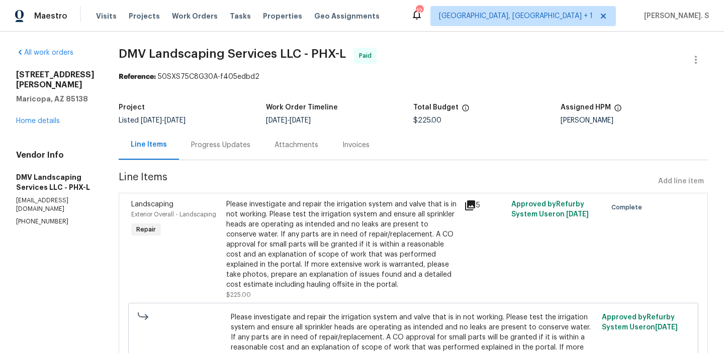
click at [372, 169] on section "DMV Landscaping Services LLC - PHX-L Paid Reference: 50SXS75C8G30A-f405edbd2 Pr…" at bounding box center [413, 240] width 589 height 385
click at [228, 158] on div "Progress Updates" at bounding box center [220, 145] width 83 height 30
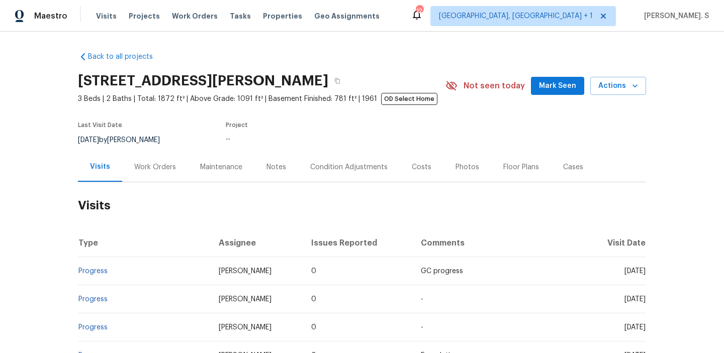
click at [138, 182] on div "Work Orders" at bounding box center [155, 167] width 66 height 30
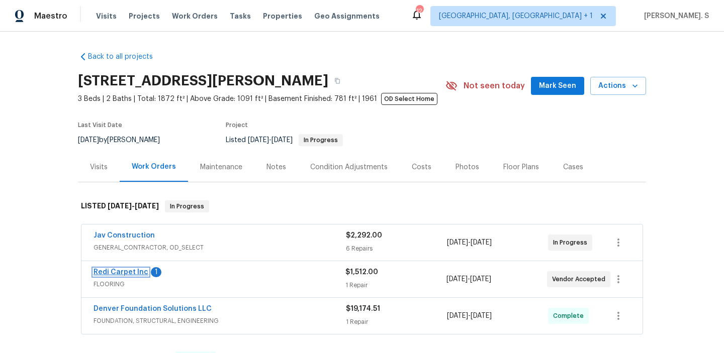
click at [128, 275] on link "Redi Carpet Inc" at bounding box center [121, 272] width 55 height 7
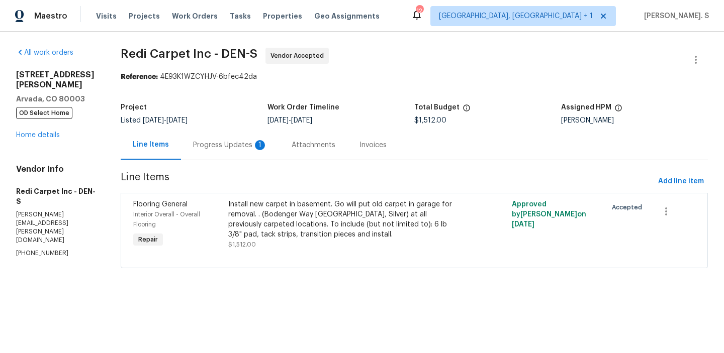
click at [292, 143] on div "Attachments" at bounding box center [314, 145] width 68 height 30
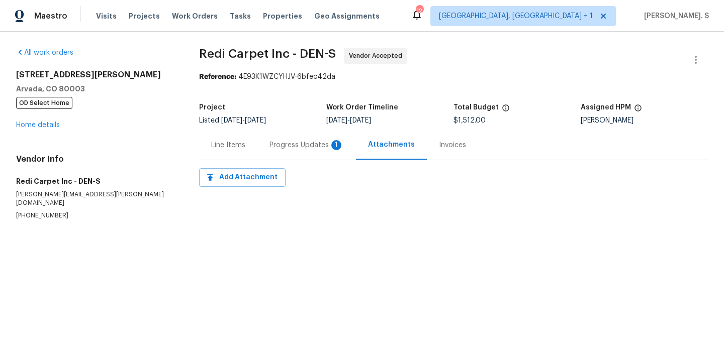
click at [292, 143] on div "Progress Updates 1" at bounding box center [306, 145] width 74 height 10
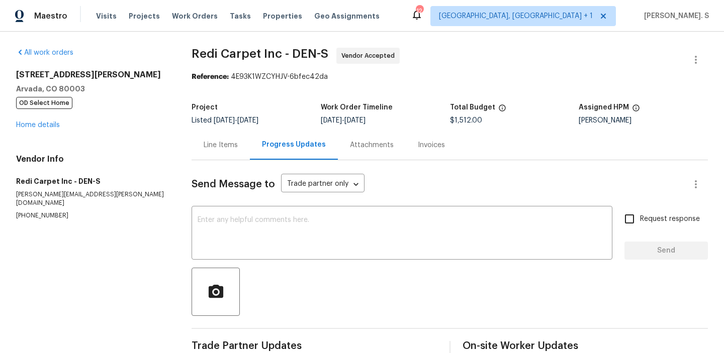
click at [42, 130] on div "All work orders [STREET_ADDRESS][PERSON_NAME] OD Select Home Home details Vendo…" at bounding box center [91, 134] width 151 height 172
click at [50, 125] on link "Home details" at bounding box center [38, 125] width 44 height 7
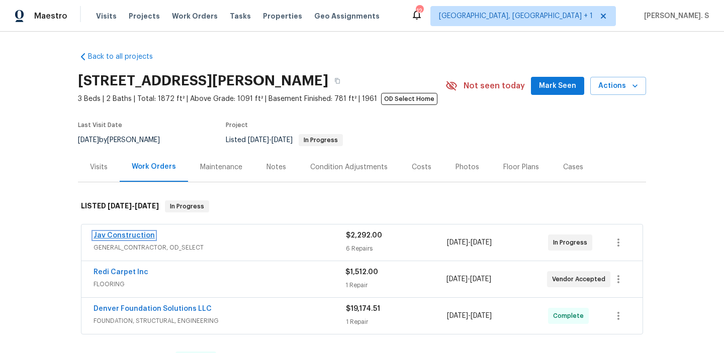
click at [149, 237] on link "Jav Construction" at bounding box center [124, 235] width 61 height 7
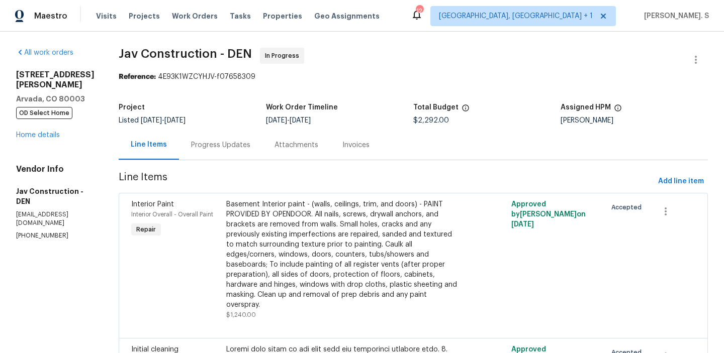
click at [277, 145] on div "Attachments" at bounding box center [297, 145] width 44 height 10
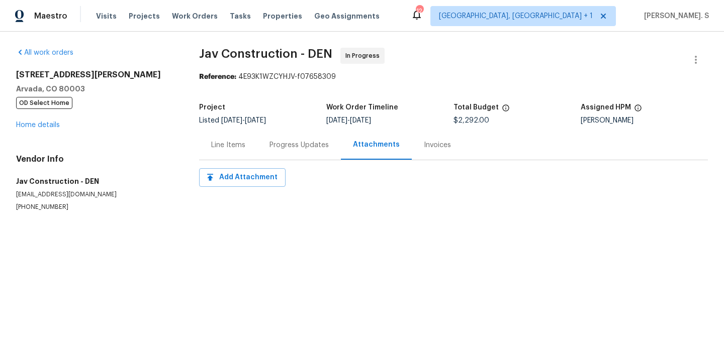
click at [277, 145] on div "Progress Updates" at bounding box center [298, 145] width 59 height 10
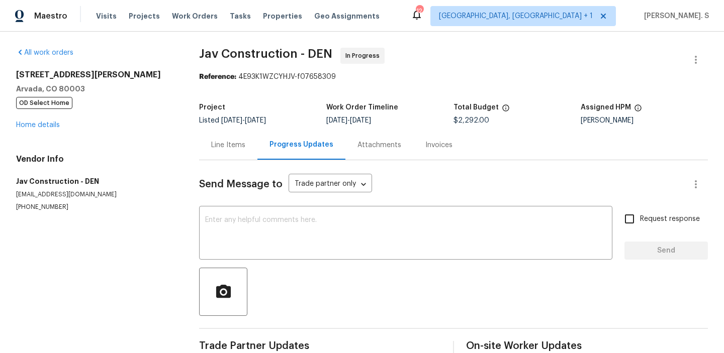
scroll to position [20, 0]
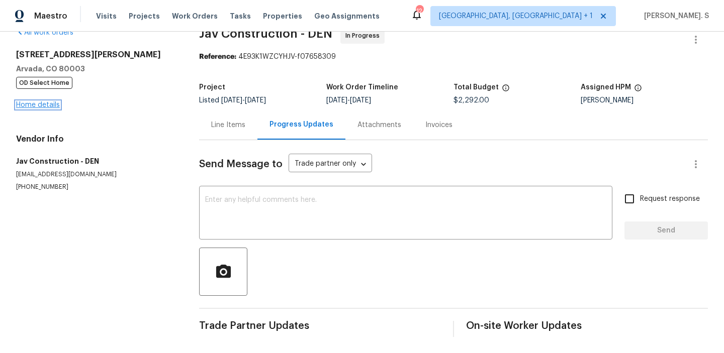
click at [46, 103] on link "Home details" at bounding box center [38, 105] width 44 height 7
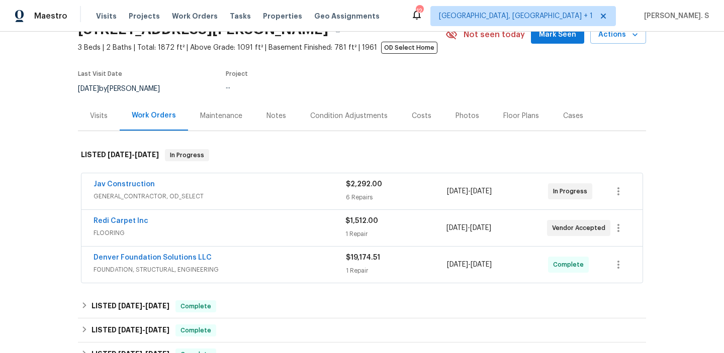
scroll to position [58, 0]
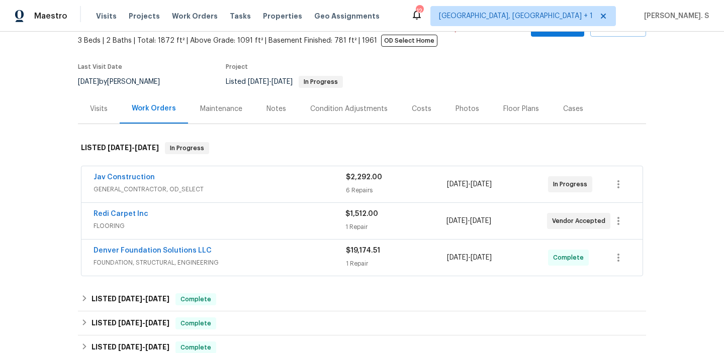
click at [607, 90] on section "[STREET_ADDRESS][PERSON_NAME] 3 Beds | 2 Baths | Total: 1872 ft² | Above Grade:…" at bounding box center [362, 52] width 568 height 84
